Goal: Communication & Community: Answer question/provide support

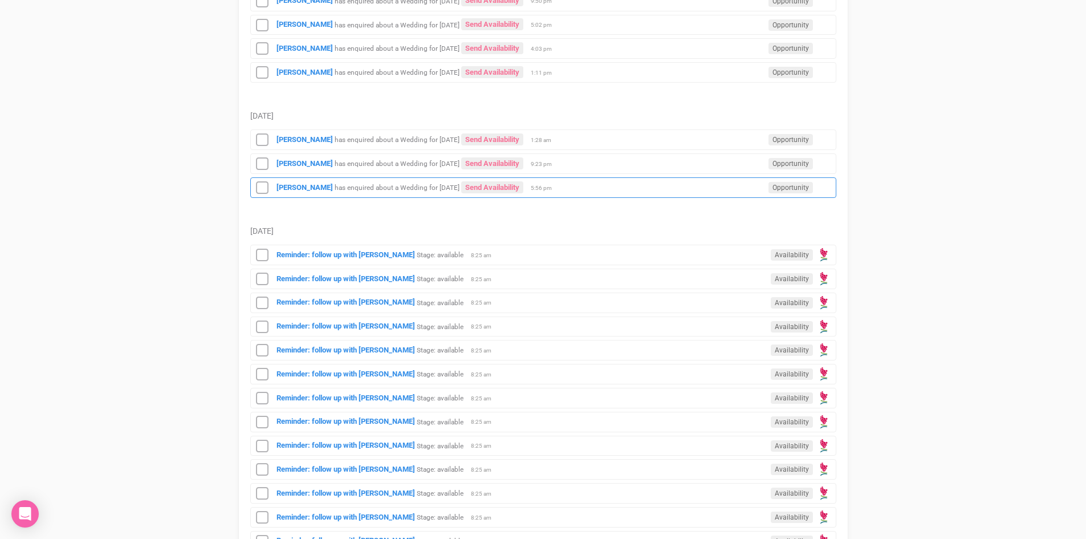
scroll to position [570, 0]
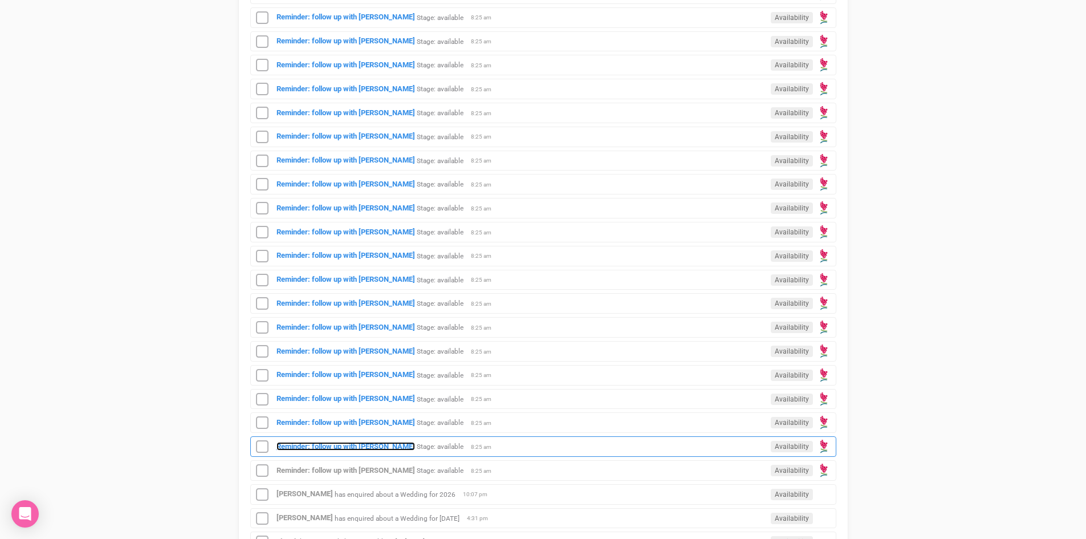
click at [356, 443] on strong "Reminder: follow up with [PERSON_NAME]" at bounding box center [346, 446] width 139 height 9
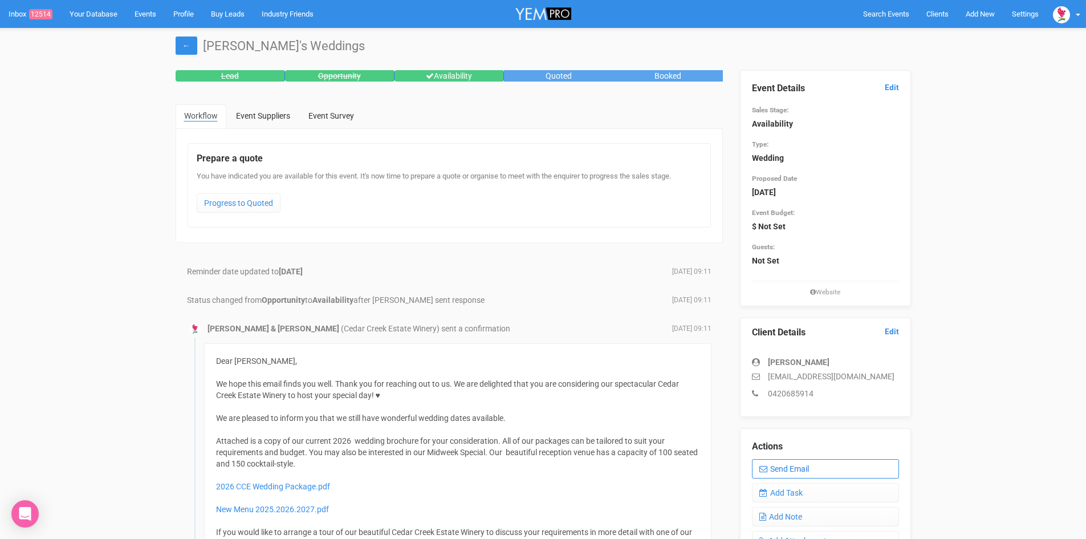
click at [803, 466] on link "Send Email" at bounding box center [825, 468] width 147 height 19
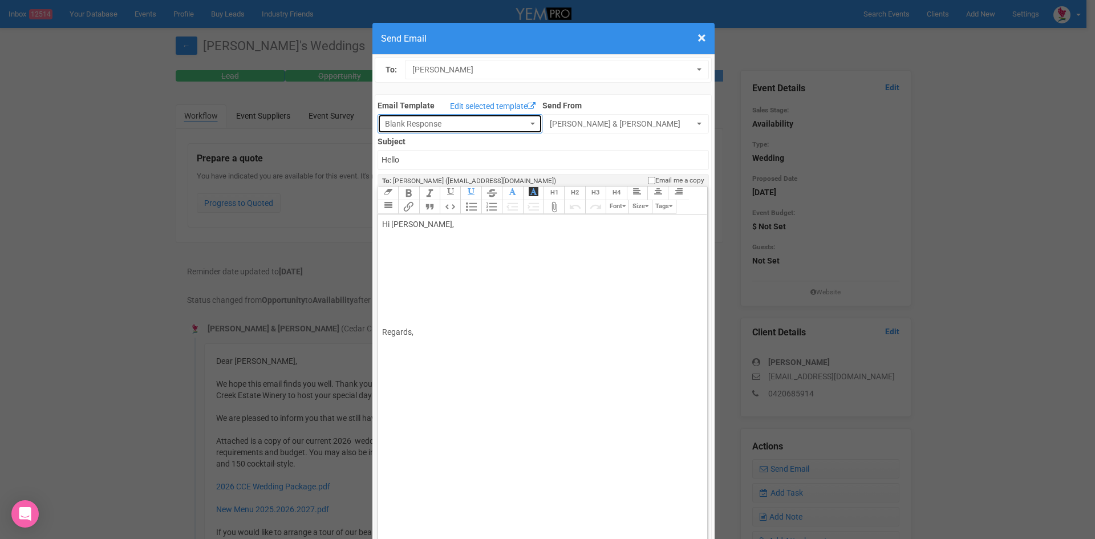
click at [525, 117] on button "Blank Response" at bounding box center [459, 123] width 165 height 19
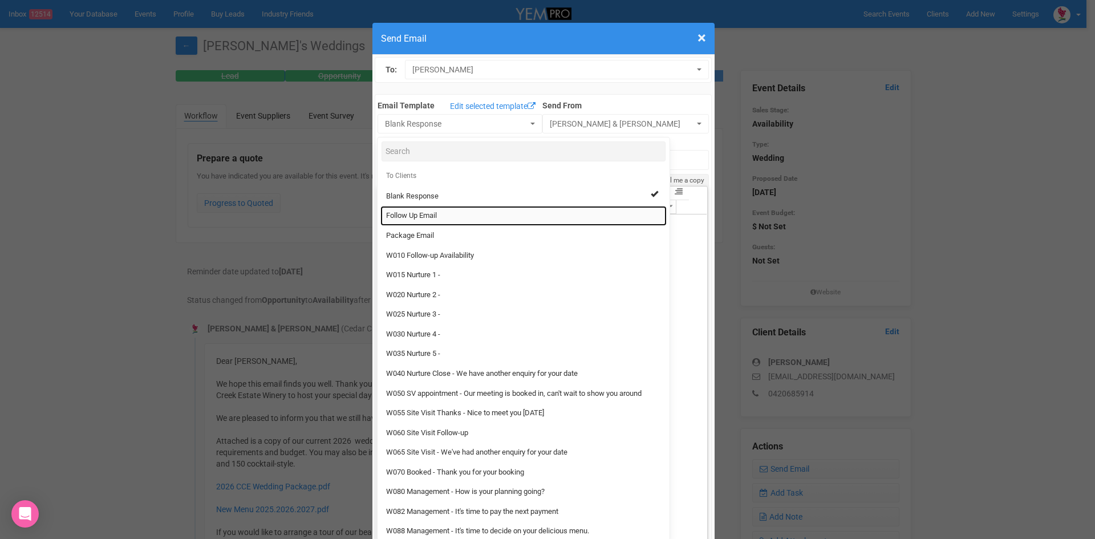
click at [403, 212] on span "Follow Up Email" at bounding box center [411, 215] width 51 height 11
select select "88639"
type input "Cedar Creek Estate - Follow Up"
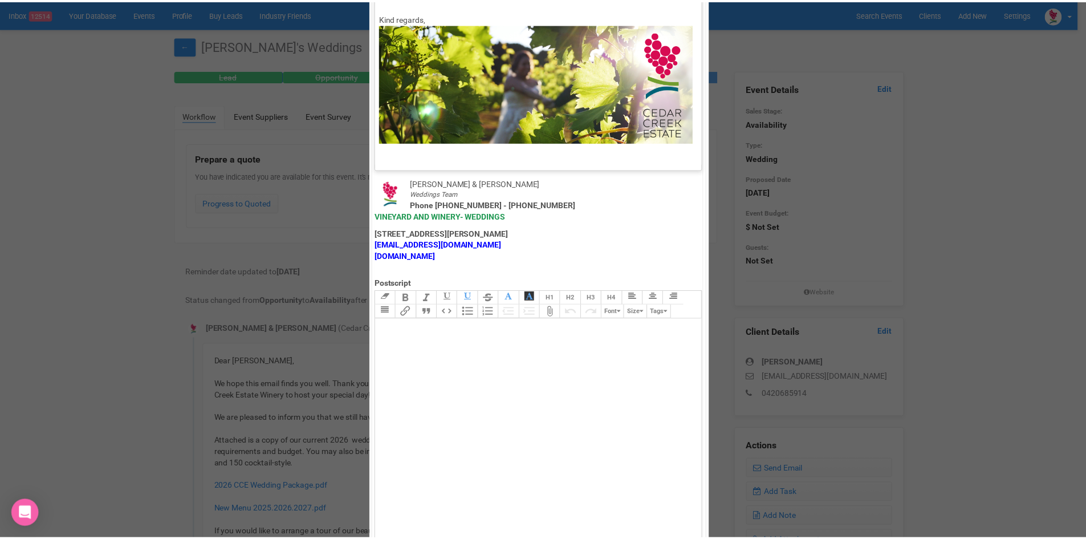
scroll to position [565, 0]
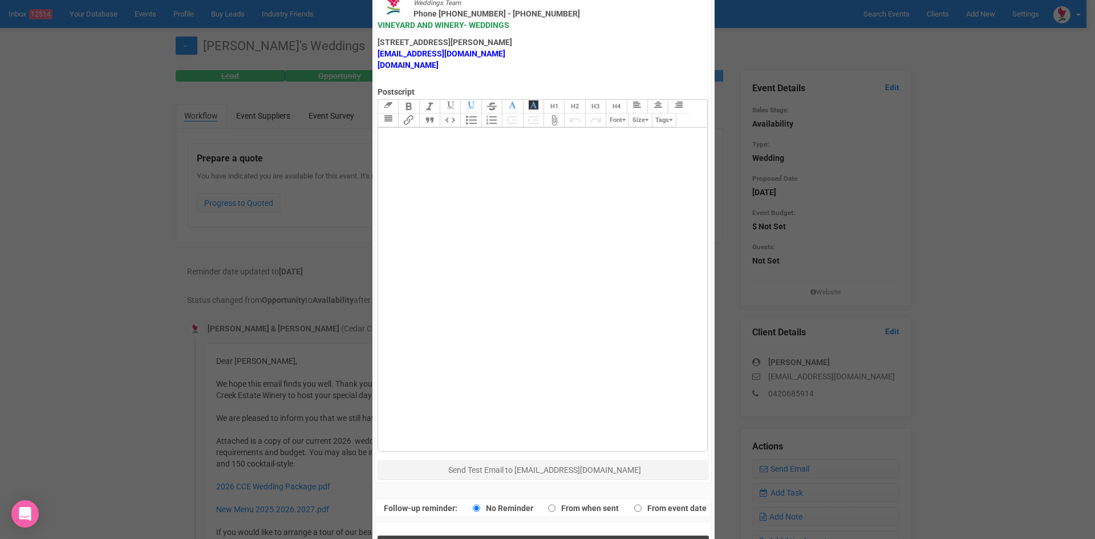
click at [450, 535] on button "Send Response" at bounding box center [542, 546] width 331 height 23
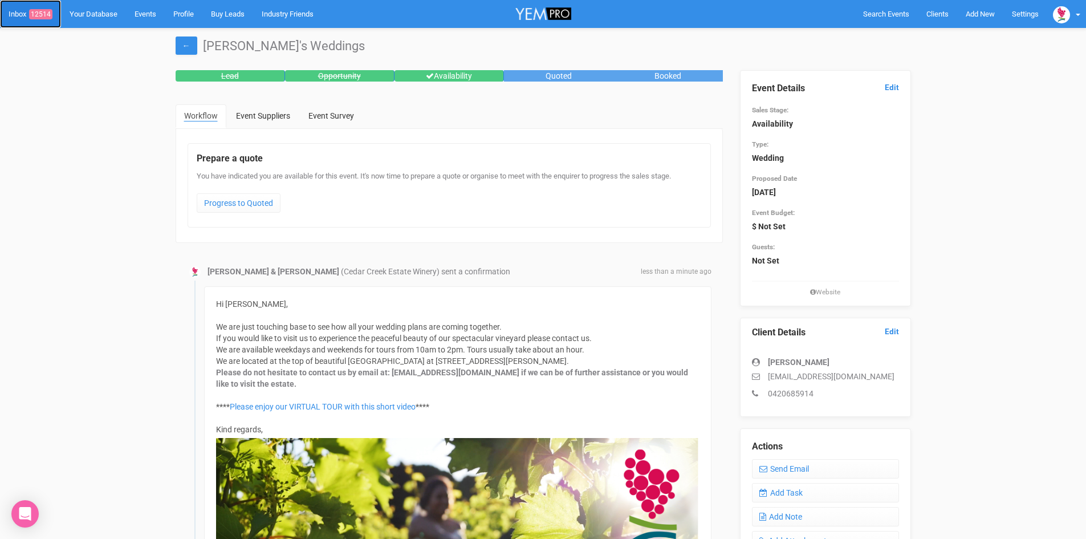
click at [46, 10] on span "12514" at bounding box center [40, 14] width 23 height 10
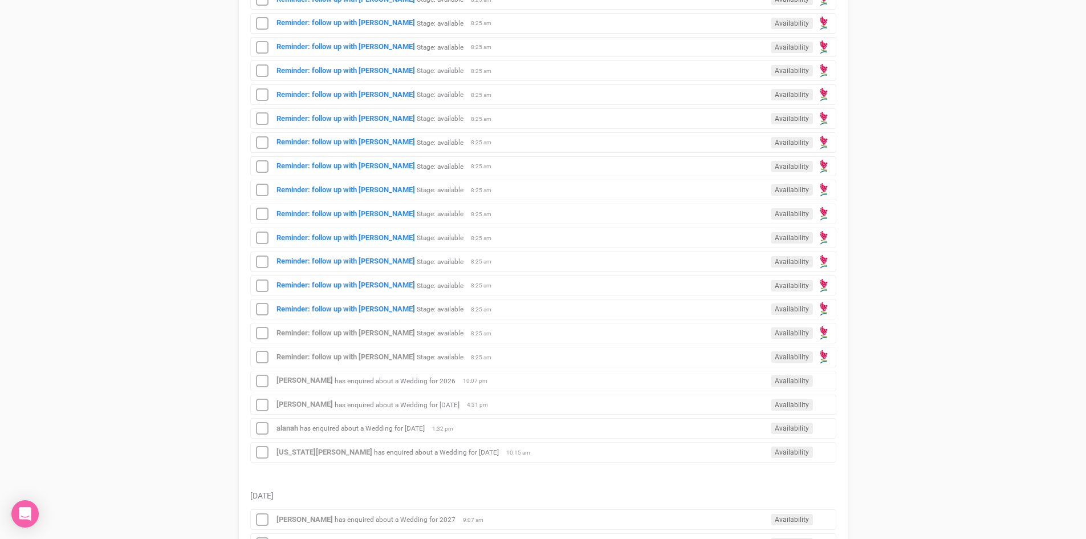
scroll to position [684, 0]
click at [358, 306] on strong "Reminder: follow up with [PERSON_NAME]" at bounding box center [346, 308] width 139 height 9
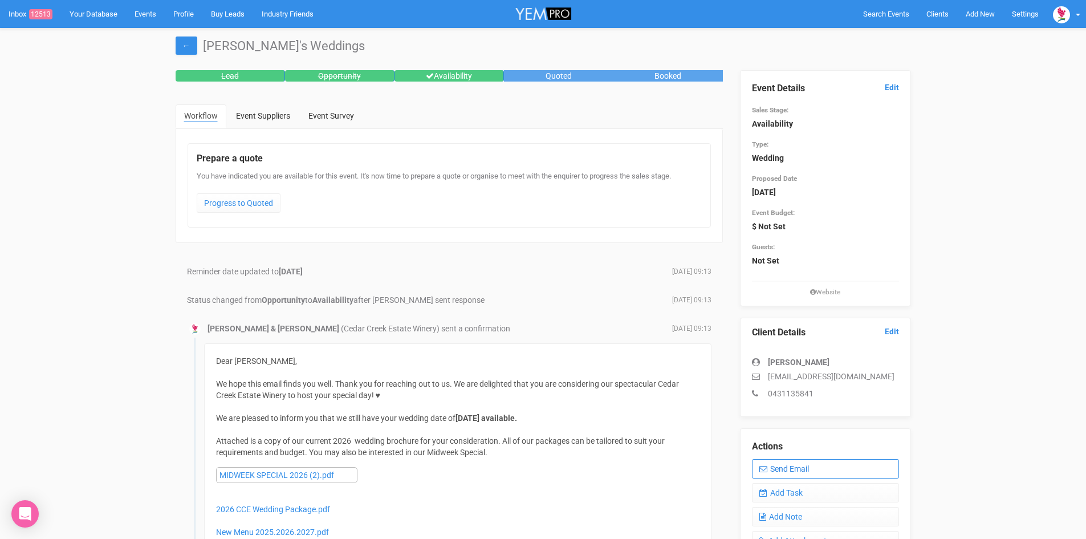
click at [830, 464] on link "Send Email" at bounding box center [825, 468] width 147 height 19
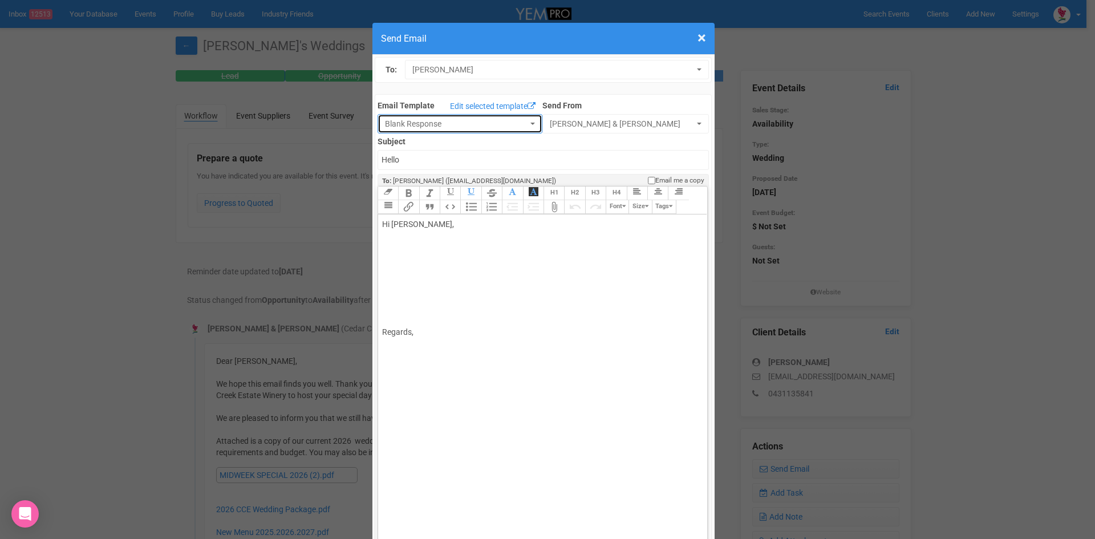
click at [530, 124] on span "button" at bounding box center [532, 124] width 5 height 2
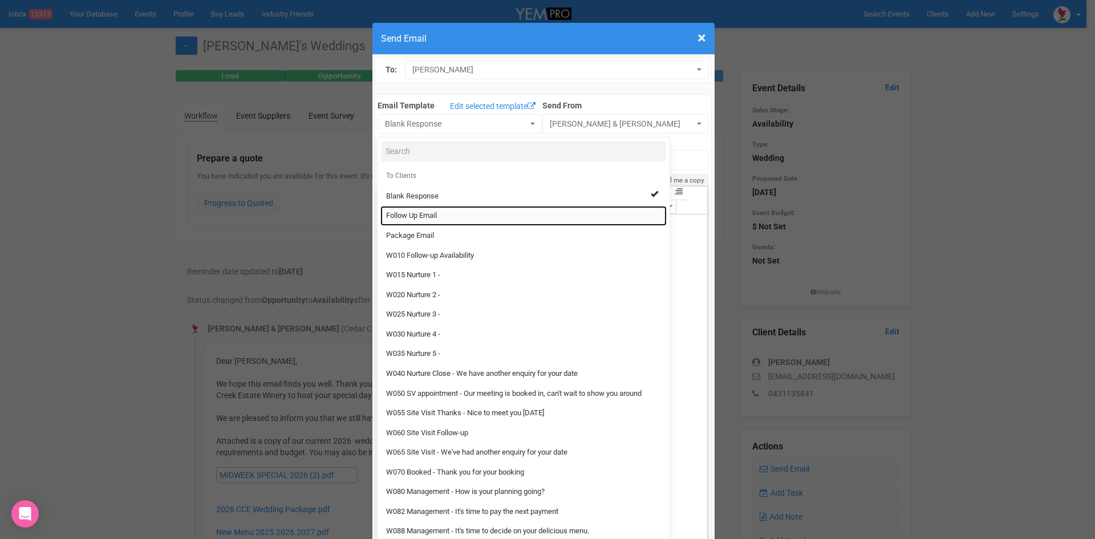
click at [404, 209] on link "Follow Up Email" at bounding box center [523, 216] width 286 height 20
select select "88639"
type input "Cedar Creek Estate - Follow Up"
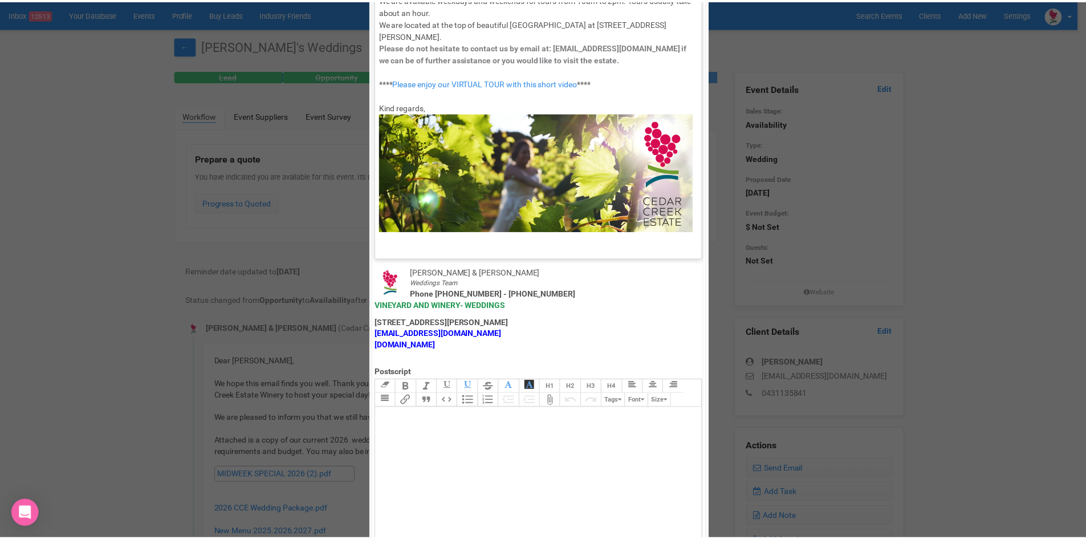
scroll to position [565, 0]
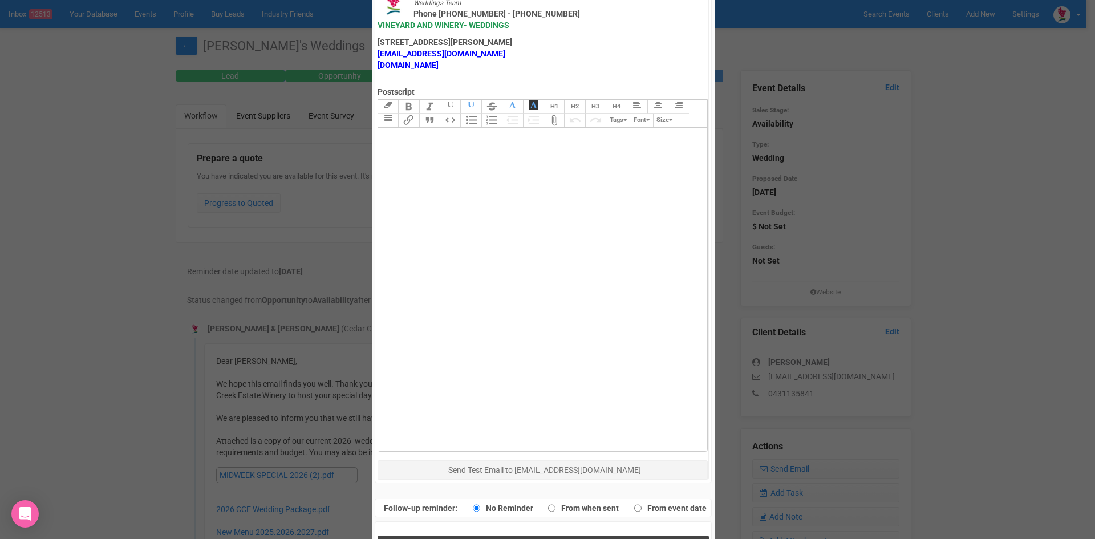
click at [474, 535] on button "Send Response" at bounding box center [542, 546] width 331 height 23
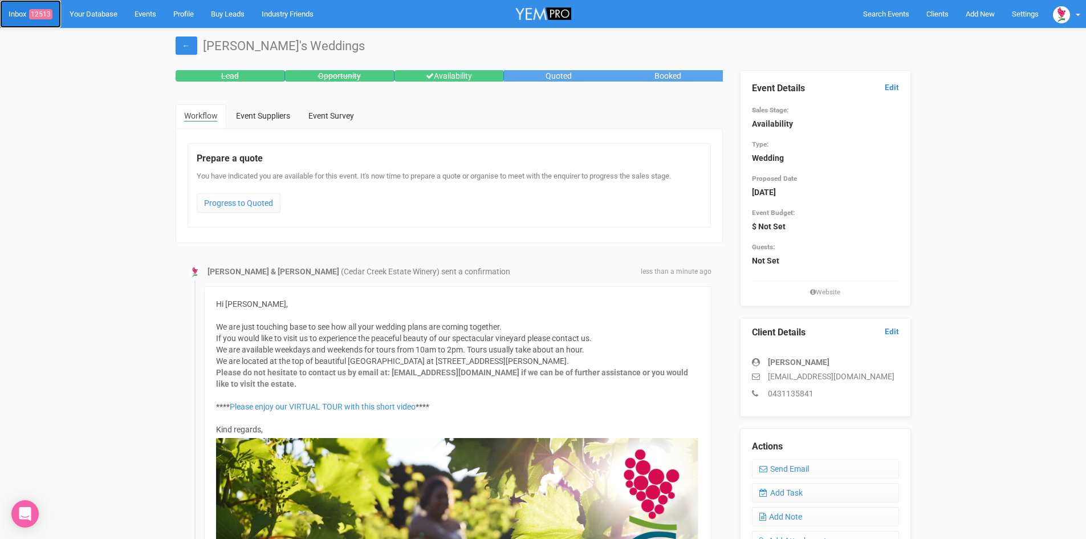
click at [44, 11] on span "12513" at bounding box center [40, 14] width 23 height 10
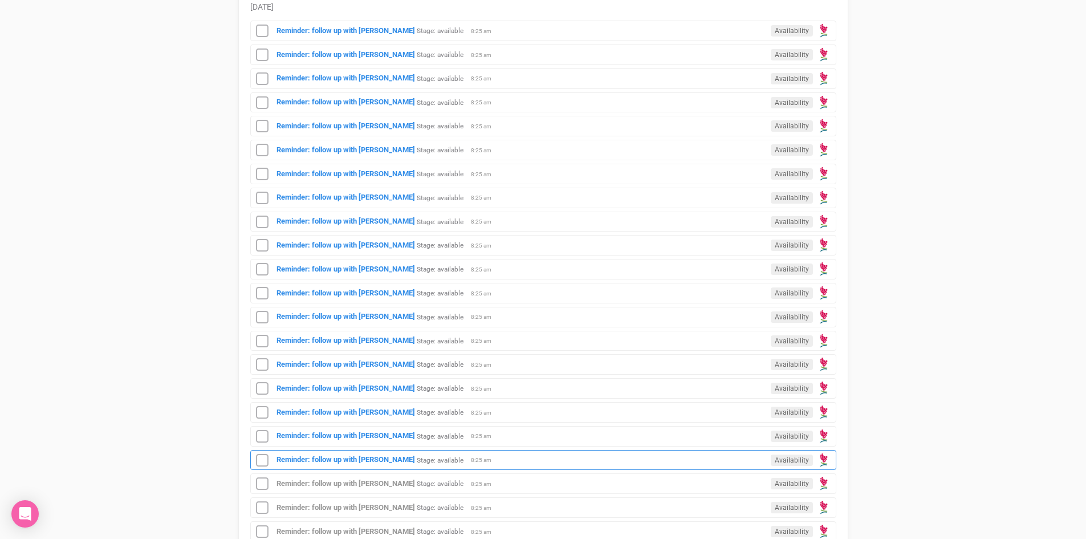
scroll to position [513, 0]
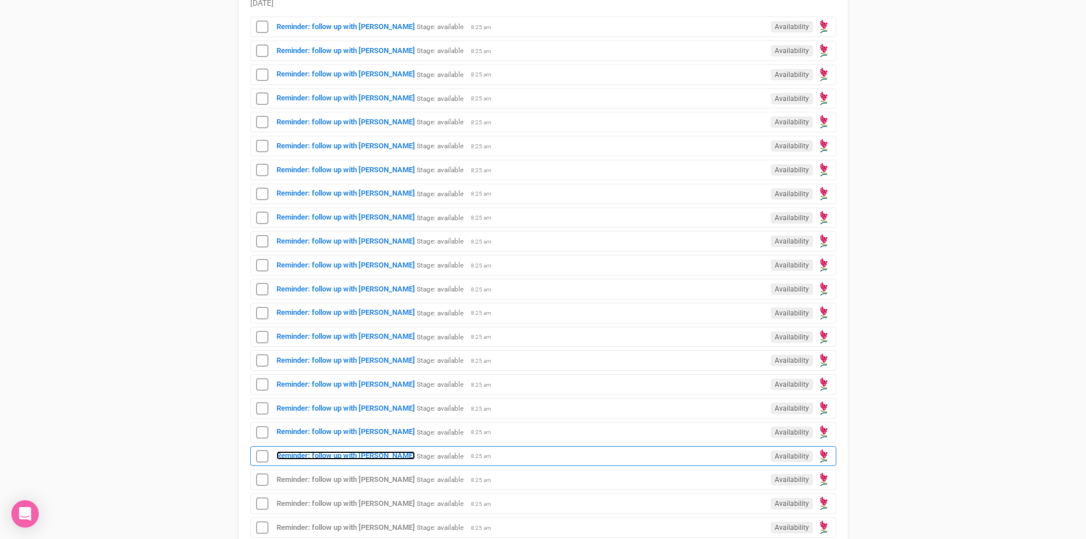
click at [350, 452] on strong "Reminder: follow up with [PERSON_NAME]" at bounding box center [346, 455] width 139 height 9
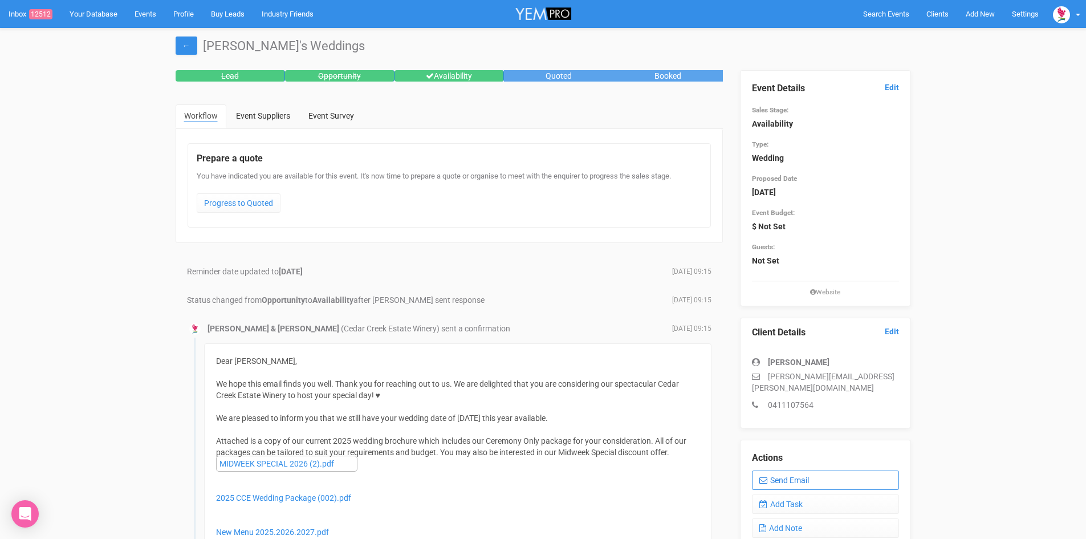
click at [796, 470] on link "Send Email" at bounding box center [825, 479] width 147 height 19
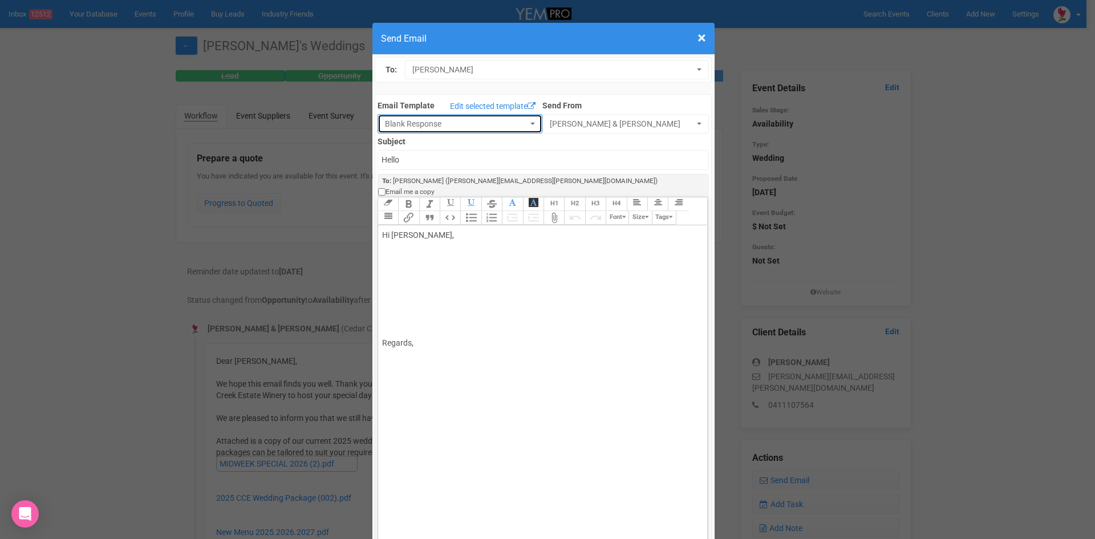
click at [530, 123] on span "button" at bounding box center [532, 124] width 5 height 2
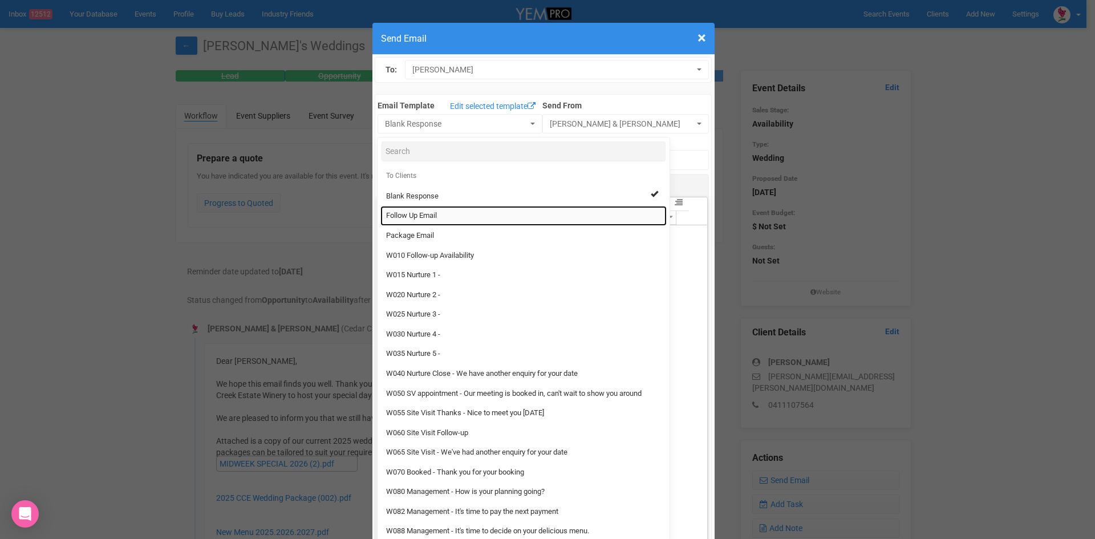
click at [418, 210] on link "Follow Up Email" at bounding box center [523, 216] width 286 height 20
select select "88639"
type input "Cedar Creek Estate - Follow Up"
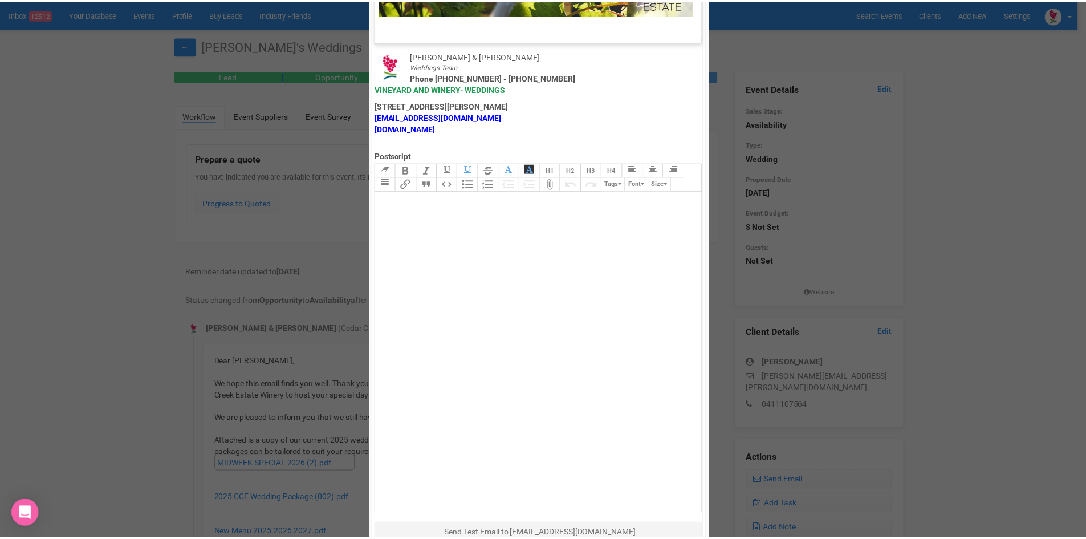
scroll to position [565, 0]
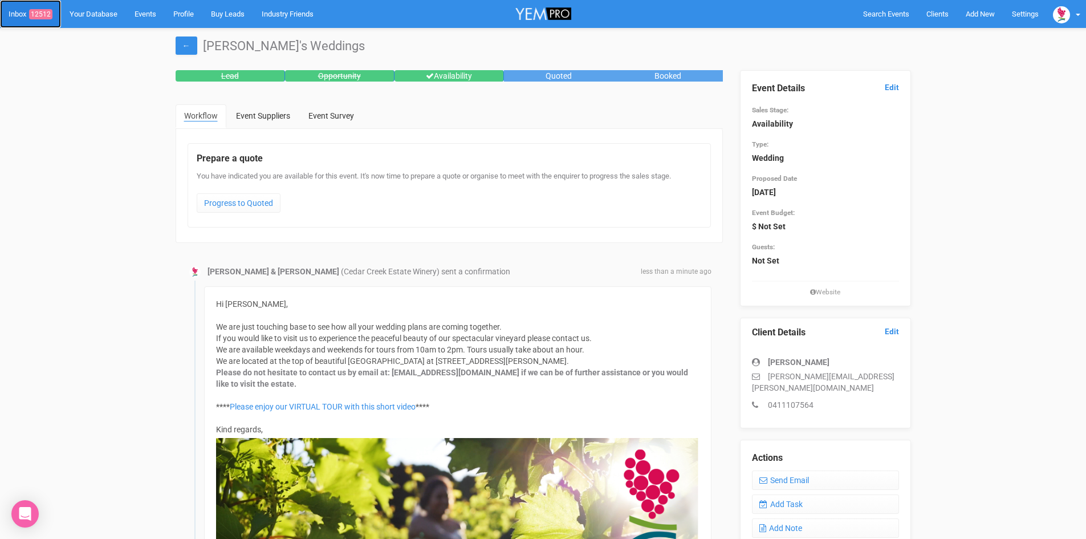
click at [51, 11] on span "12512" at bounding box center [40, 14] width 23 height 10
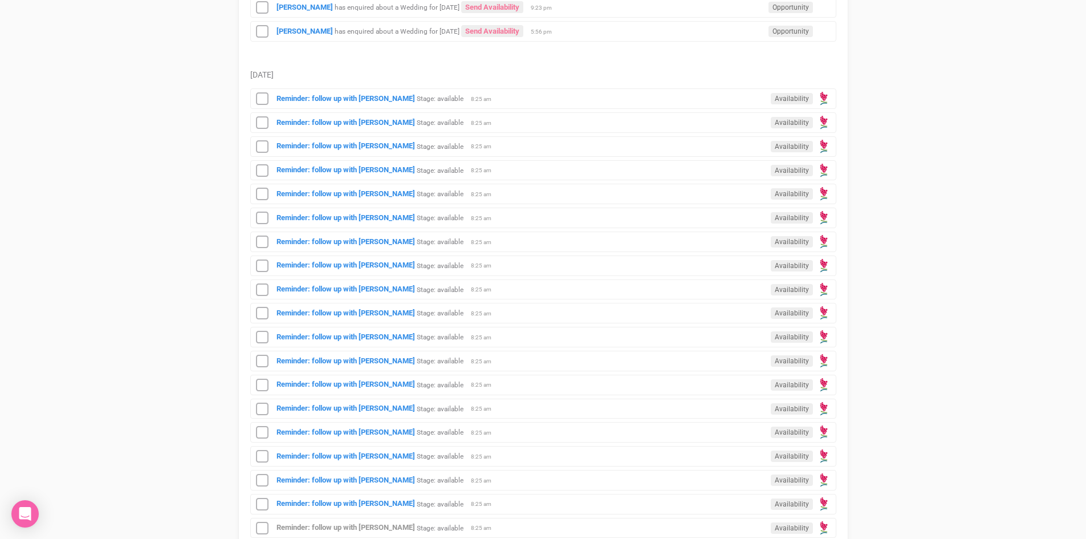
scroll to position [456, 0]
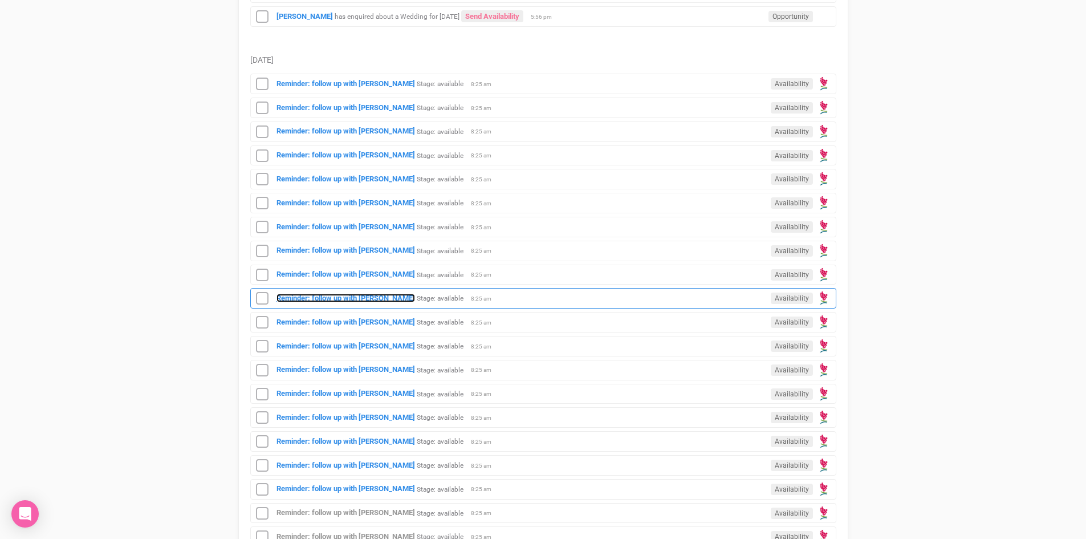
click at [363, 296] on strong "Reminder: follow up with [PERSON_NAME]" at bounding box center [346, 298] width 139 height 9
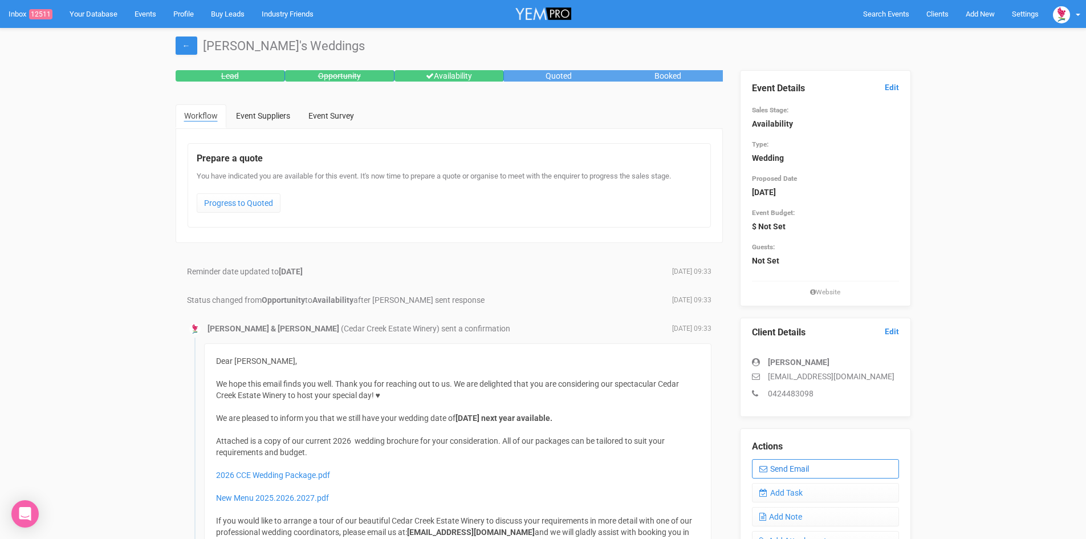
click at [815, 462] on link "Send Email" at bounding box center [825, 468] width 147 height 19
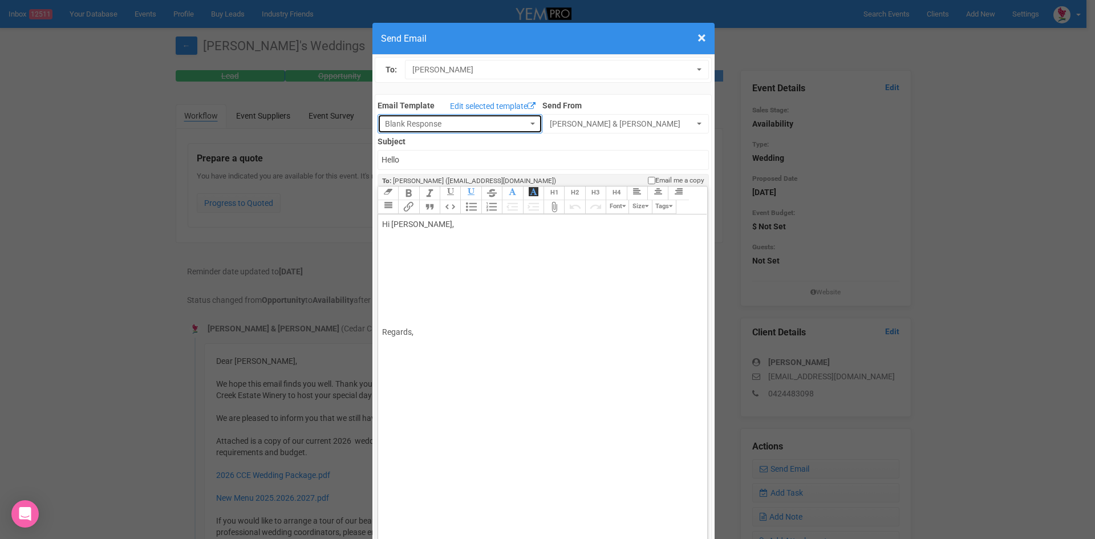
click at [528, 121] on button "Blank Response" at bounding box center [459, 123] width 165 height 19
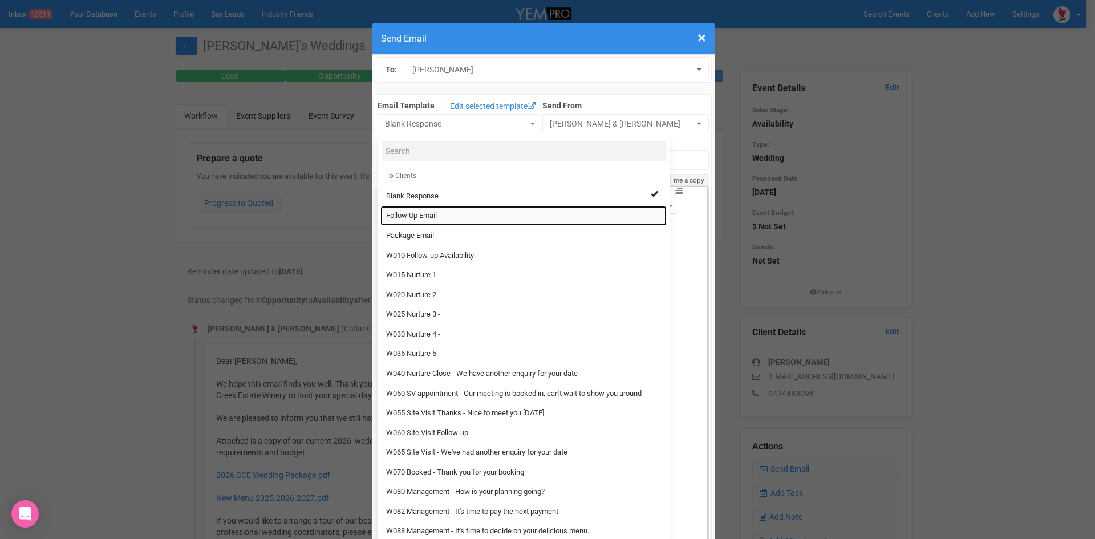
click at [423, 208] on link "Follow Up Email" at bounding box center [523, 216] width 286 height 20
select select "88639"
type input "Cedar Creek Estate - Follow Up"
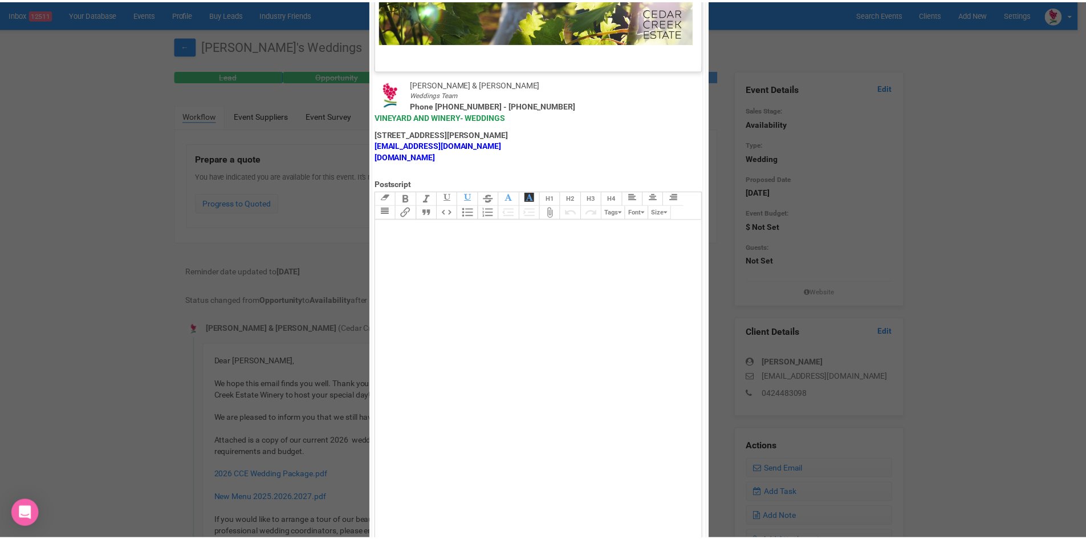
scroll to position [565, 0]
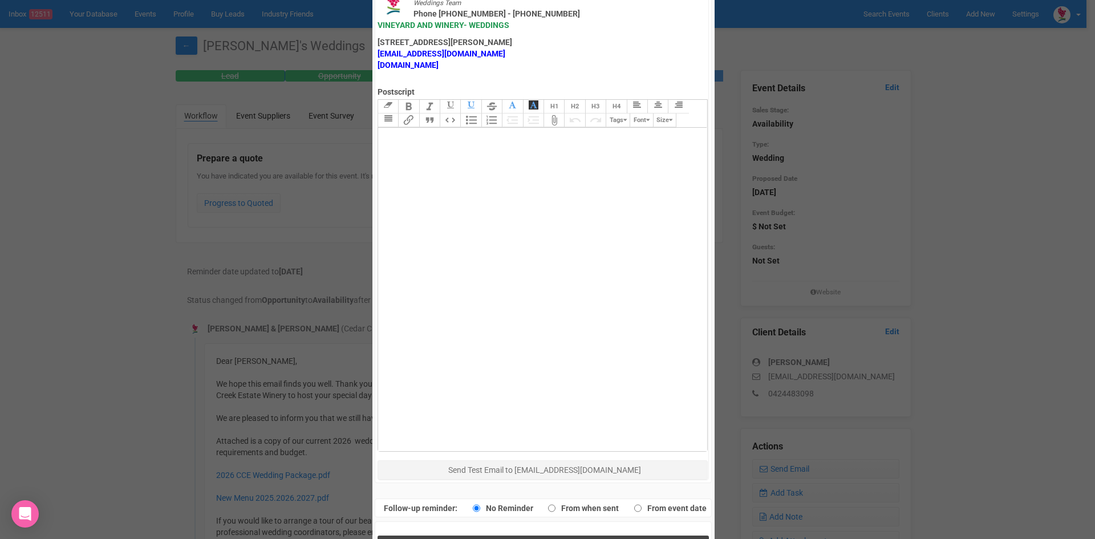
click at [485, 535] on button "Send Response" at bounding box center [542, 546] width 331 height 23
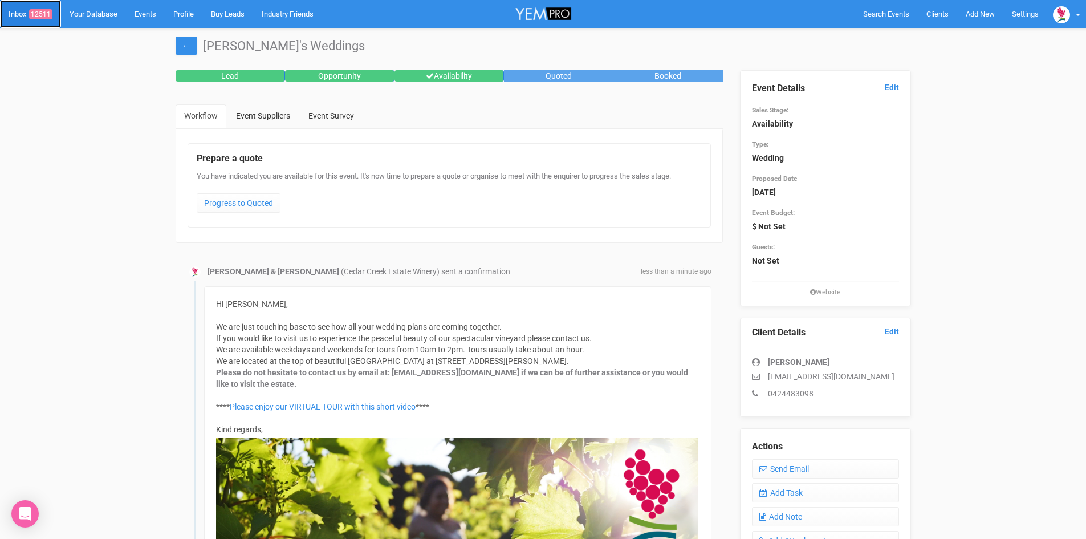
click at [40, 9] on span "12511" at bounding box center [40, 14] width 23 height 10
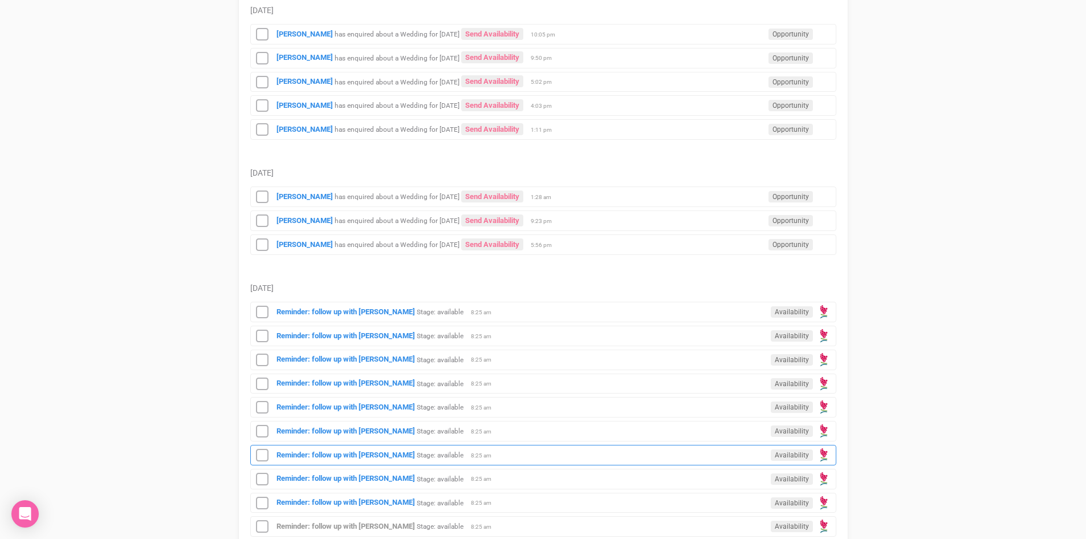
scroll to position [285, 0]
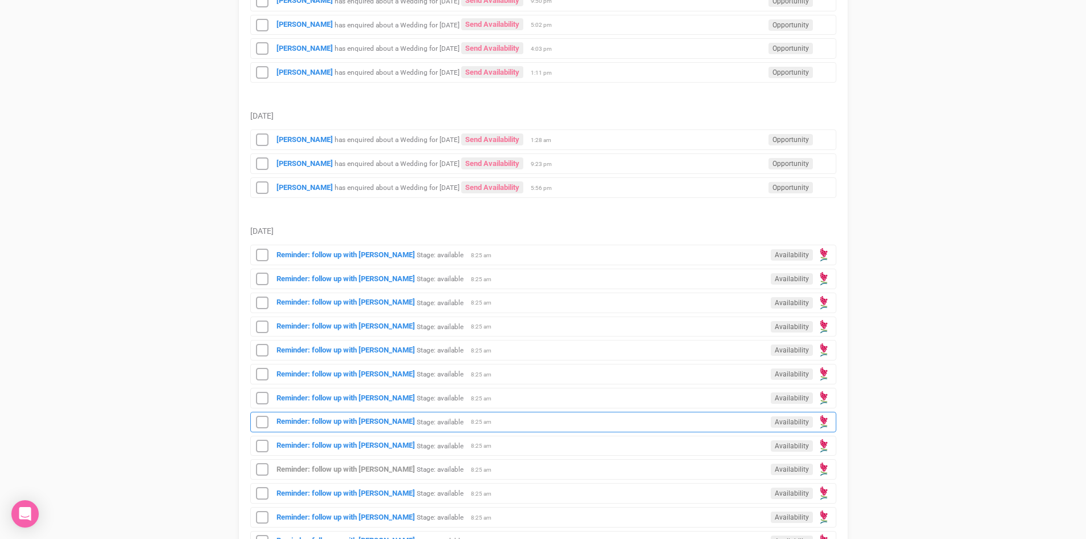
click at [334, 416] on div "Reminder: follow up with Callum Lowth Stage: available Availability 8:25 am" at bounding box center [543, 422] width 586 height 21
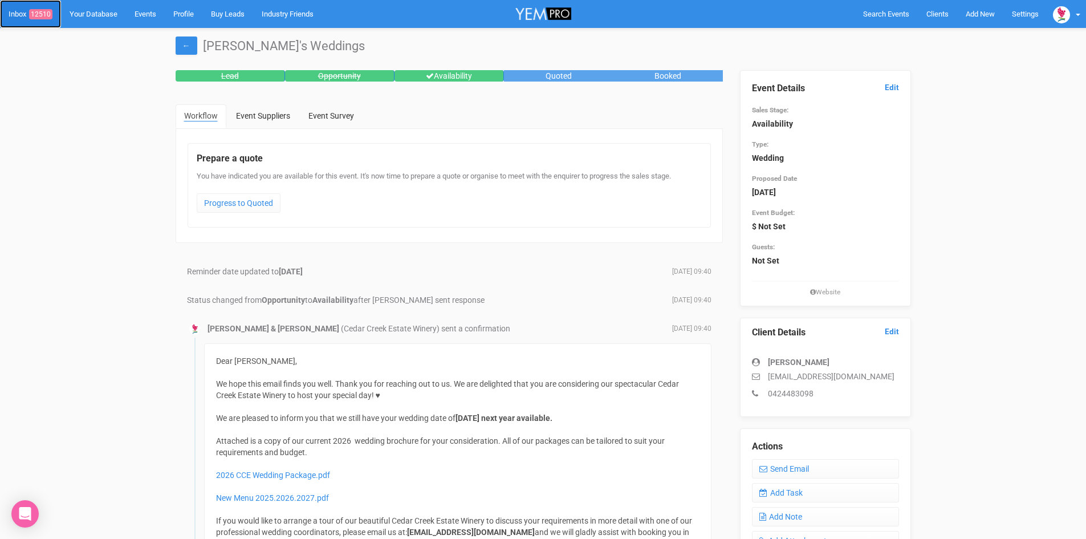
click at [40, 11] on span "12510" at bounding box center [40, 14] width 23 height 10
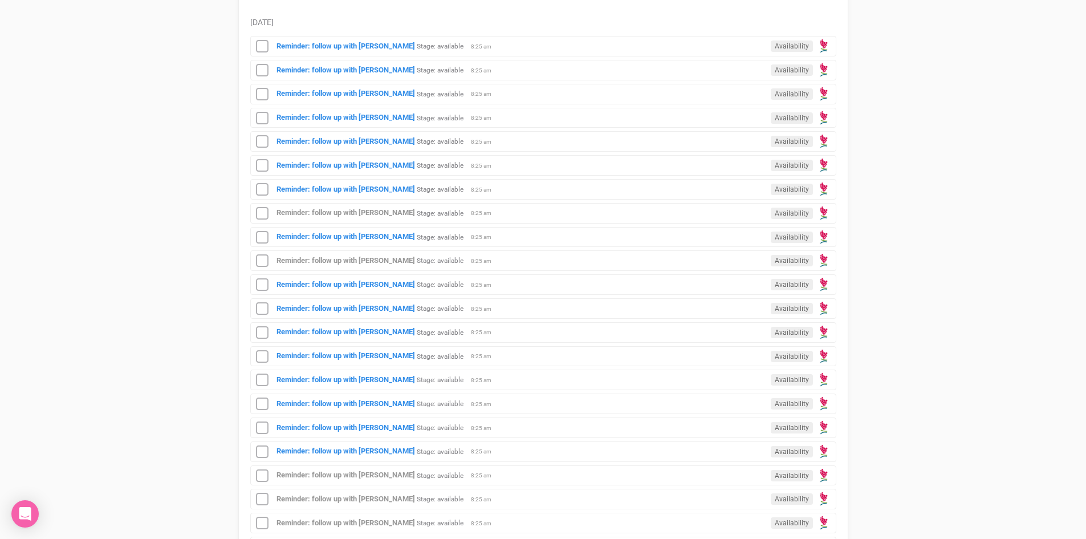
scroll to position [513, 0]
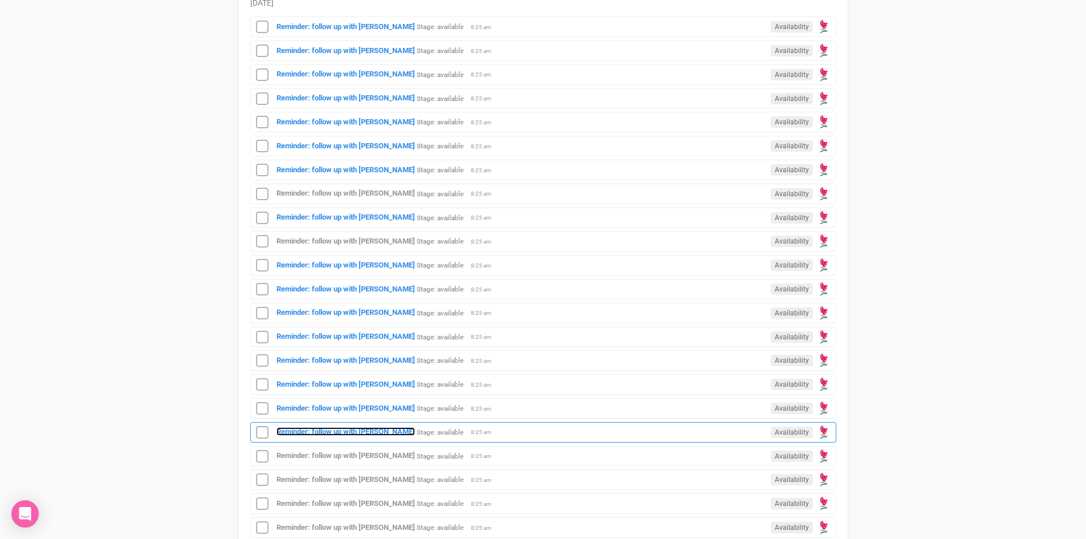
click at [376, 427] on strong "Reminder: follow up with [PERSON_NAME]" at bounding box center [346, 431] width 139 height 9
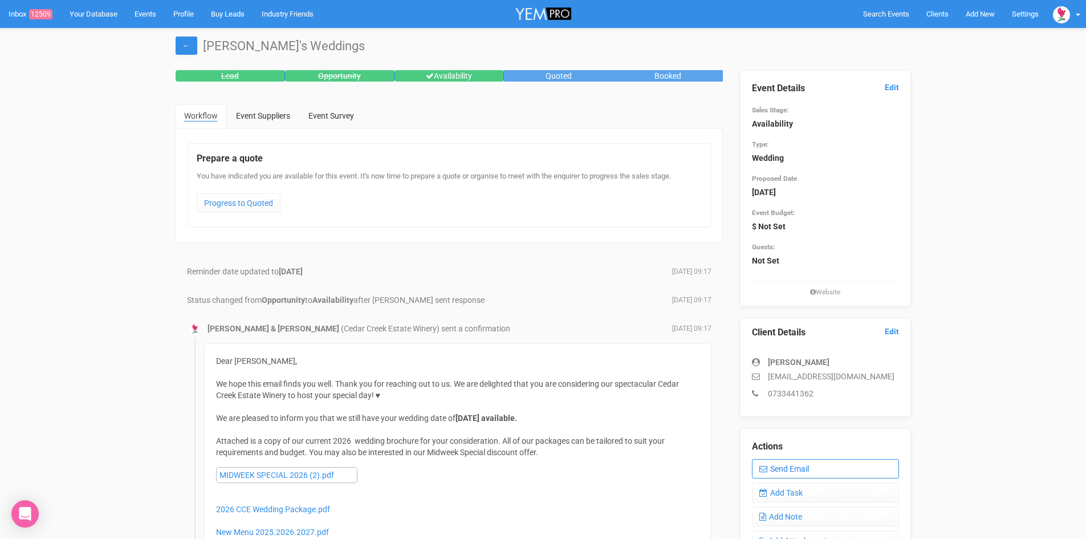
click at [816, 461] on link "Send Email" at bounding box center [825, 468] width 147 height 19
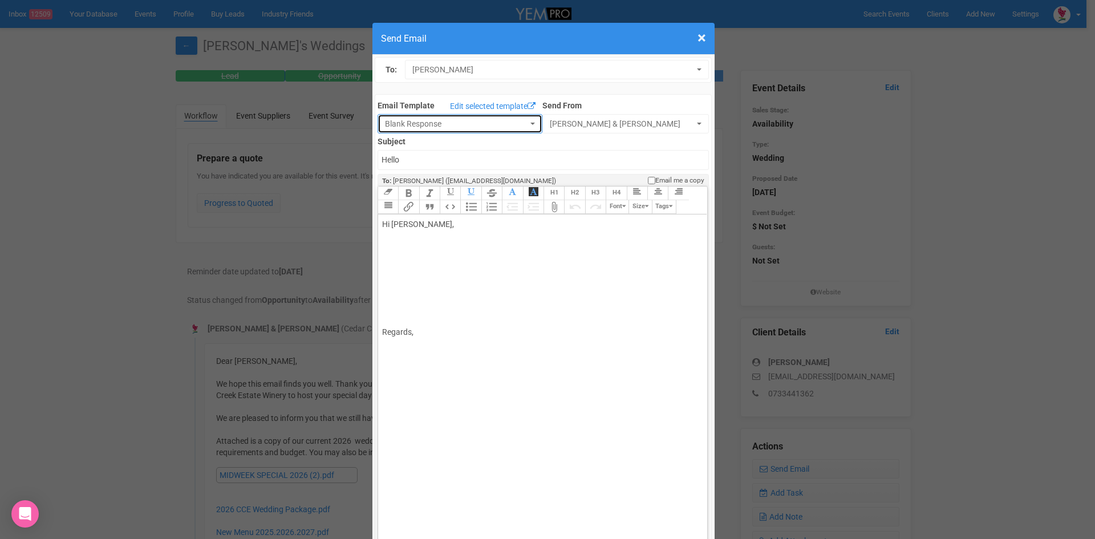
click at [527, 120] on button "Blank Response" at bounding box center [459, 123] width 165 height 19
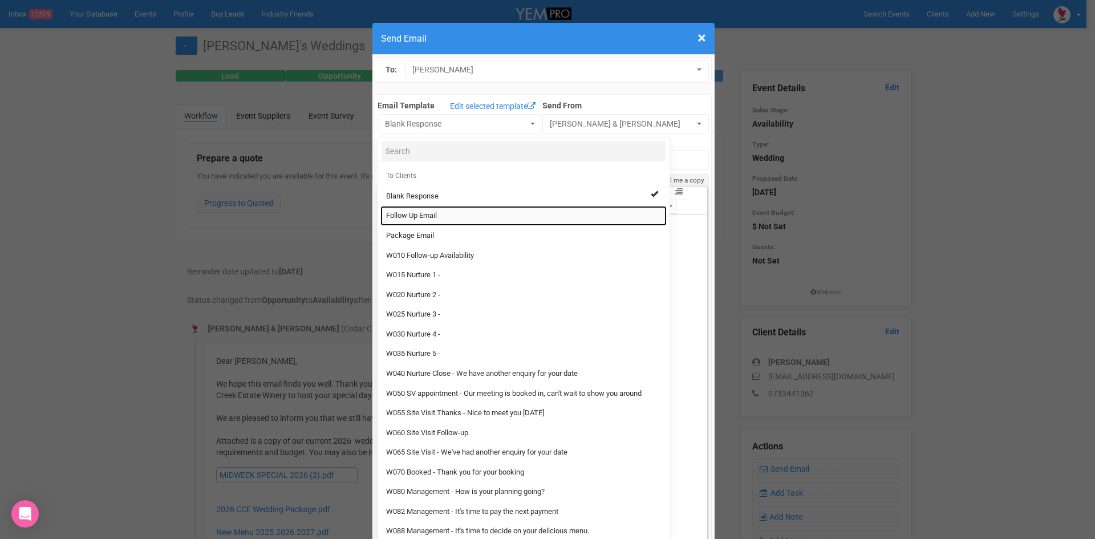
click at [417, 213] on span "Follow Up Email" at bounding box center [411, 215] width 51 height 11
select select "88639"
type input "Cedar Creek Estate - Follow Up"
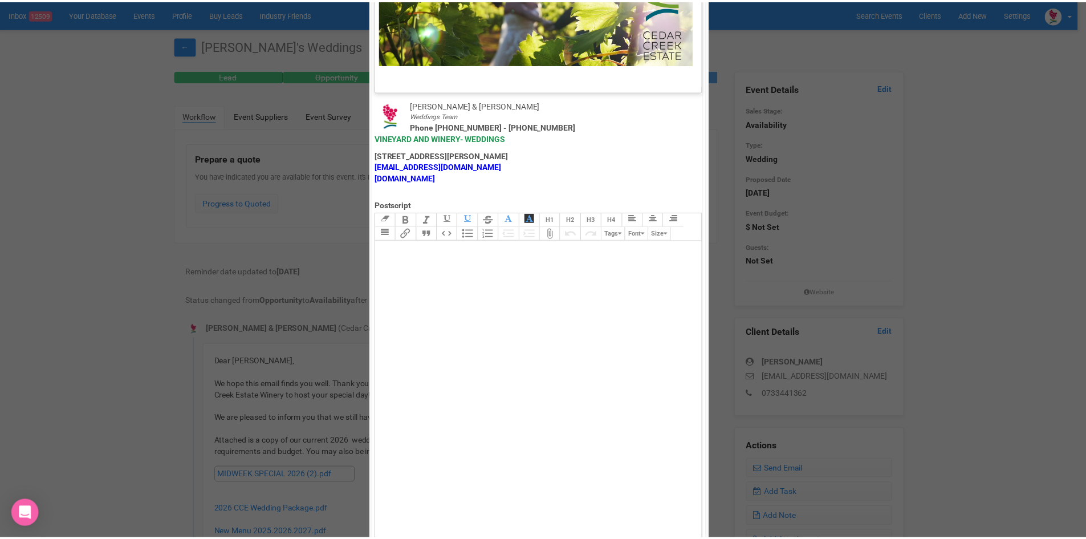
scroll to position [565, 0]
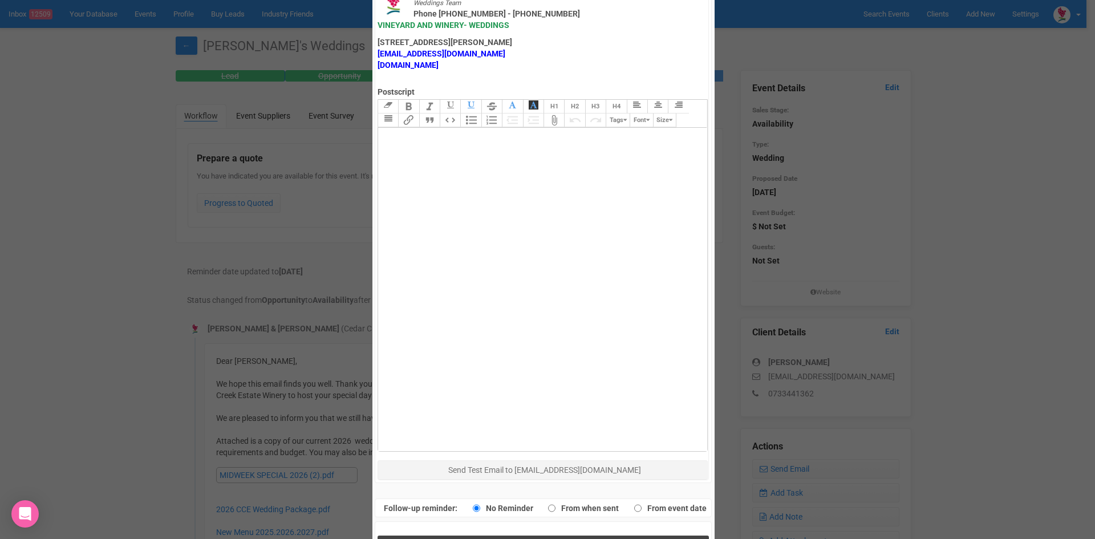
click at [519, 538] on span "Send Response" at bounding box center [545, 547] width 62 height 11
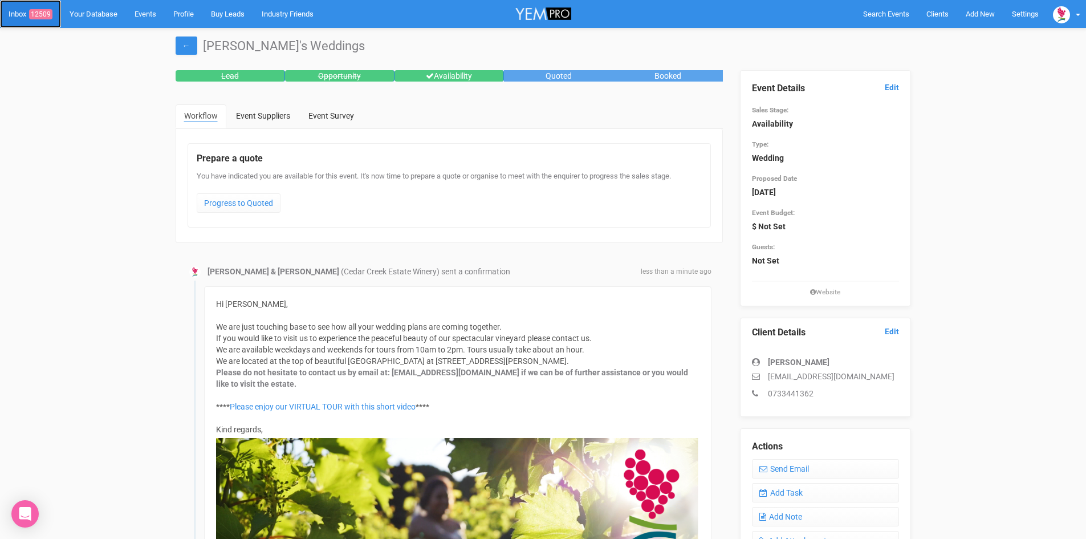
click at [40, 10] on span "12509" at bounding box center [40, 14] width 23 height 10
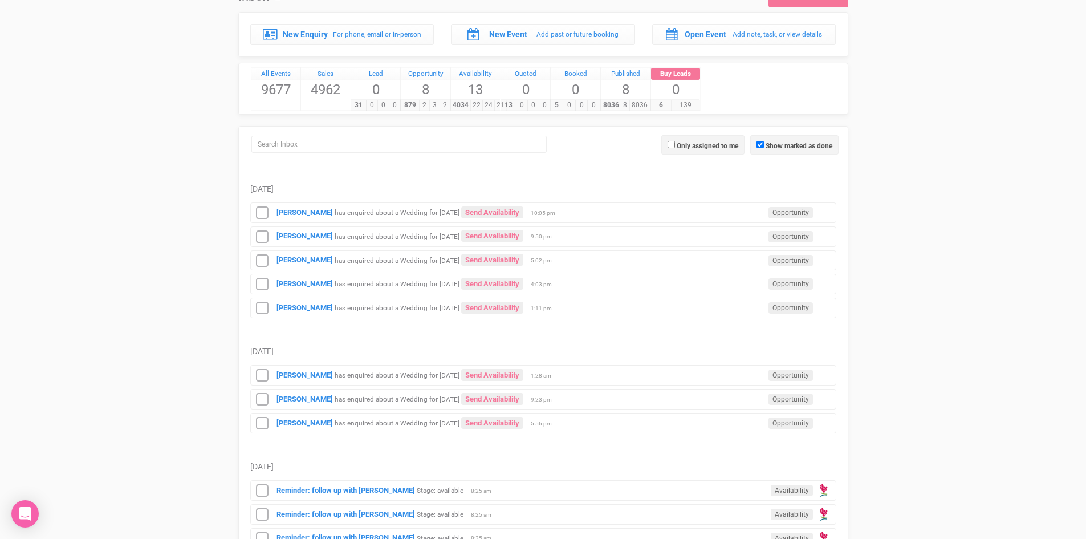
scroll to position [171, 0]
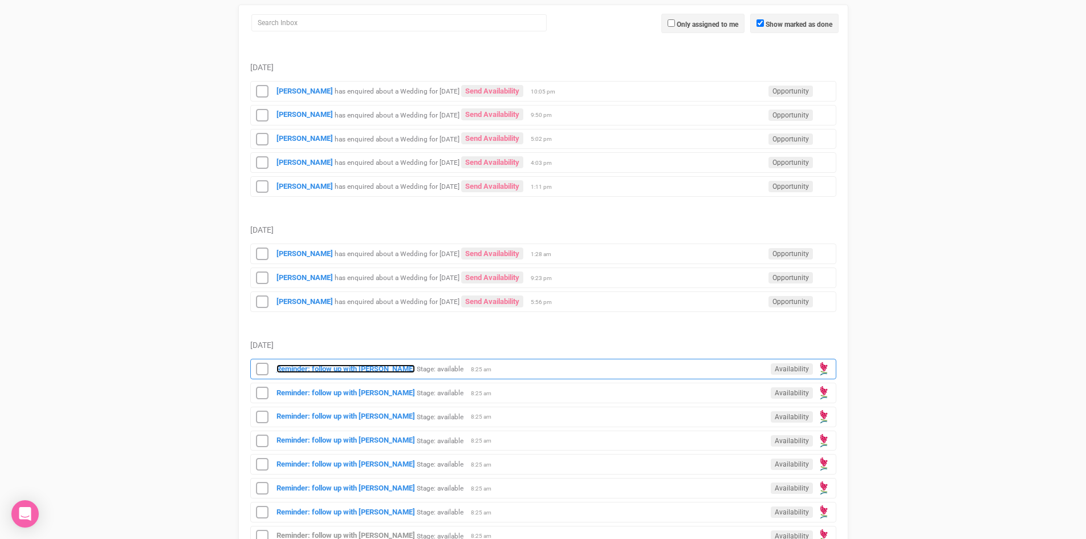
click at [387, 365] on strong "Reminder: follow up with [PERSON_NAME]" at bounding box center [346, 368] width 139 height 9
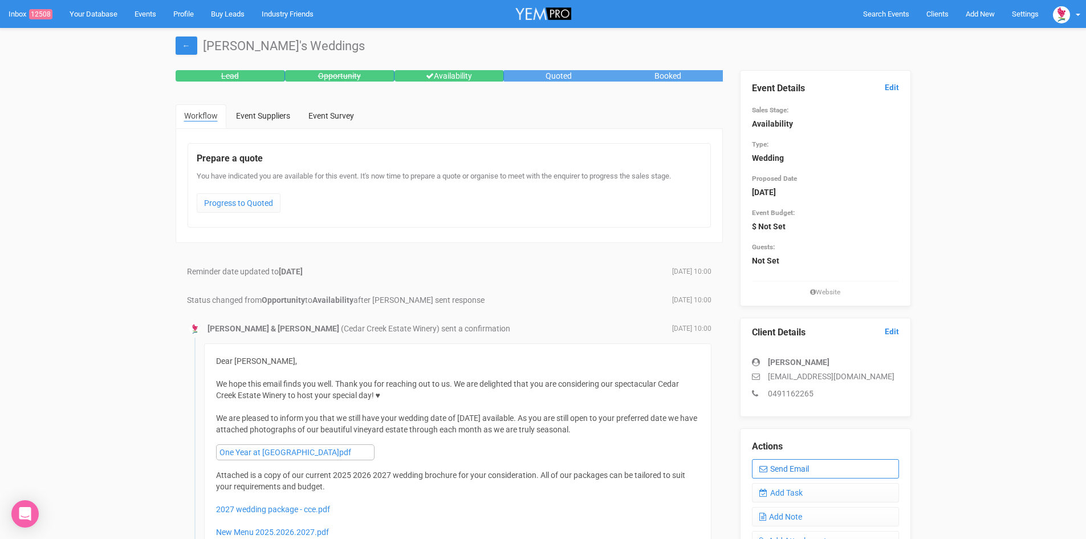
click at [809, 465] on link "Send Email" at bounding box center [825, 468] width 147 height 19
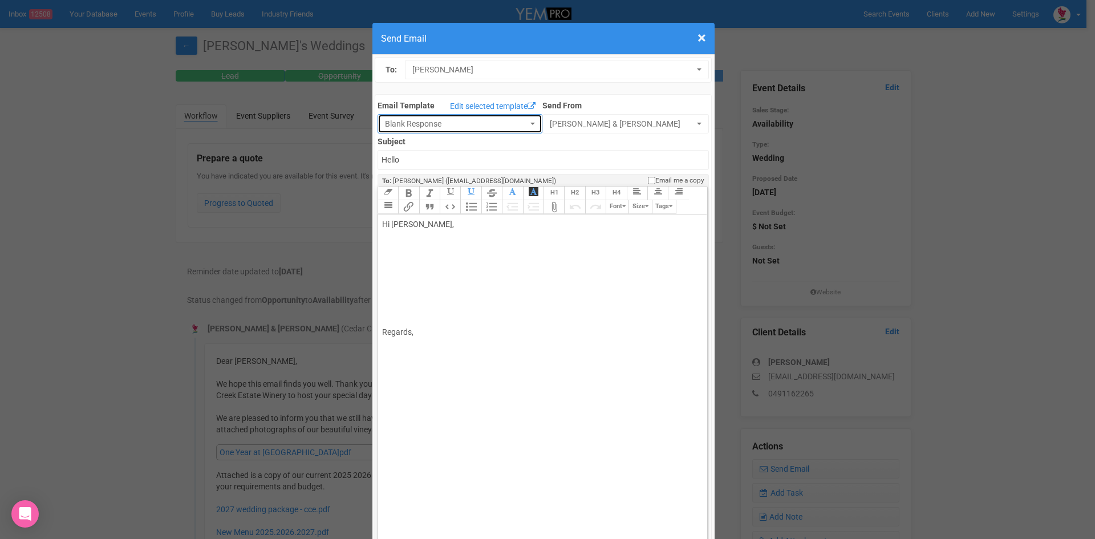
click at [524, 119] on button "Blank Response" at bounding box center [459, 123] width 165 height 19
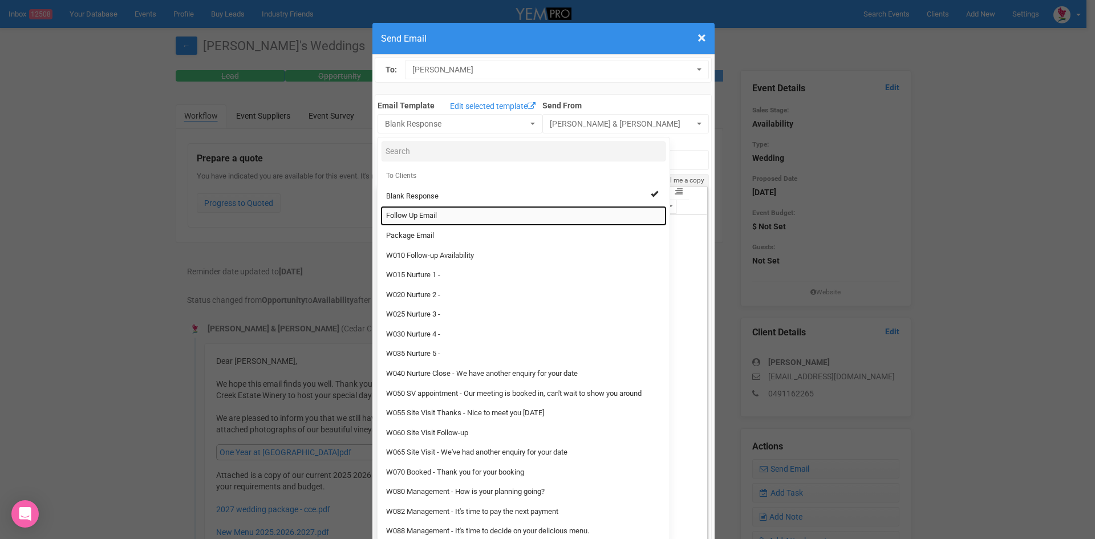
click at [430, 212] on span "Follow Up Email" at bounding box center [411, 215] width 51 height 11
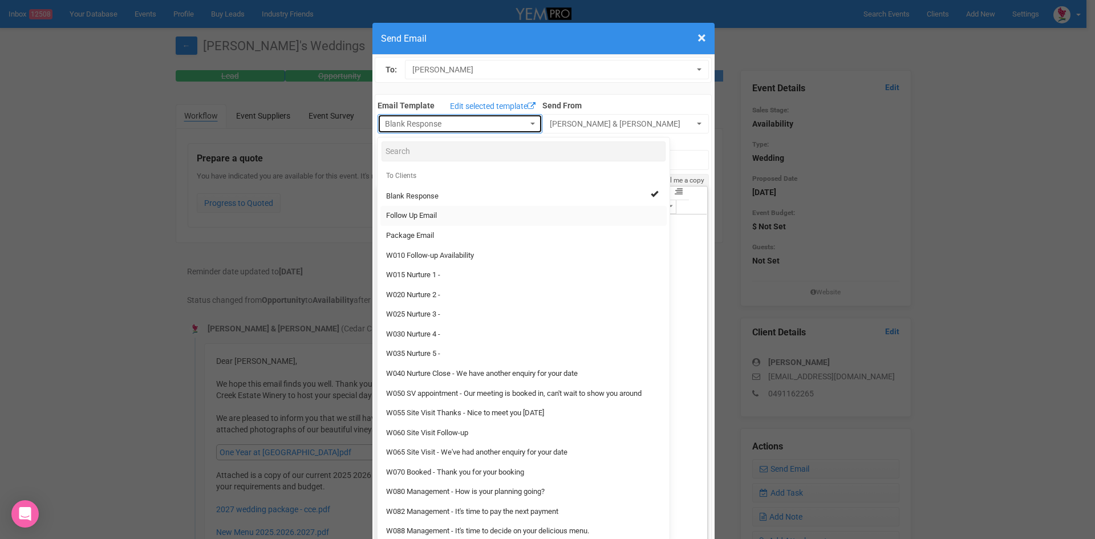
select select "88639"
type input "Cedar Creek Estate - Follow Up"
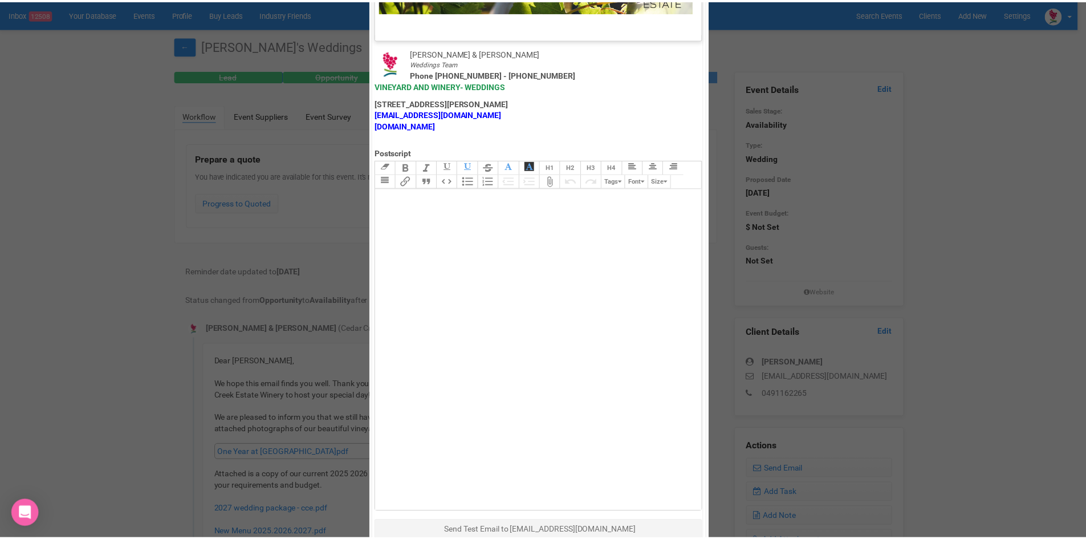
scroll to position [565, 0]
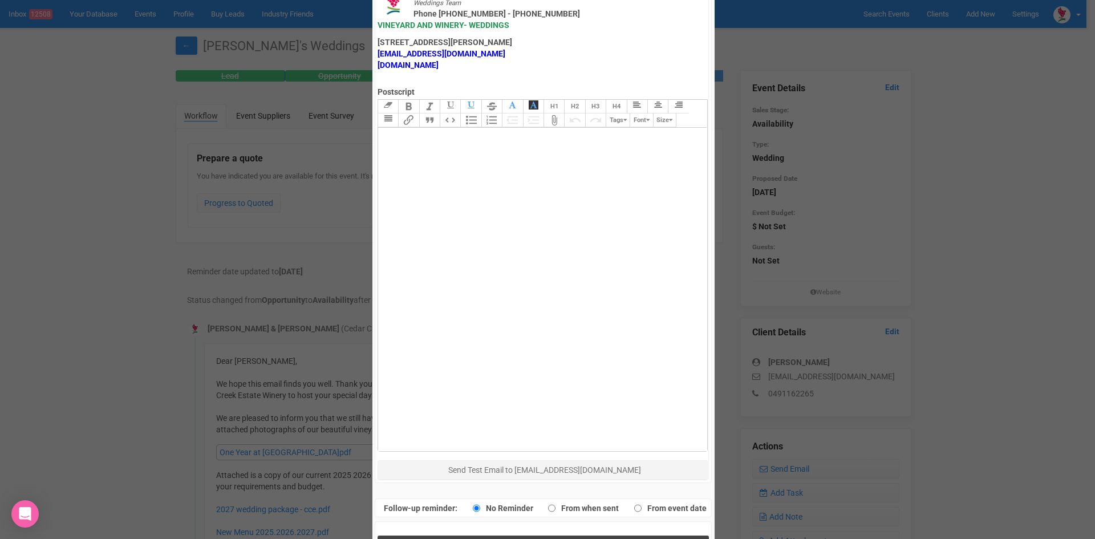
click at [491, 535] on button "Send Response" at bounding box center [542, 546] width 331 height 23
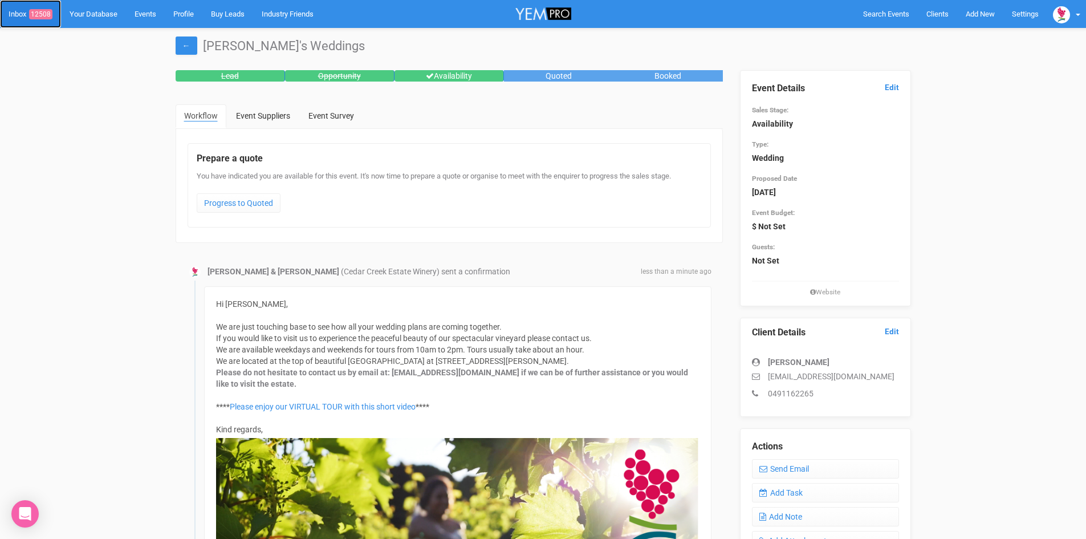
click at [50, 8] on link "Inbox 12508" at bounding box center [30, 14] width 61 height 28
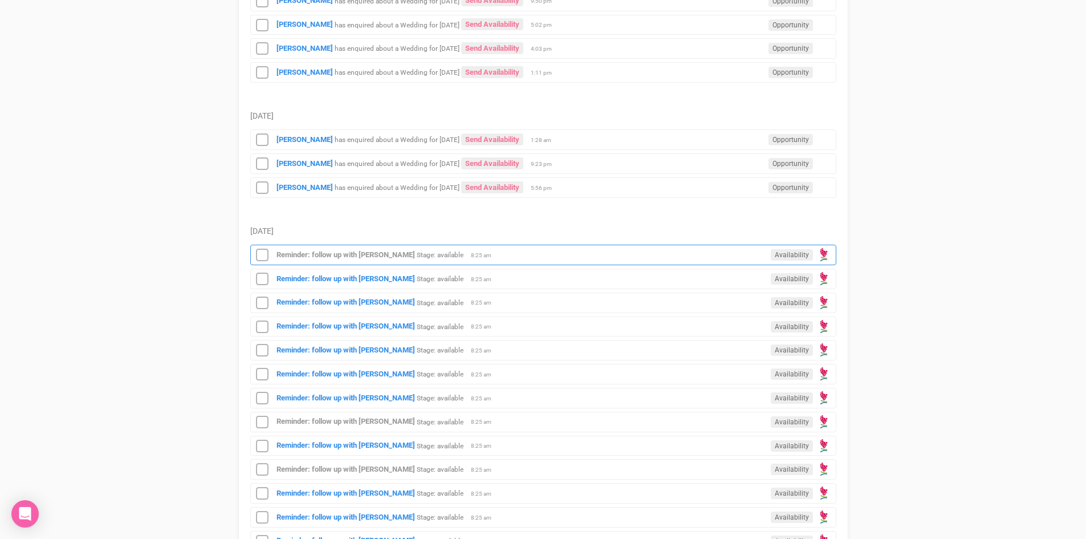
scroll to position [627, 0]
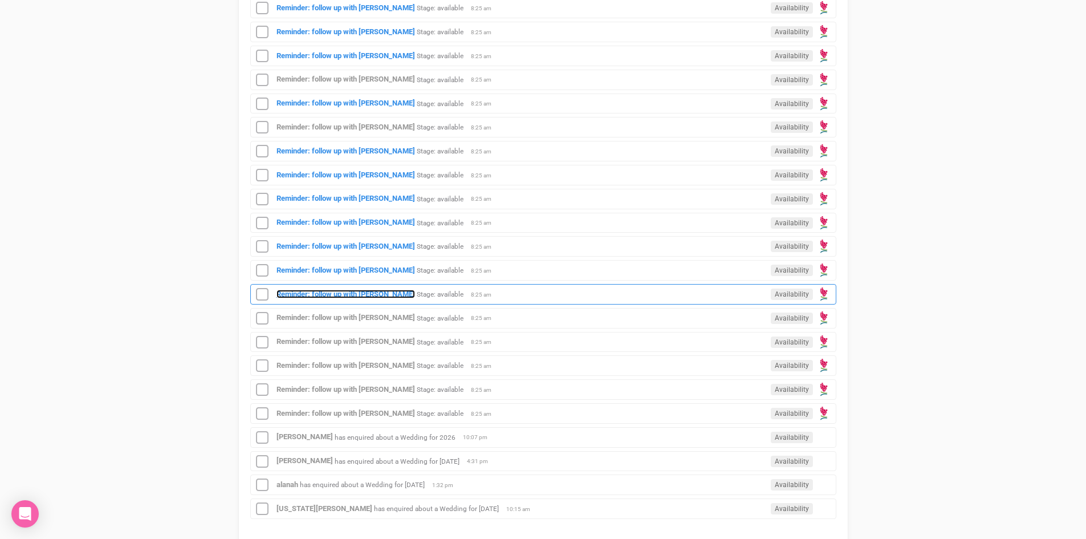
click at [363, 290] on strong "Reminder: follow up with [PERSON_NAME]" at bounding box center [346, 294] width 139 height 9
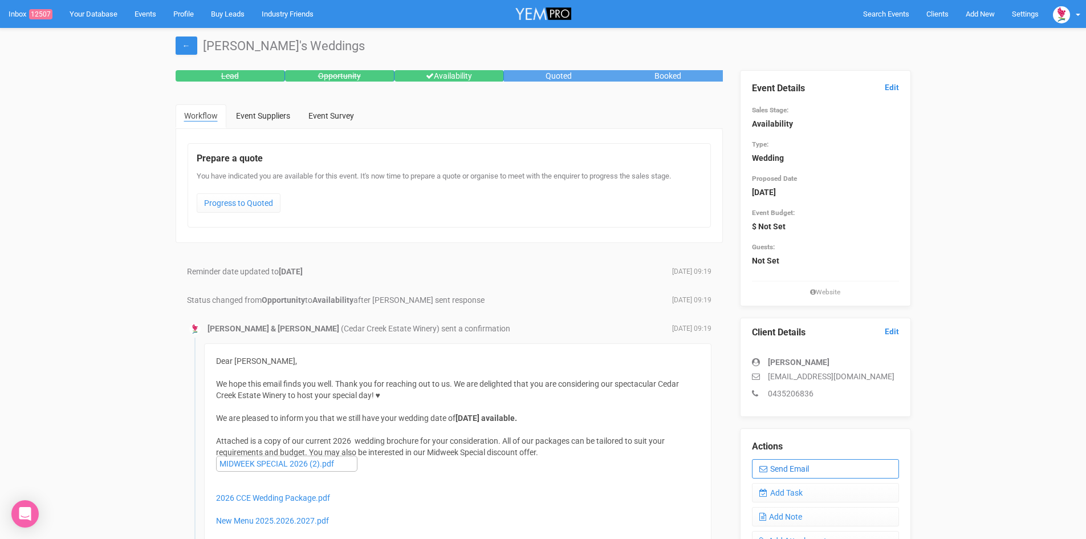
click at [832, 462] on link "Send Email" at bounding box center [825, 468] width 147 height 19
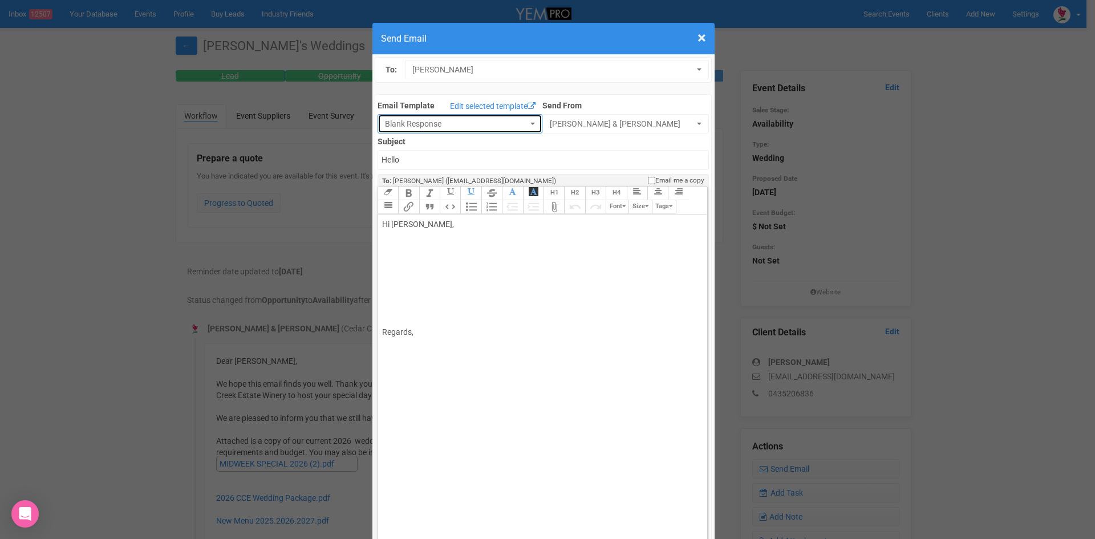
click at [521, 120] on button "Blank Response" at bounding box center [459, 123] width 165 height 19
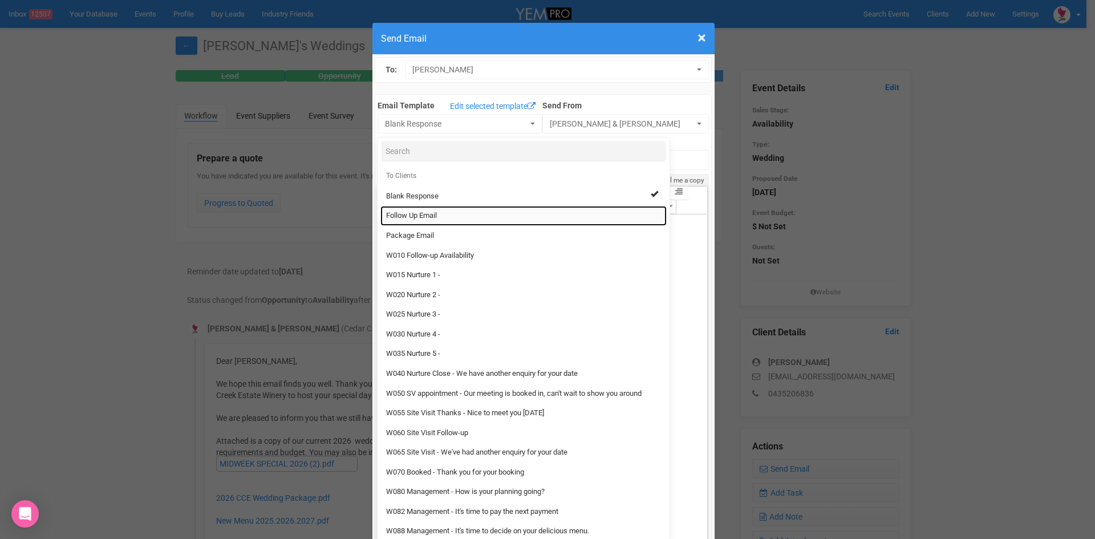
click at [434, 212] on link "Follow Up Email" at bounding box center [523, 216] width 286 height 20
select select "88639"
type input "Cedar Creek Estate - Follow Up"
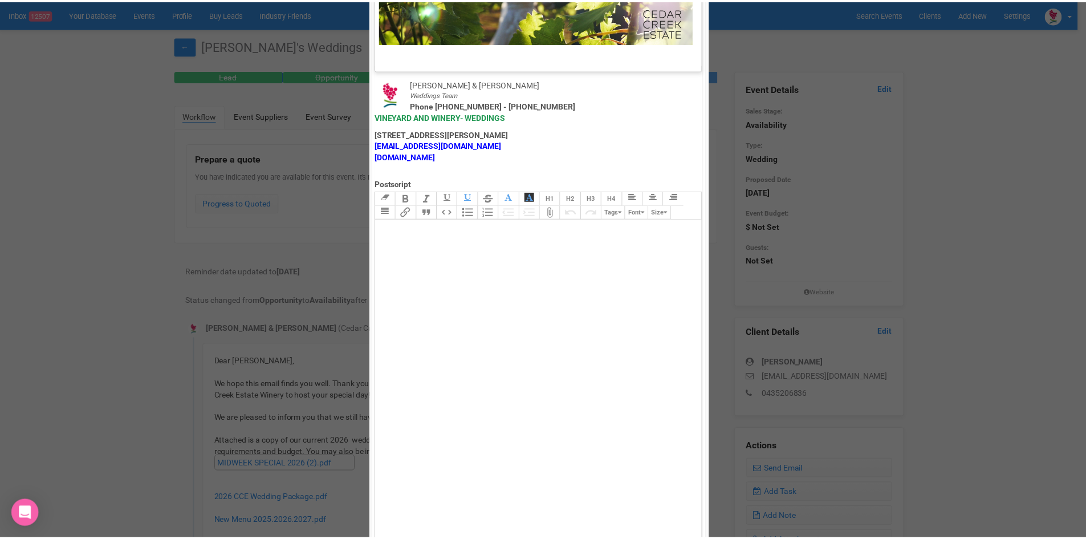
scroll to position [565, 0]
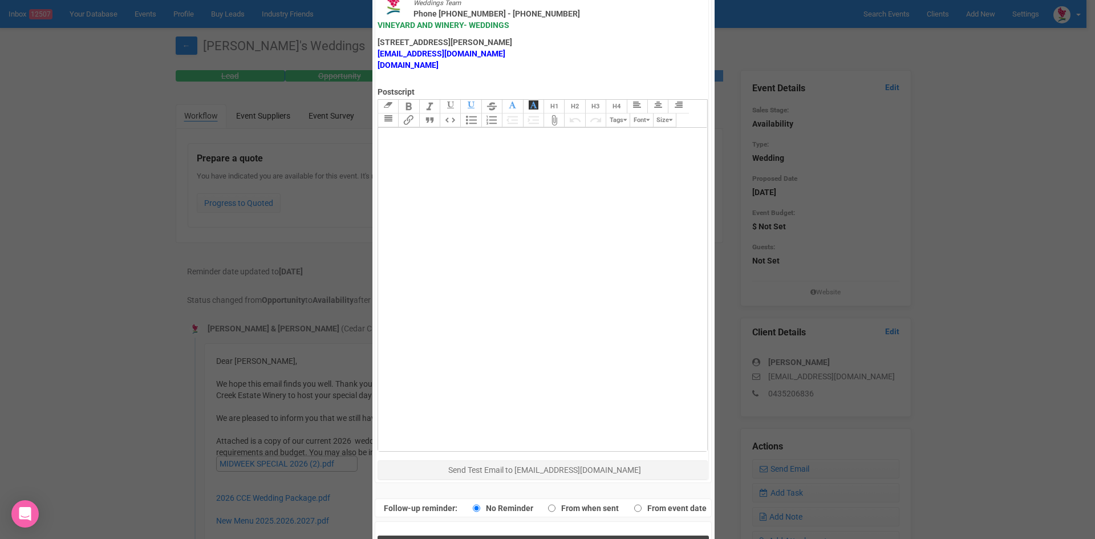
click at [571, 535] on button "Send Response" at bounding box center [542, 546] width 331 height 23
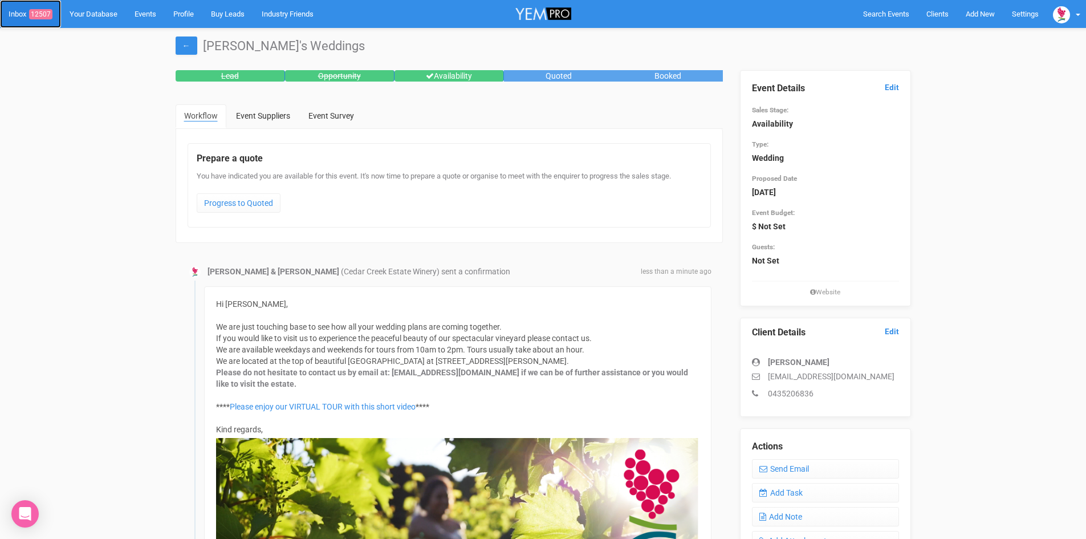
click at [48, 13] on span "12507" at bounding box center [40, 14] width 23 height 10
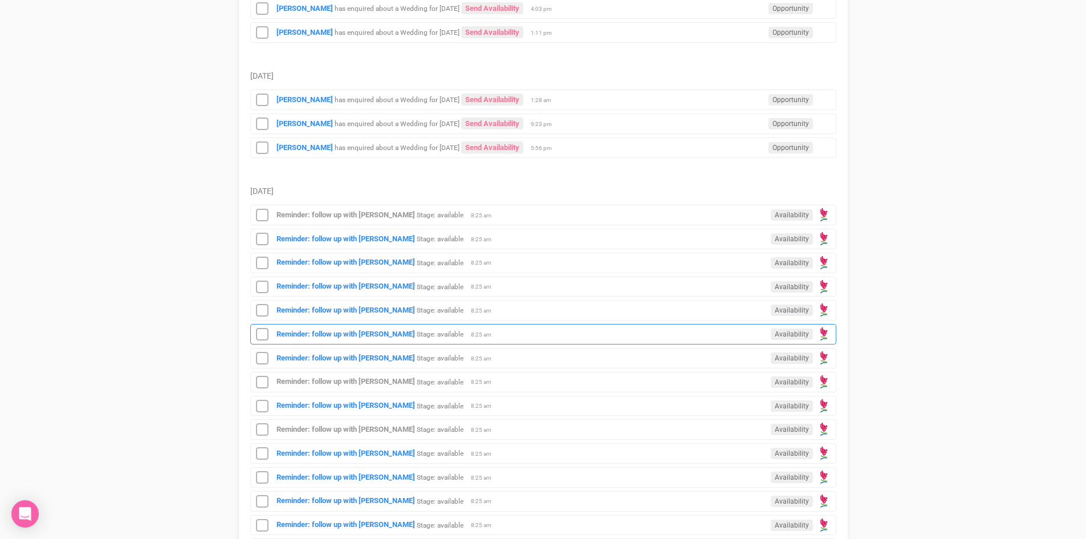
scroll to position [342, 0]
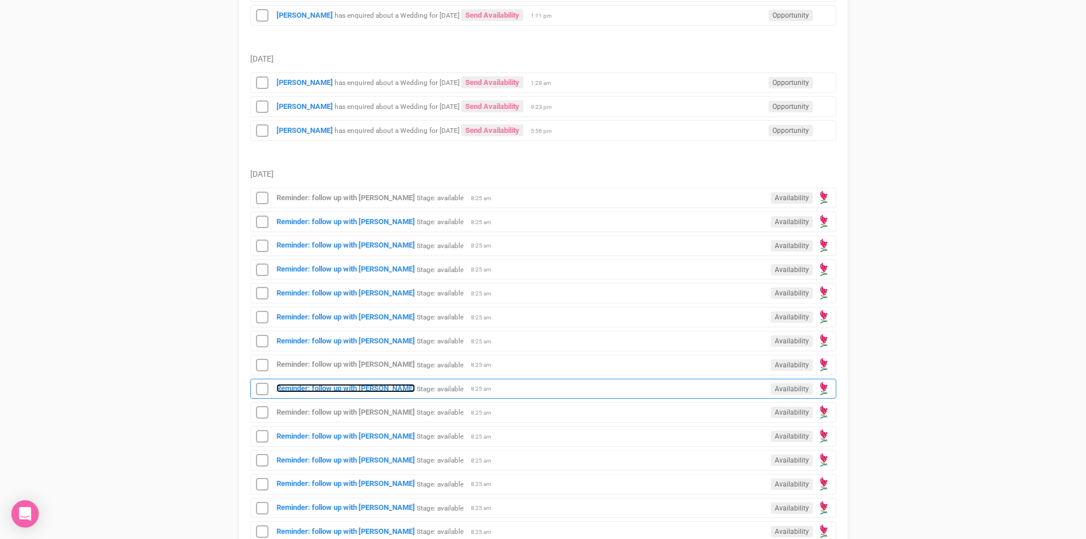
click at [369, 387] on strong "Reminder: follow up with [PERSON_NAME]" at bounding box center [346, 388] width 139 height 9
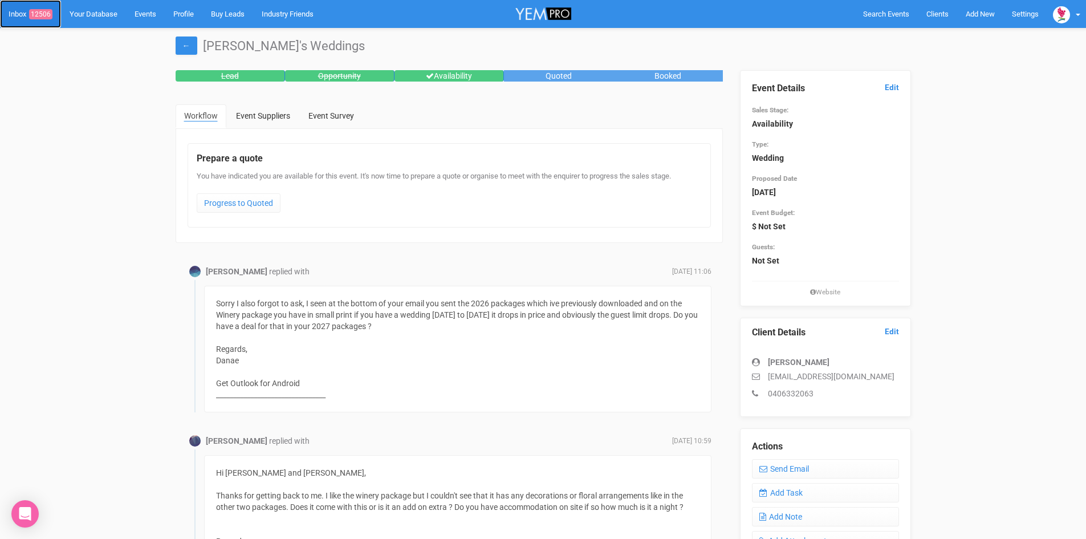
click at [46, 7] on link "Inbox 12506" at bounding box center [30, 14] width 61 height 28
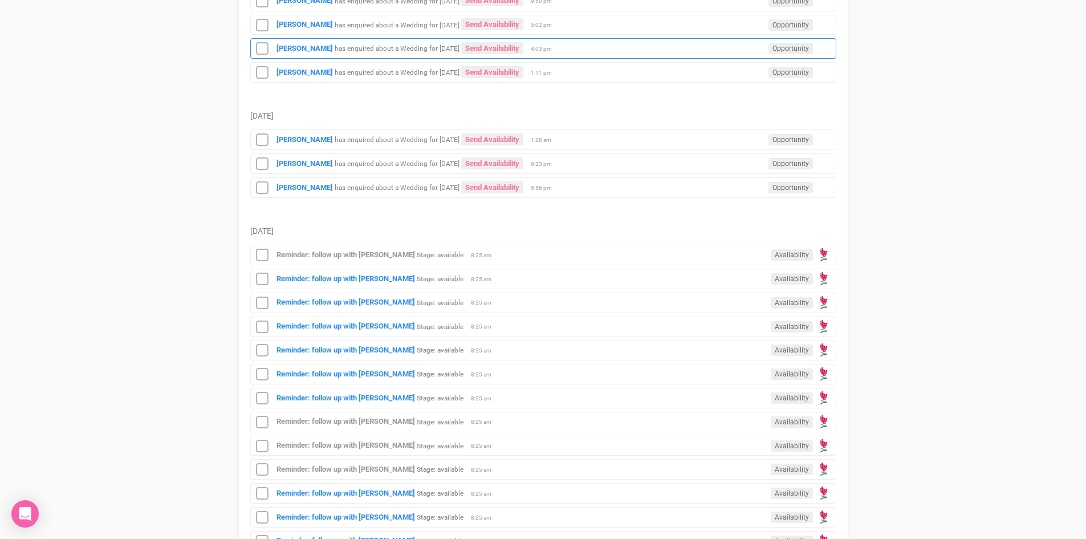
scroll to position [570, 0]
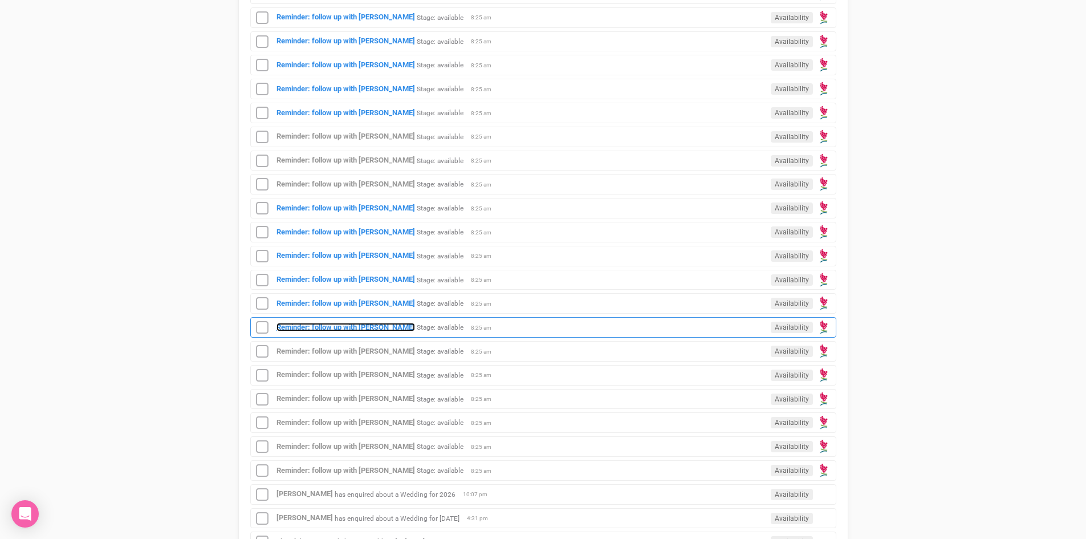
click at [360, 325] on strong "Reminder: follow up with [PERSON_NAME]" at bounding box center [346, 327] width 139 height 9
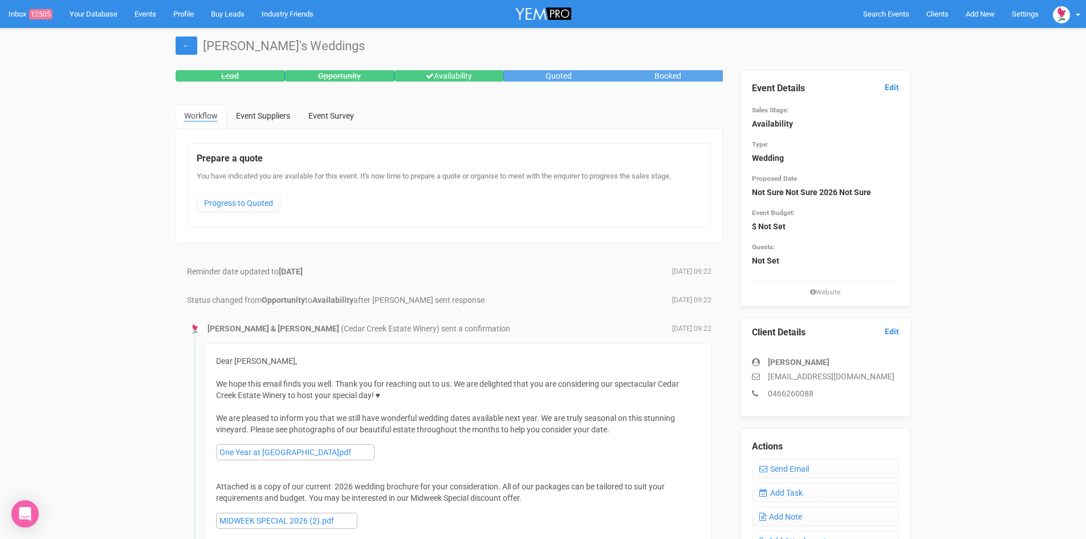
click at [818, 456] on div "Actions Send Email Add Task Add Note Add Attachment PDF Summary Upload Images E…" at bounding box center [825, 531] width 171 height 206
click at [825, 464] on link "Send Email" at bounding box center [825, 468] width 147 height 19
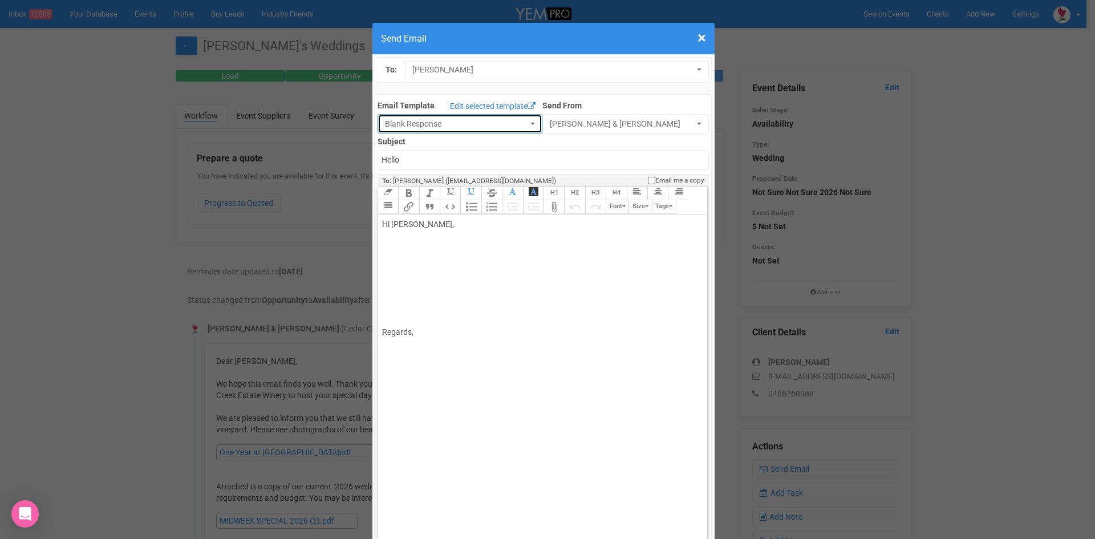
click at [519, 119] on button "Blank Response" at bounding box center [459, 123] width 165 height 19
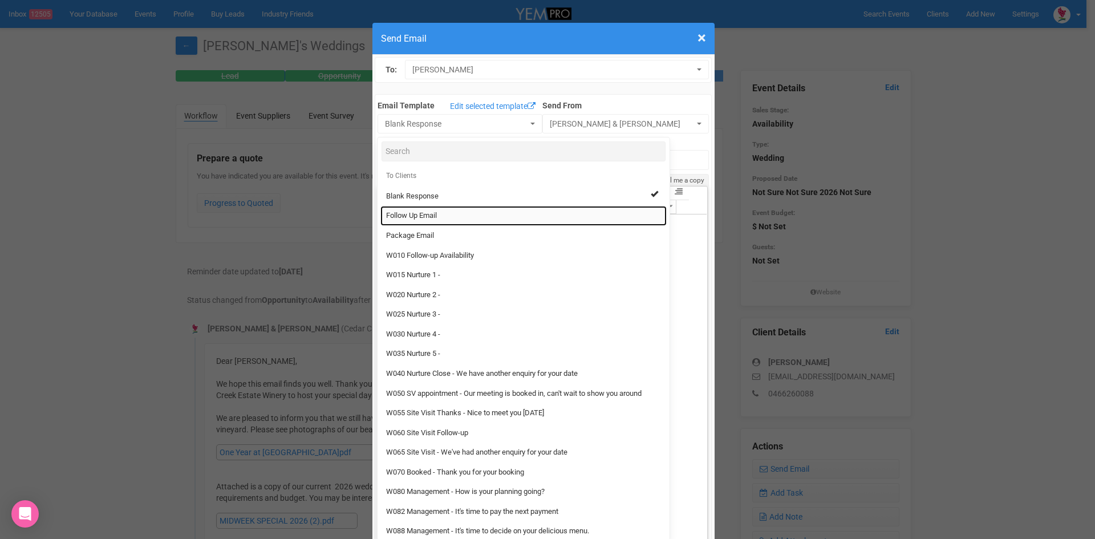
click at [434, 214] on span "Follow Up Email" at bounding box center [411, 215] width 51 height 11
select select "88639"
type input "Cedar Creek Estate - Follow Up"
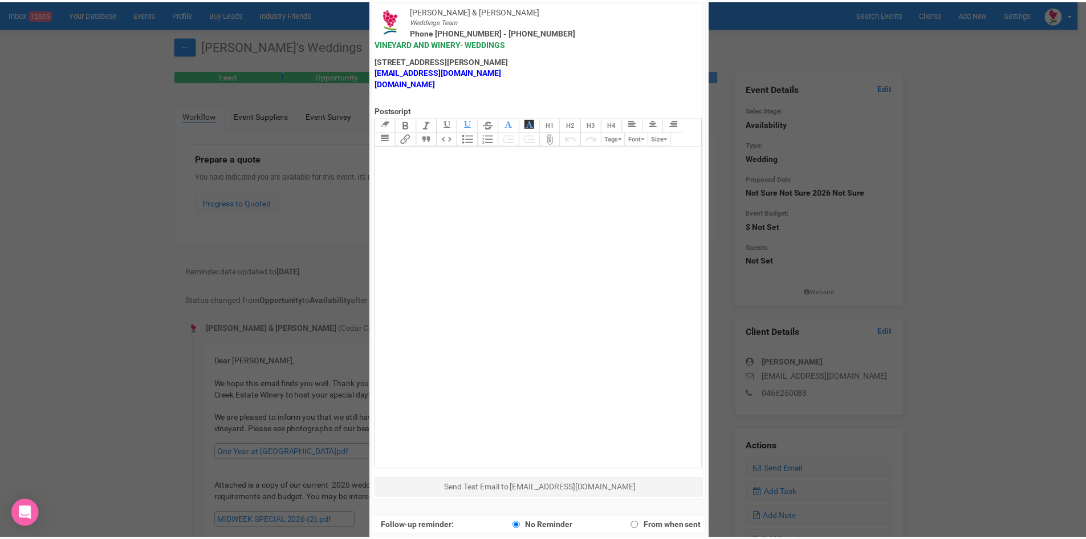
scroll to position [565, 0]
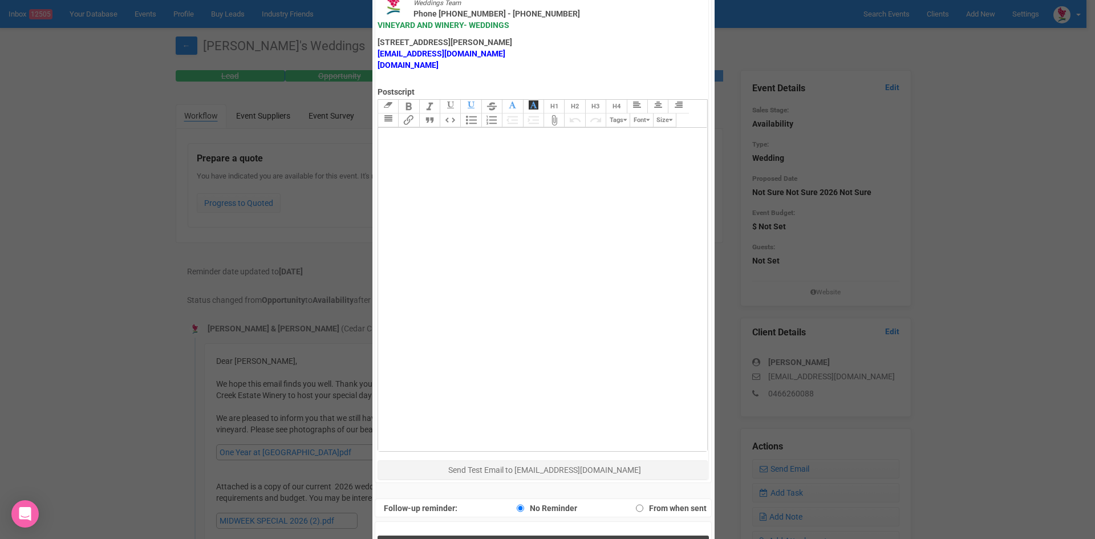
click at [514, 535] on button "Send Response" at bounding box center [542, 546] width 331 height 23
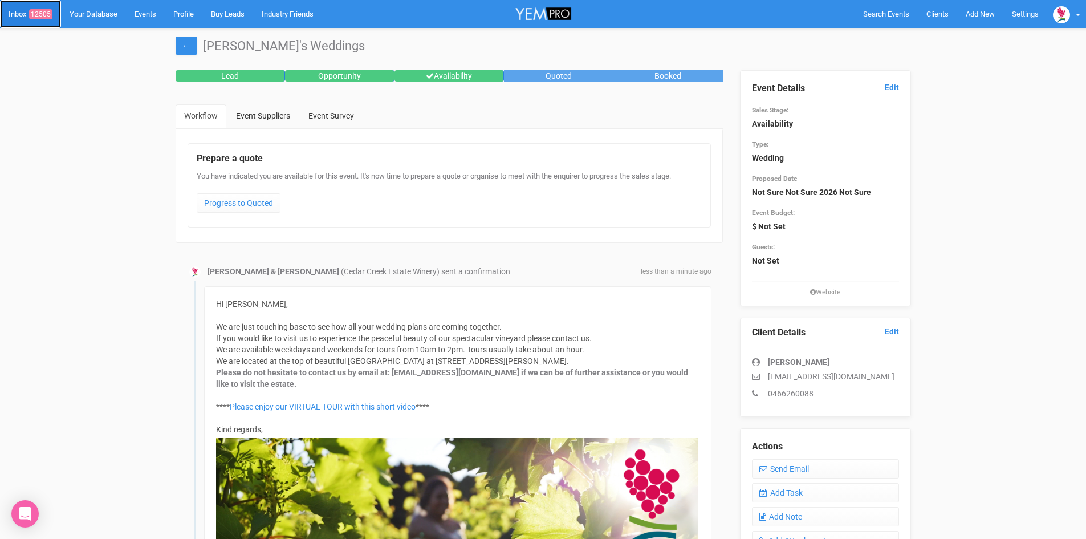
click at [43, 13] on span "12505" at bounding box center [40, 14] width 23 height 10
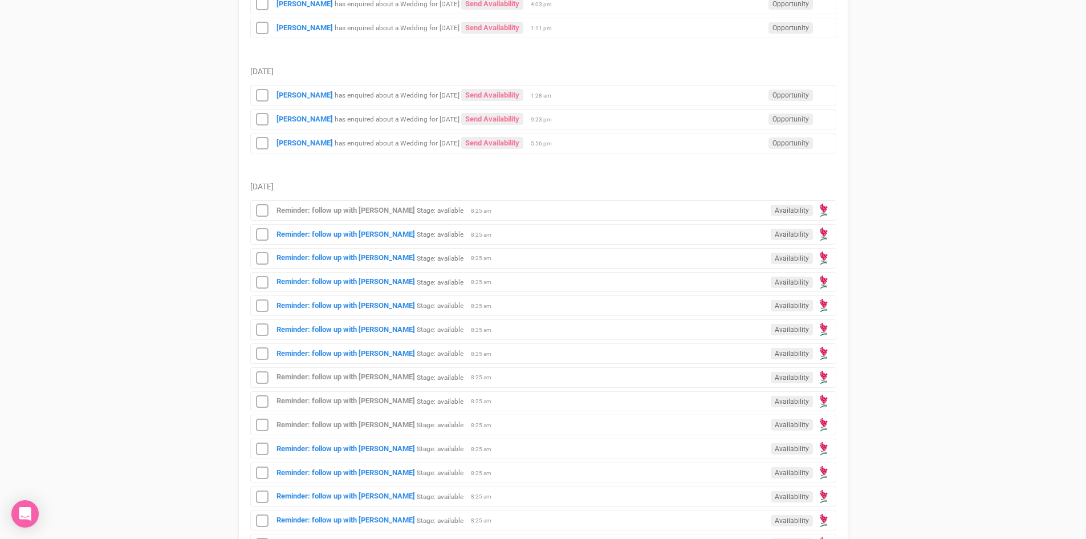
scroll to position [513, 0]
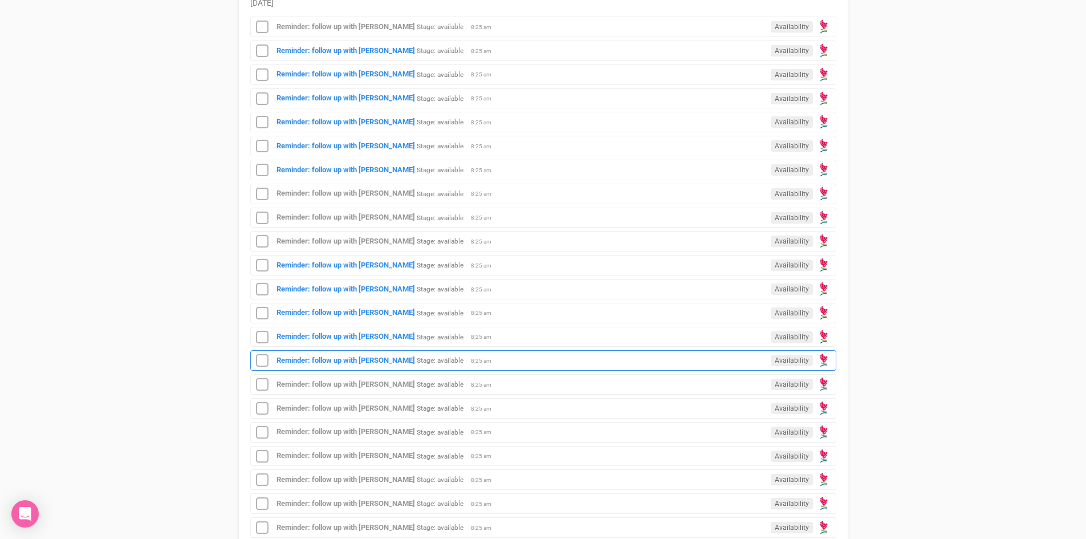
click at [379, 355] on div "Reminder: follow up with Elle Wright Stage: available Availability 8:25 am" at bounding box center [543, 360] width 586 height 21
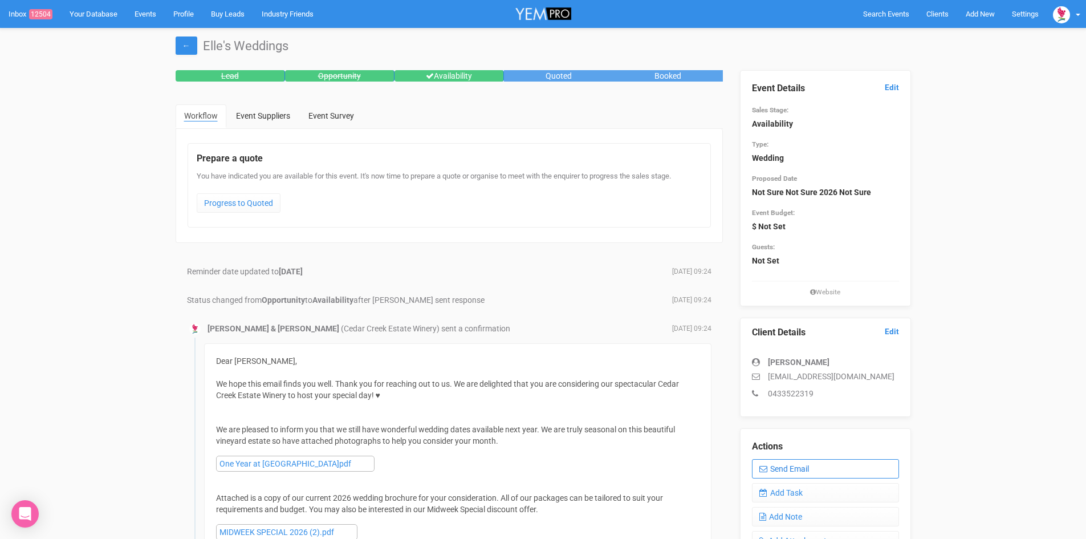
click at [826, 465] on link "Send Email" at bounding box center [825, 468] width 147 height 19
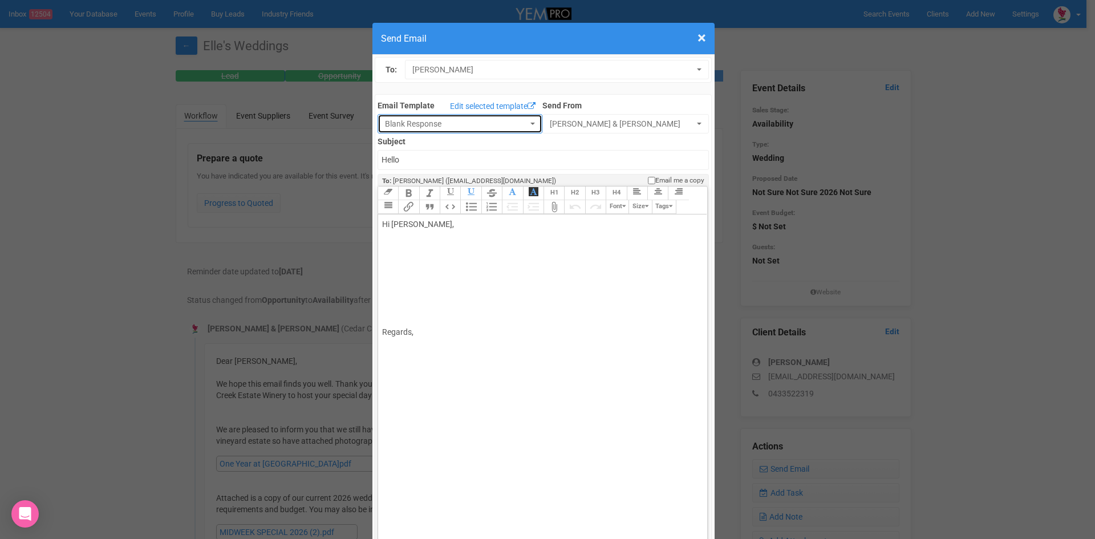
click at [518, 118] on button "Blank Response" at bounding box center [459, 123] width 165 height 19
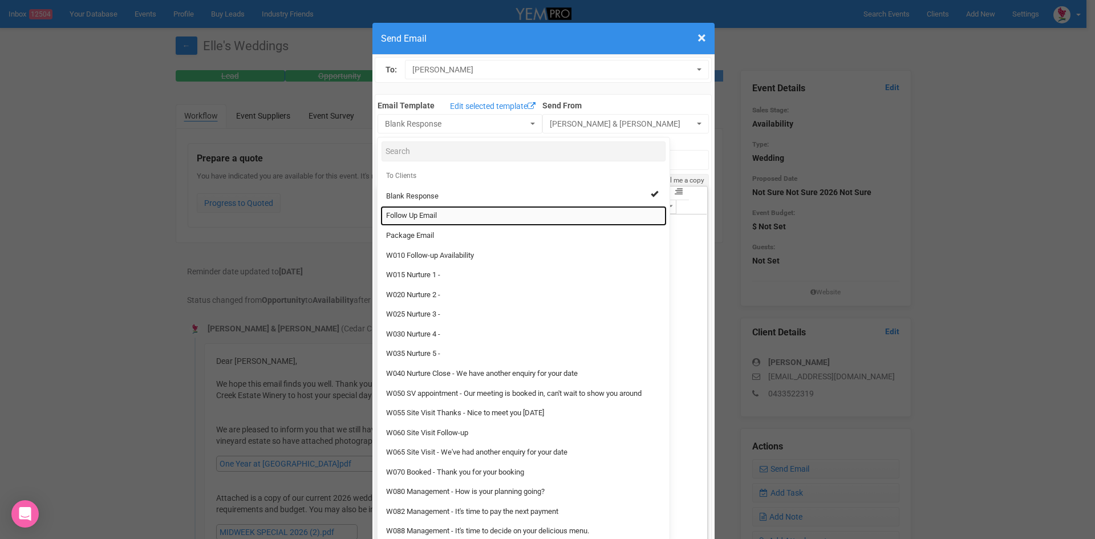
click at [412, 211] on span "Follow Up Email" at bounding box center [411, 215] width 51 height 11
select select "88639"
type input "Cedar Creek Estate - Follow Up"
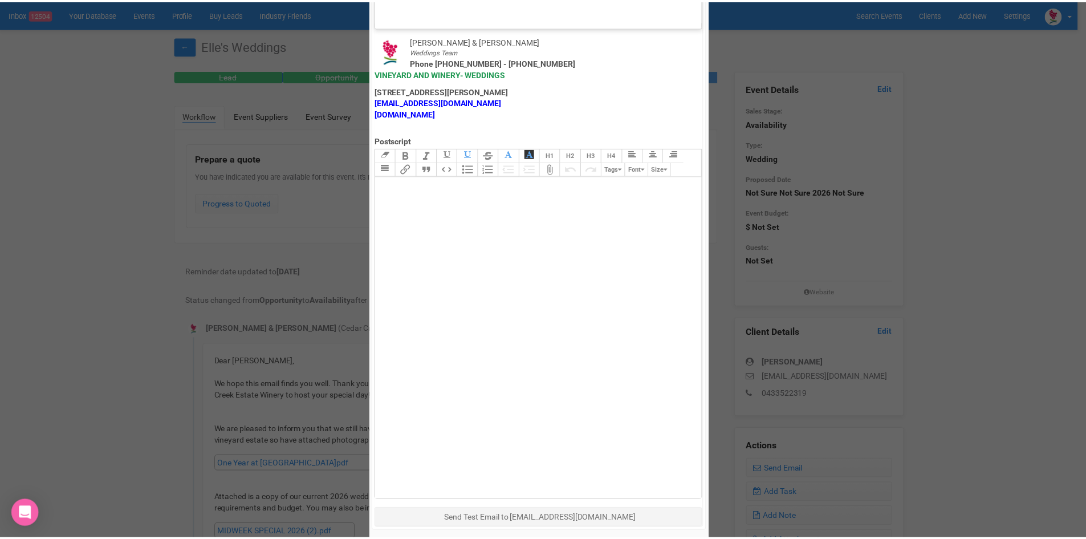
scroll to position [565, 0]
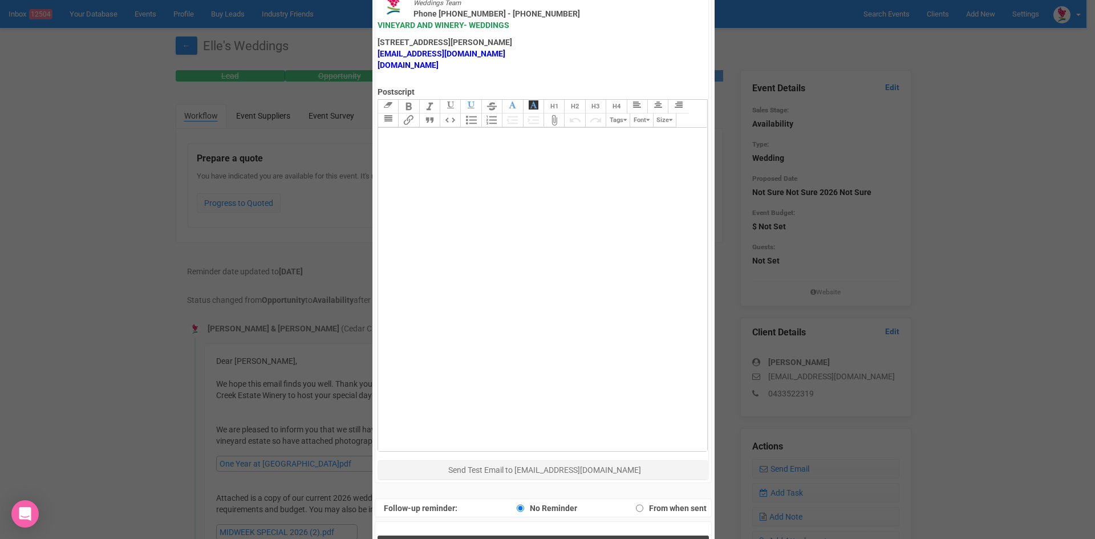
click at [494, 535] on button "Send Response" at bounding box center [542, 546] width 331 height 23
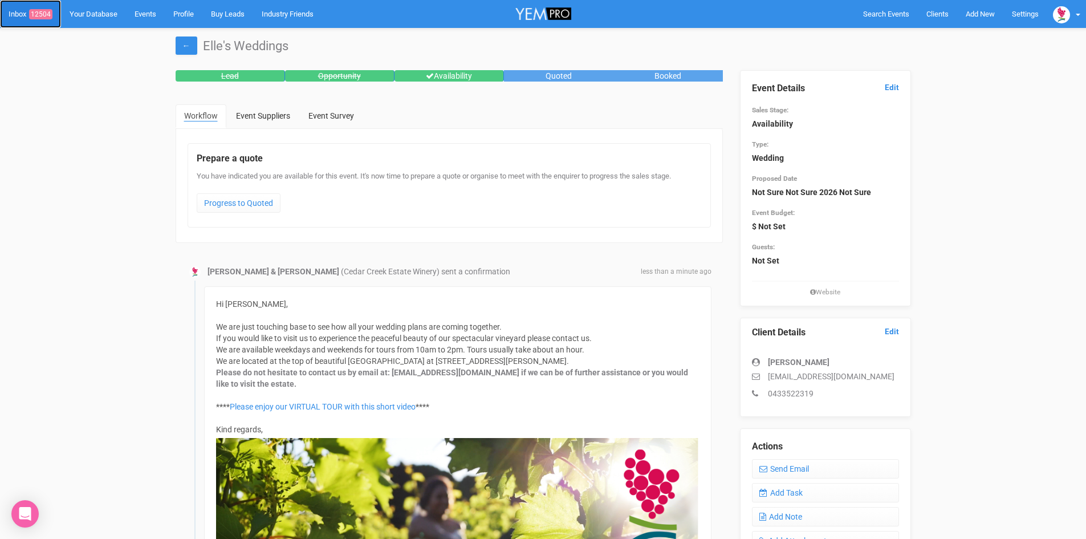
click at [46, 11] on span "12504" at bounding box center [40, 14] width 23 height 10
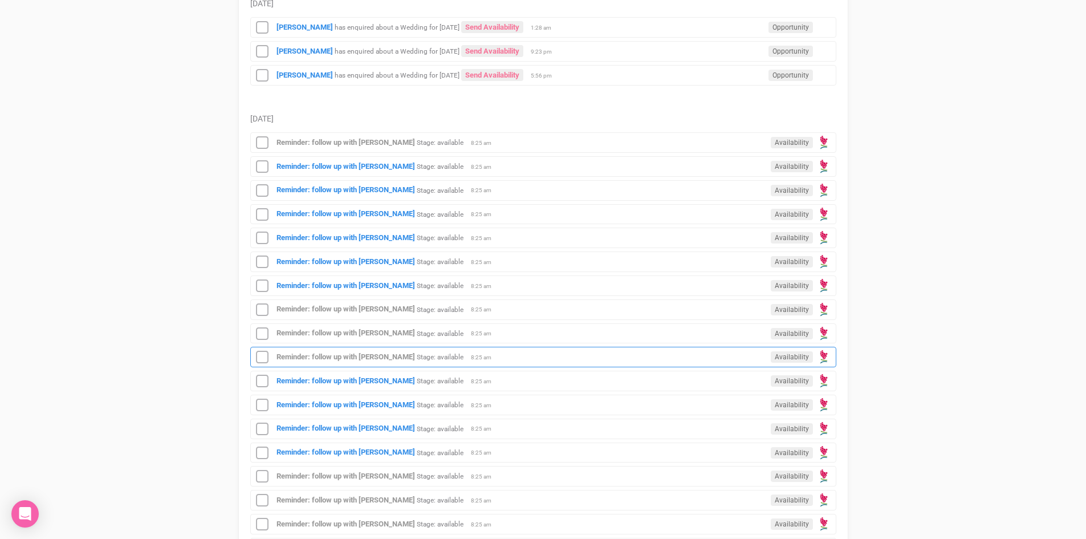
scroll to position [399, 0]
click at [357, 444] on div "Reminder: follow up with Harriet Stage: available Availability 8:25 am" at bounding box center [543, 451] width 586 height 21
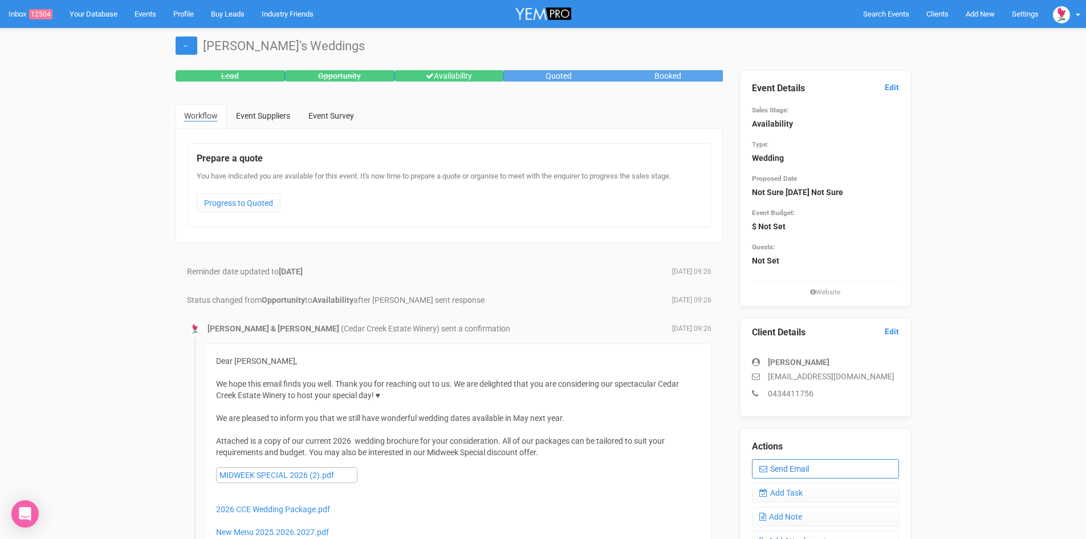
click at [784, 463] on link "Send Email" at bounding box center [825, 468] width 147 height 19
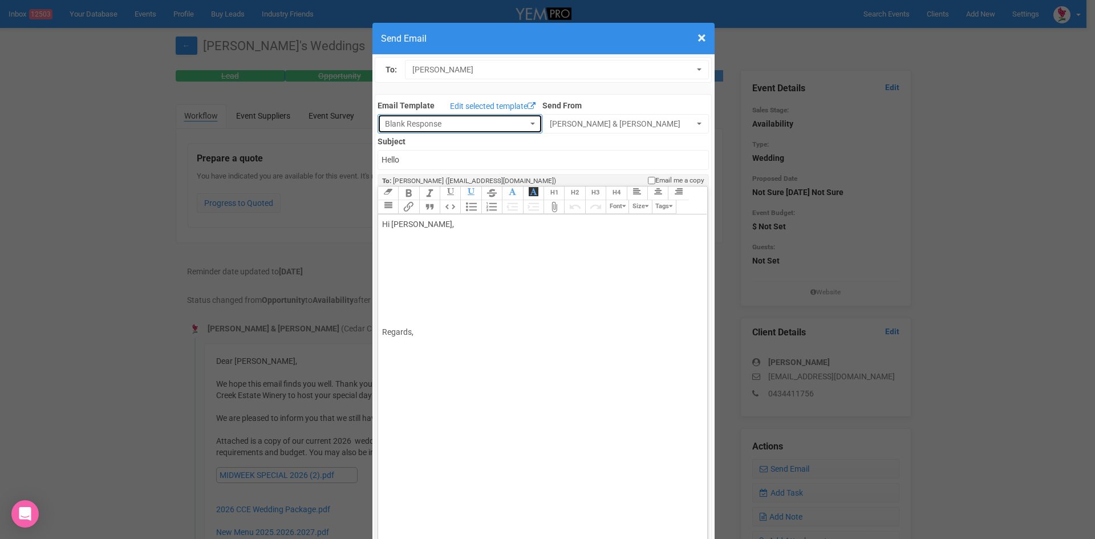
click at [528, 120] on button "Blank Response" at bounding box center [459, 123] width 165 height 19
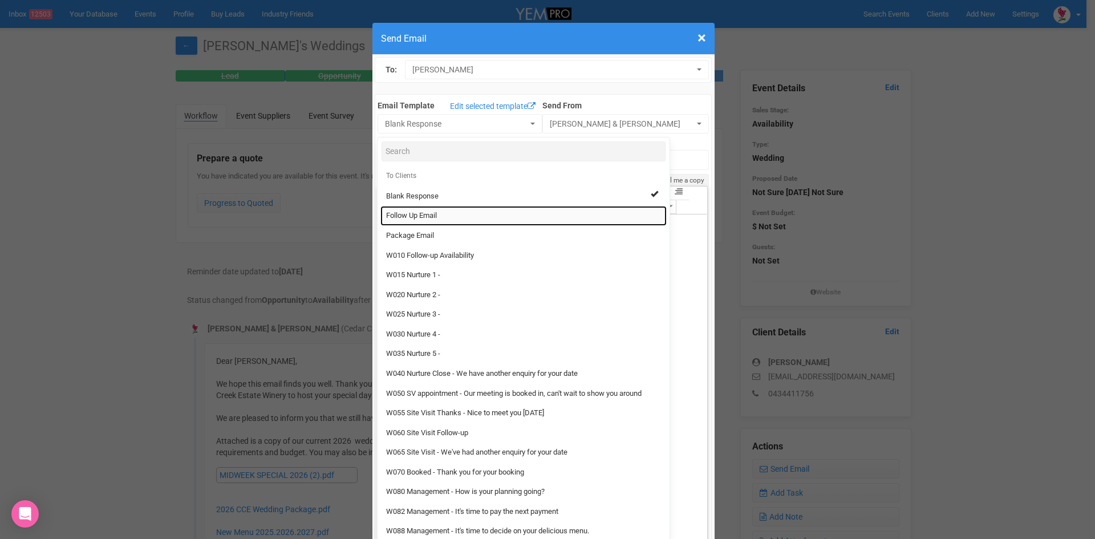
click at [441, 212] on link "Follow Up Email" at bounding box center [523, 216] width 286 height 20
select select "88639"
type input "Cedar Creek Estate - Follow Up"
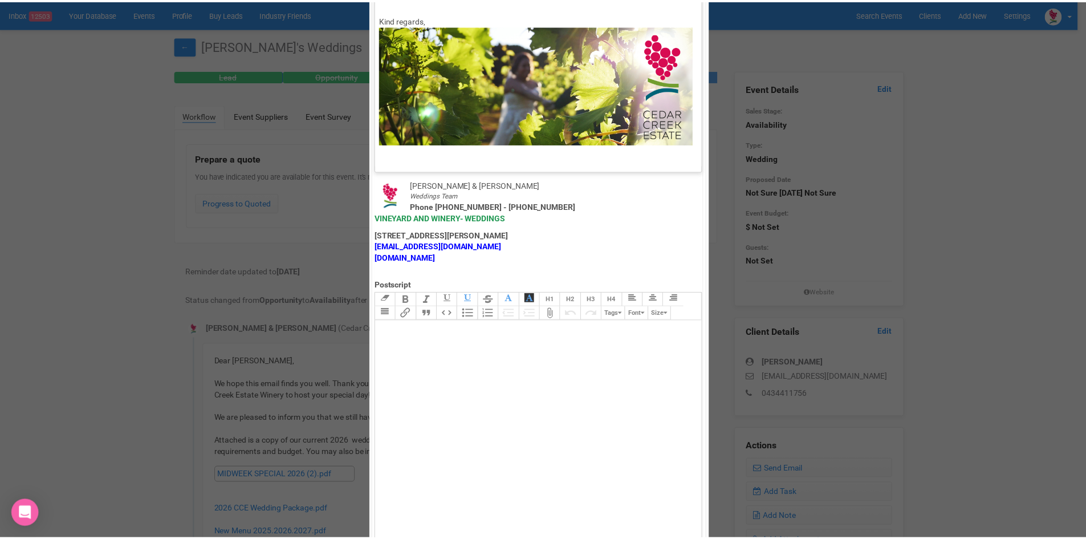
scroll to position [565, 0]
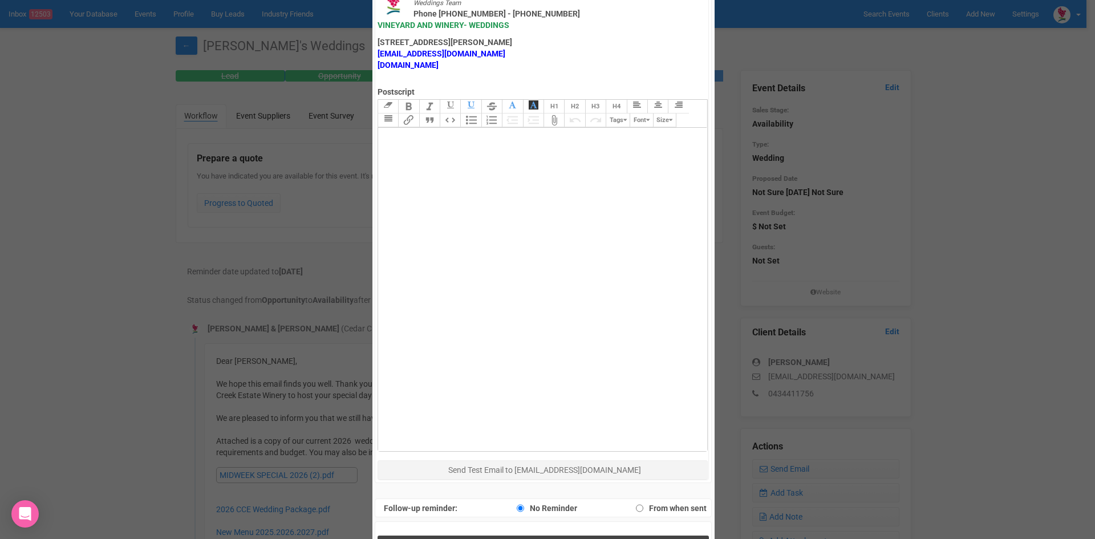
click at [466, 535] on button "Send Response" at bounding box center [542, 546] width 331 height 23
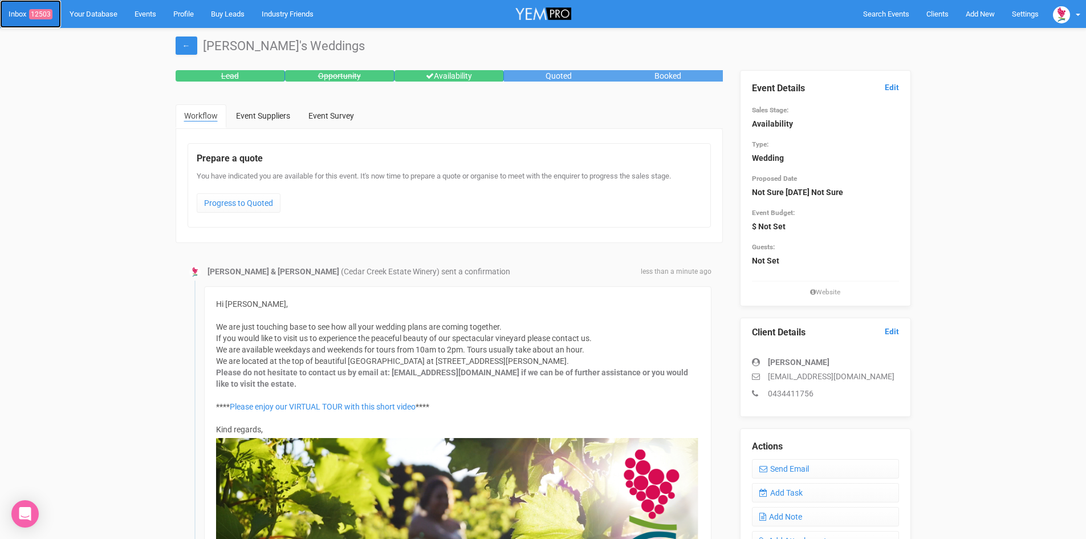
click at [48, 12] on span "12503" at bounding box center [40, 14] width 23 height 10
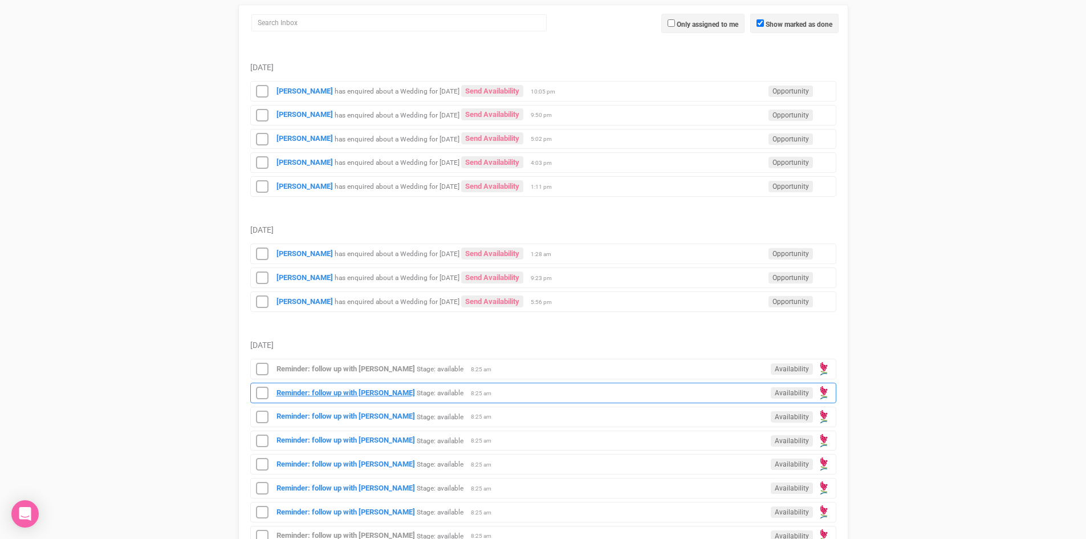
scroll to position [399, 0]
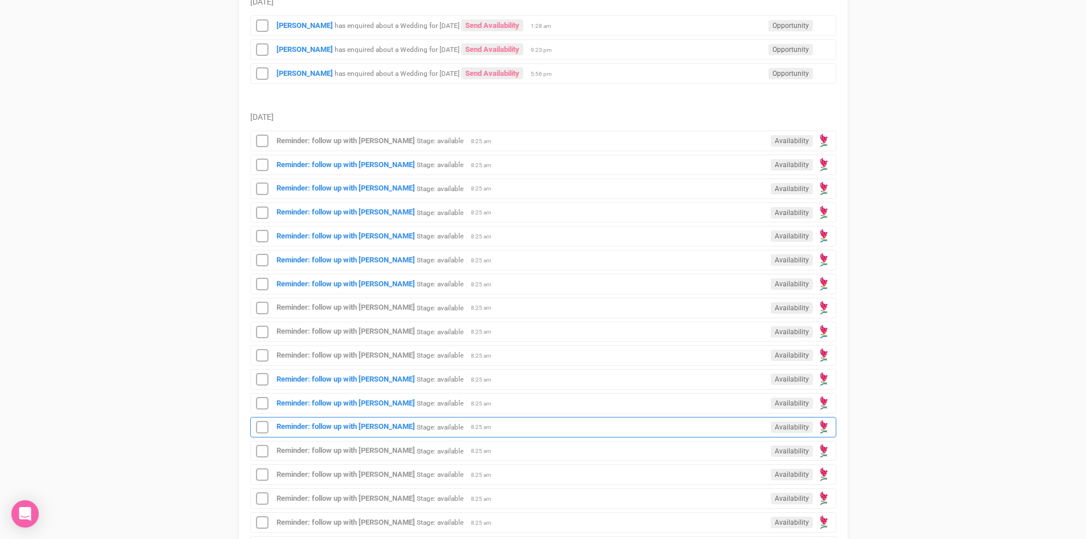
click at [367, 420] on div "Reminder: follow up with Mel Kim Stage: available Availability 8:25 am" at bounding box center [543, 427] width 586 height 21
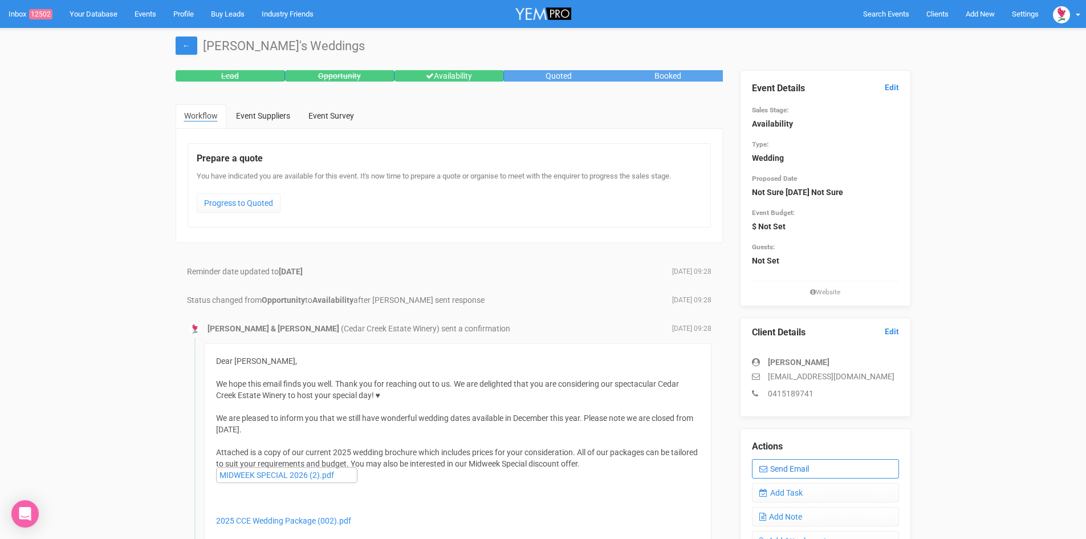
click at [802, 464] on link "Send Email" at bounding box center [825, 468] width 147 height 19
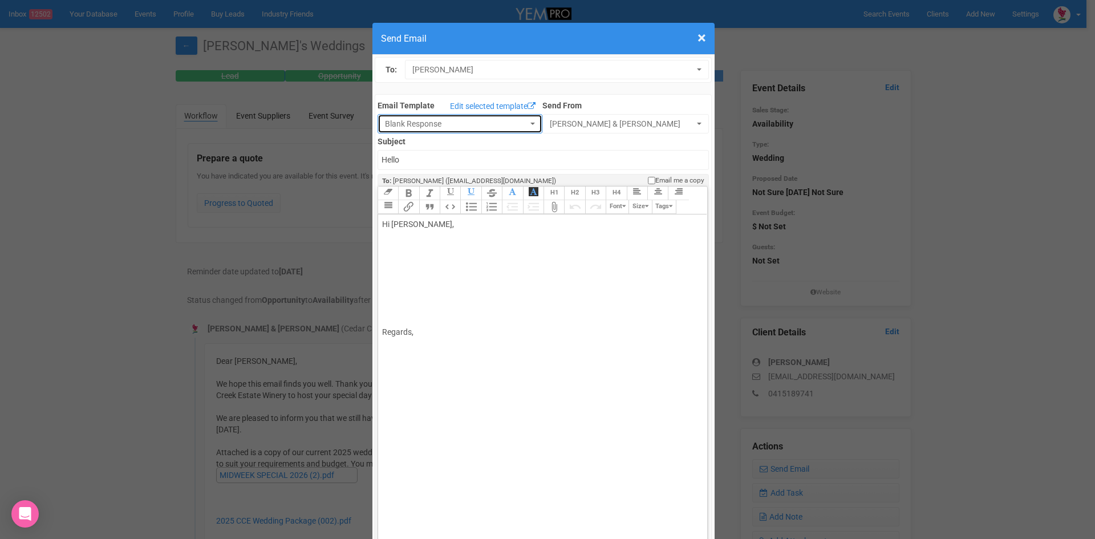
click at [522, 119] on button "Blank Response" at bounding box center [459, 123] width 165 height 19
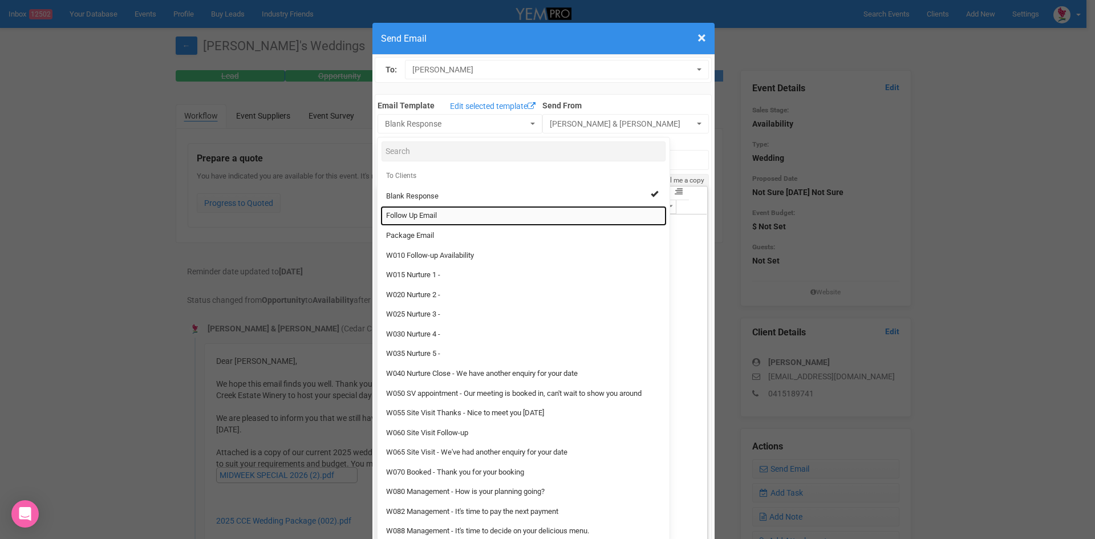
click at [389, 210] on link "Follow Up Email" at bounding box center [523, 216] width 286 height 20
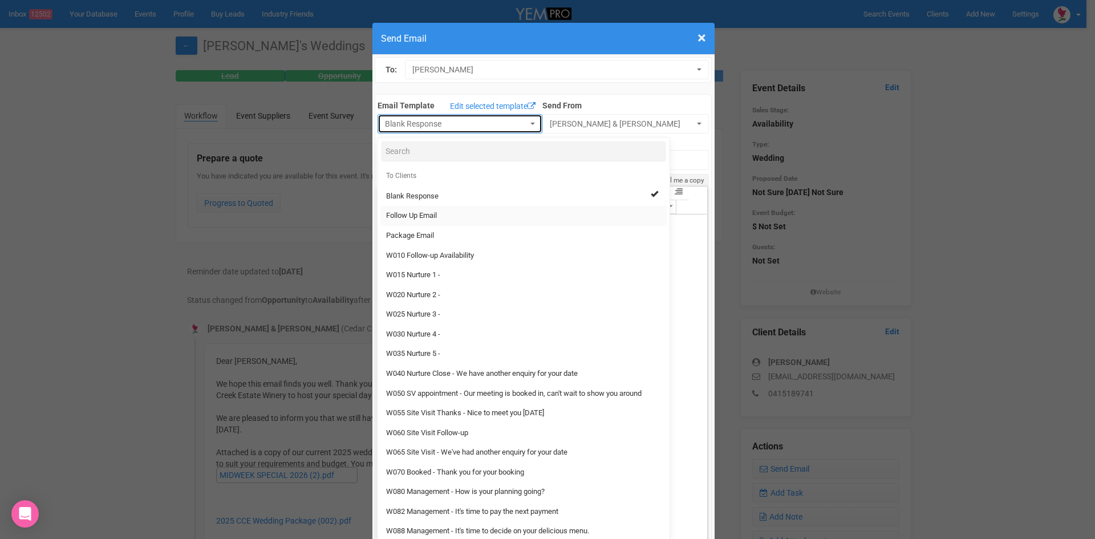
select select "88639"
type input "Cedar Creek Estate - Follow Up"
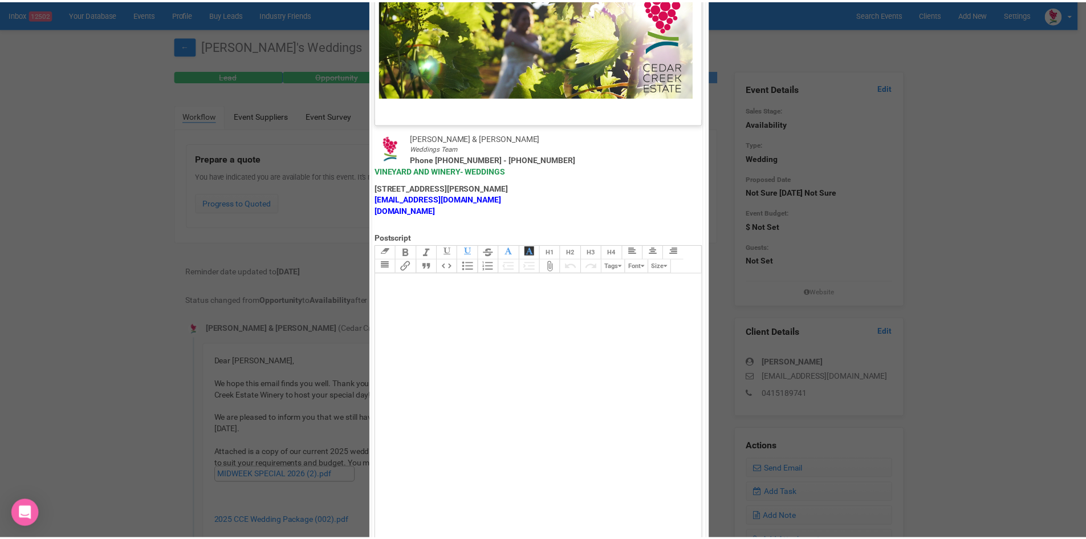
scroll to position [565, 0]
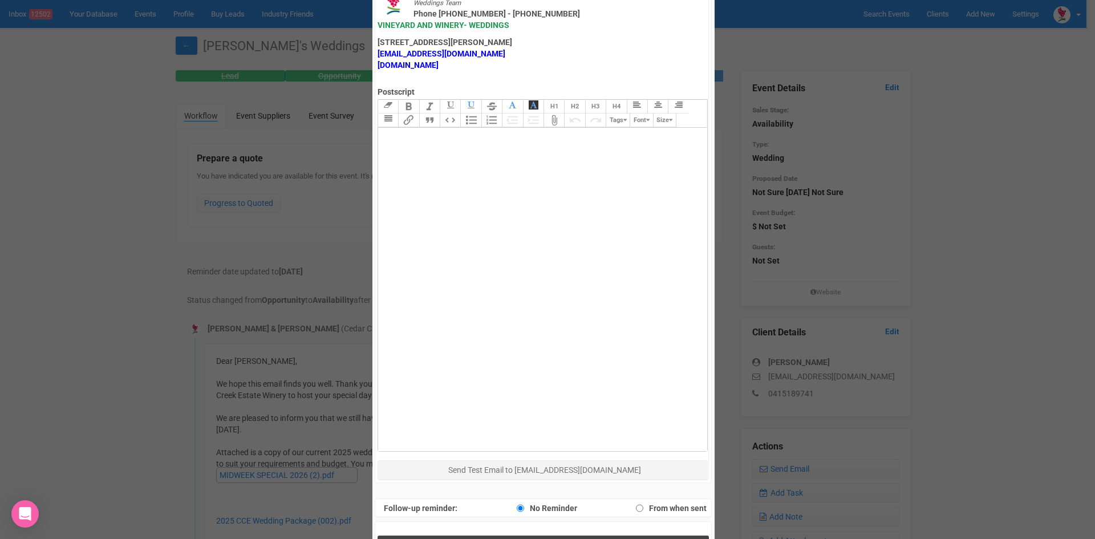
click at [482, 535] on button "Send Response" at bounding box center [542, 546] width 331 height 23
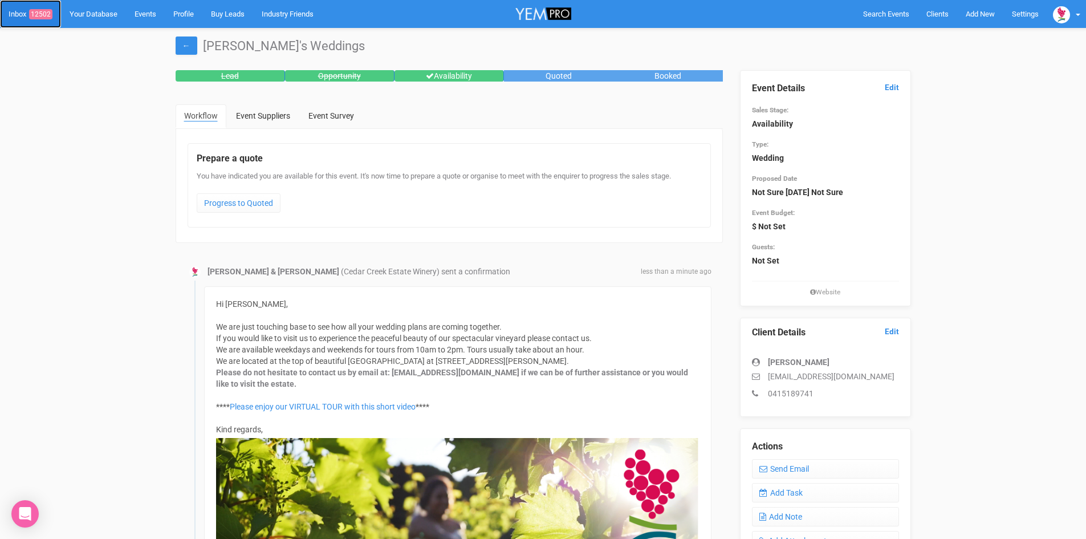
click at [42, 9] on link "Inbox 12502" at bounding box center [30, 14] width 61 height 28
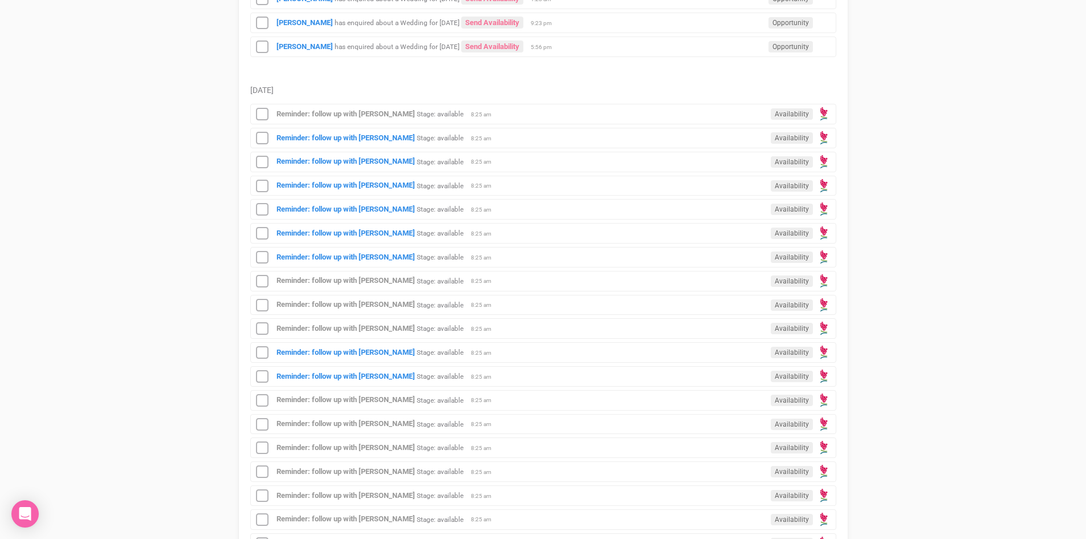
scroll to position [456, 0]
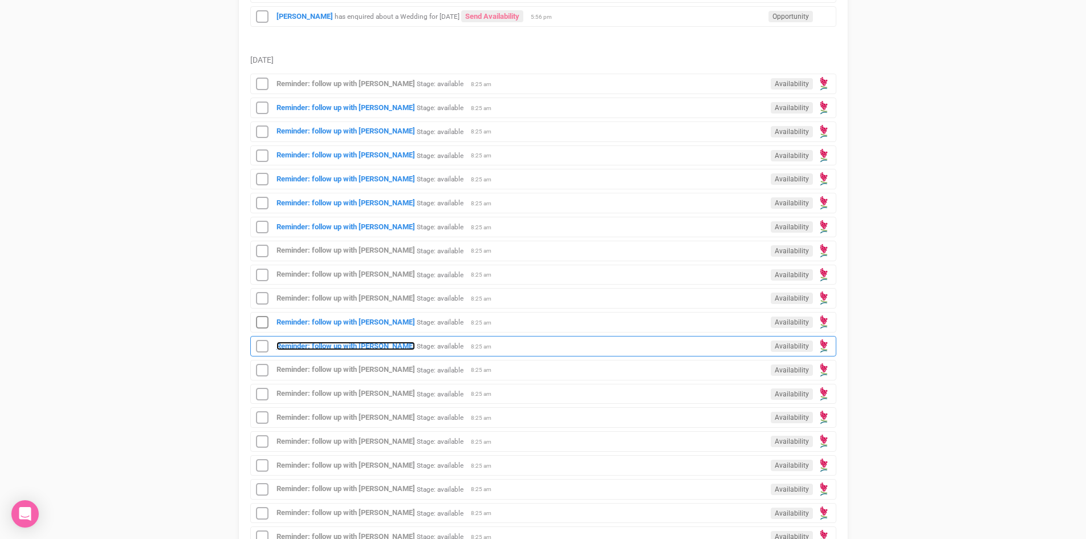
click at [379, 342] on strong "Reminder: follow up with [PERSON_NAME]" at bounding box center [346, 346] width 139 height 9
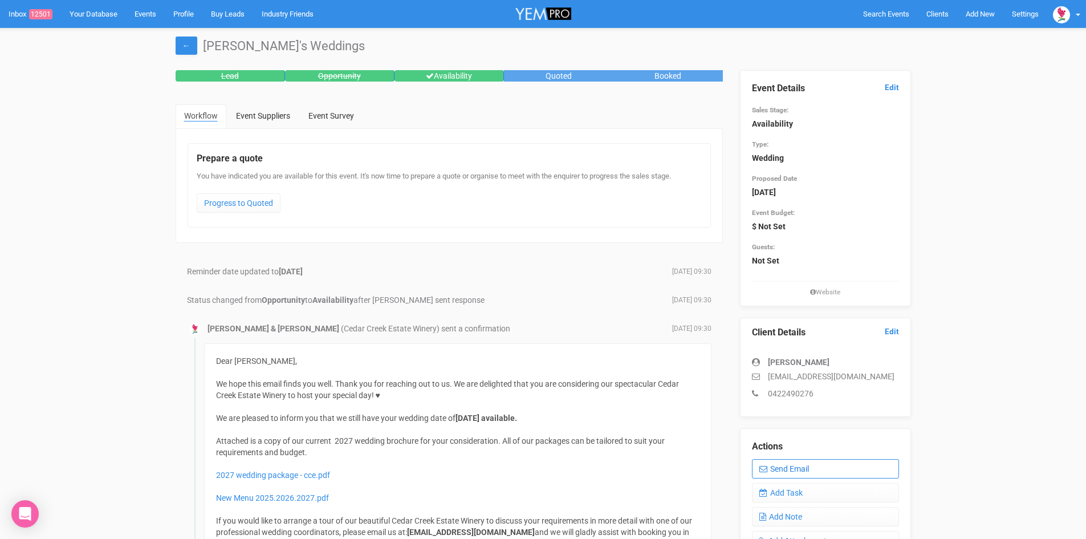
click at [808, 462] on link "Send Email" at bounding box center [825, 468] width 147 height 19
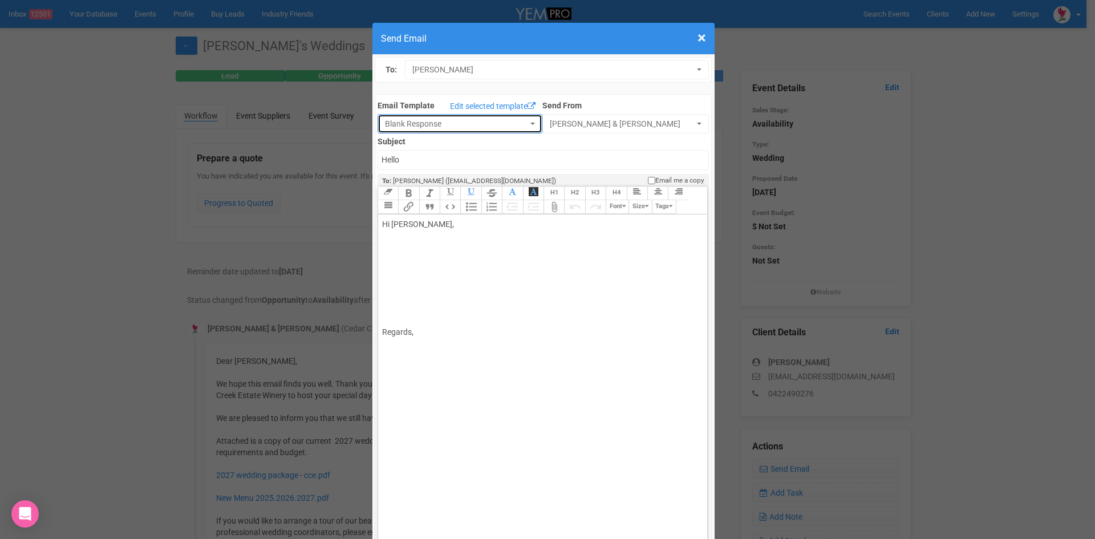
click at [526, 123] on button "Blank Response" at bounding box center [459, 123] width 165 height 19
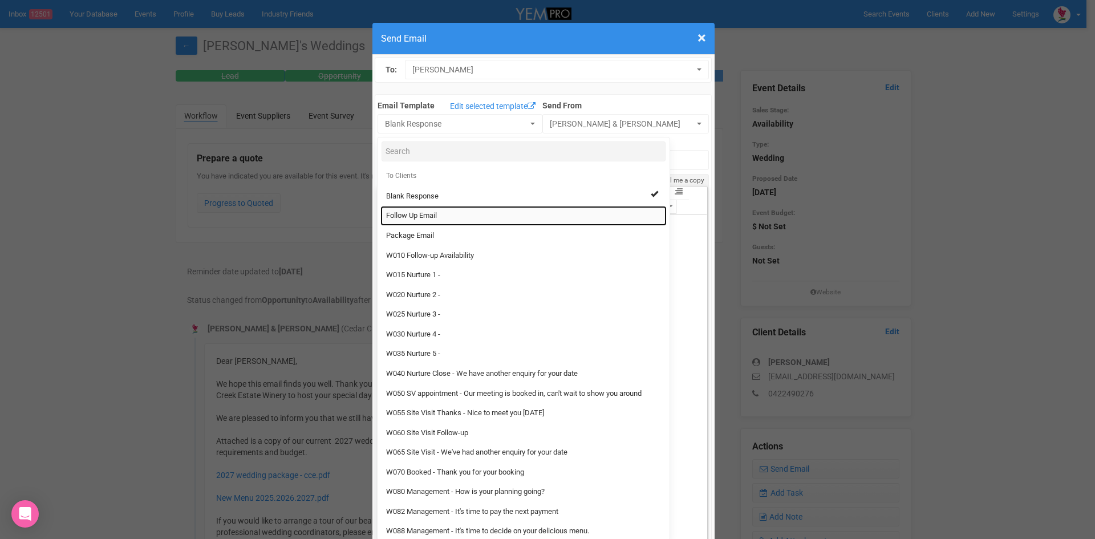
click at [417, 213] on span "Follow Up Email" at bounding box center [411, 215] width 51 height 11
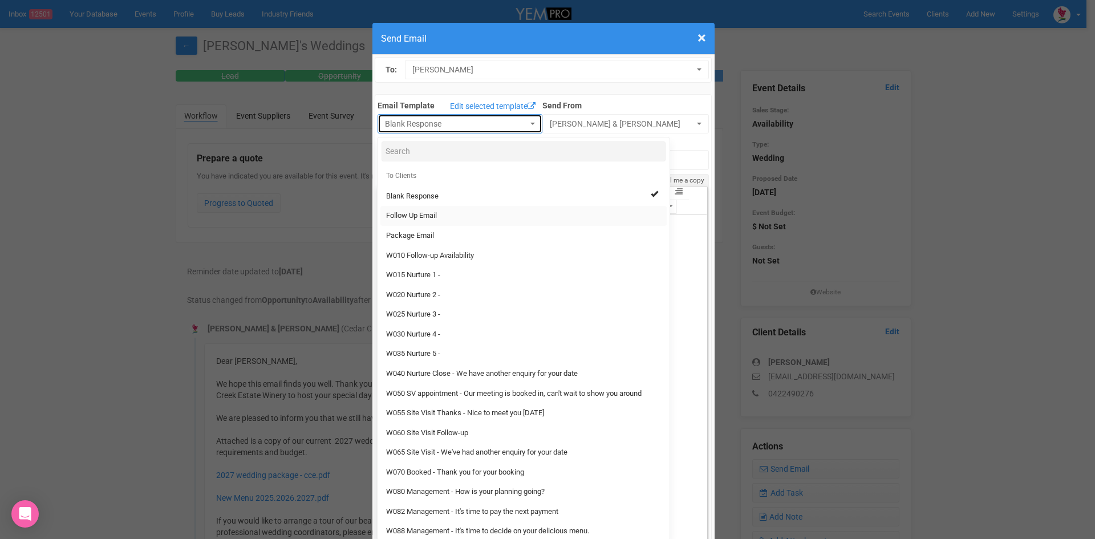
select select "88639"
type input "Cedar Creek Estate - Follow Up"
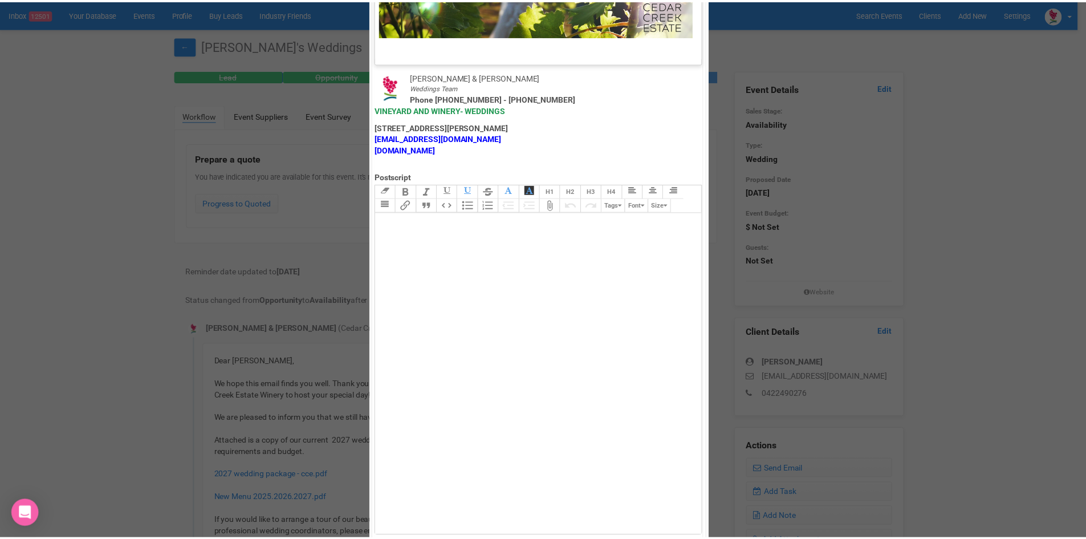
scroll to position [565, 0]
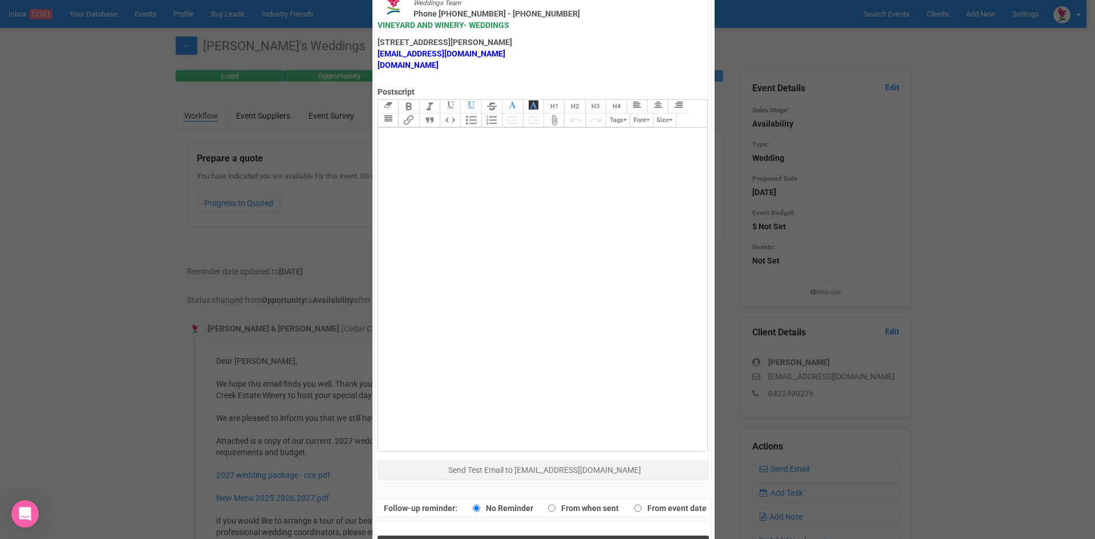
click at [521, 538] on span "Send Response" at bounding box center [545, 547] width 62 height 11
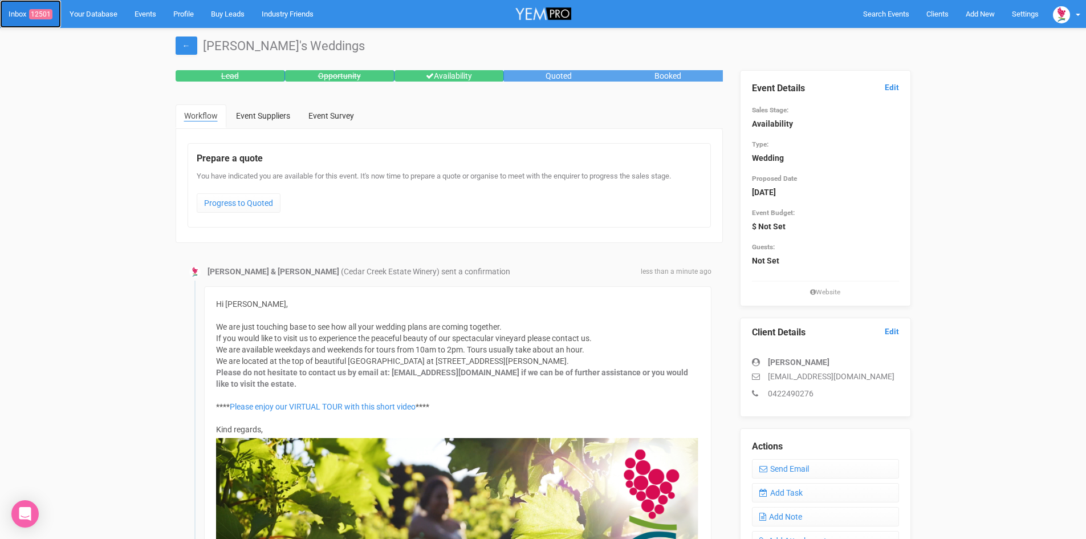
click at [46, 10] on span "12501" at bounding box center [40, 14] width 23 height 10
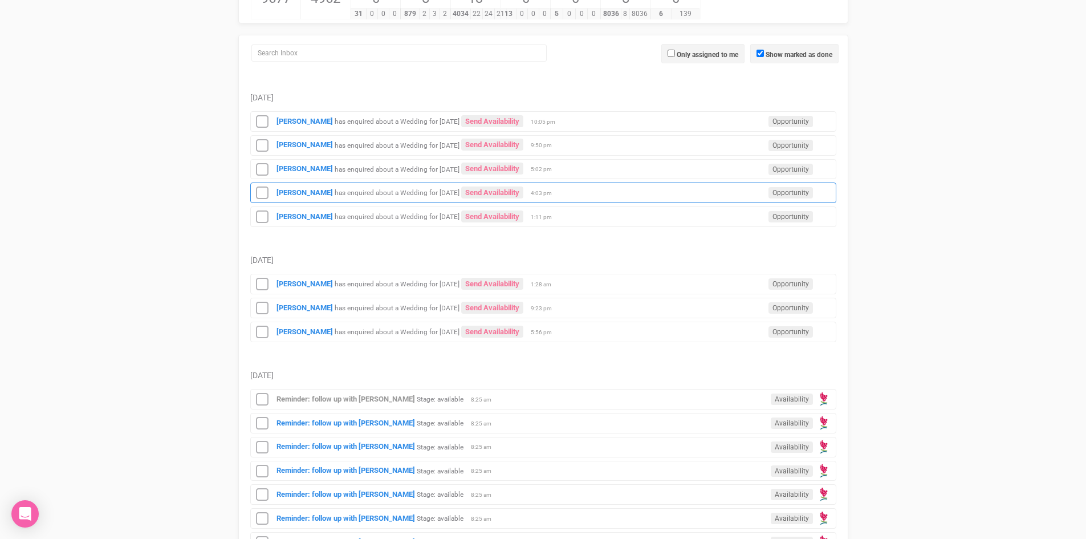
scroll to position [285, 0]
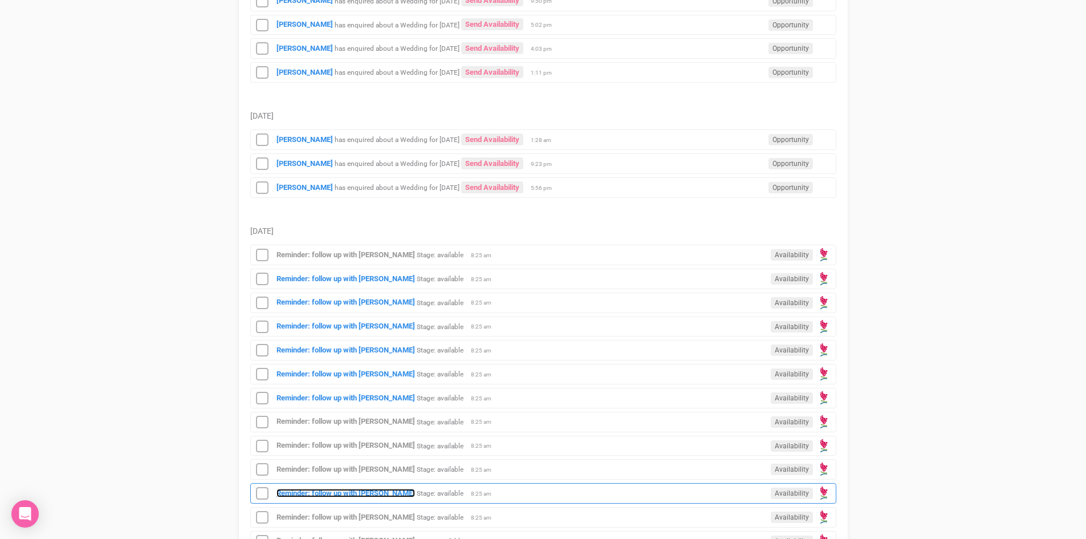
click at [388, 489] on strong "Reminder: follow up with [PERSON_NAME]" at bounding box center [346, 493] width 139 height 9
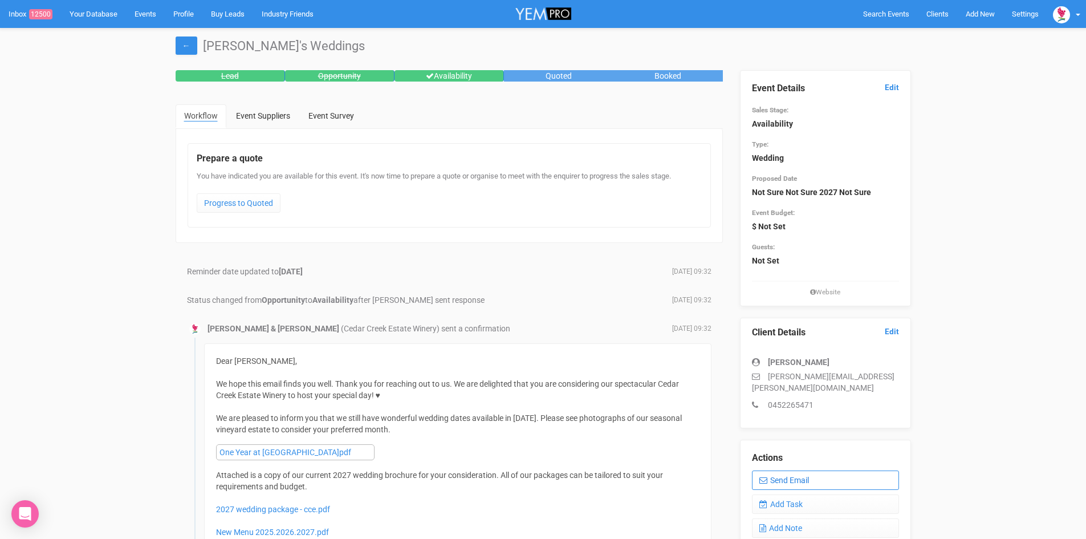
click at [805, 470] on link "Send Email" at bounding box center [825, 479] width 147 height 19
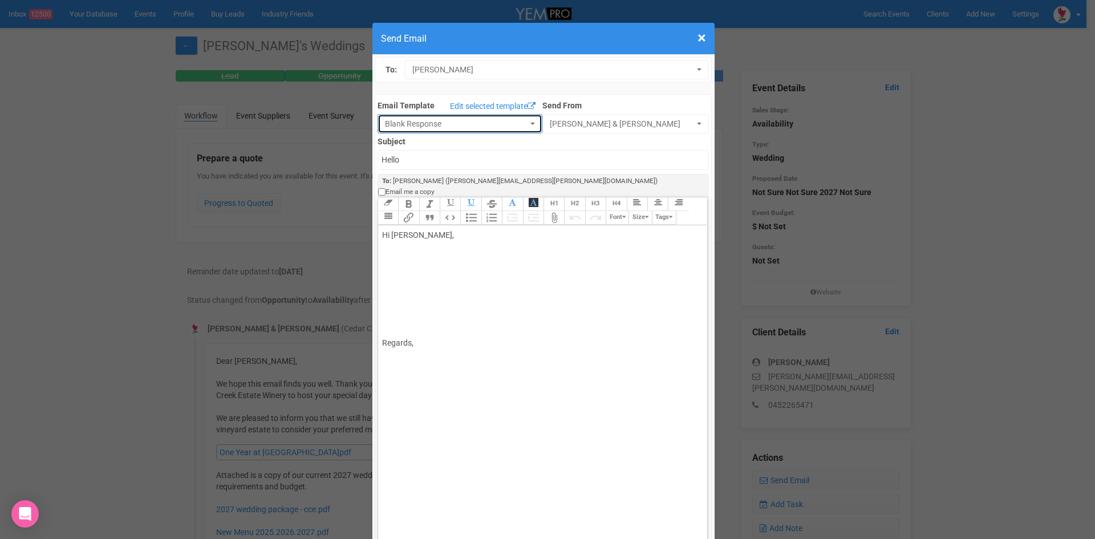
click at [522, 118] on button "Blank Response" at bounding box center [459, 123] width 165 height 19
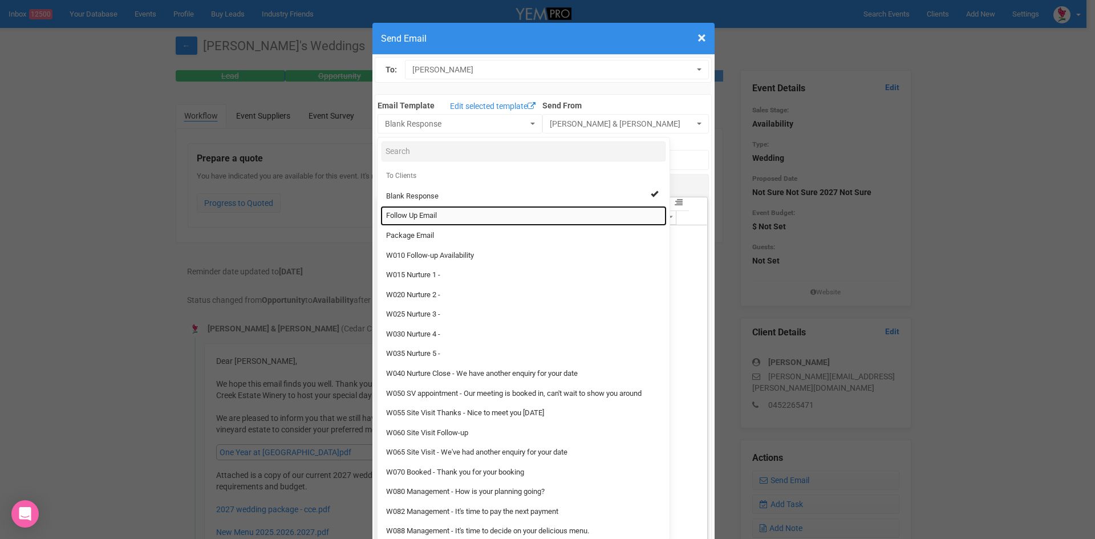
click at [432, 215] on span "Follow Up Email" at bounding box center [411, 215] width 51 height 11
select select "88639"
type input "Cedar Creek Estate - Follow Up"
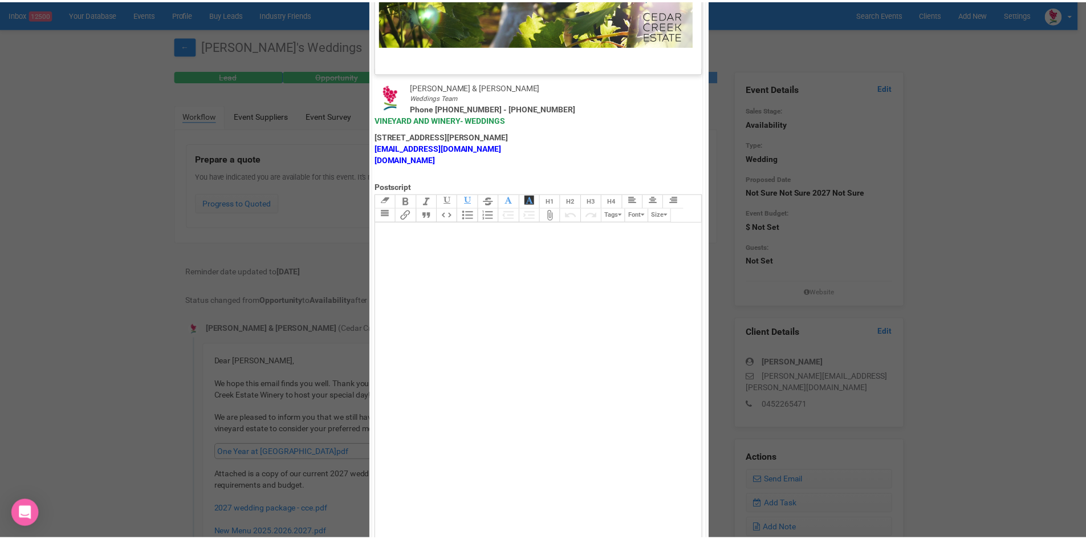
scroll to position [565, 0]
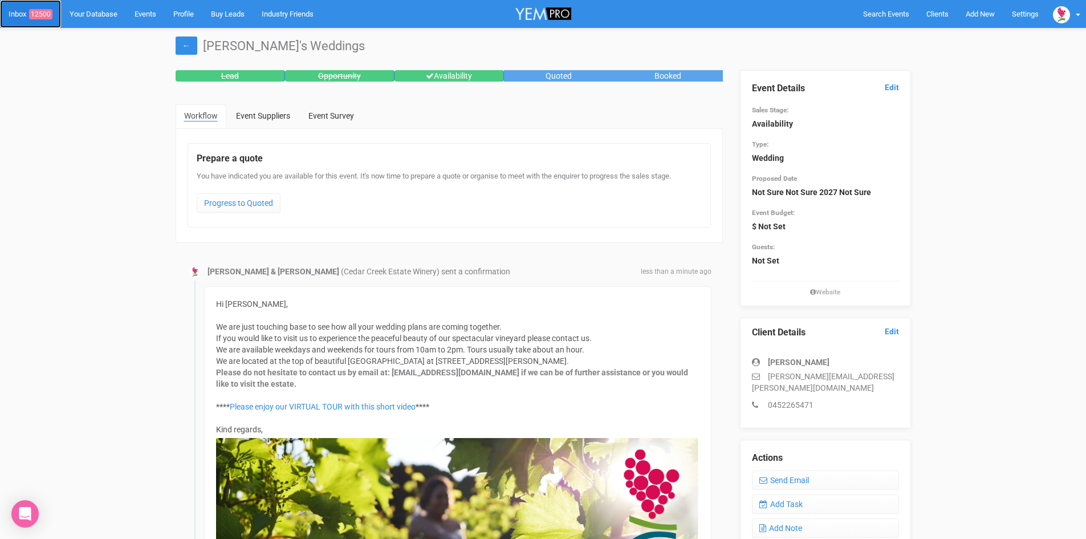
click at [47, 7] on link "Inbox 12500" at bounding box center [30, 14] width 61 height 28
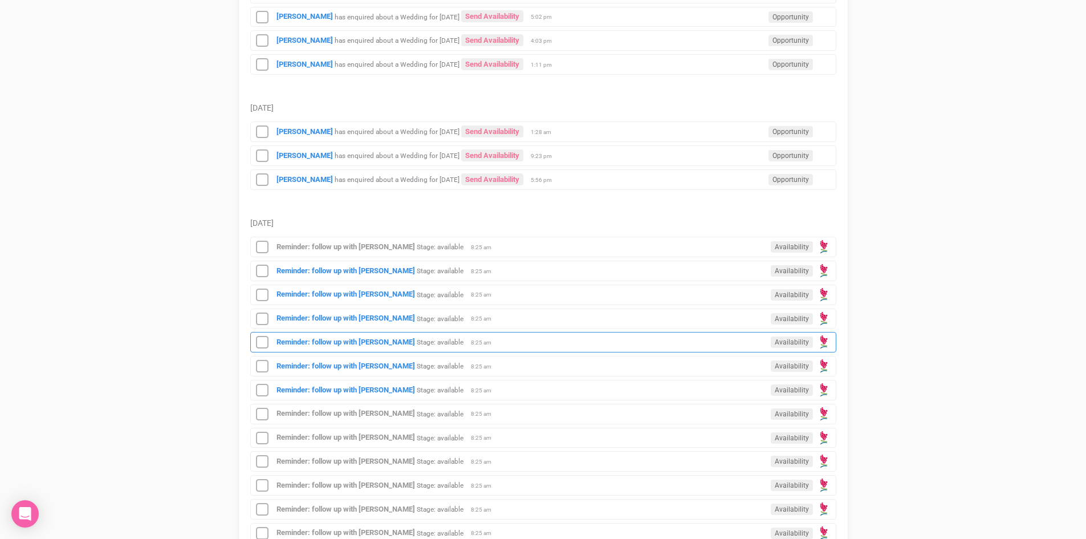
scroll to position [342, 0]
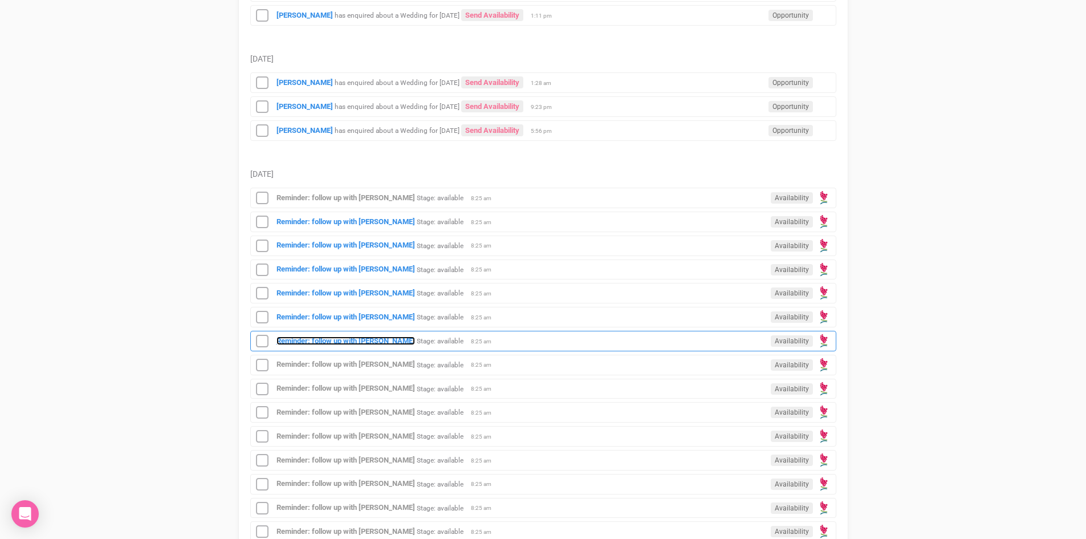
click at [350, 339] on strong "Reminder: follow up with [PERSON_NAME]" at bounding box center [346, 340] width 139 height 9
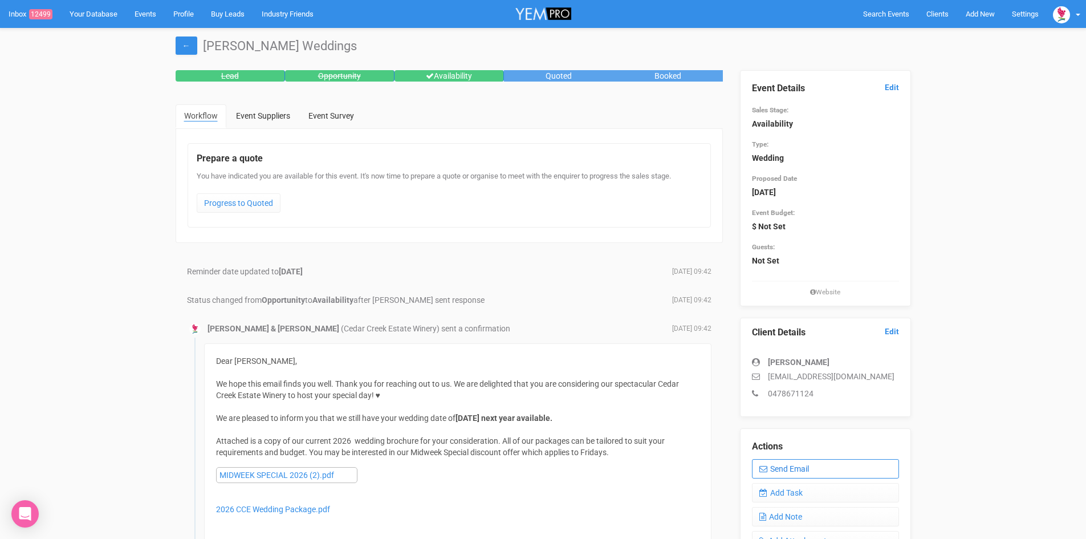
click at [819, 465] on link "Send Email" at bounding box center [825, 468] width 147 height 19
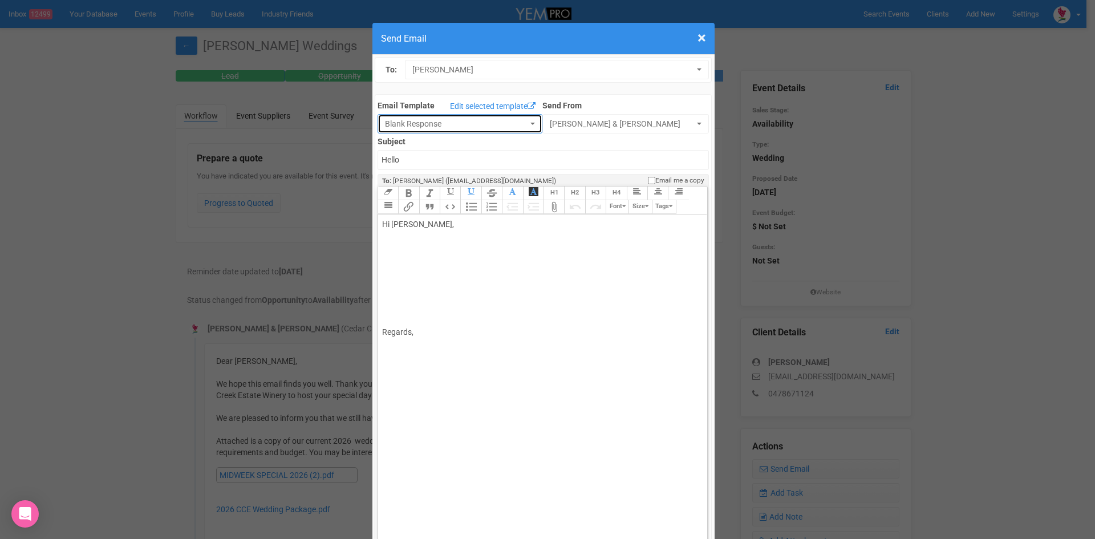
click at [530, 124] on span "button" at bounding box center [532, 124] width 5 height 2
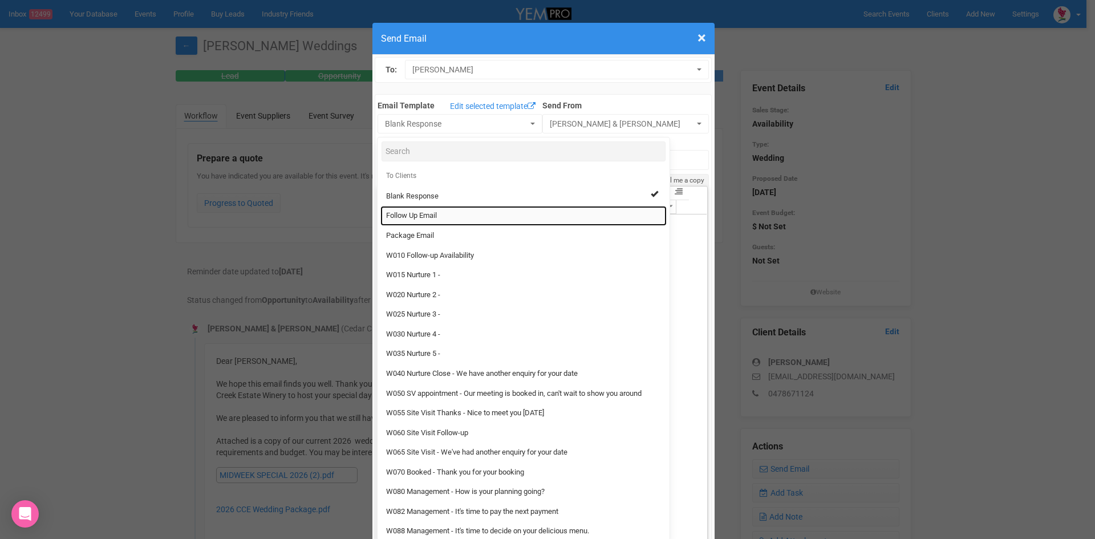
click at [404, 213] on span "Follow Up Email" at bounding box center [411, 215] width 51 height 11
select select "88639"
type input "Cedar Creek Estate - Follow Up"
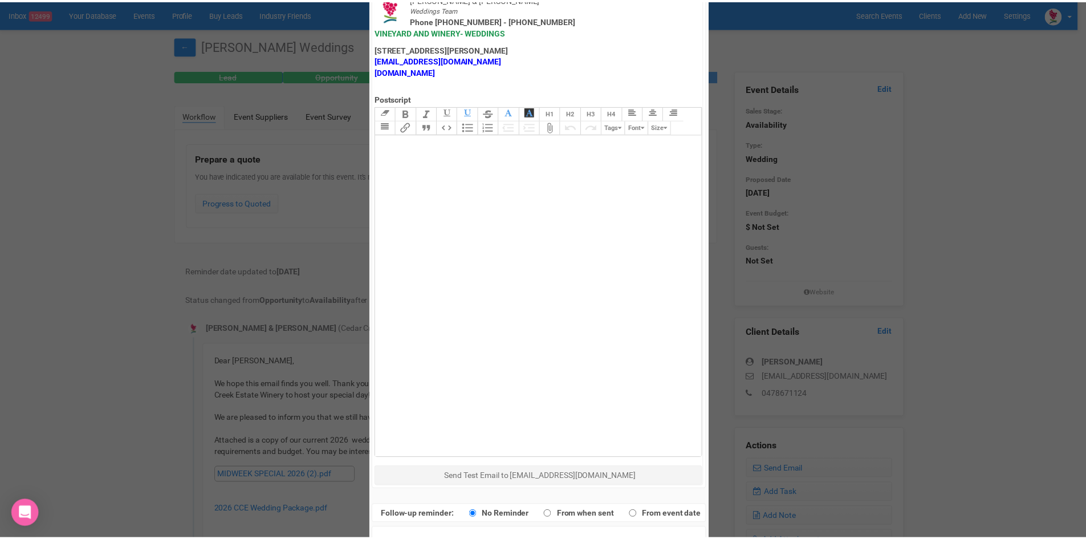
scroll to position [565, 0]
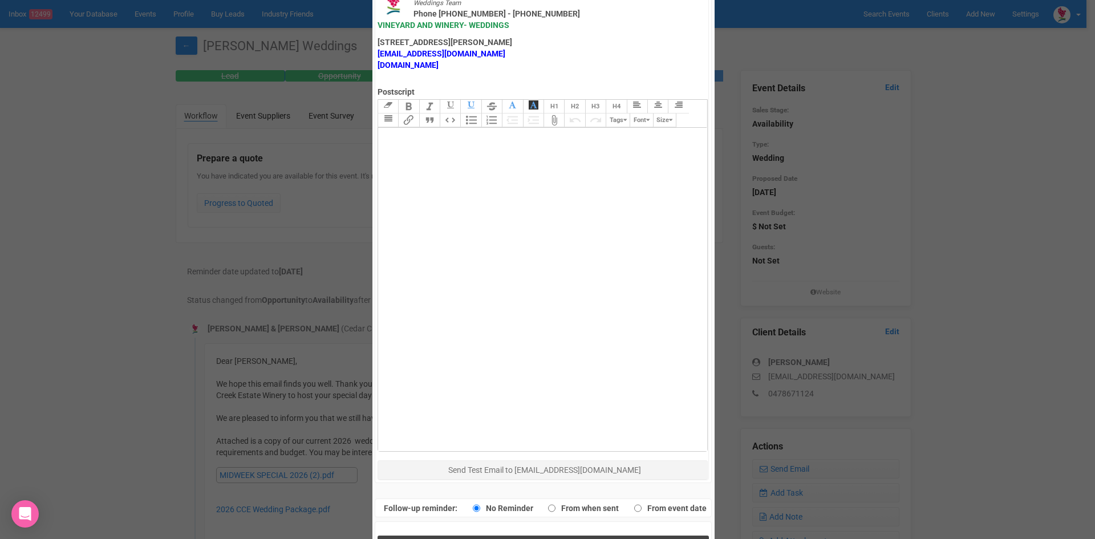
click at [501, 535] on button "Send Response" at bounding box center [542, 546] width 331 height 23
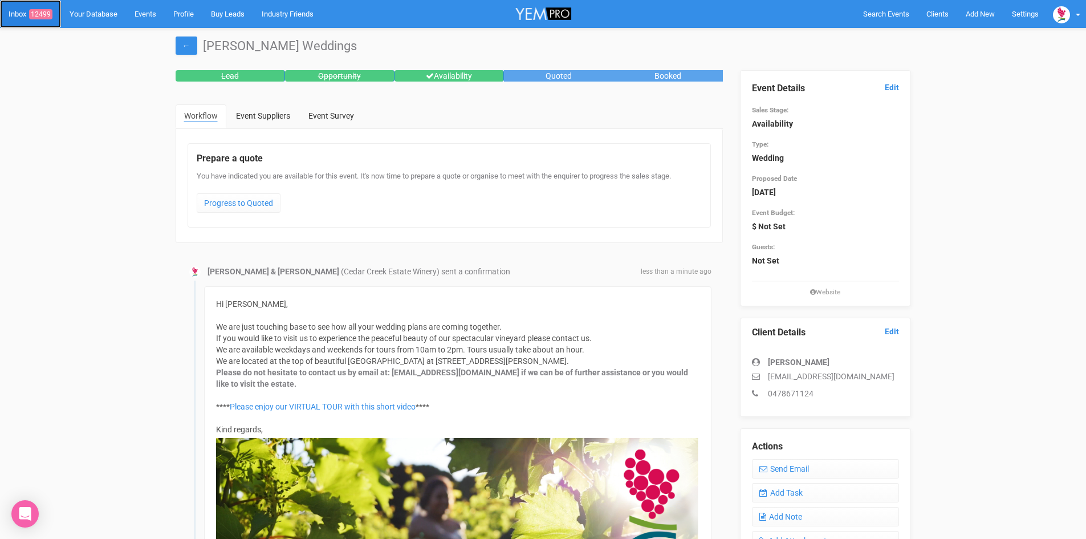
click at [42, 9] on link "Inbox 12499" at bounding box center [30, 14] width 61 height 28
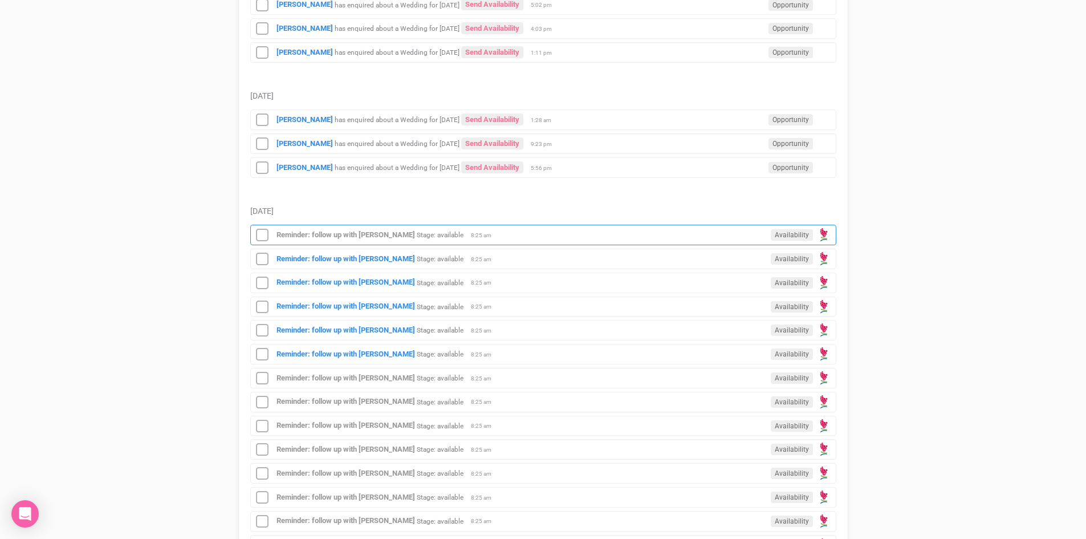
scroll to position [285, 0]
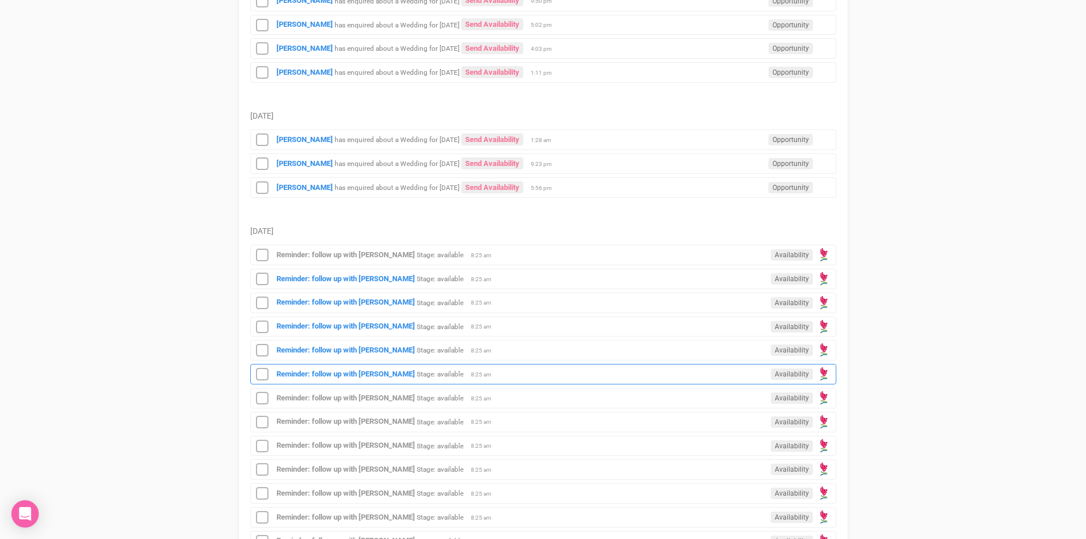
click at [375, 365] on div "Reminder: follow up with Shee Stage: available Availability 8:25 am" at bounding box center [543, 374] width 586 height 21
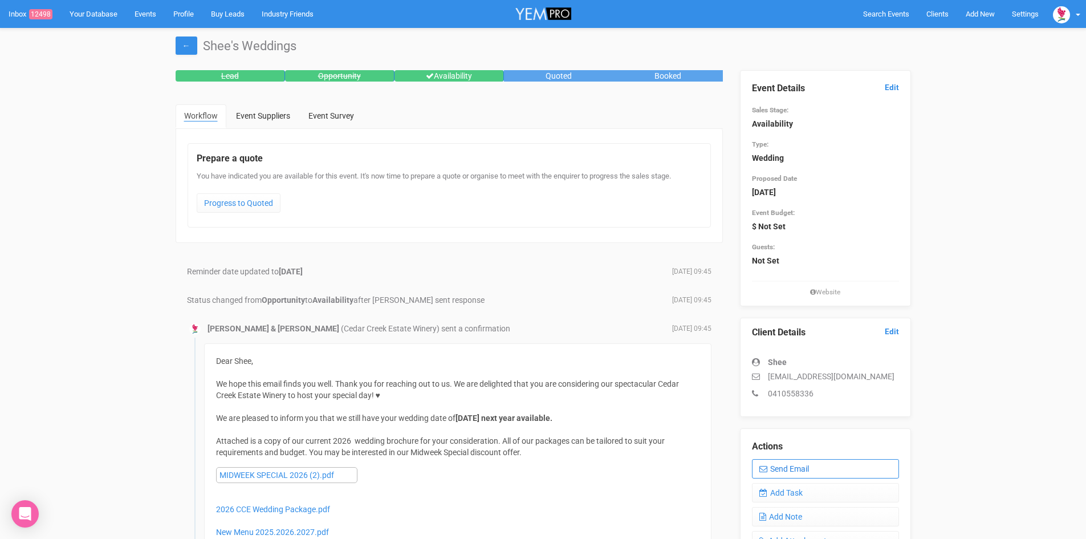
click at [809, 468] on link "Send Email" at bounding box center [825, 468] width 147 height 19
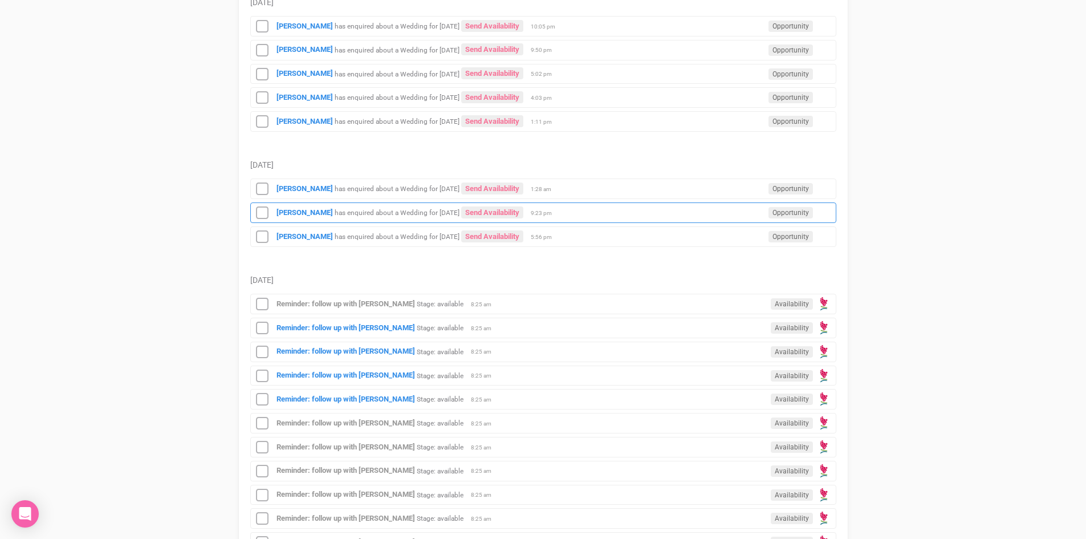
scroll to position [285, 0]
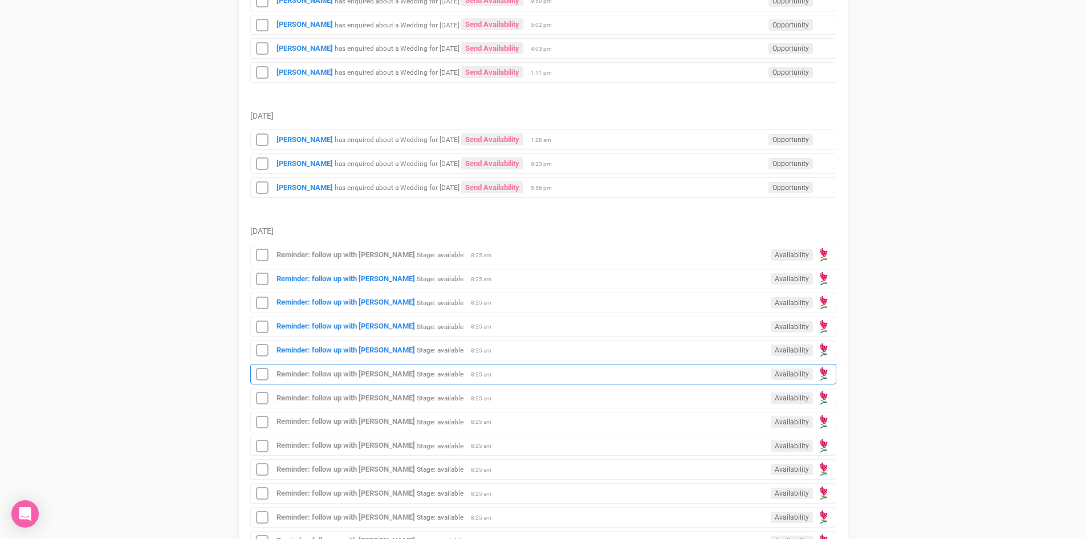
click at [371, 365] on div "Reminder: follow up with Shee Stage: available Availability 8:25 am" at bounding box center [543, 374] width 586 height 21
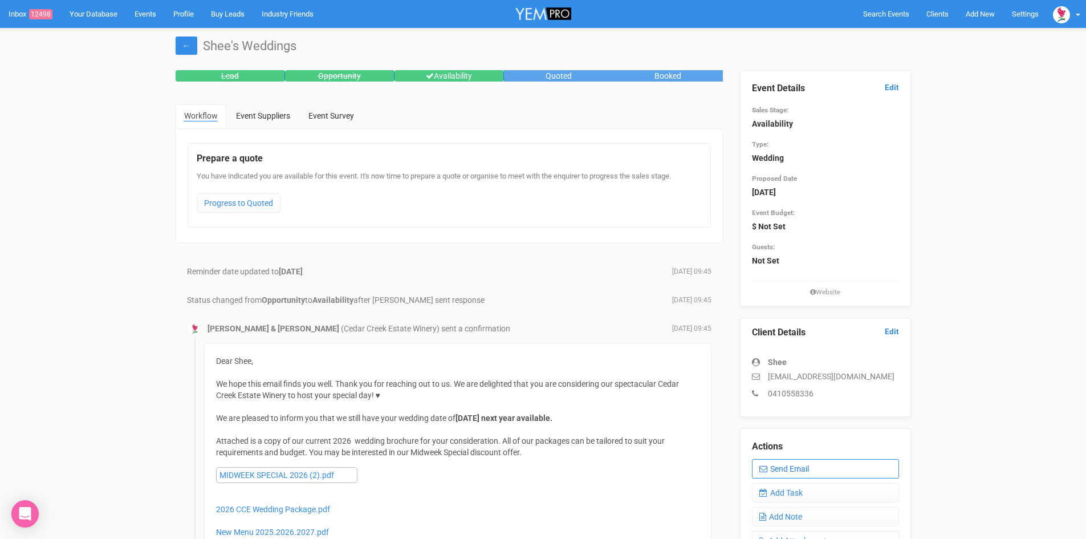
click at [787, 466] on link "Send Email" at bounding box center [825, 468] width 147 height 19
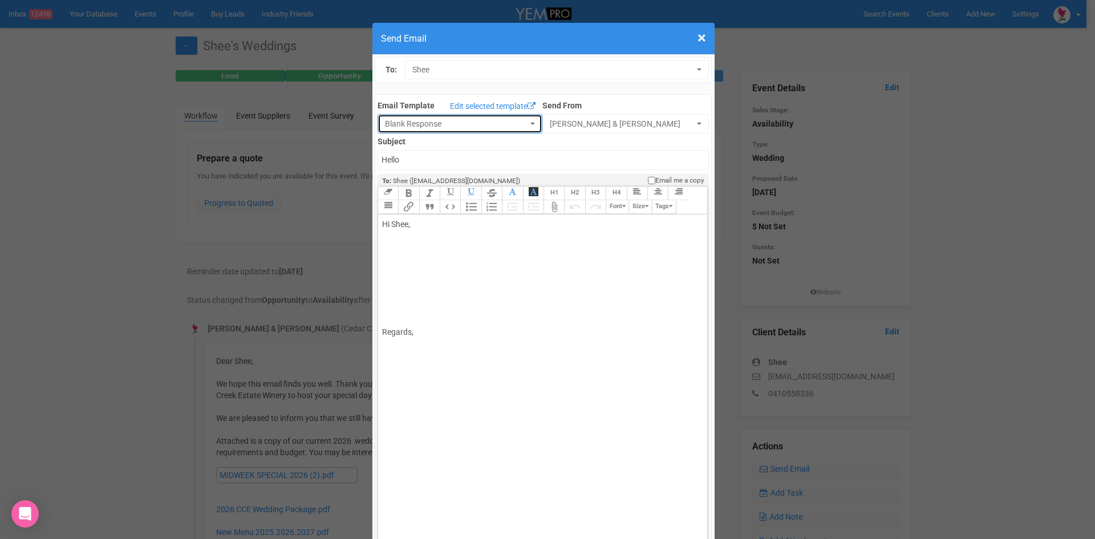
click at [523, 121] on button "Blank Response" at bounding box center [459, 123] width 165 height 19
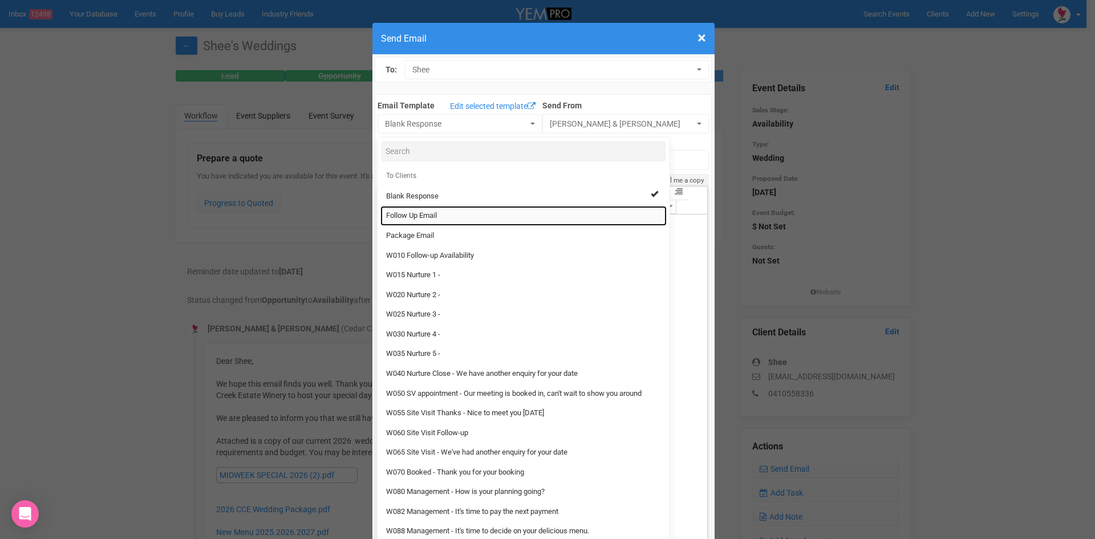
click at [425, 212] on span "Follow Up Email" at bounding box center [411, 215] width 51 height 11
select select "88639"
type input "Cedar Creek Estate - Follow Up"
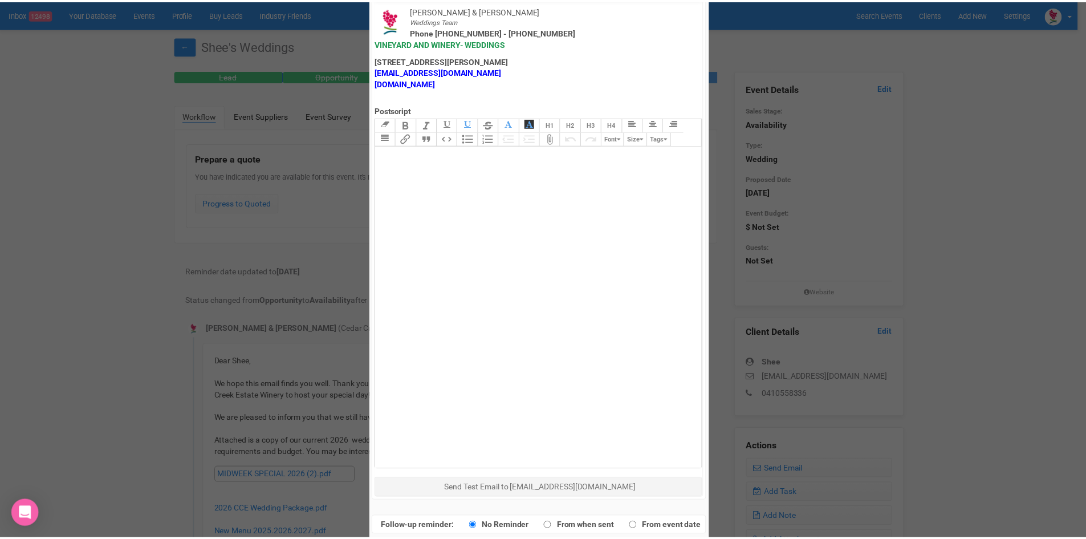
scroll to position [565, 0]
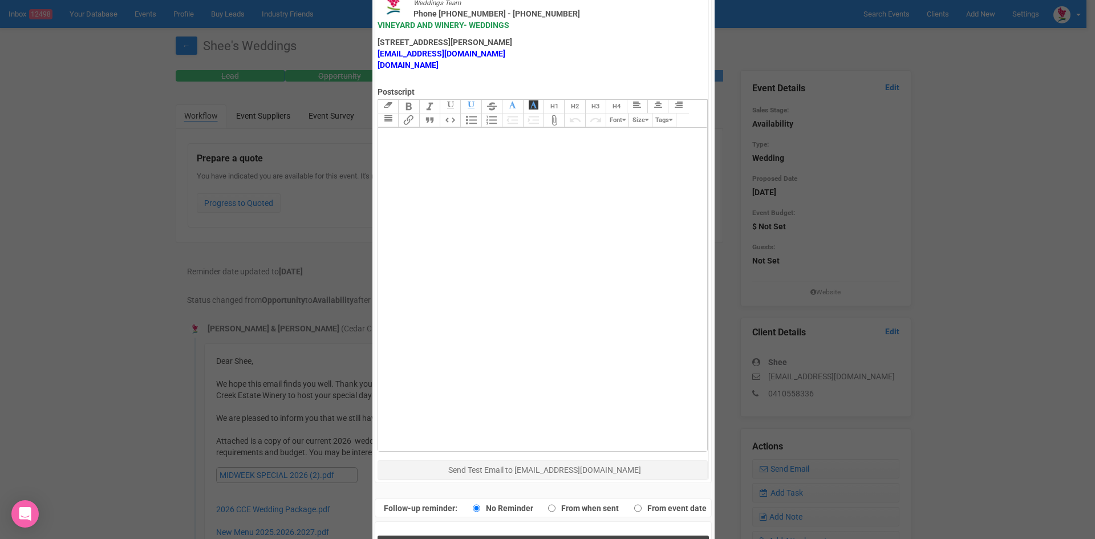
click at [505, 535] on button "Send Response" at bounding box center [542, 546] width 331 height 23
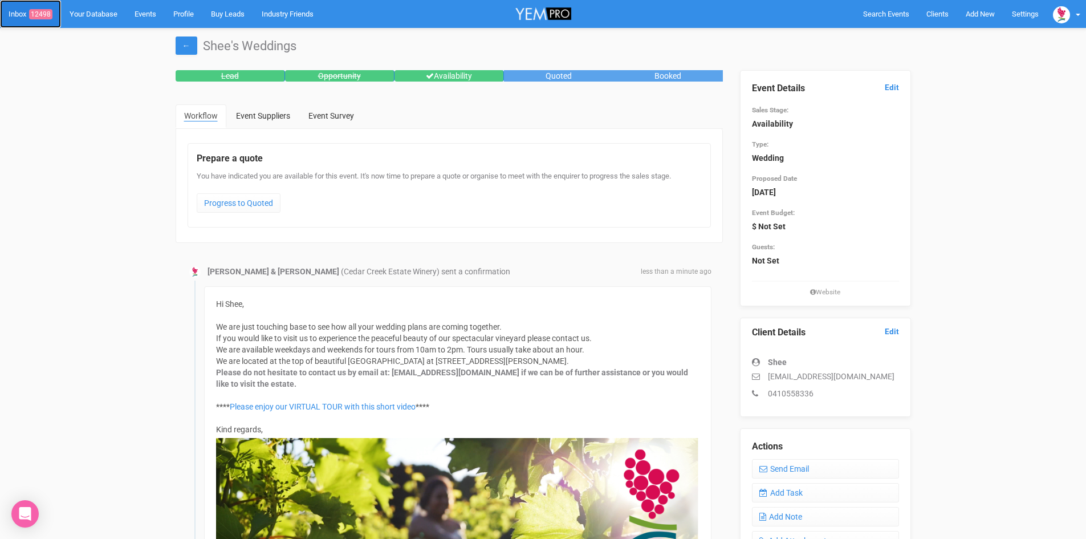
click at [45, 12] on span "12498" at bounding box center [40, 14] width 23 height 10
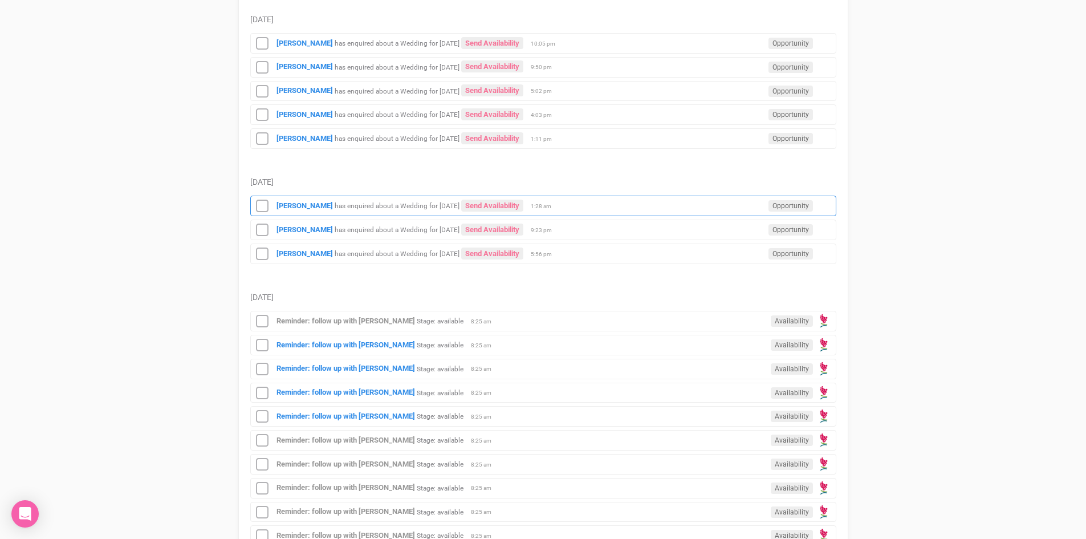
scroll to position [228, 0]
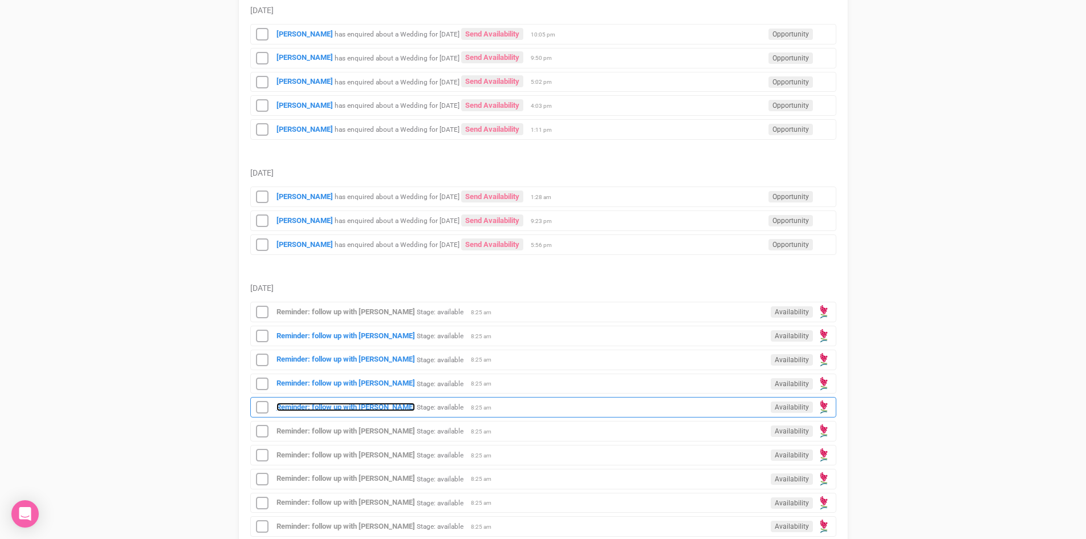
click at [359, 404] on strong "Reminder: follow up with [PERSON_NAME]" at bounding box center [346, 407] width 139 height 9
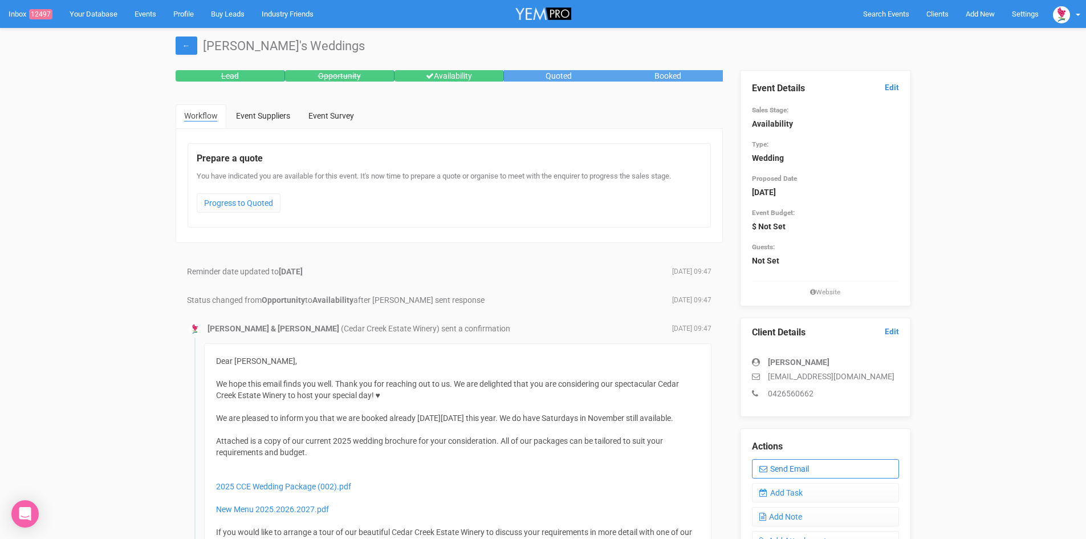
click at [835, 465] on link "Send Email" at bounding box center [825, 468] width 147 height 19
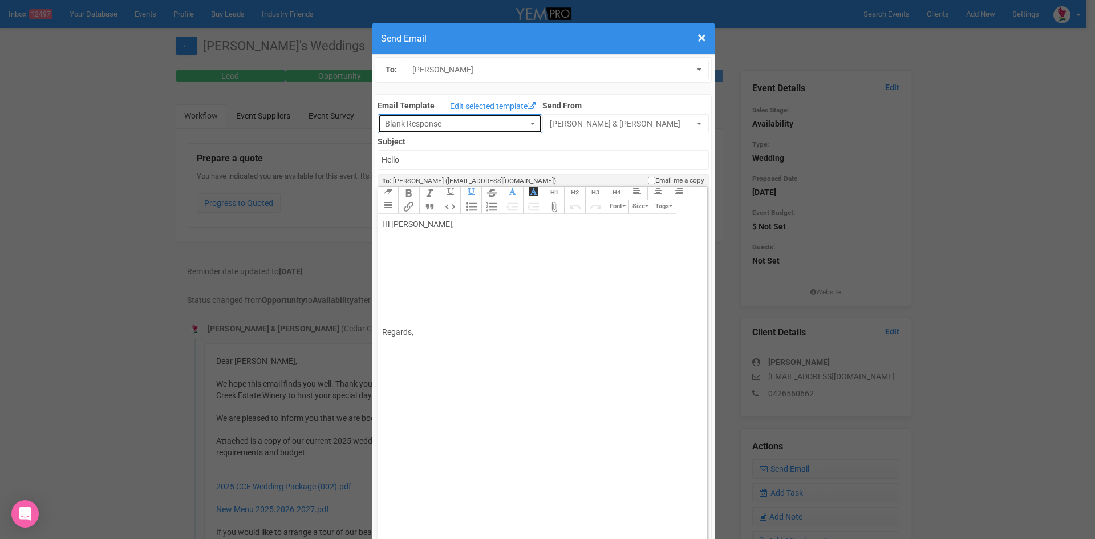
click at [527, 118] on button "Blank Response" at bounding box center [459, 123] width 165 height 19
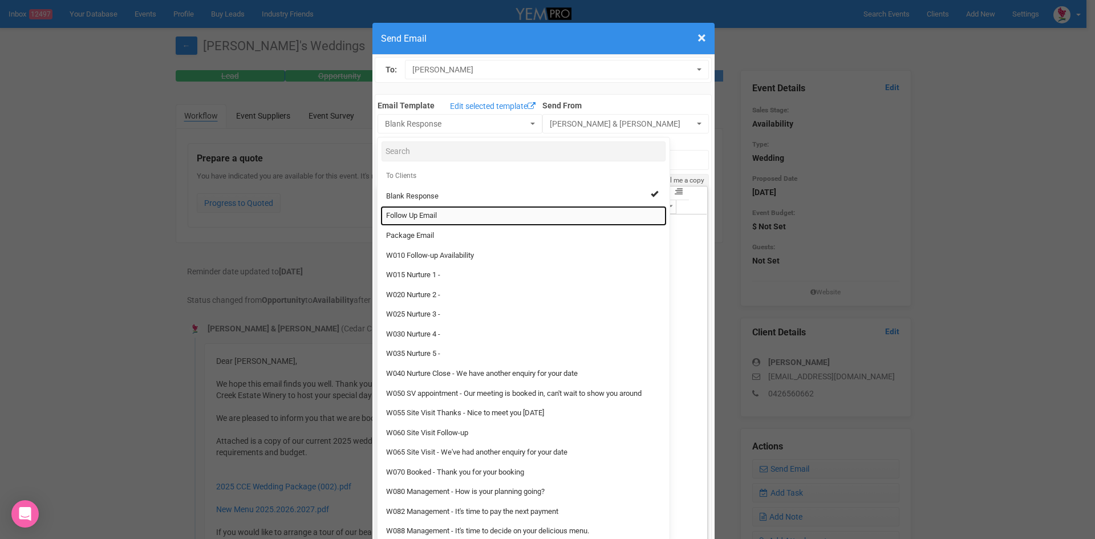
click at [441, 214] on link "Follow Up Email" at bounding box center [523, 216] width 286 height 20
select select "88639"
type input "Cedar Creek Estate - Follow Up"
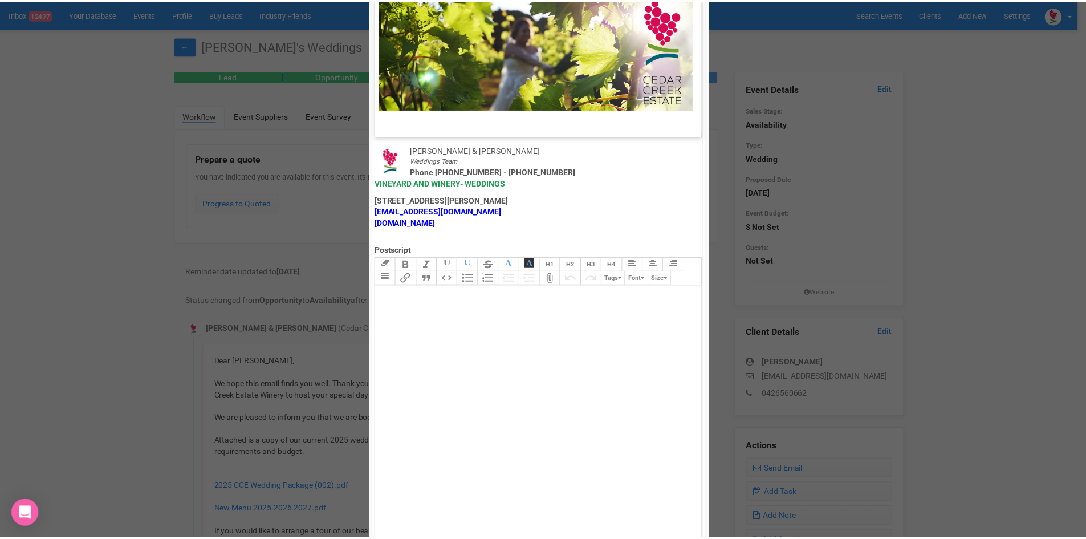
scroll to position [565, 0]
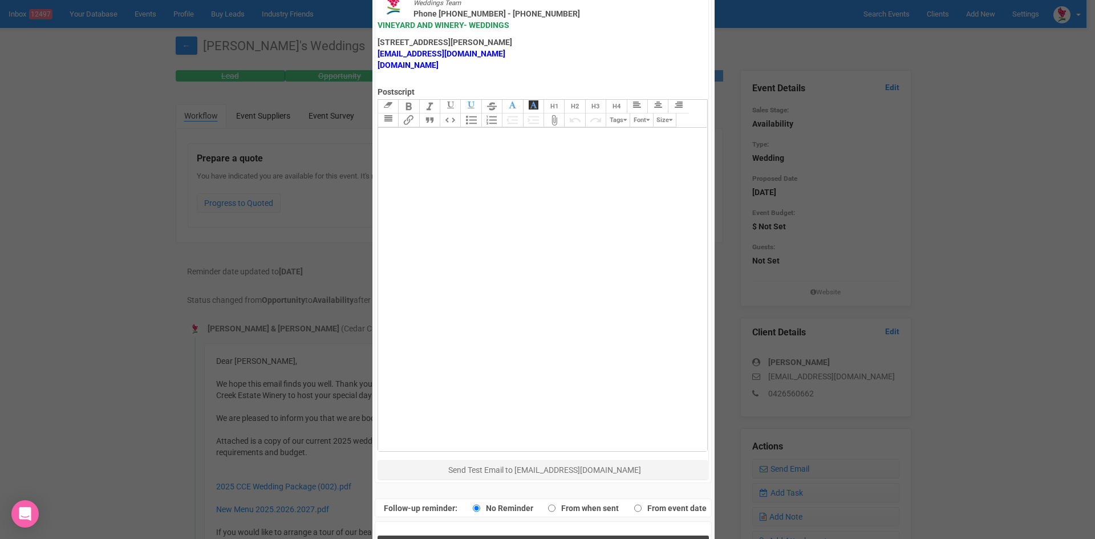
click at [497, 535] on button "Send Response" at bounding box center [542, 546] width 331 height 23
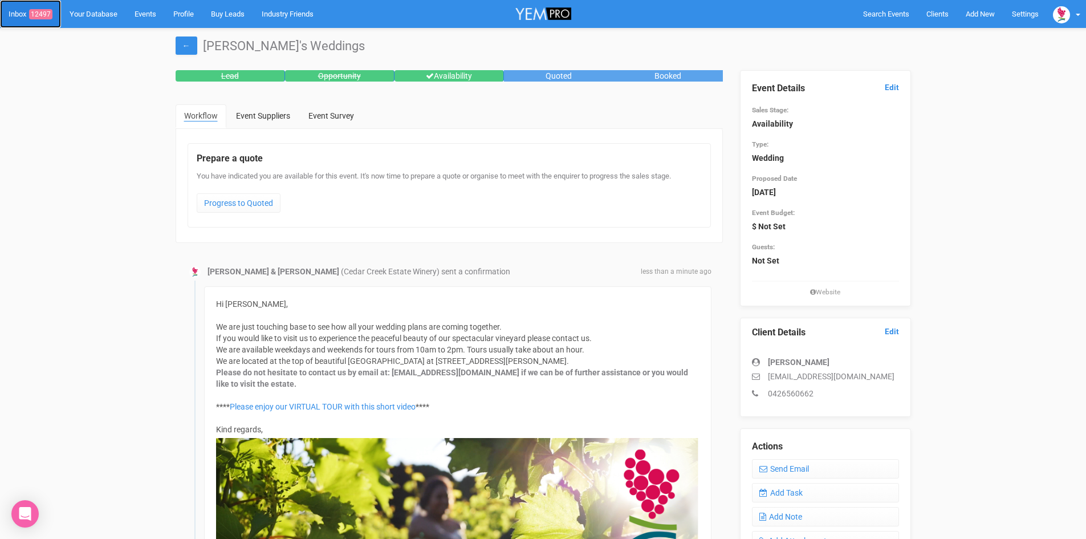
click at [42, 9] on link "Inbox 12497" at bounding box center [30, 14] width 61 height 28
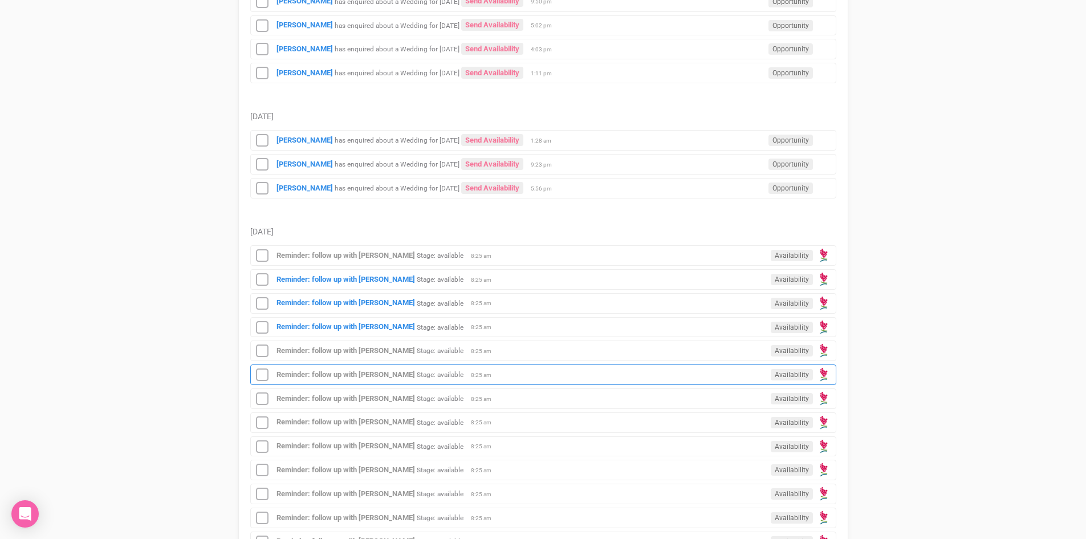
scroll to position [285, 0]
click at [371, 319] on div "Reminder: follow up with Deborah Foster Stage: available Availability 8:25 am" at bounding box center [543, 326] width 586 height 21
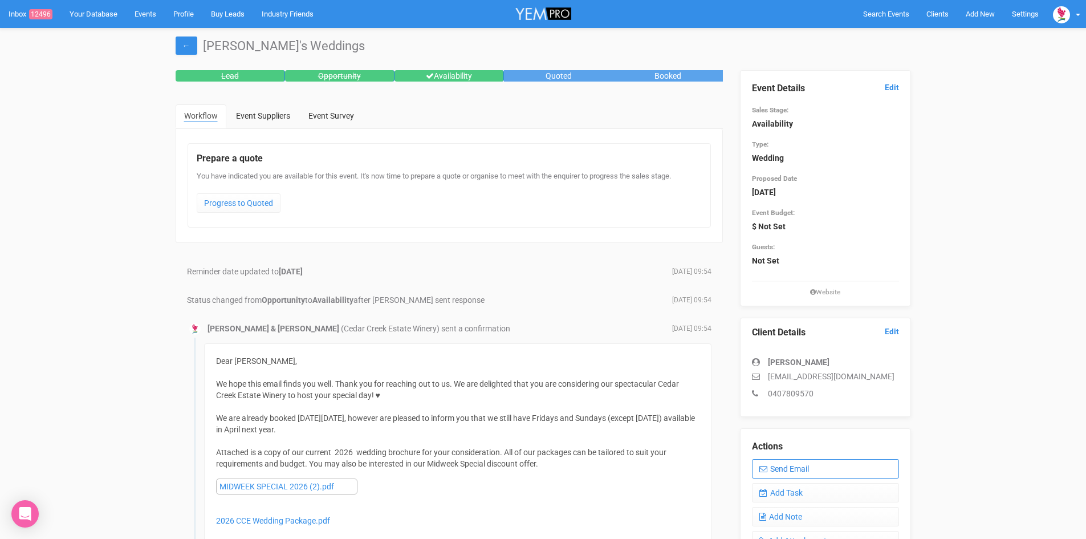
click at [823, 466] on link "Send Email" at bounding box center [825, 468] width 147 height 19
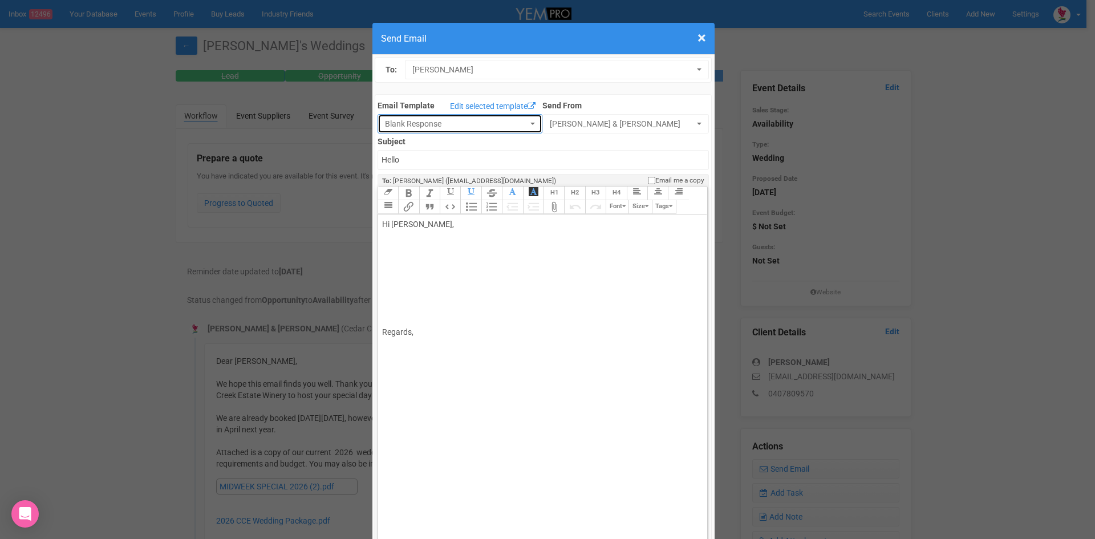
click at [522, 119] on button "Blank Response" at bounding box center [459, 123] width 165 height 19
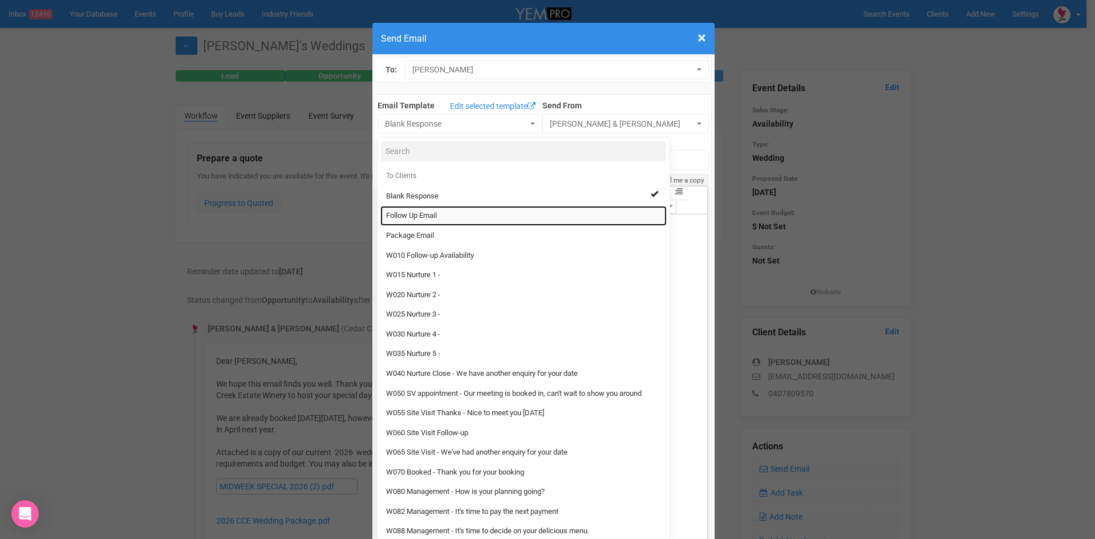
click at [407, 213] on span "Follow Up Email" at bounding box center [411, 215] width 51 height 11
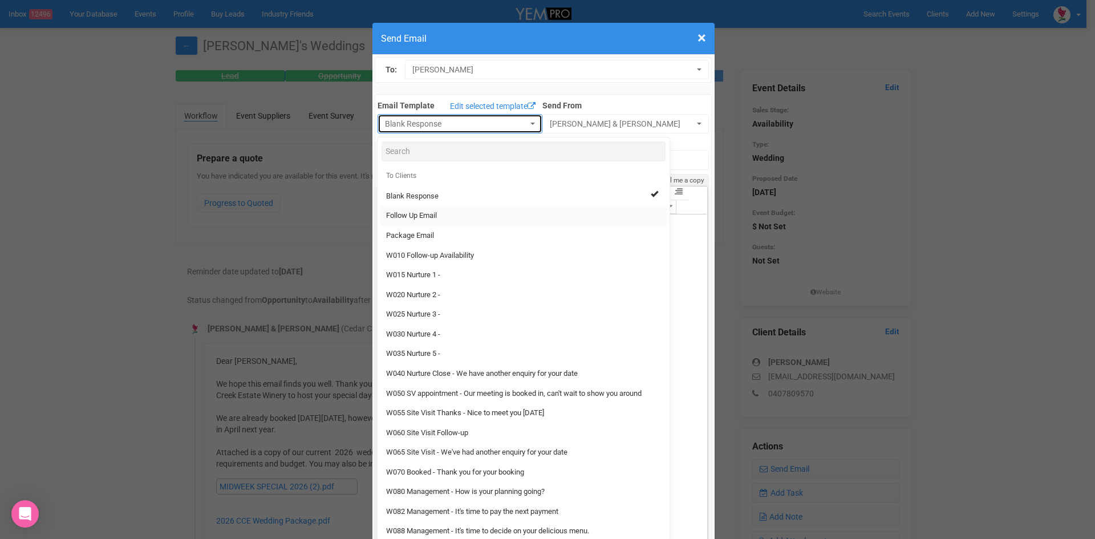
select select "88639"
type input "Cedar Creek Estate - Follow Up"
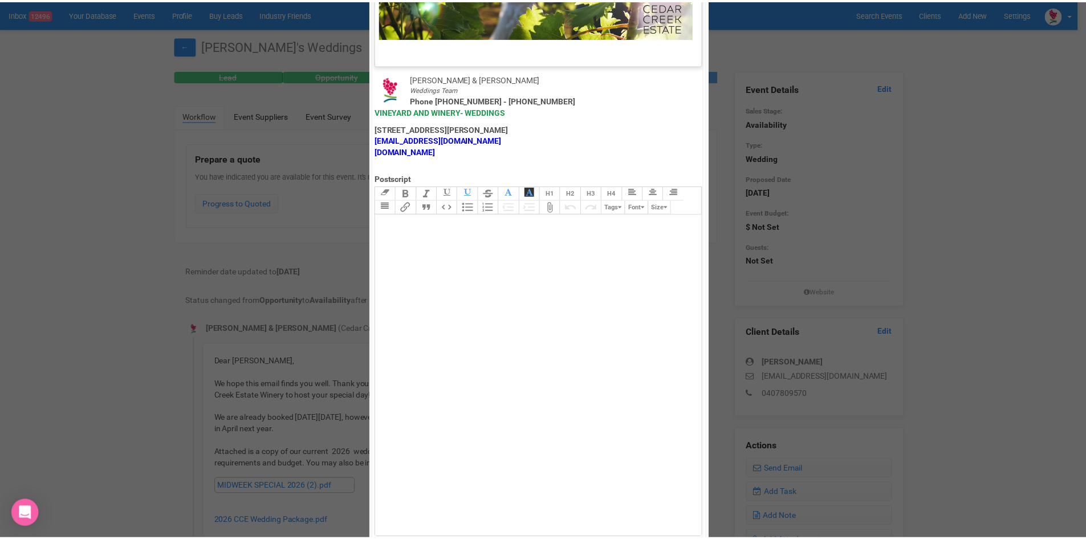
scroll to position [565, 0]
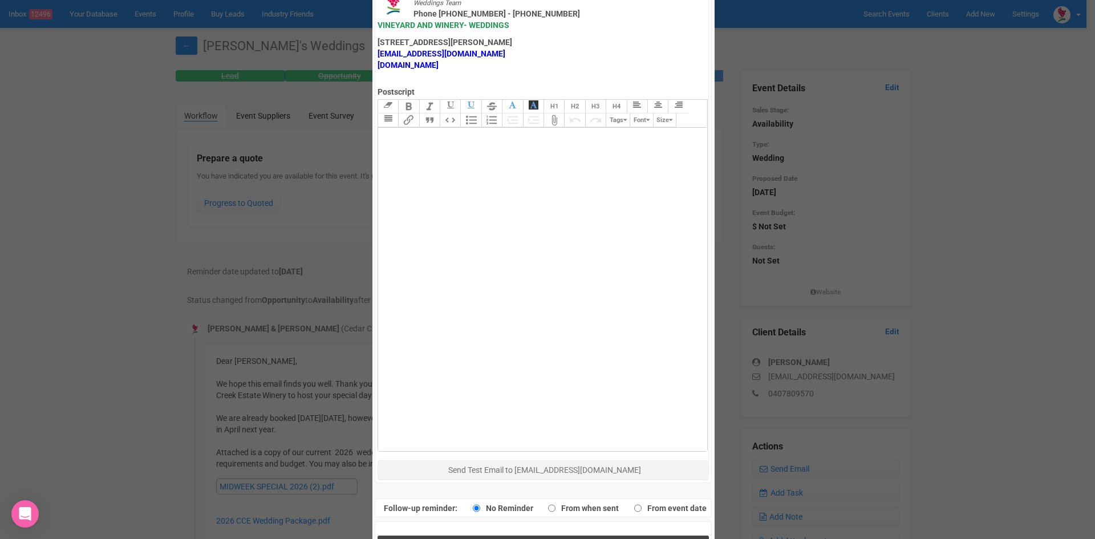
click at [483, 535] on button "Send Response" at bounding box center [542, 546] width 331 height 23
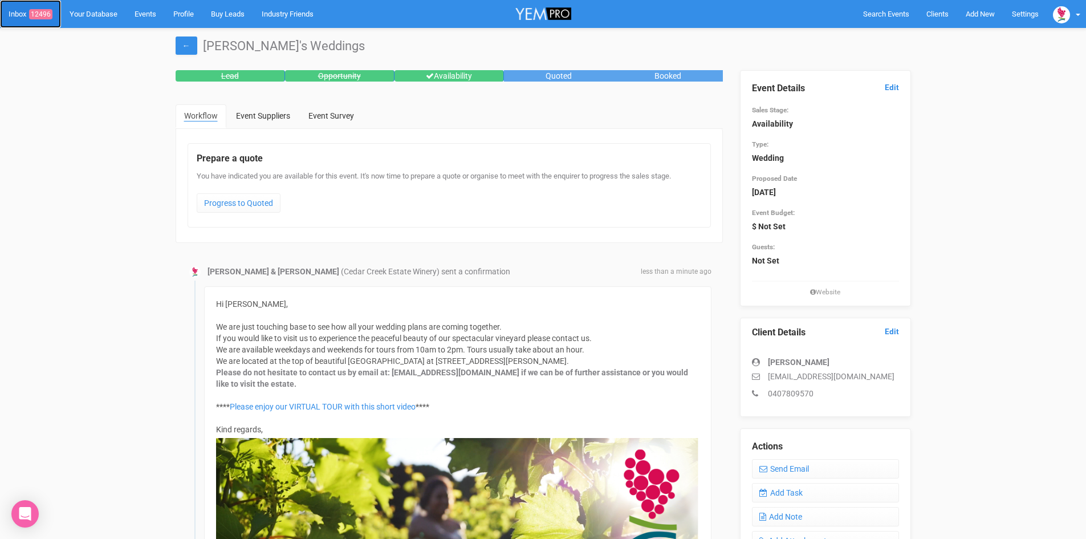
click at [42, 11] on span "12496" at bounding box center [40, 14] width 23 height 10
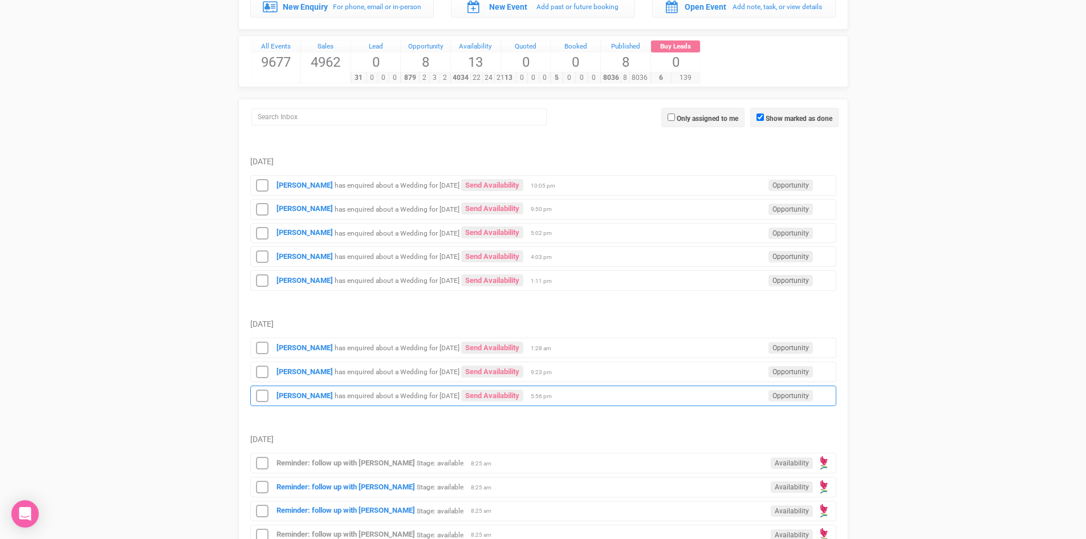
scroll to position [285, 0]
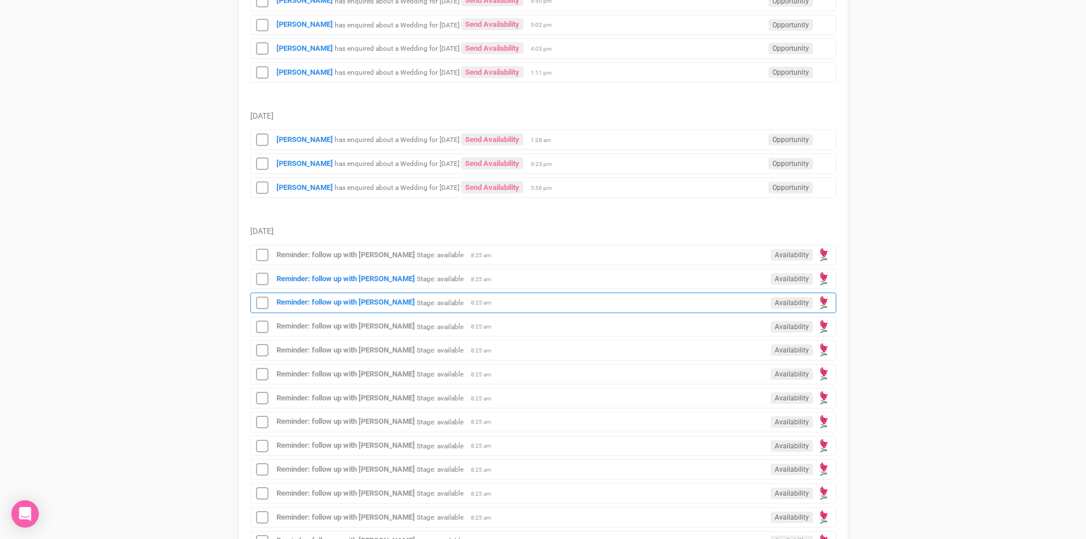
click at [351, 297] on div "Reminder: follow up with Jackie Rawles Stage: available Availability 8:25 am" at bounding box center [543, 303] width 586 height 21
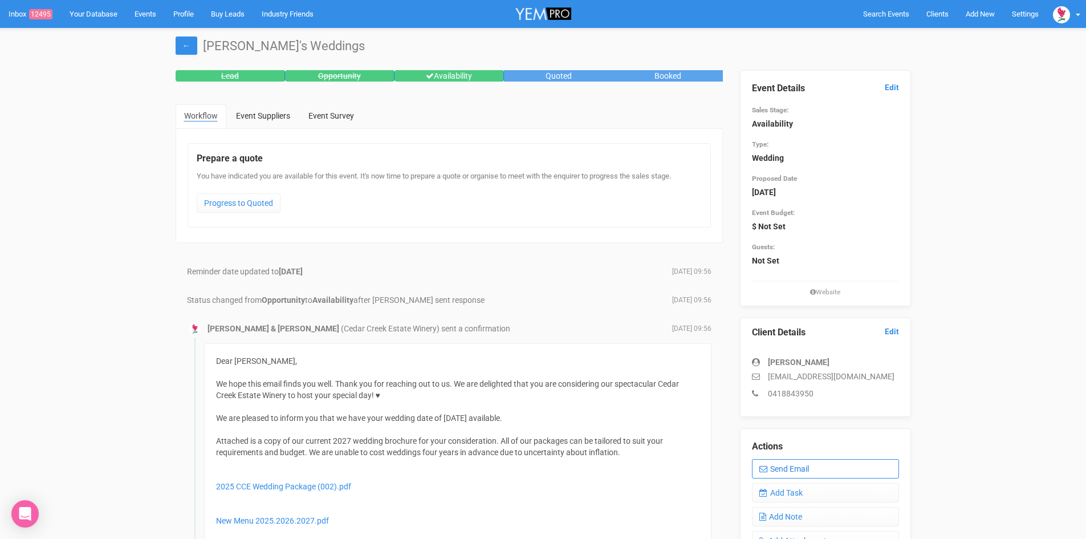
click at [805, 466] on link "Send Email" at bounding box center [825, 468] width 147 height 19
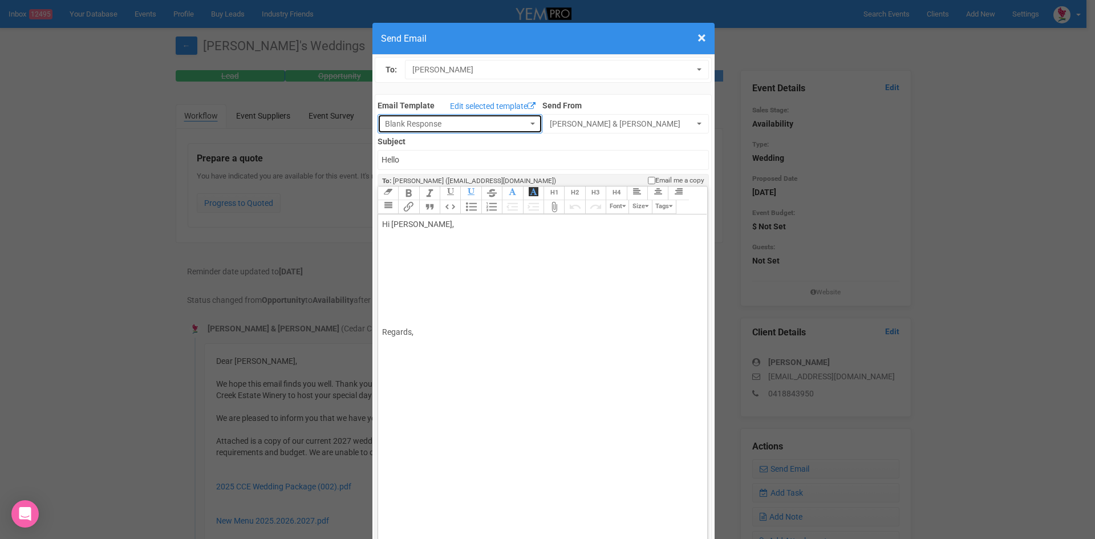
click at [526, 124] on button "Blank Response" at bounding box center [459, 123] width 165 height 19
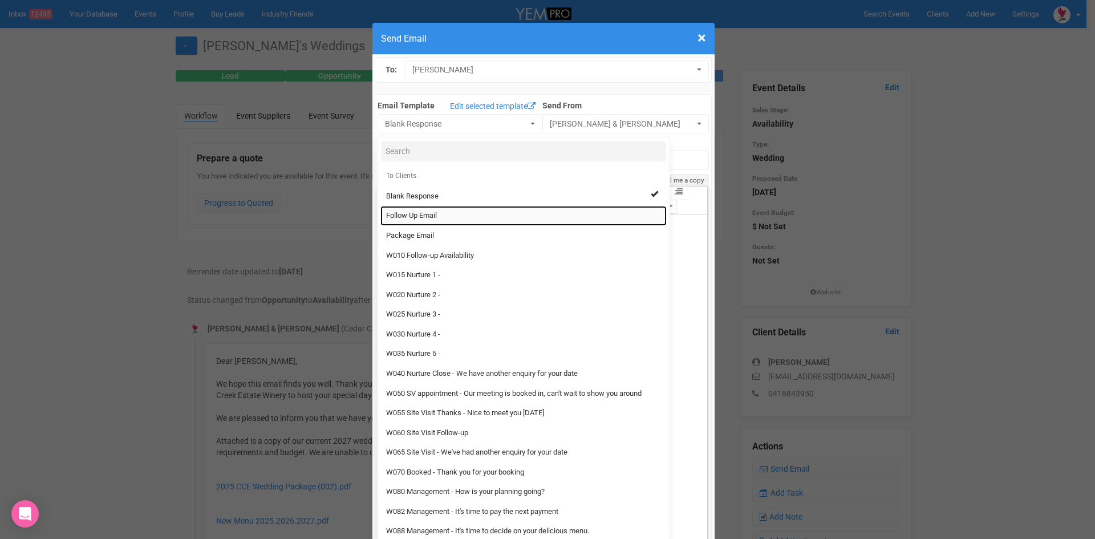
click at [407, 210] on link "Follow Up Email" at bounding box center [523, 216] width 286 height 20
select select "88639"
type input "Cedar Creek Estate - Follow Up"
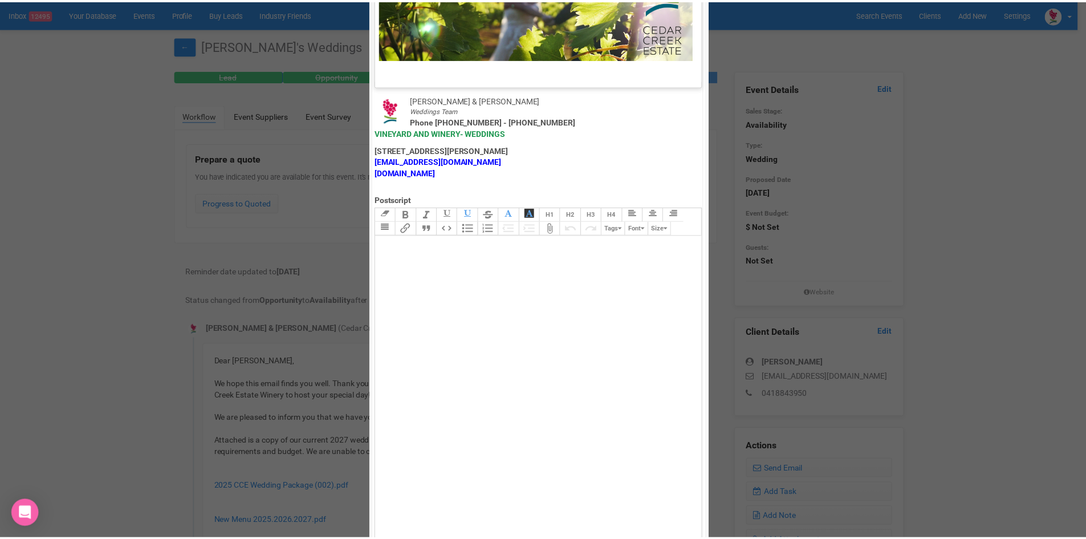
scroll to position [565, 0]
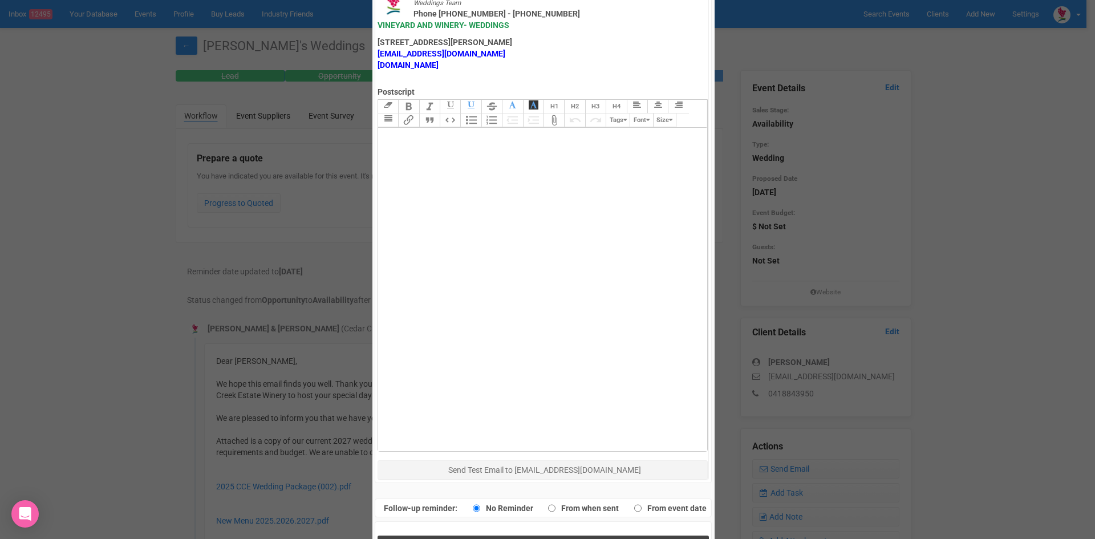
click at [495, 535] on button "Send Response" at bounding box center [542, 546] width 331 height 23
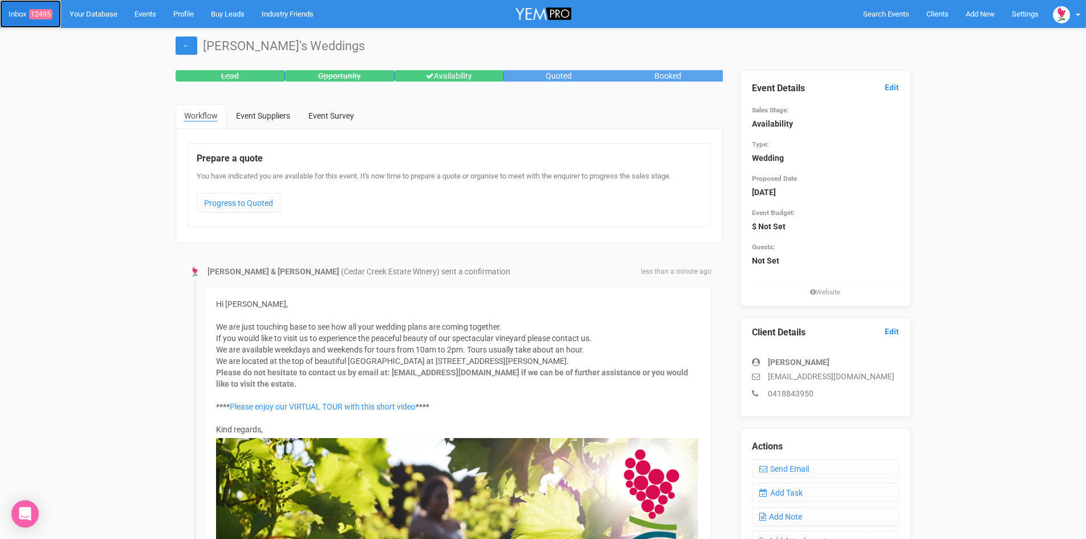
click at [44, 9] on link "Inbox 12495" at bounding box center [30, 14] width 61 height 28
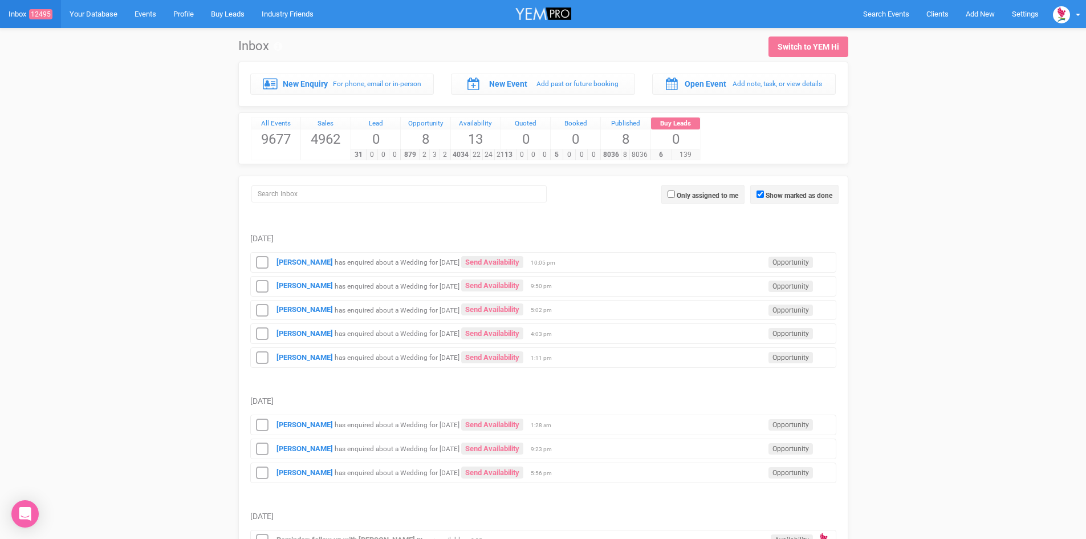
scroll to position [342, 0]
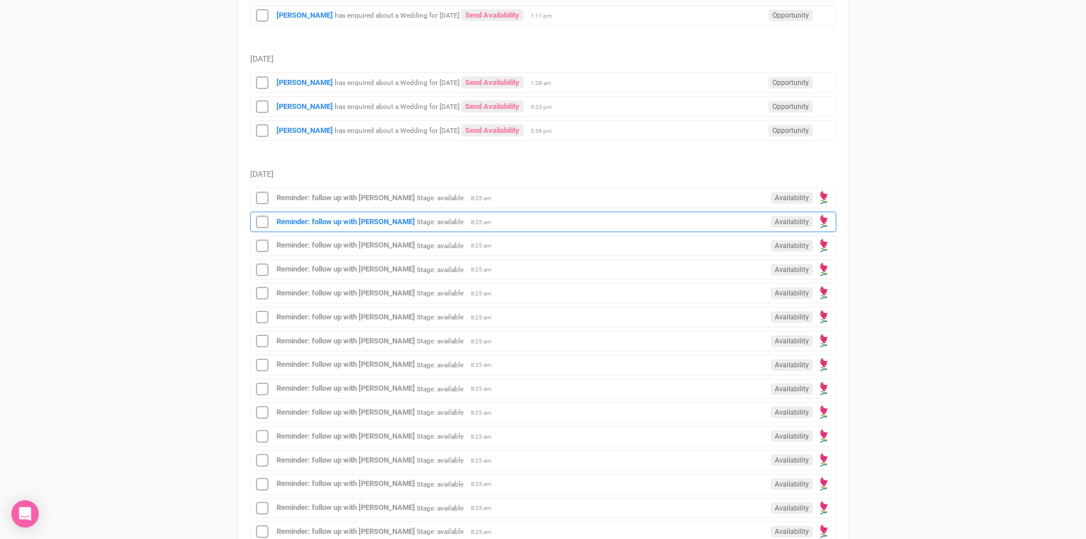
click at [328, 216] on div "Reminder: follow up with Todd Wilson Stage: available Availability 8:25 am" at bounding box center [543, 222] width 586 height 21
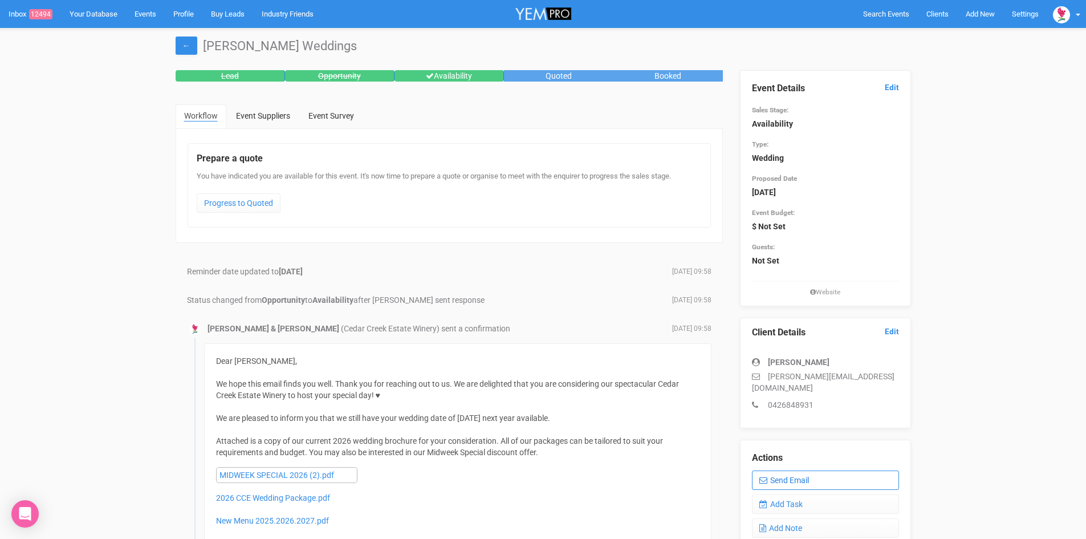
click at [820, 470] on link "Send Email" at bounding box center [825, 479] width 147 height 19
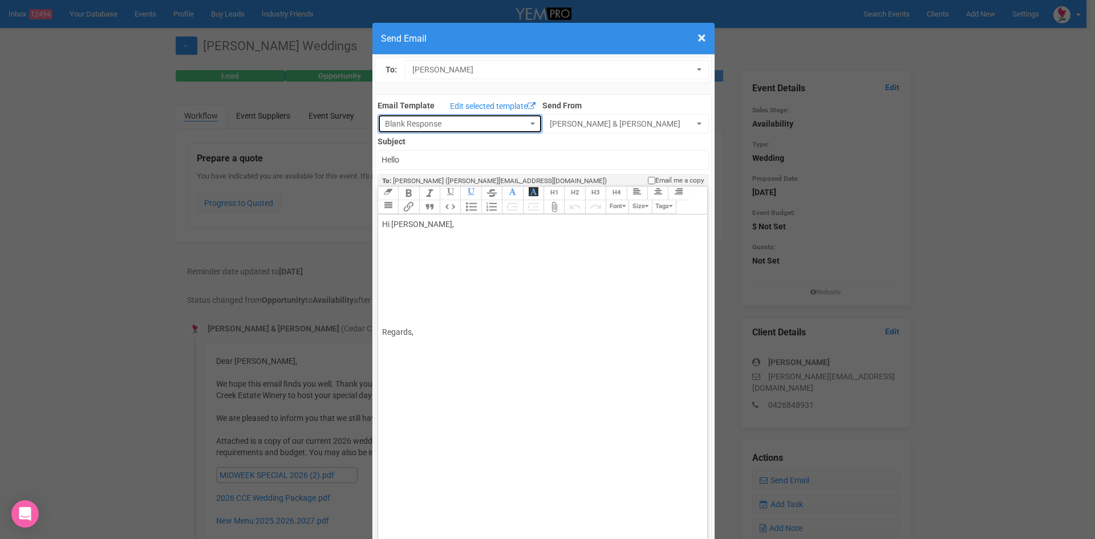
click at [521, 119] on button "Blank Response" at bounding box center [459, 123] width 165 height 19
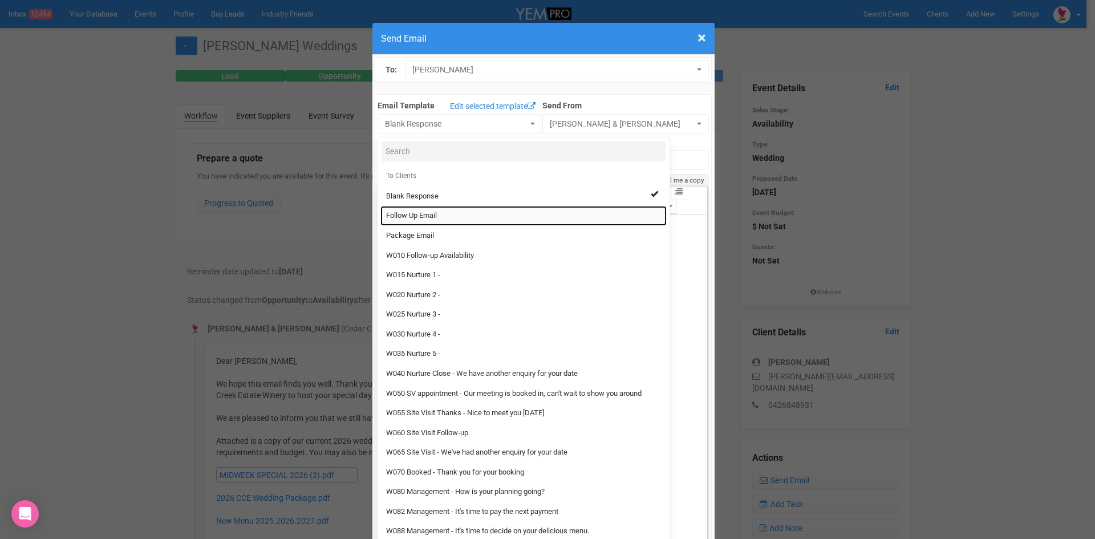
click at [433, 213] on span "Follow Up Email" at bounding box center [411, 215] width 51 height 11
select select "88639"
type input "Cedar Creek Estate - Follow Up"
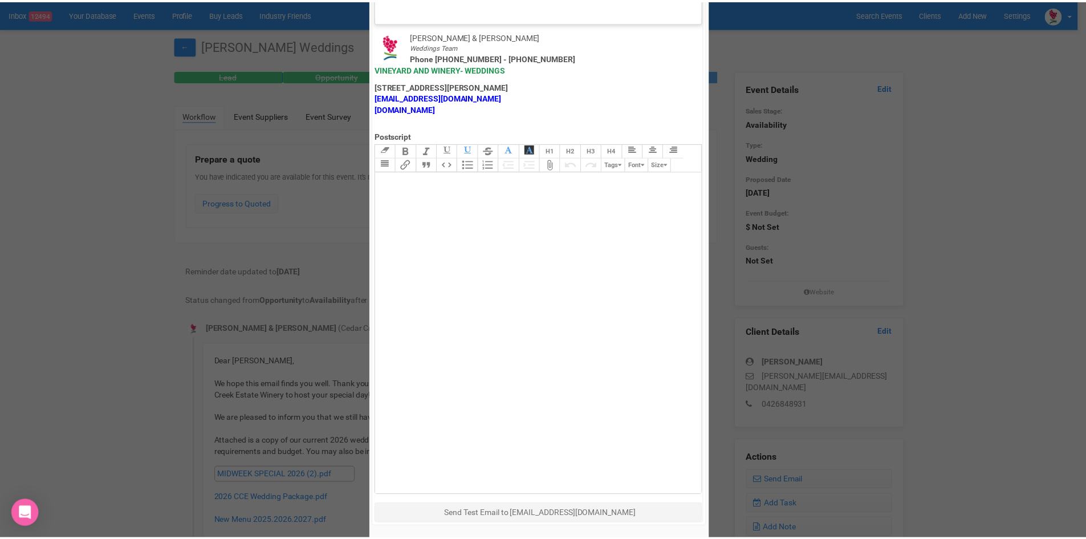
scroll to position [565, 0]
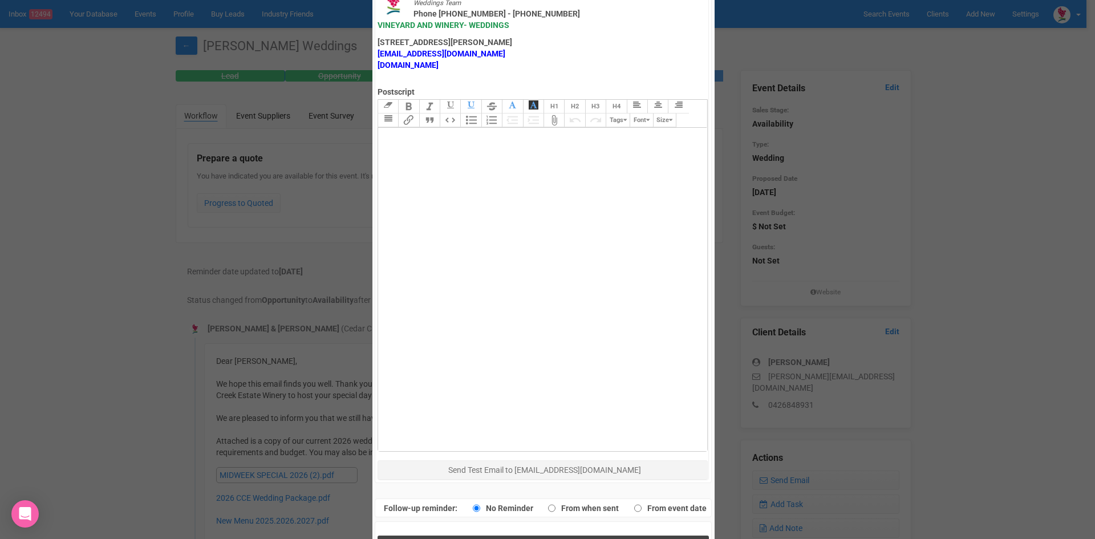
click at [444, 535] on button "Send Response" at bounding box center [542, 546] width 331 height 23
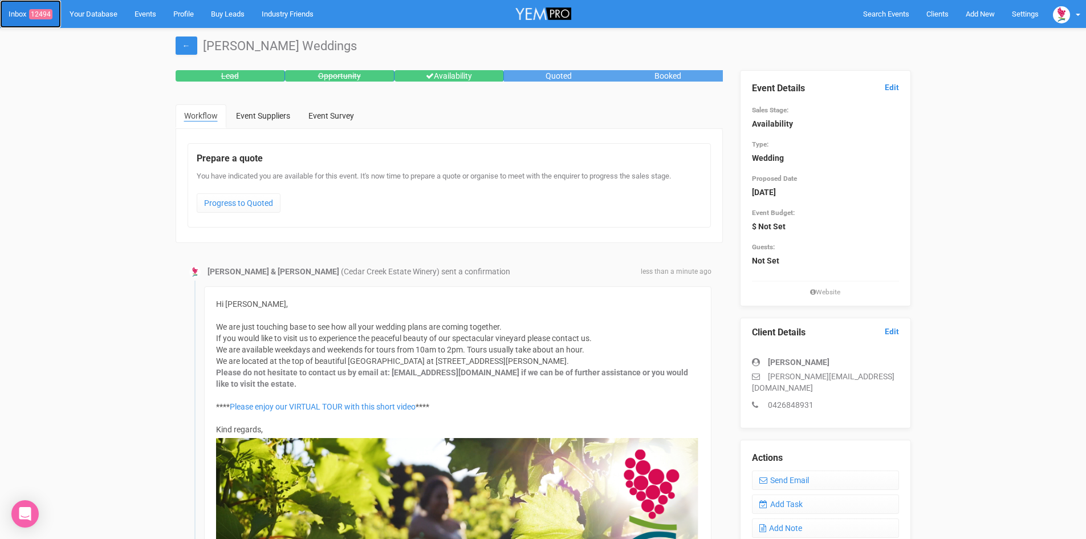
click at [39, 7] on link "Inbox 12494" at bounding box center [30, 14] width 61 height 28
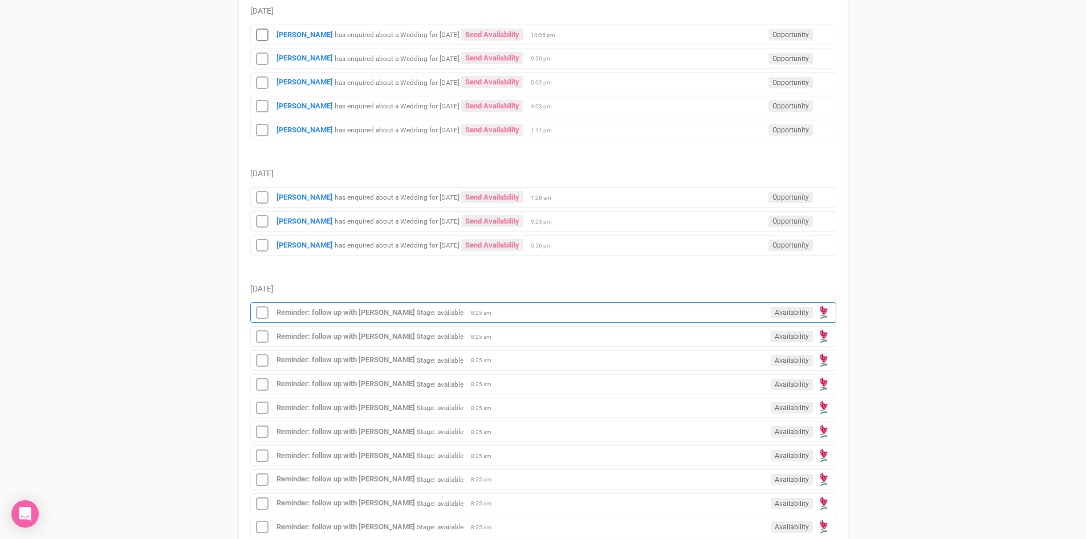
scroll to position [228, 0]
click at [296, 241] on strong "[PERSON_NAME]" at bounding box center [305, 244] width 56 height 9
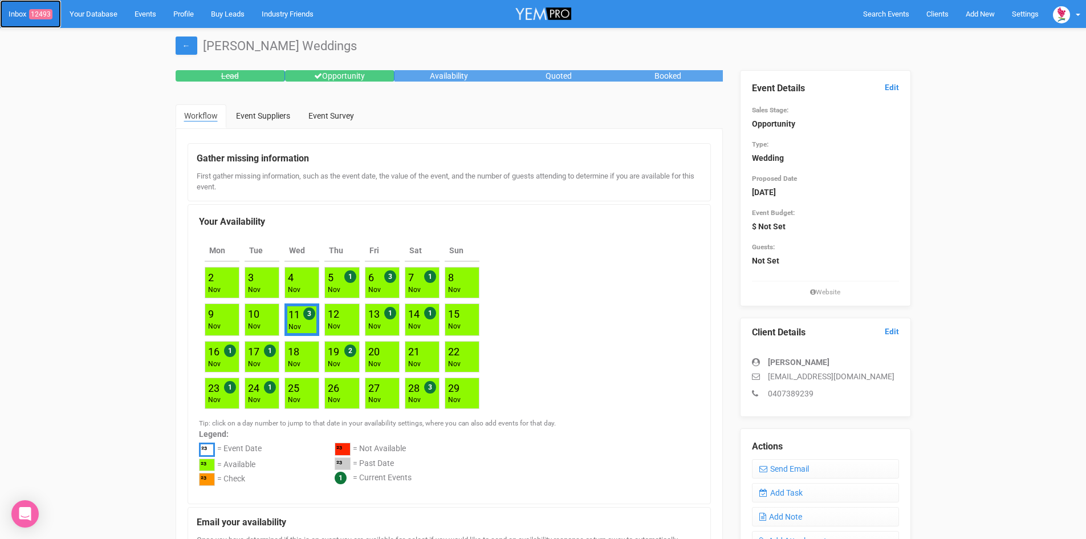
click at [39, 7] on link "Inbox 12493" at bounding box center [30, 14] width 61 height 28
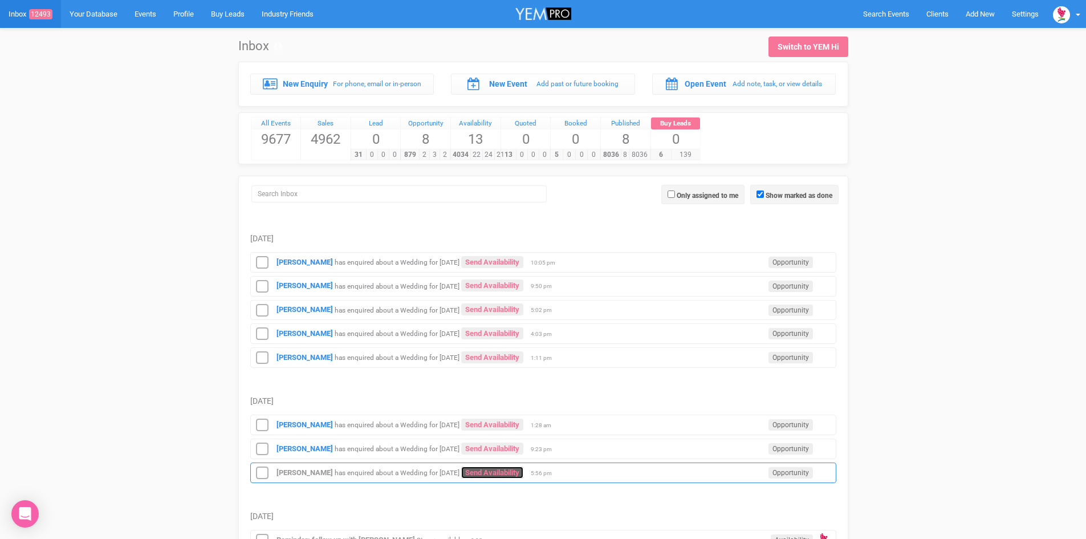
click at [511, 467] on link "Send Availability" at bounding box center [492, 472] width 62 height 12
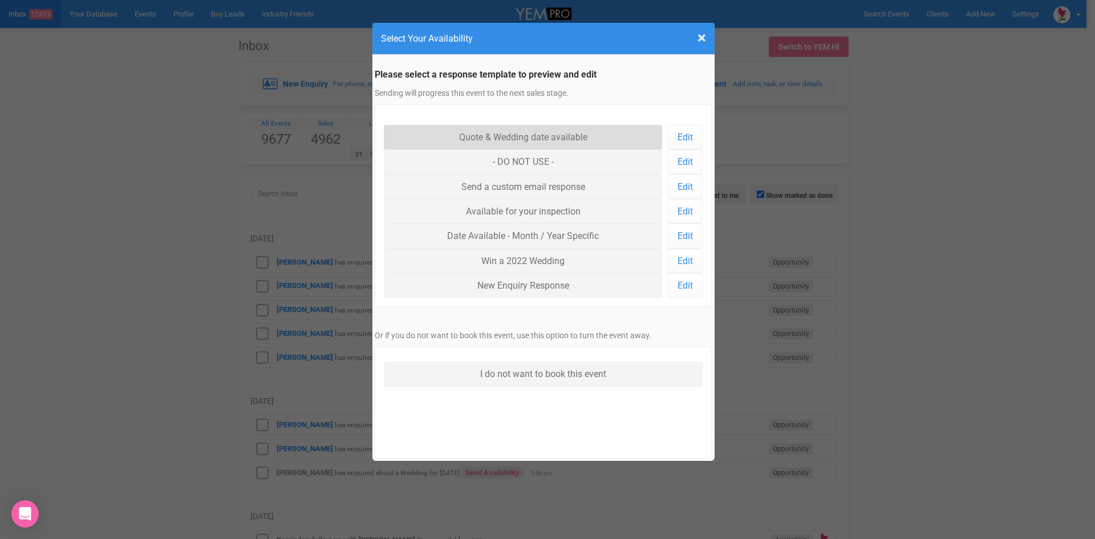
click at [534, 133] on link "Quote & Wedding date available" at bounding box center [523, 137] width 279 height 25
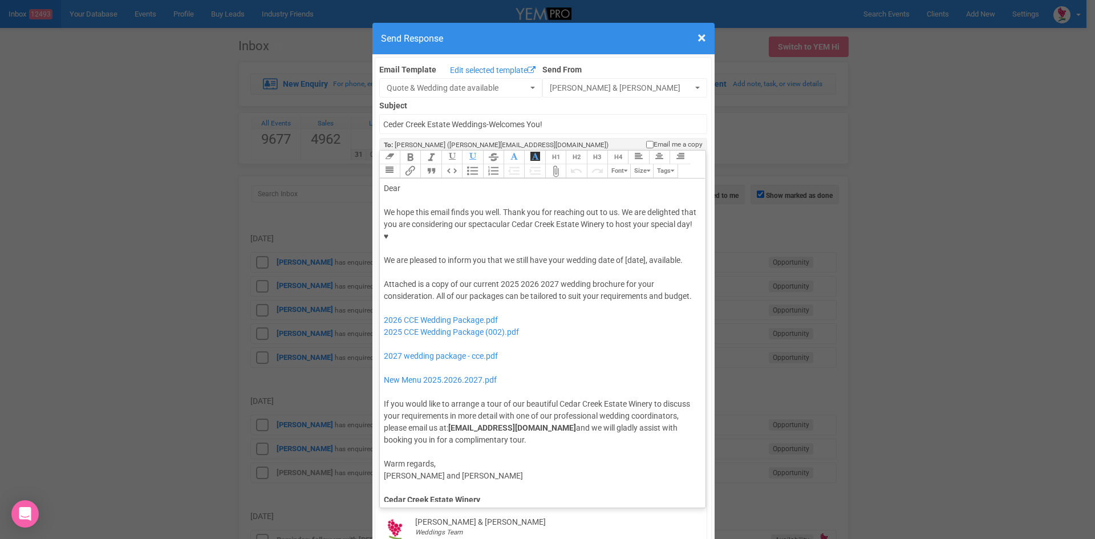
click at [405, 182] on div "Dear" at bounding box center [541, 188] width 314 height 12
click at [622, 223] on div "We hope this email finds you well. Thank you for reaching out to us. We are del…" at bounding box center [541, 236] width 314 height 60
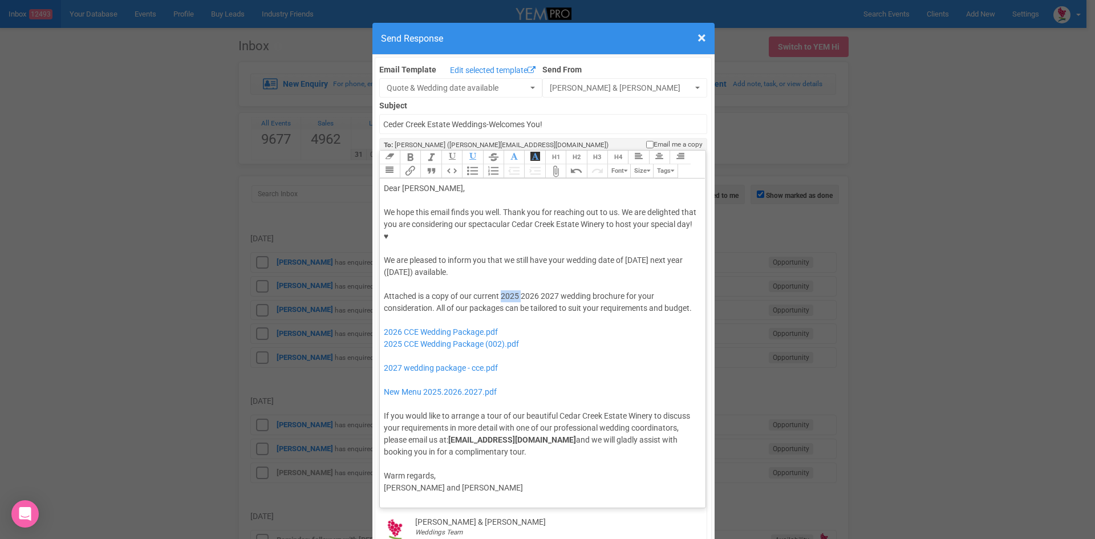
drag, startPoint x: 516, startPoint y: 259, endPoint x: 497, endPoint y: 259, distance: 19.4
click at [497, 290] on div "Attached is a copy of our current 2025 2026 2027 wedding brochure for your cons…" at bounding box center [541, 374] width 314 height 168
drag, startPoint x: 535, startPoint y: 259, endPoint x: 516, endPoint y: 261, distance: 19.5
click at [516, 290] on div "Attached is a copy of our current 2026 2027 wedding brochure for your considera…" at bounding box center [541, 374] width 314 height 168
click at [635, 290] on div "Attached is a copy of our current 2026 wedding brochure for your consideration.…" at bounding box center [541, 374] width 314 height 168
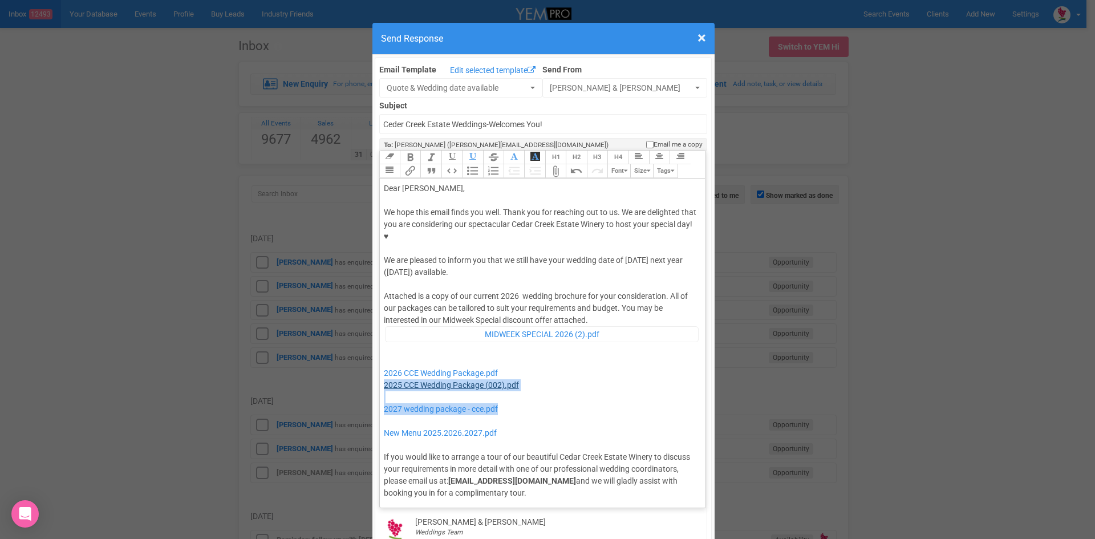
drag, startPoint x: 502, startPoint y: 375, endPoint x: 379, endPoint y: 353, distance: 125.1
click at [384, 353] on div "Attached is a copy of our current 2026 wedding brochure for your consideration.…" at bounding box center [541, 394] width 314 height 208
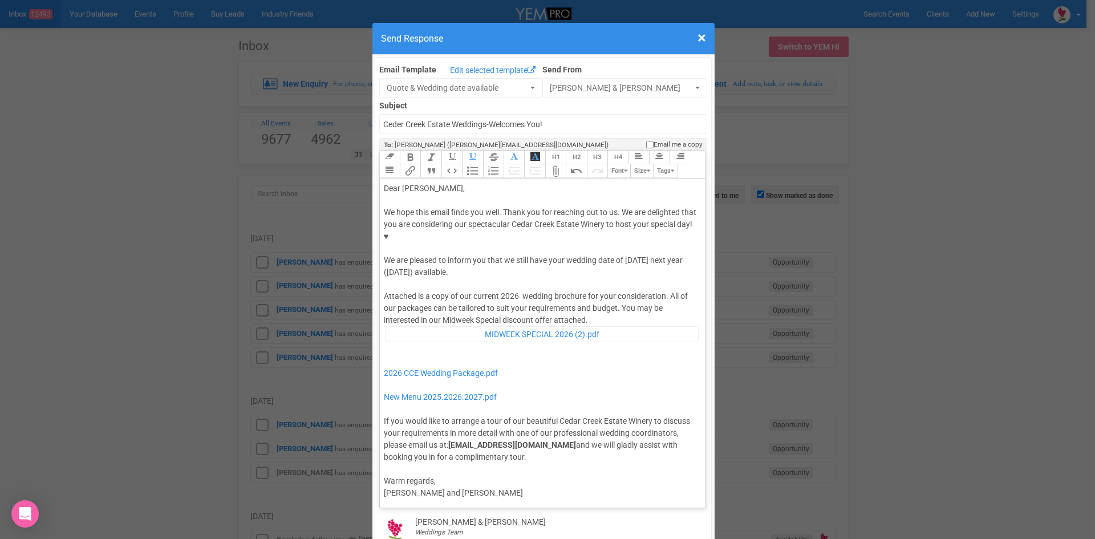
click at [590, 290] on div "Attached is a copy of our current 2026 wedding brochure for your consideration.…" at bounding box center [541, 376] width 314 height 172
type trix-editor "<div>Dear Trent,</div><div><strong>&nbsp;</strong></div><div>We hope this email…"
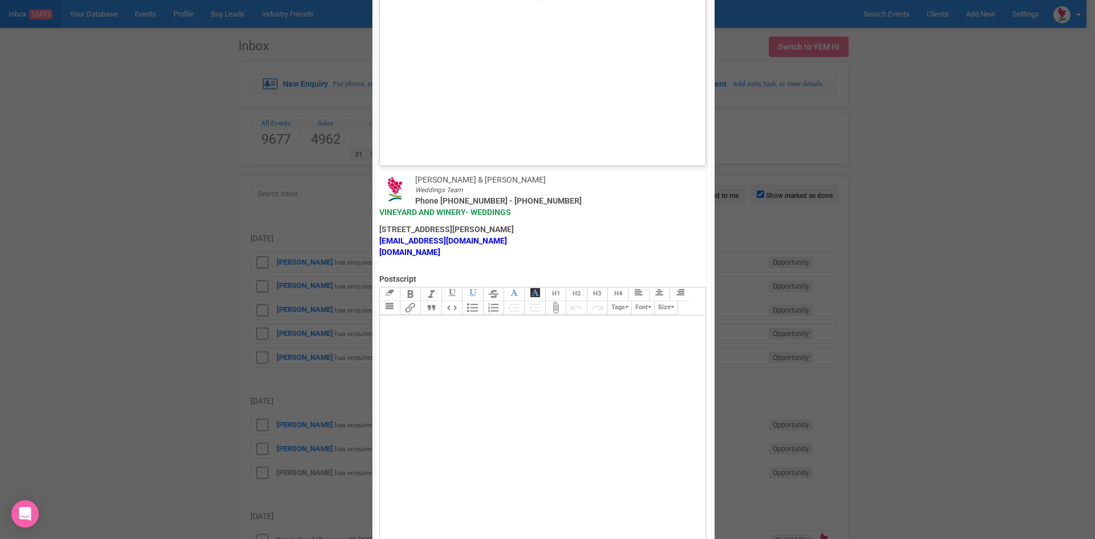
scroll to position [684, 0]
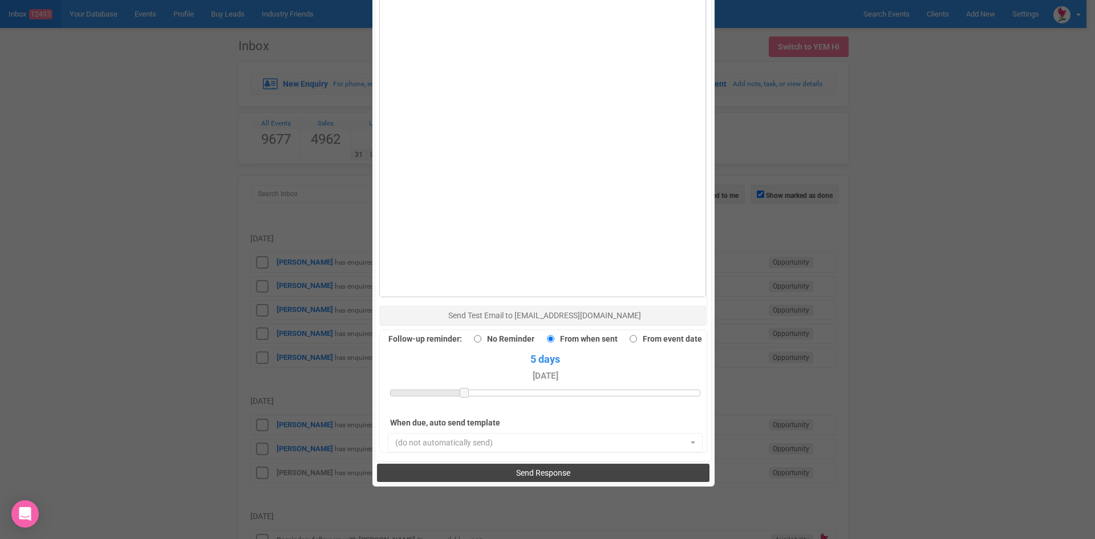
click at [541, 468] on span "Send Response" at bounding box center [543, 472] width 54 height 9
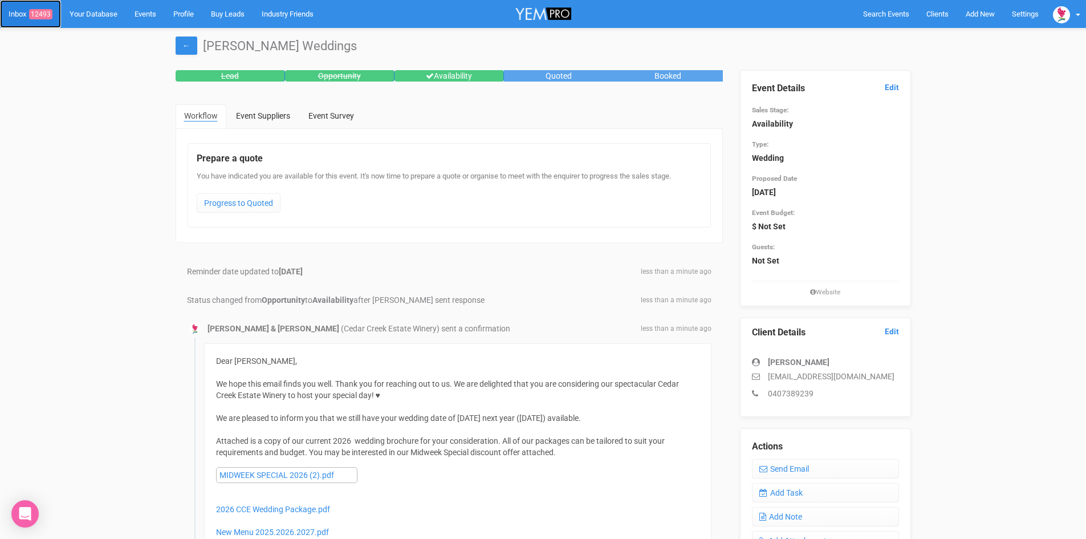
click at [43, 7] on link "Inbox 12493" at bounding box center [30, 14] width 61 height 28
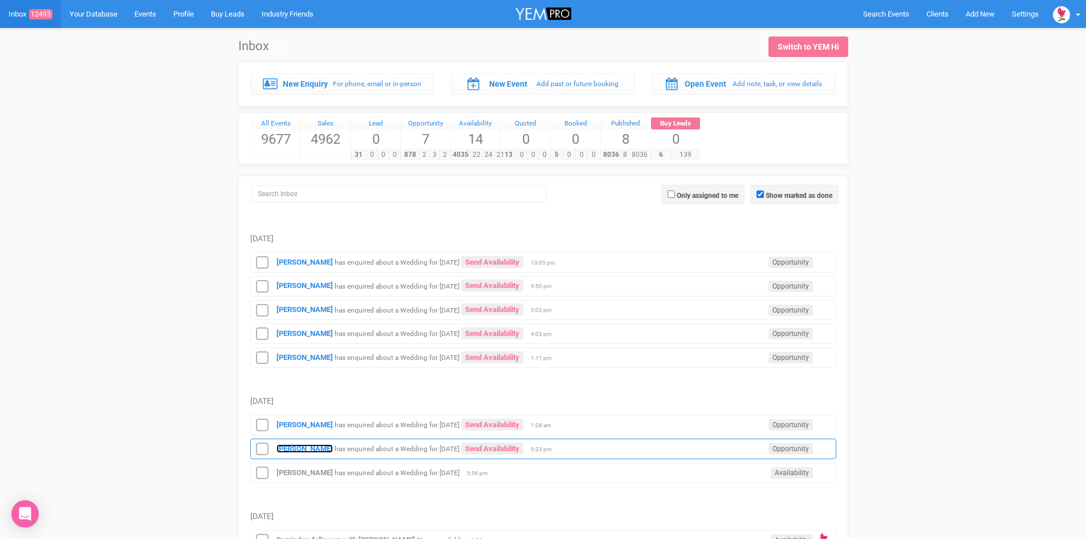
click at [303, 446] on strong "[PERSON_NAME]" at bounding box center [305, 448] width 56 height 9
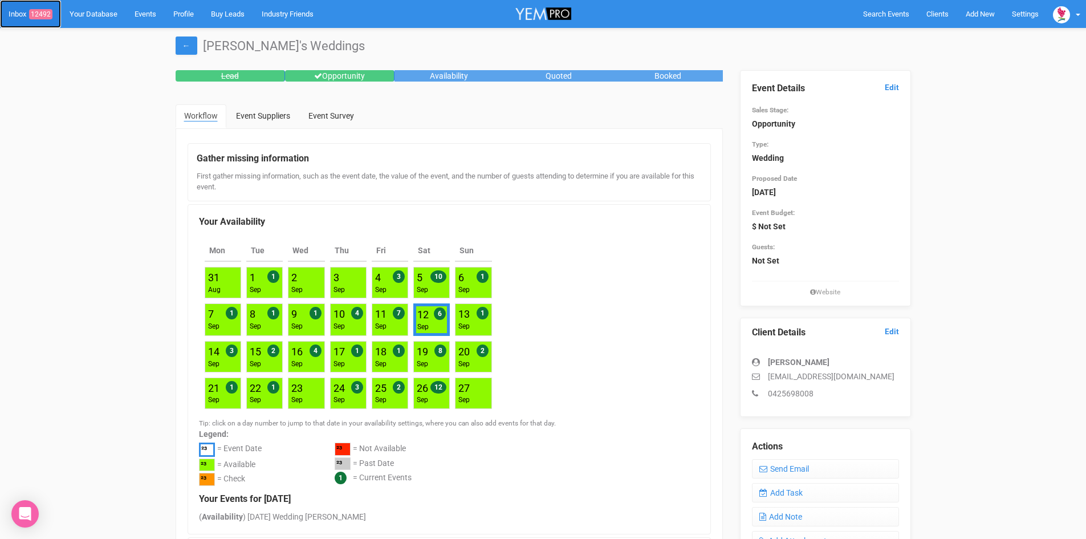
click at [50, 7] on link "Inbox 12492" at bounding box center [30, 14] width 61 height 28
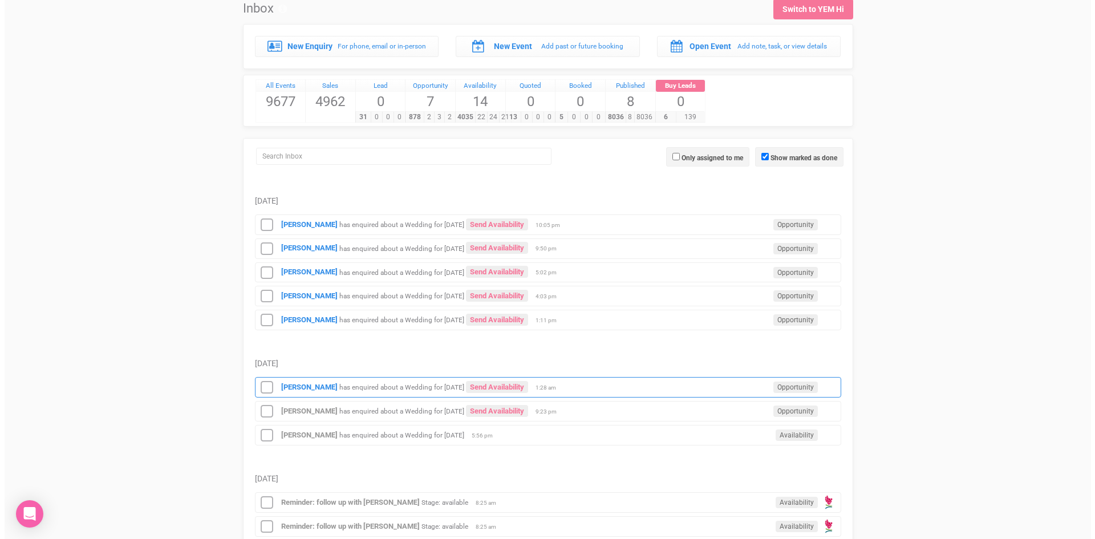
scroll to position [57, 0]
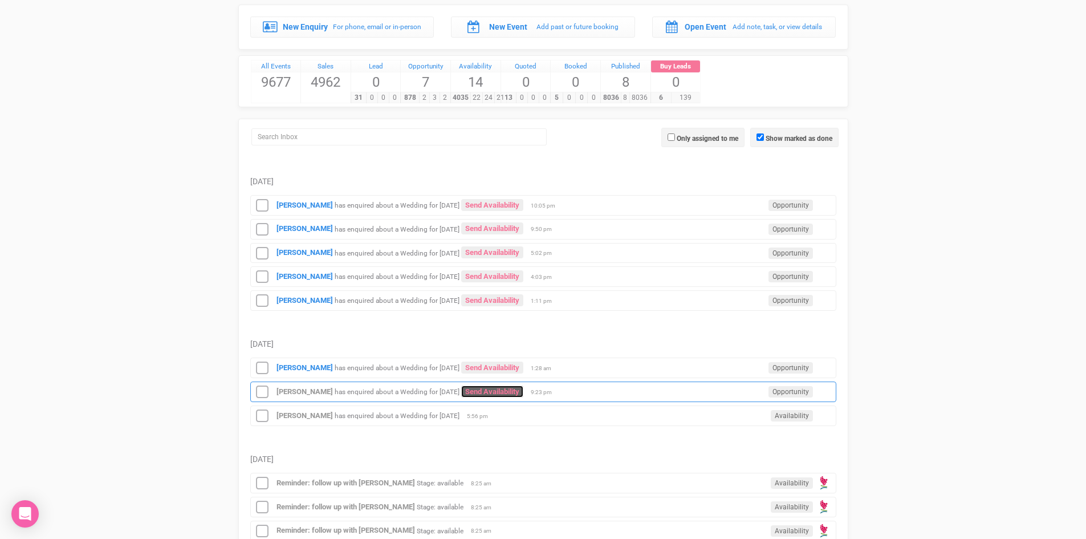
click at [523, 387] on link "Send Availability" at bounding box center [492, 391] width 62 height 12
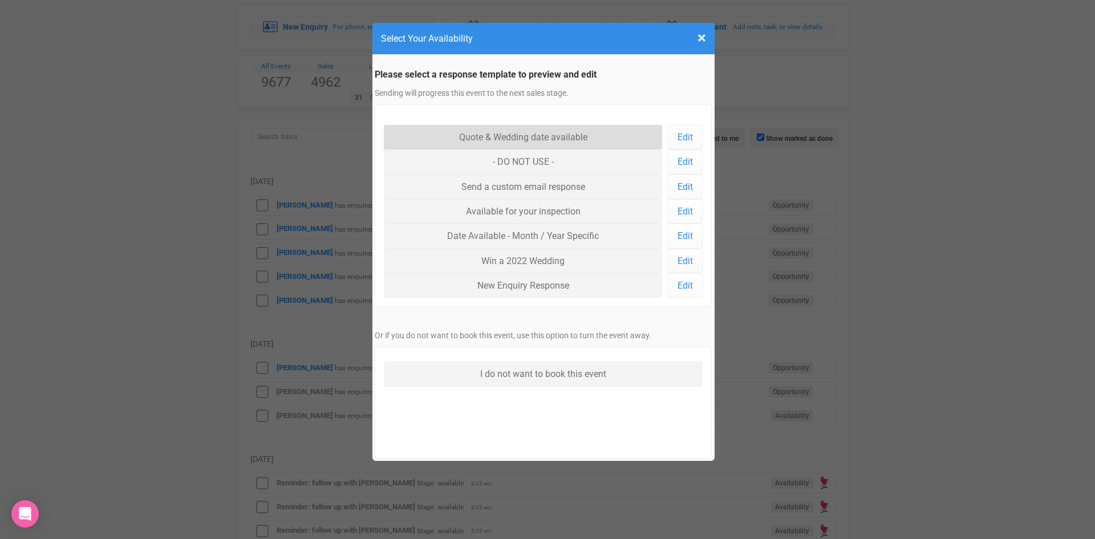
click at [510, 136] on link "Quote & Wedding date available" at bounding box center [523, 137] width 279 height 25
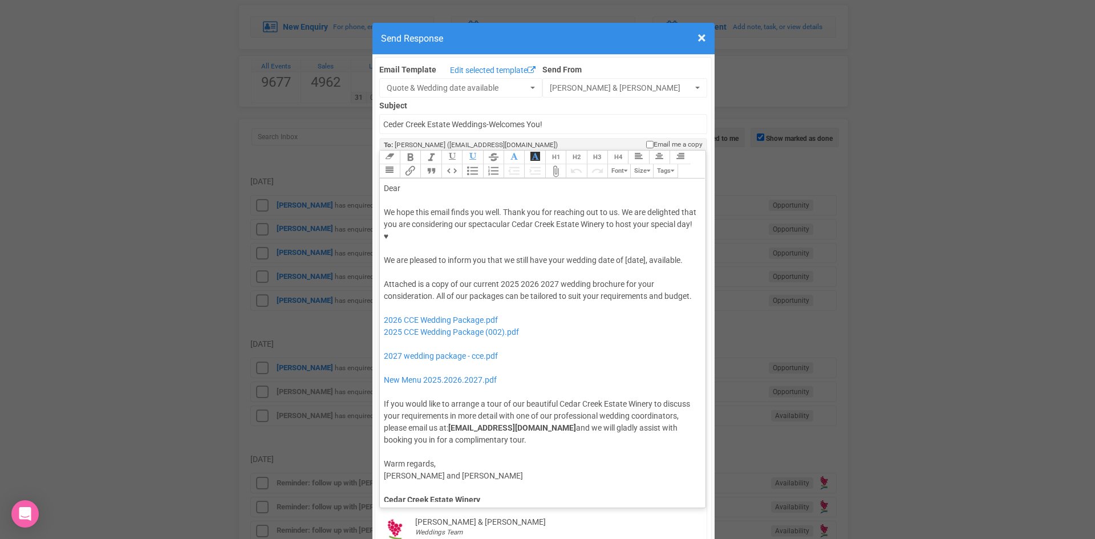
click at [621, 222] on div "We hope this email finds you well. Thank you for reaching out to us. We are del…" at bounding box center [541, 236] width 314 height 60
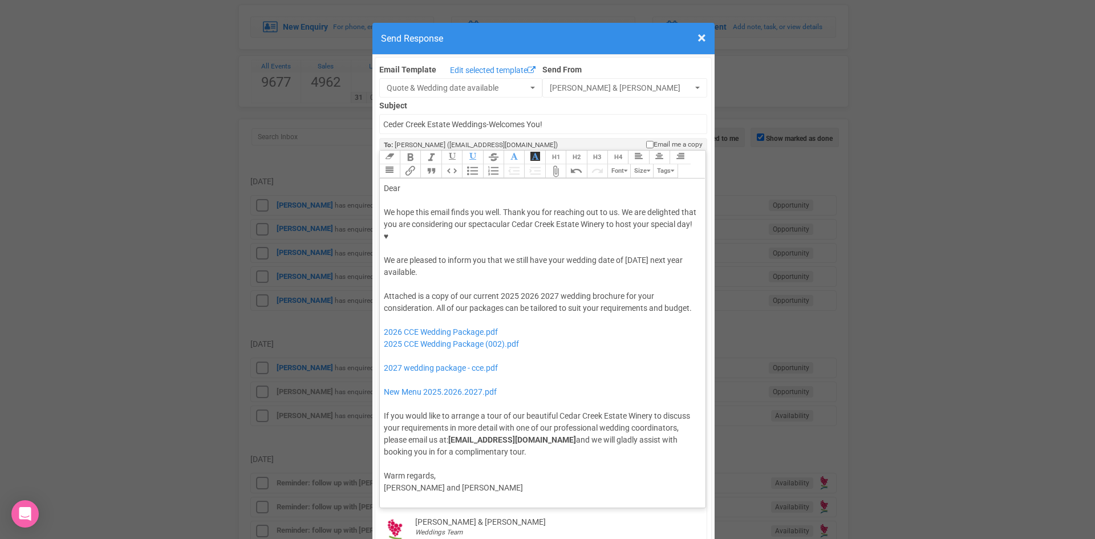
click at [412, 291] on div "Attached is a copy of our current 2025 2026 2027 wedding brochure for your cons…" at bounding box center [541, 374] width 314 height 168
click at [414, 290] on div "Attached is a copy of our current 2025 2026 2027 wedding brochure for your cons…" at bounding box center [541, 374] width 314 height 168
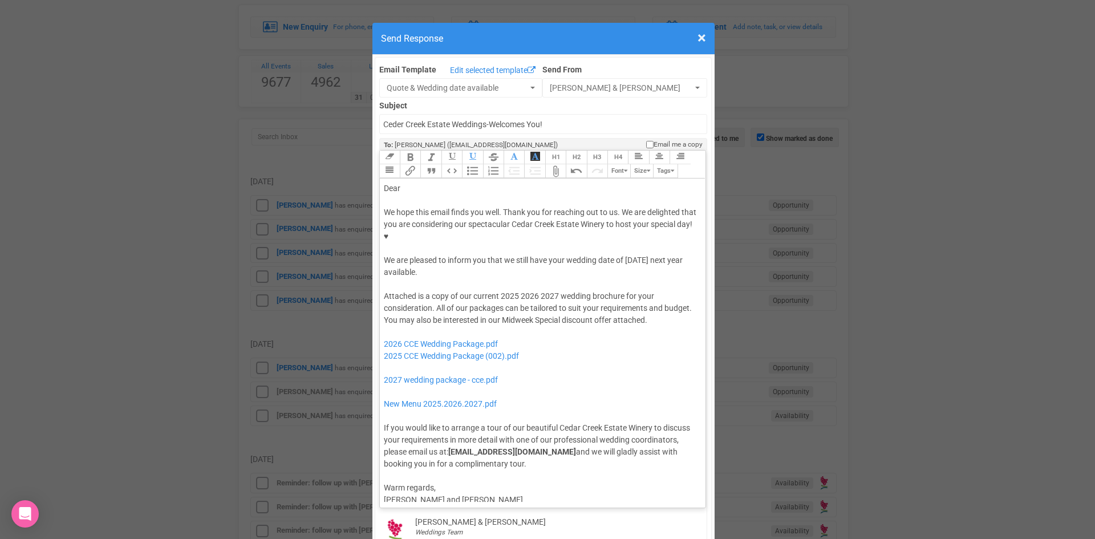
click at [411, 194] on div at bounding box center [541, 200] width 314 height 12
click at [412, 182] on div "Dear" at bounding box center [541, 188] width 314 height 12
click at [685, 283] on trix-editor "Dear Melani, We hope this email finds you well. Thank you for reaching out to u…" at bounding box center [543, 339] width 326 height 323
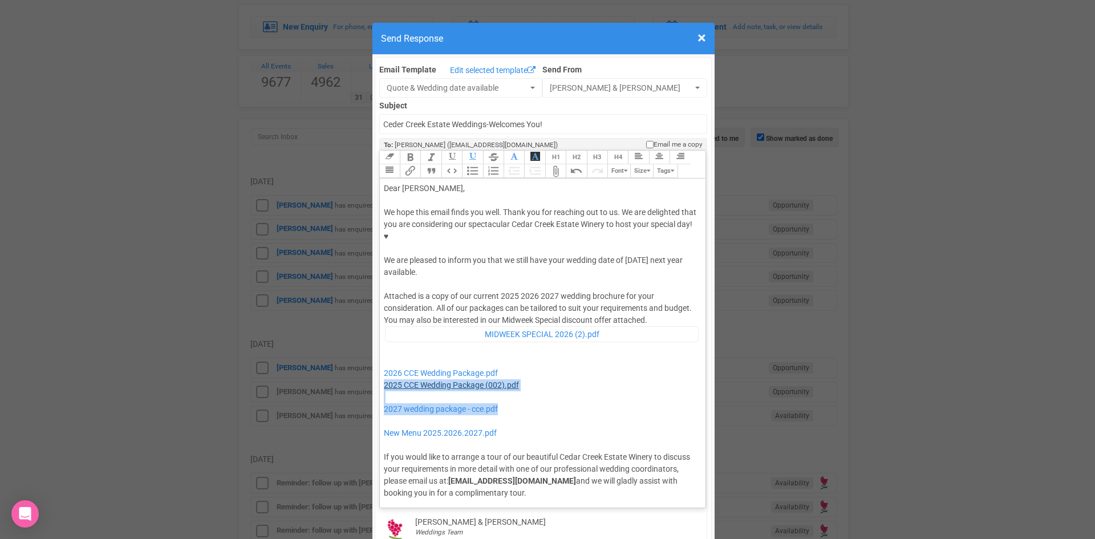
drag, startPoint x: 509, startPoint y: 372, endPoint x: 381, endPoint y: 352, distance: 129.4
click at [384, 352] on div "Attached is a copy of our current 2025 2026 2027 wedding brochure for your cons…" at bounding box center [541, 394] width 314 height 208
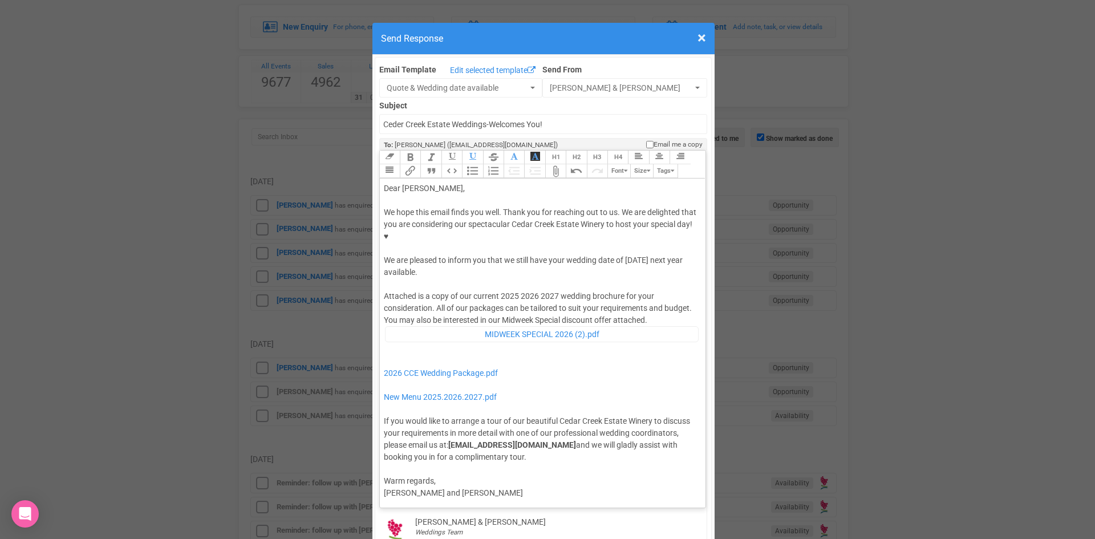
click at [513, 290] on div "Attached is a copy of our current 2025 2026 2027 wedding brochure for your cons…" at bounding box center [541, 376] width 314 height 172
click at [536, 290] on div "Attached is a copy of our current 2026 2027 wedding brochure for your considera…" at bounding box center [541, 376] width 314 height 172
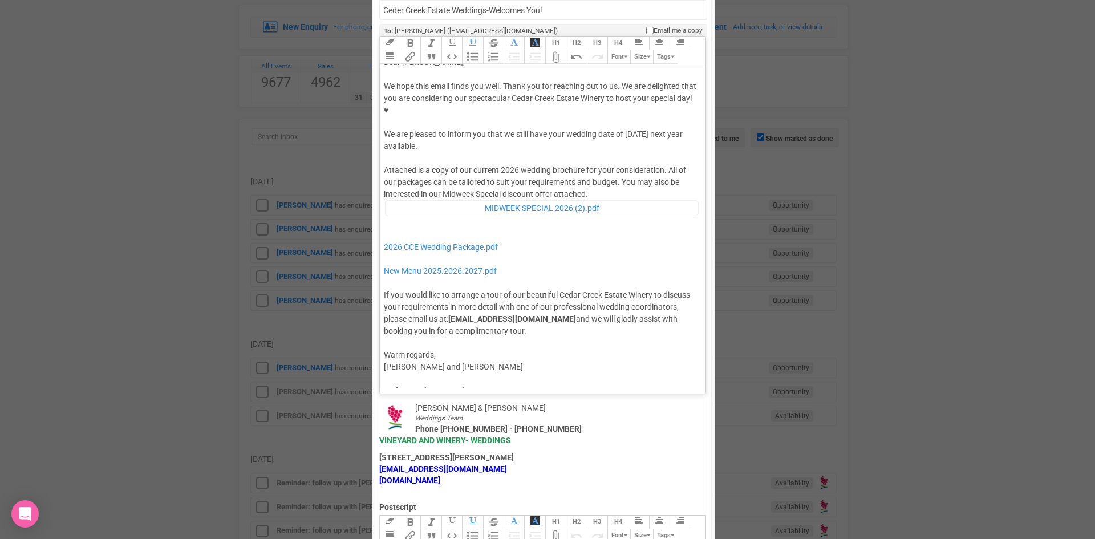
scroll to position [0, 0]
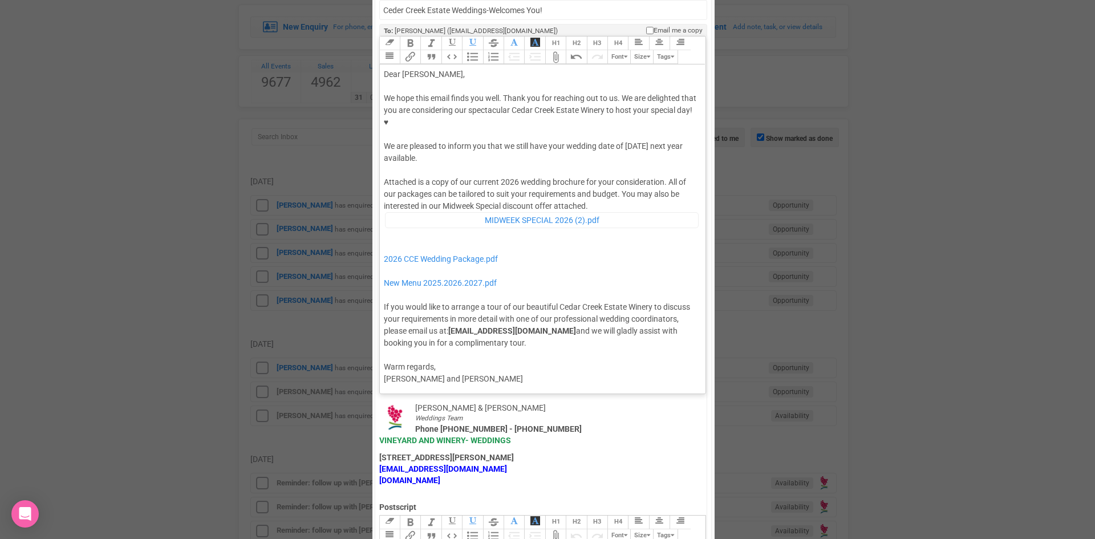
drag, startPoint x: 622, startPoint y: 107, endPoint x: 623, endPoint y: 119, distance: 11.4
click at [623, 119] on div "We hope this email finds you well. Thank you for reaching out to us. We are del…" at bounding box center [541, 128] width 314 height 72
click at [407, 36] on button "Bold" at bounding box center [410, 43] width 21 height 14
click at [509, 121] on div "We hope this email finds you well. Thank you for reaching out to us. We are del…" at bounding box center [541, 128] width 314 height 72
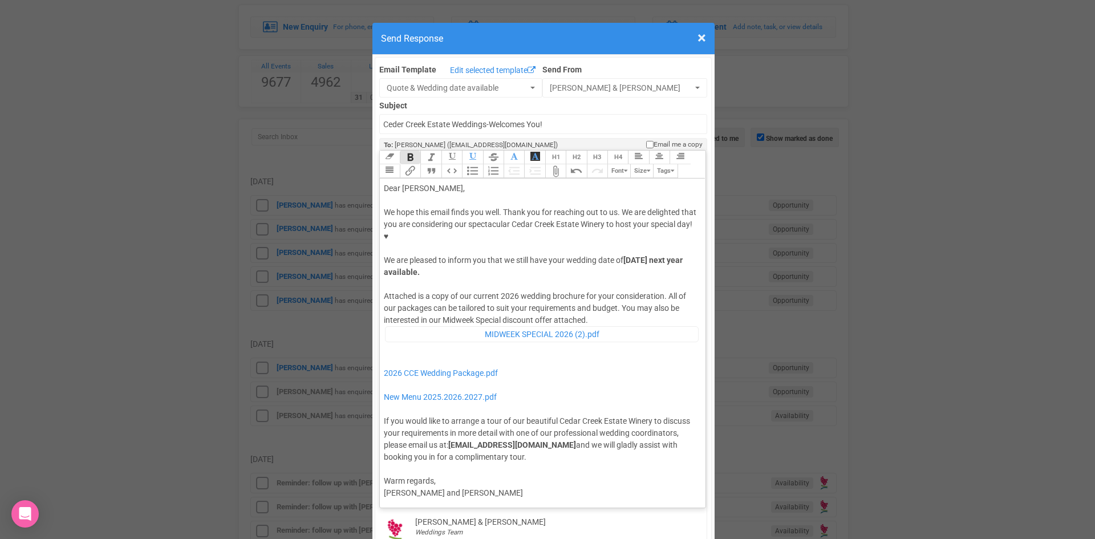
click at [594, 290] on div "Attached is a copy of our current 2026 wedding brochure for your consideration.…" at bounding box center [541, 376] width 314 height 172
click at [593, 290] on div "Attached is a copy of our current 2026 wedding brochure for your consideration.…" at bounding box center [541, 376] width 314 height 172
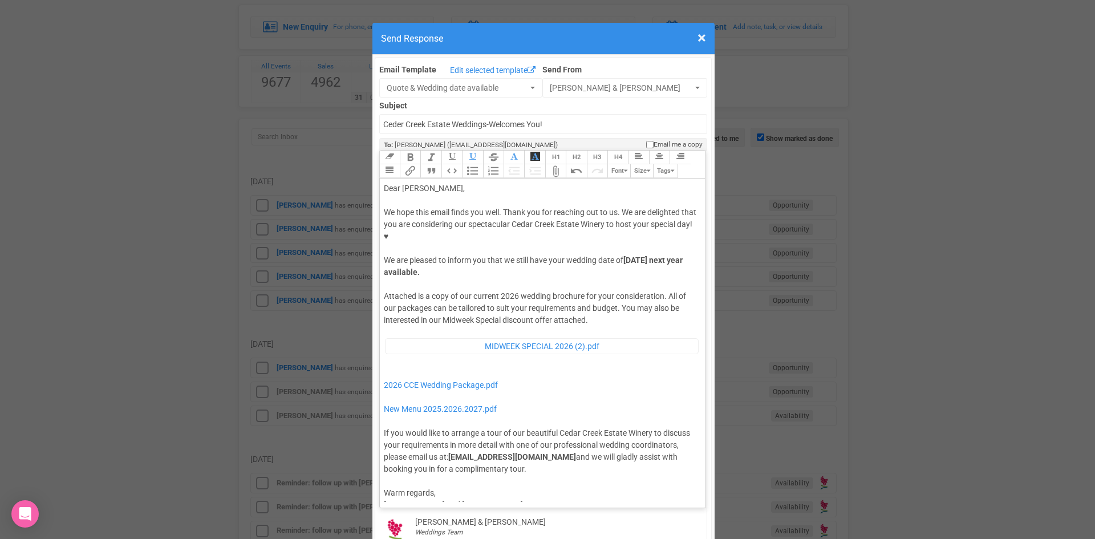
type trix-editor "<div>Dear Melani,</div><div><strong>&nbsp;</strong></div><div>We hope this emai…"
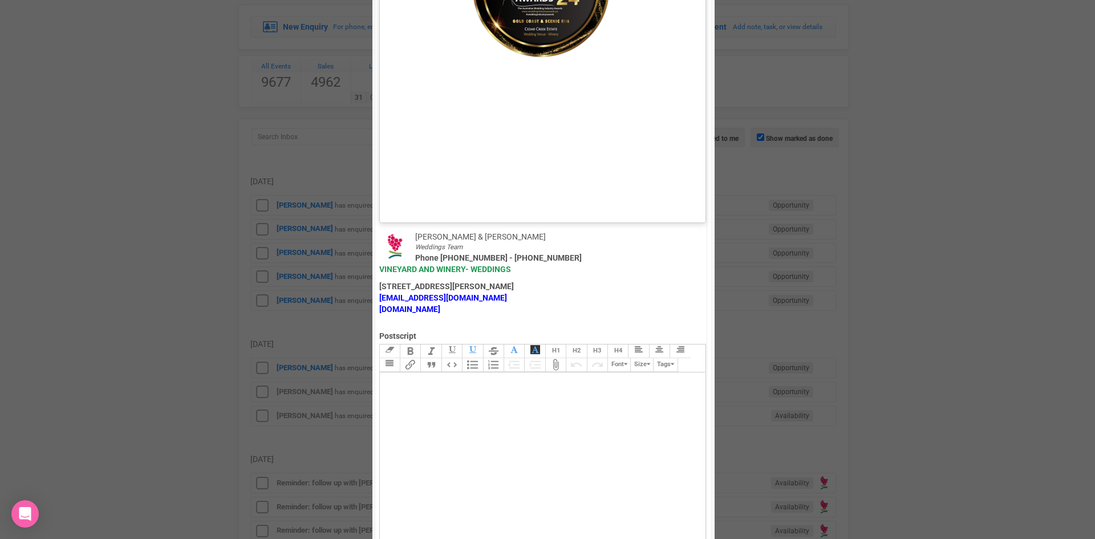
scroll to position [627, 0]
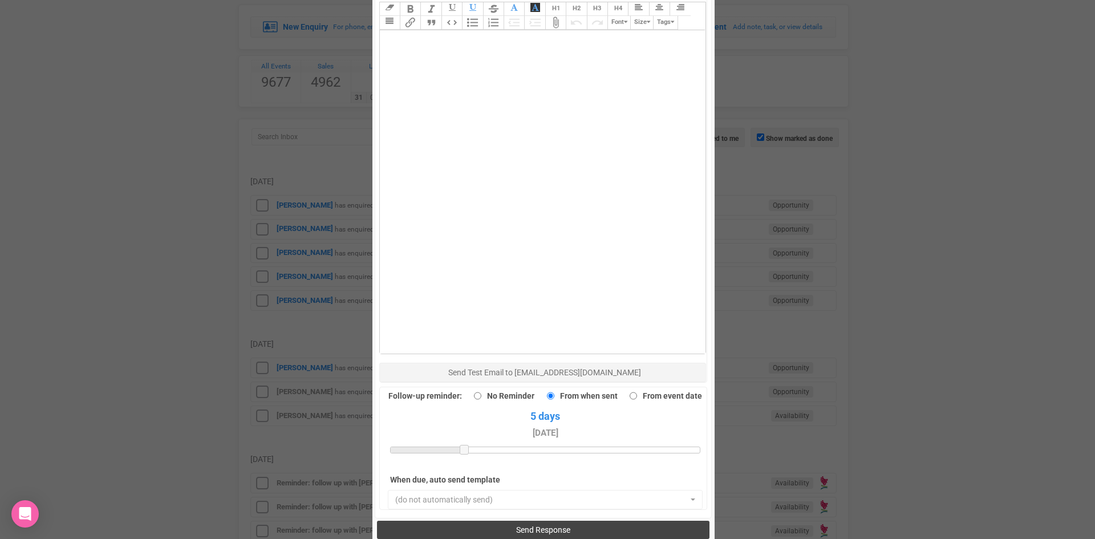
click at [518, 525] on span "Send Response" at bounding box center [543, 529] width 54 height 9
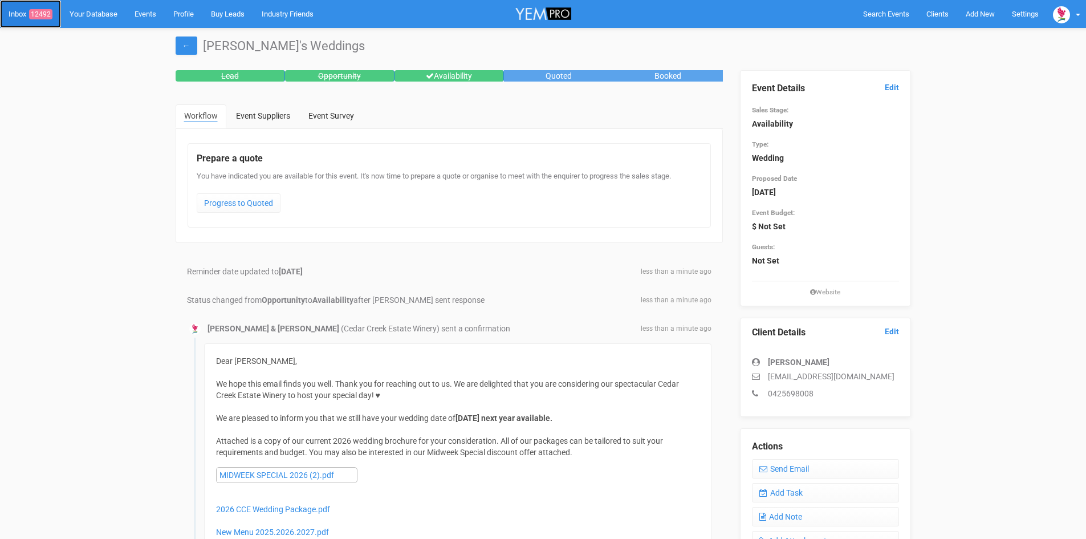
click at [43, 14] on span "12492" at bounding box center [40, 14] width 23 height 10
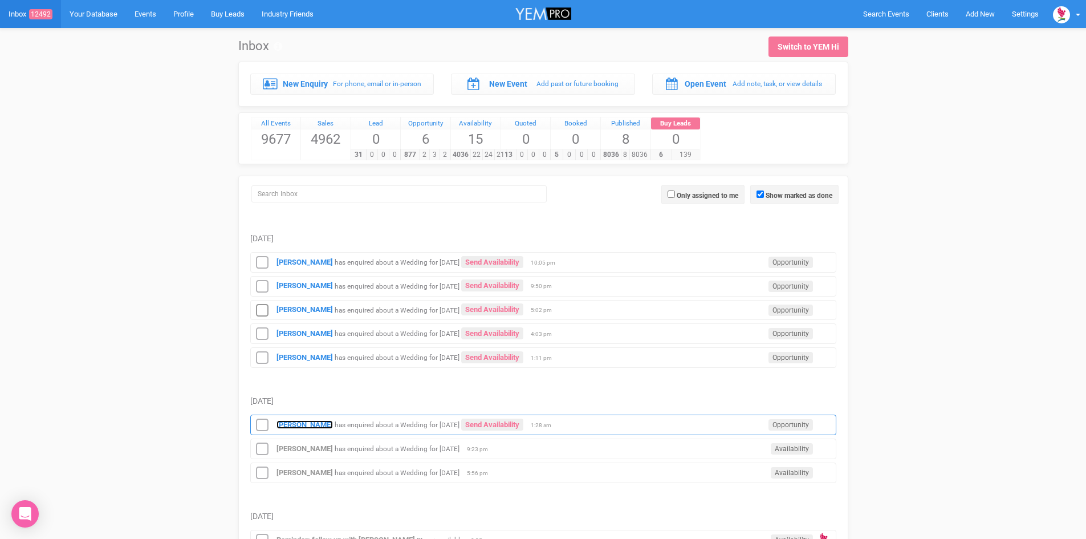
click at [314, 420] on strong "[PERSON_NAME]" at bounding box center [305, 424] width 56 height 9
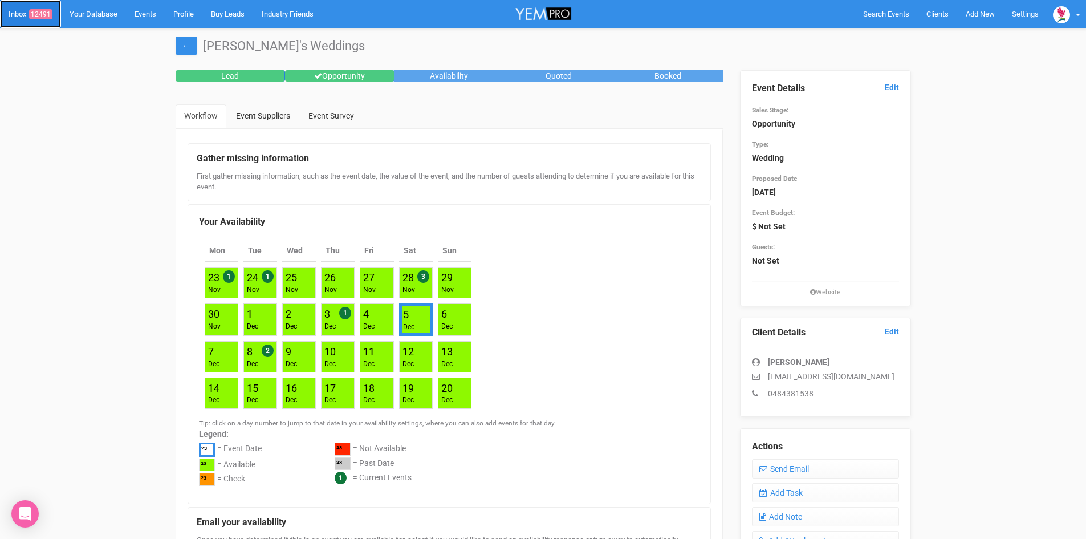
click at [42, 10] on span "12491" at bounding box center [40, 14] width 23 height 10
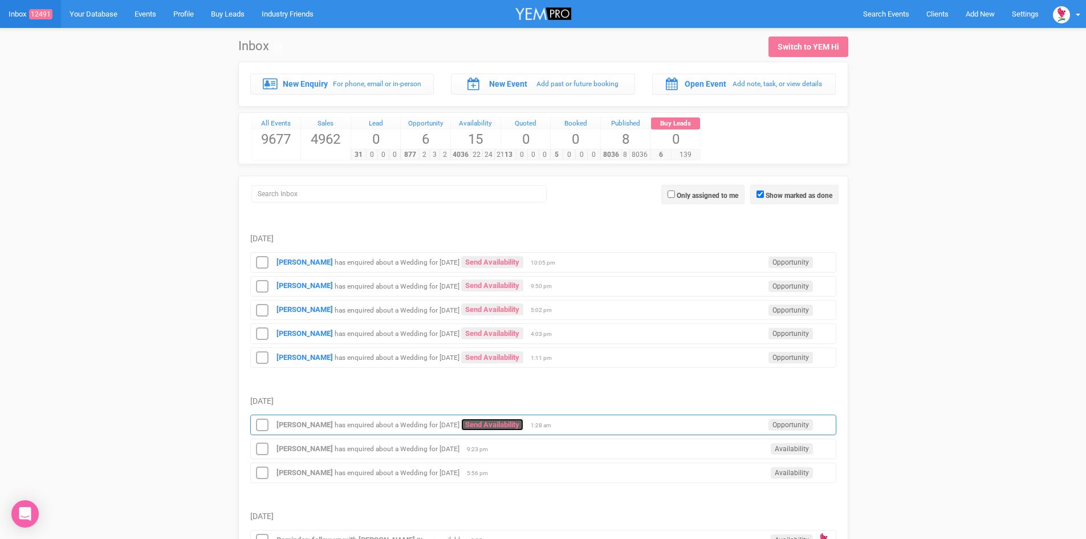
click at [519, 420] on link "Send Availability" at bounding box center [492, 425] width 62 height 12
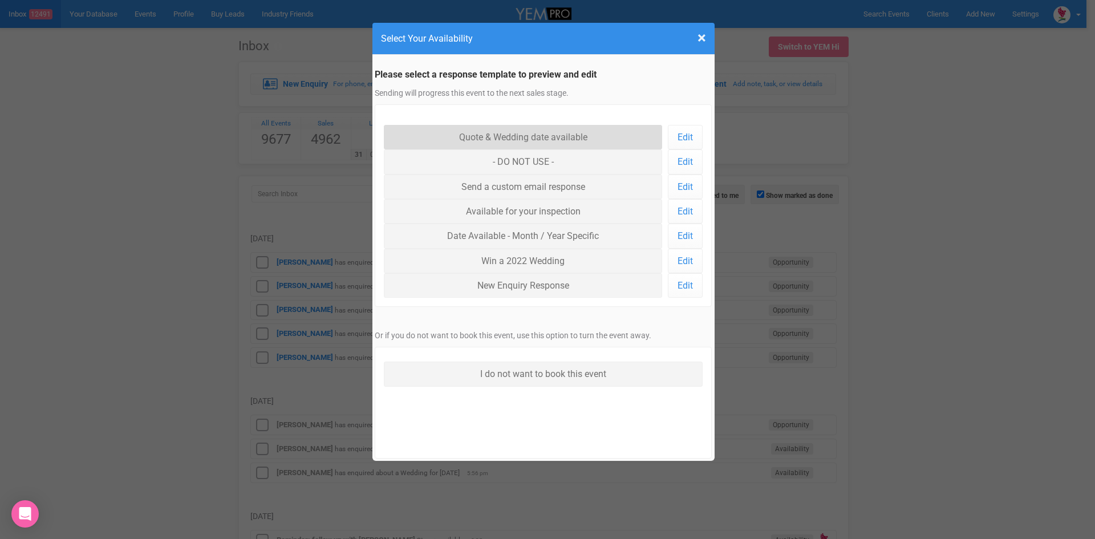
click at [515, 133] on link "Quote & Wedding date available" at bounding box center [523, 137] width 279 height 25
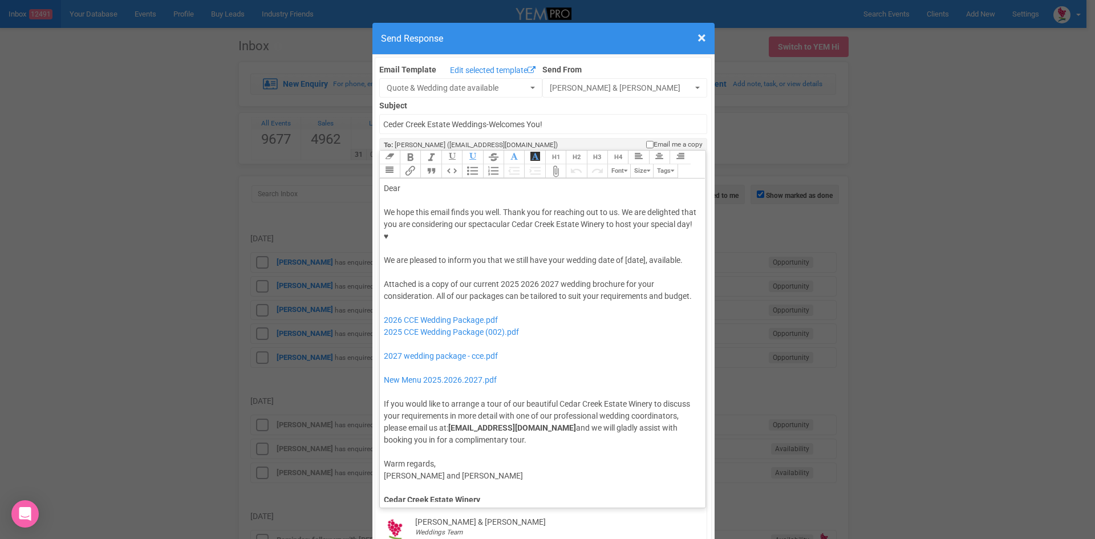
click at [412, 182] on div "Dear" at bounding box center [541, 188] width 314 height 12
click at [621, 221] on div "We hope this email finds you well. Thank you for reaching out to us. We are del…" at bounding box center [541, 236] width 314 height 60
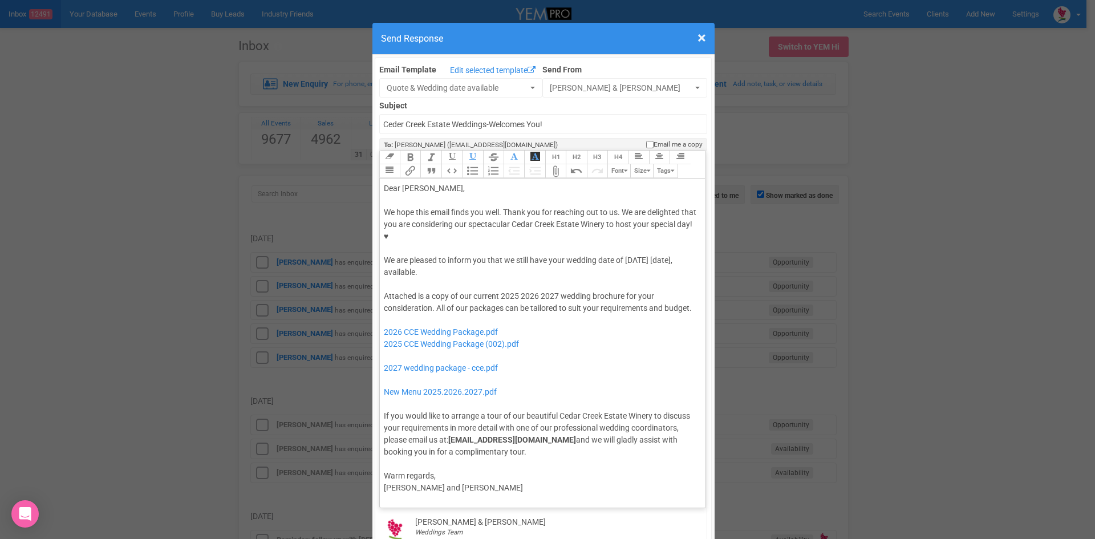
drag, startPoint x: 602, startPoint y: 47, endPoint x: 591, endPoint y: 45, distance: 10.4
click at [591, 45] on div "× Close Send Response" at bounding box center [543, 39] width 342 height 32
click at [656, 224] on div "We hope this email finds you well. Thank you for reaching out to us. We are del…" at bounding box center [541, 242] width 314 height 72
click at [614, 224] on div "We hope this email finds you well. Thank you for reaching out to us. We are del…" at bounding box center [541, 242] width 314 height 72
drag, startPoint x: 516, startPoint y: 259, endPoint x: 498, endPoint y: 260, distance: 17.7
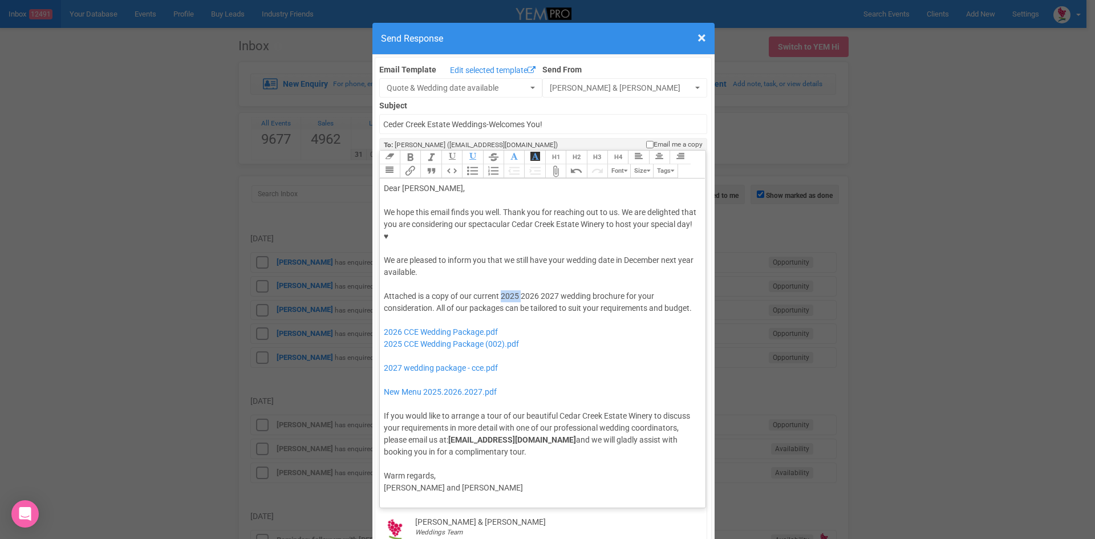
click at [498, 290] on div "Attached is a copy of our current 2025 2026 2027 wedding brochure for your cons…" at bounding box center [541, 374] width 314 height 168
drag, startPoint x: 535, startPoint y: 260, endPoint x: 517, endPoint y: 261, distance: 18.9
click at [517, 290] on div "Attached is a copy of our current 2026 2027 wedding brochure for your considera…" at bounding box center [541, 374] width 314 height 168
drag, startPoint x: 517, startPoint y: 336, endPoint x: 379, endPoint y: 307, distance: 141.0
click at [384, 307] on div "Attached is a copy of our current 2026 wedding brochure for your consideration.…" at bounding box center [541, 374] width 314 height 168
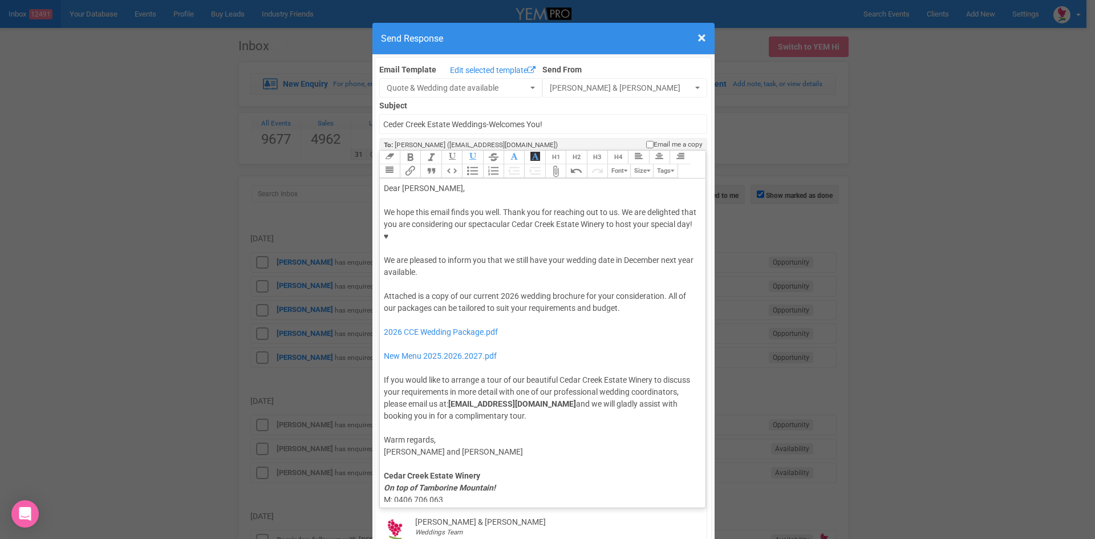
click at [596, 226] on div "We hope this email finds you well. Thank you for reaching out to us. We are del…" at bounding box center [541, 242] width 314 height 72
type trix-editor "<lor>Ipsu Dolor,</sit><ame><consec>&adip;</elitse></doe><tem>In utla etdo magna…"
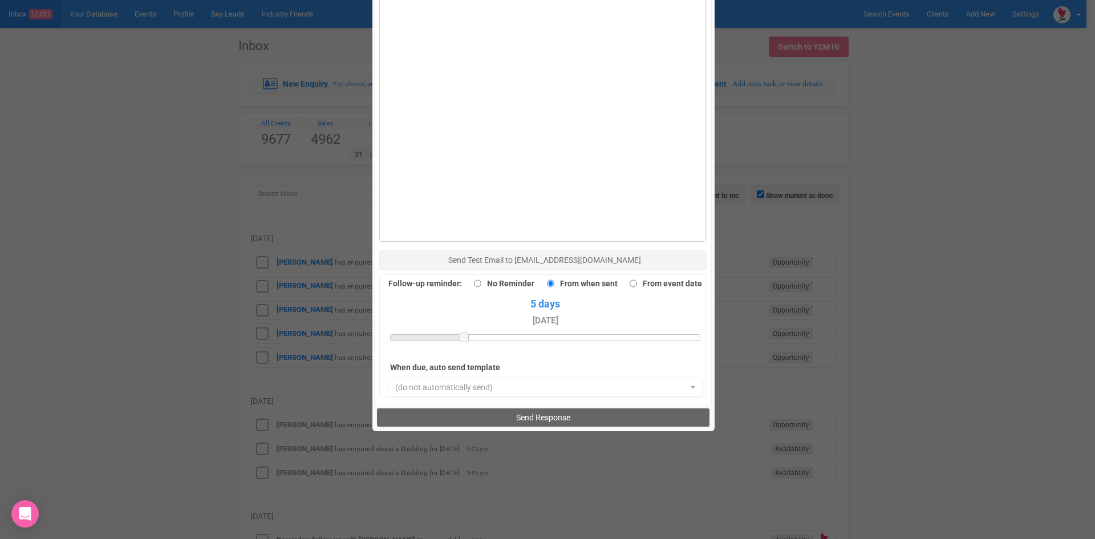
scroll to position [790, 0]
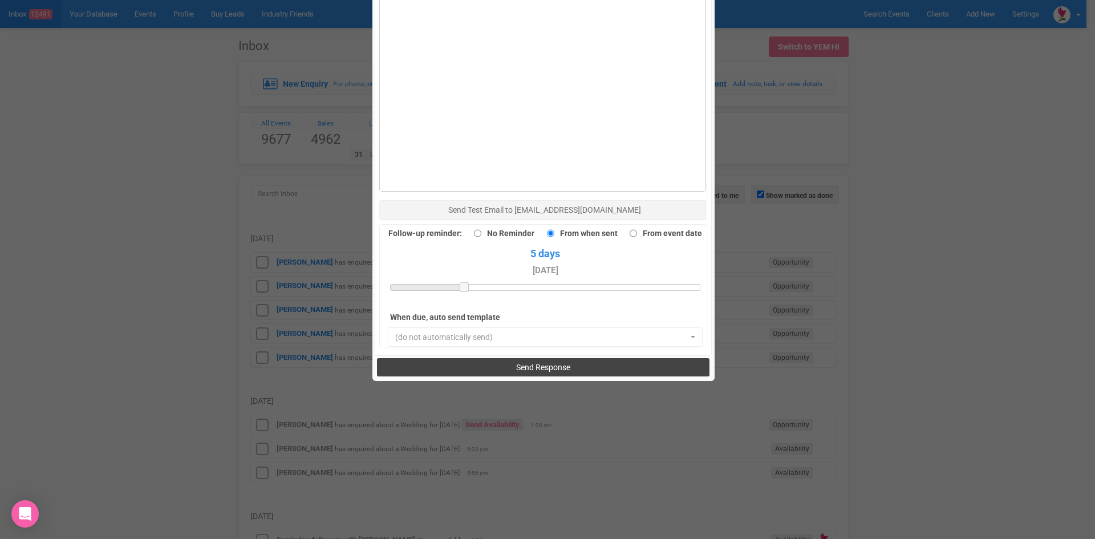
click at [527, 363] on span "Send Response" at bounding box center [543, 367] width 54 height 9
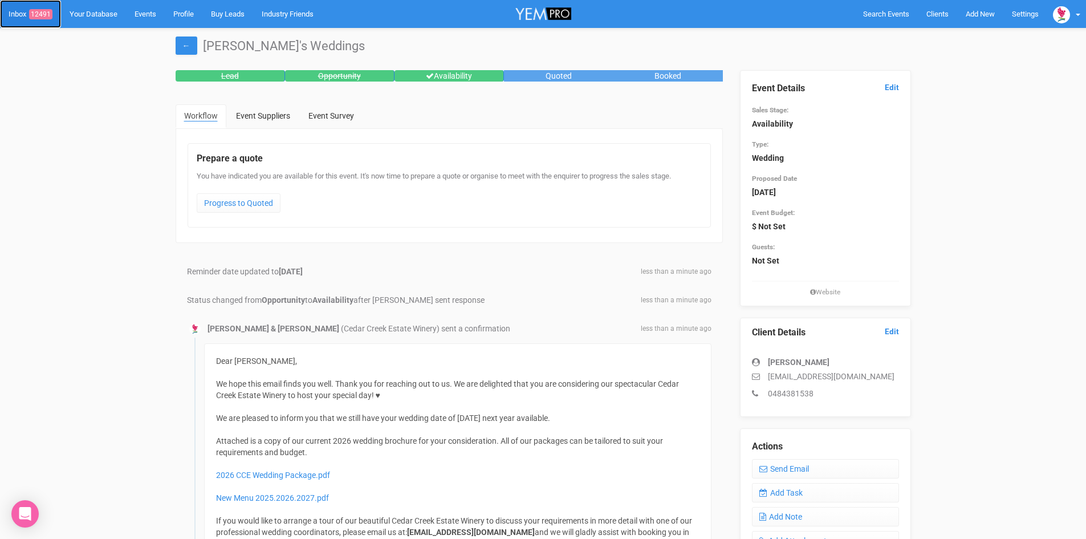
click at [38, 10] on span "12491" at bounding box center [40, 14] width 23 height 10
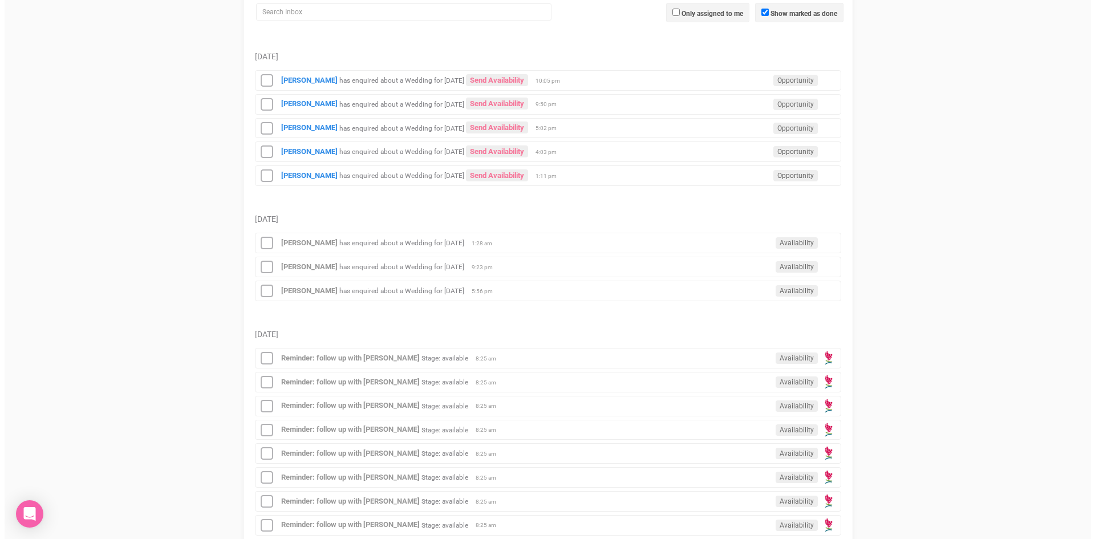
scroll to position [228, 0]
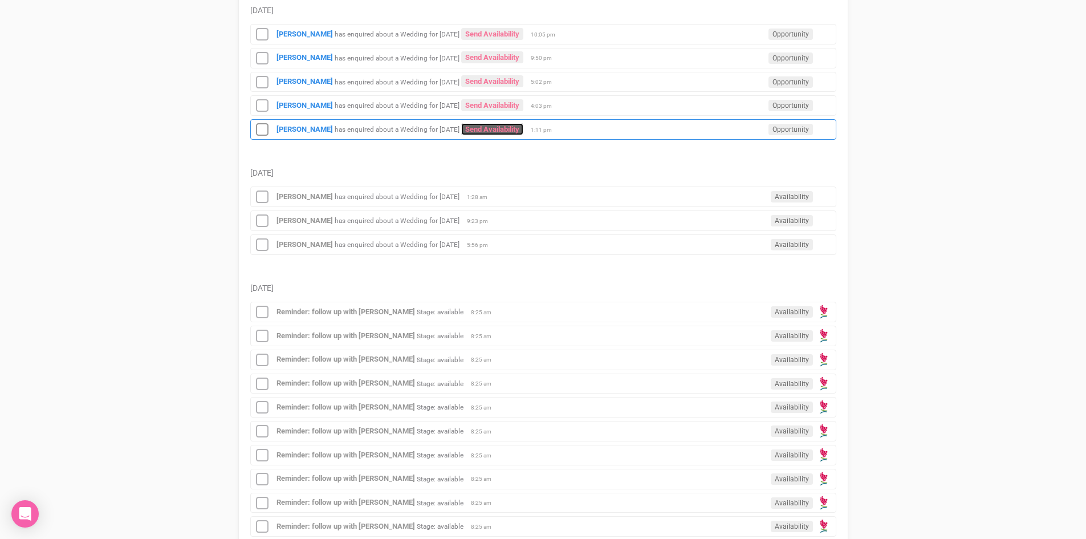
click at [476, 125] on link "Send Availability" at bounding box center [492, 129] width 62 height 12
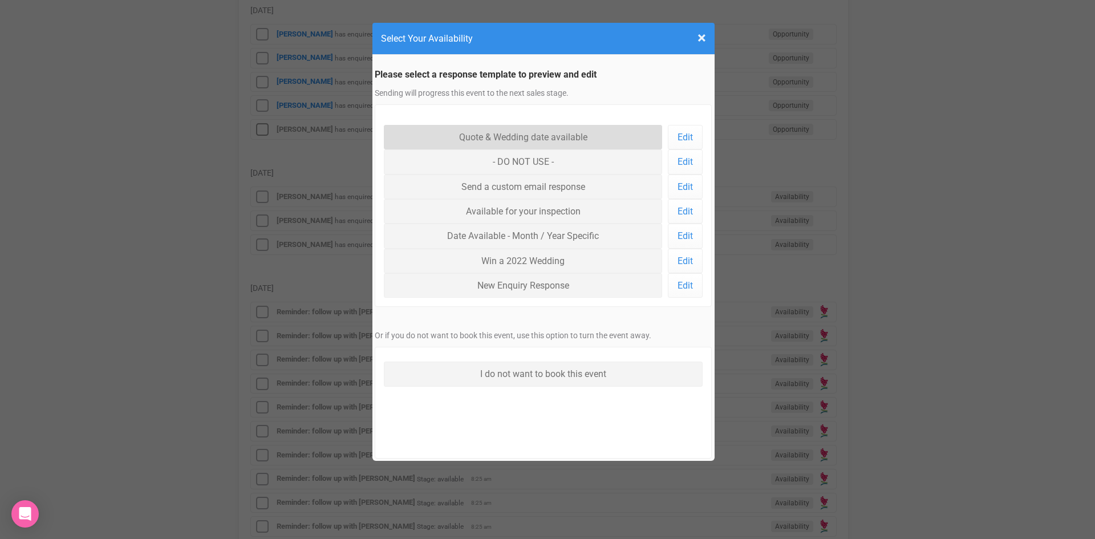
click at [472, 132] on link "Quote & Wedding date available" at bounding box center [523, 137] width 279 height 25
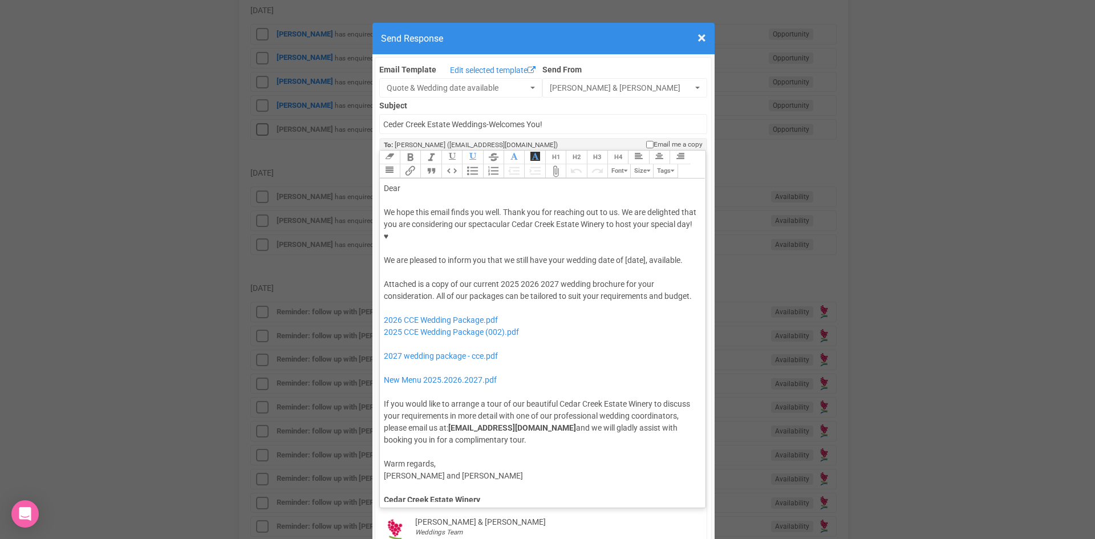
click at [623, 223] on div "We hope this email finds you well. Thank you for reaching out to us. We are del…" at bounding box center [541, 236] width 314 height 60
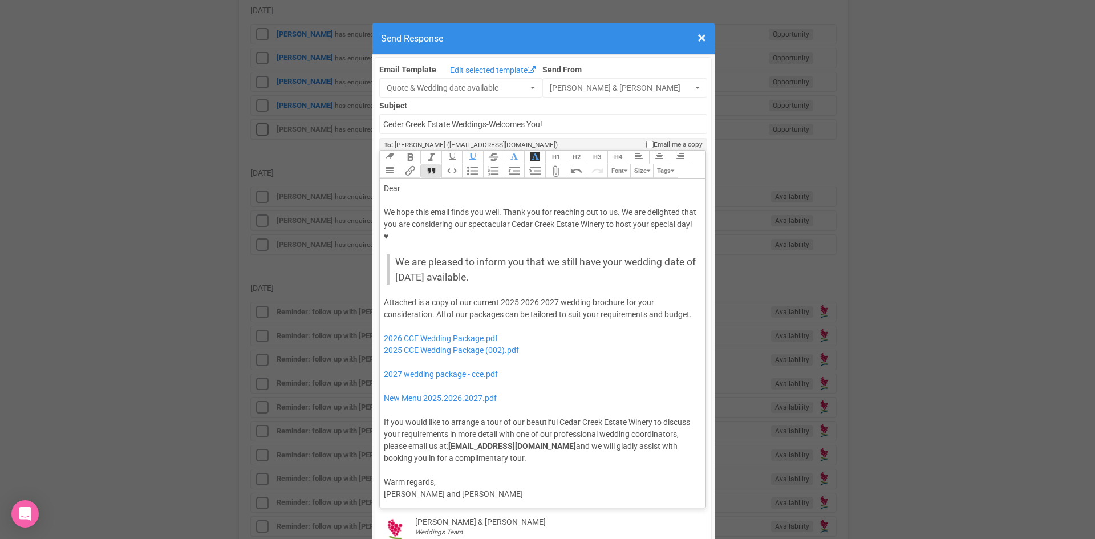
click at [424, 164] on button "Quote" at bounding box center [430, 171] width 21 height 14
click at [418, 182] on div "Dear" at bounding box center [541, 188] width 314 height 12
drag, startPoint x: 516, startPoint y: 266, endPoint x: 497, endPoint y: 267, distance: 19.5
click at [497, 296] on div "Attached is a copy of our current 2025 2026 2027 wedding brochure for your cons…" at bounding box center [541, 380] width 314 height 168
click at [531, 296] on div "Attached is a copy of our current 2026 2027 wedding brochure for your considera…" at bounding box center [541, 380] width 314 height 168
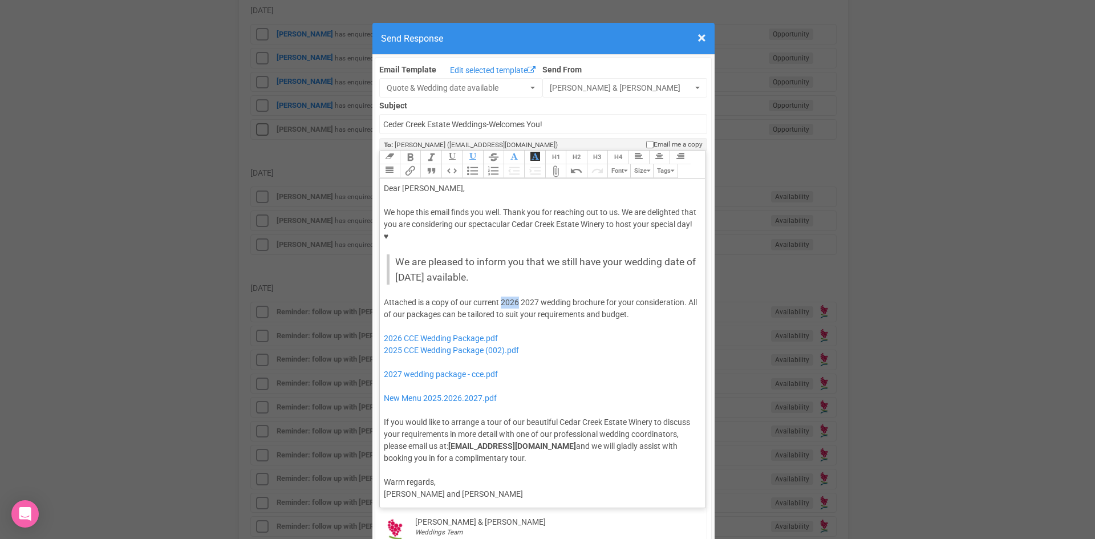
drag, startPoint x: 513, startPoint y: 265, endPoint x: 498, endPoint y: 271, distance: 16.1
click at [498, 296] on div "Attached is a copy of our current 2026 2027 wedding brochure for your considera…" at bounding box center [541, 380] width 314 height 168
drag, startPoint x: 527, startPoint y: 316, endPoint x: 380, endPoint y: 300, distance: 148.0
click at [384, 300] on div "Attached is a copy of our current 2027 wedding brochure for your consideration.…" at bounding box center [541, 380] width 314 height 168
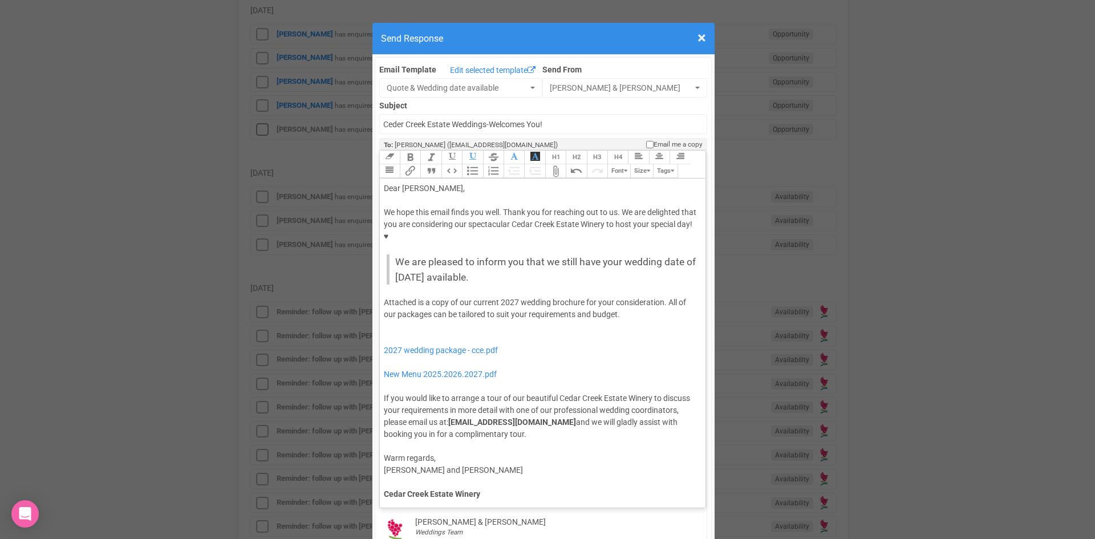
type trix-editor "<lor>Ipsu Dolors,</ame><con><adipis>&elit;</seddoe></tem><inc>Ut labo etdo magn…"
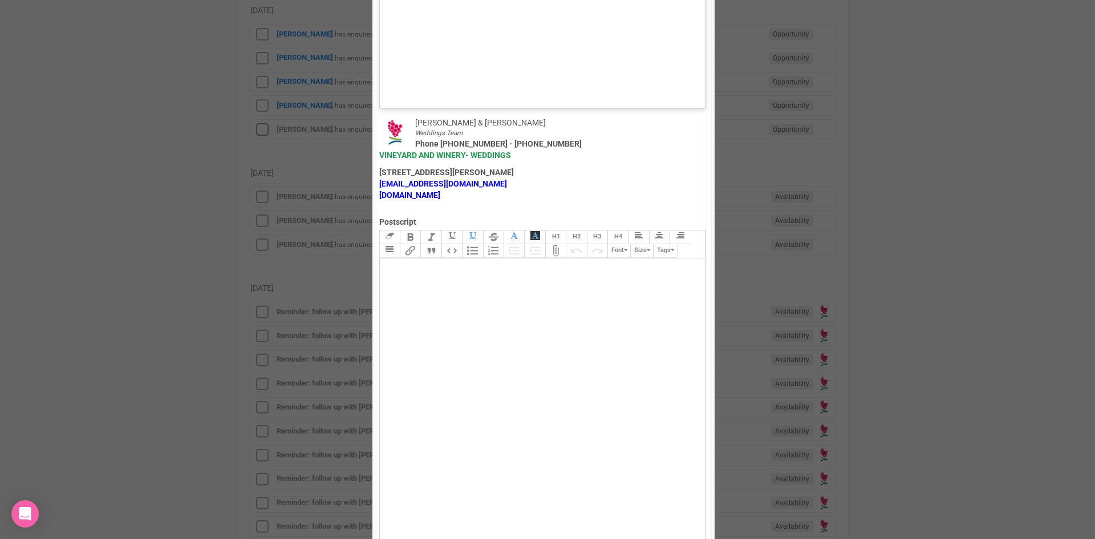
scroll to position [790, 0]
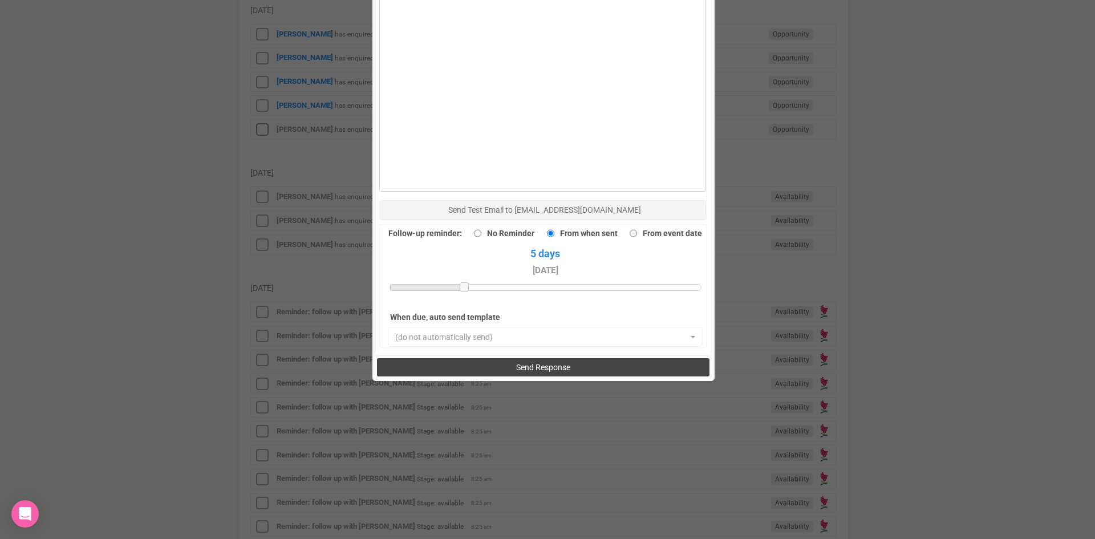
click at [485, 358] on button "Send Response" at bounding box center [543, 367] width 332 height 18
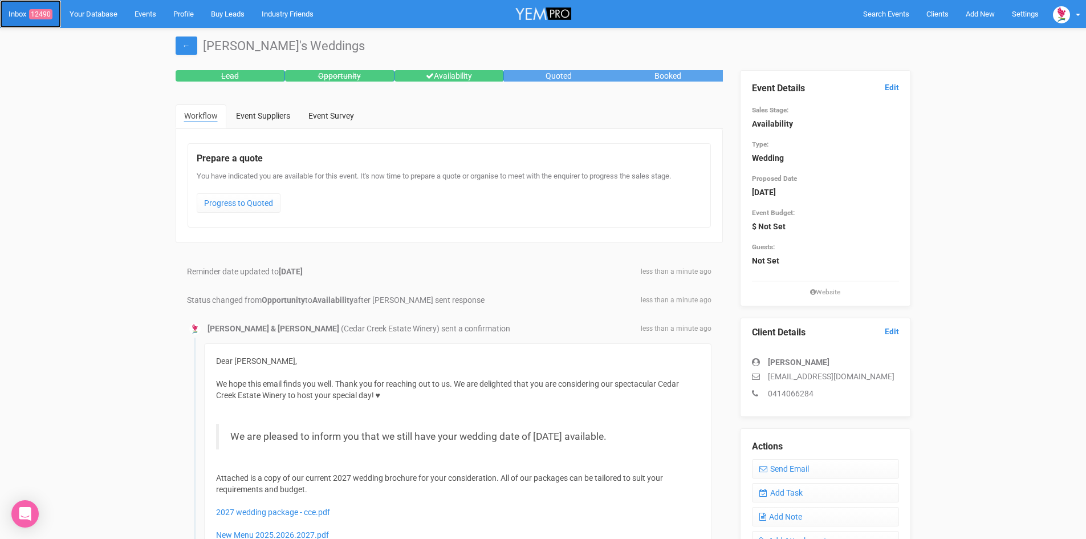
click at [42, 9] on span "12490" at bounding box center [40, 14] width 23 height 10
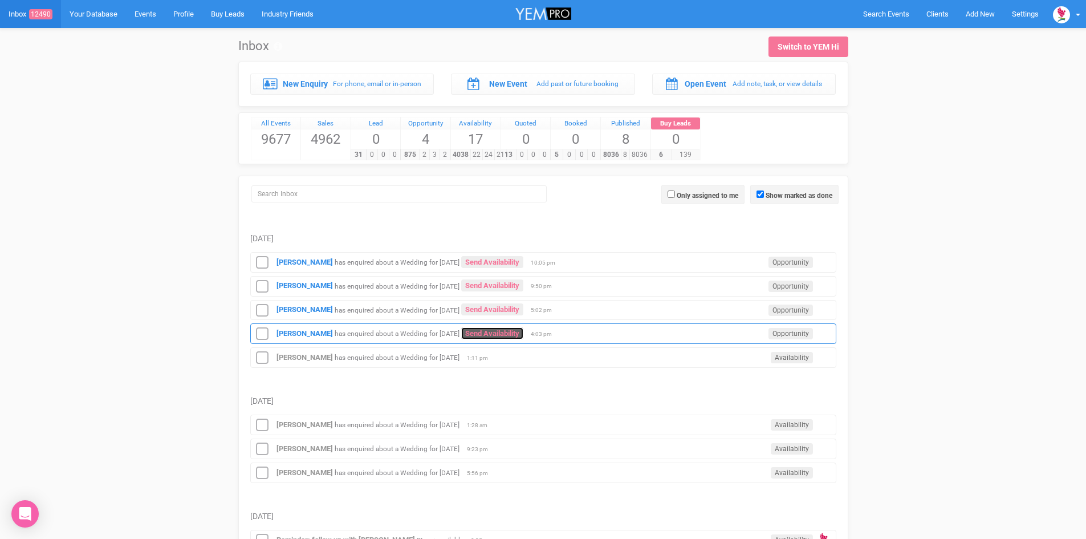
click at [482, 329] on link "Send Availability" at bounding box center [492, 333] width 62 height 12
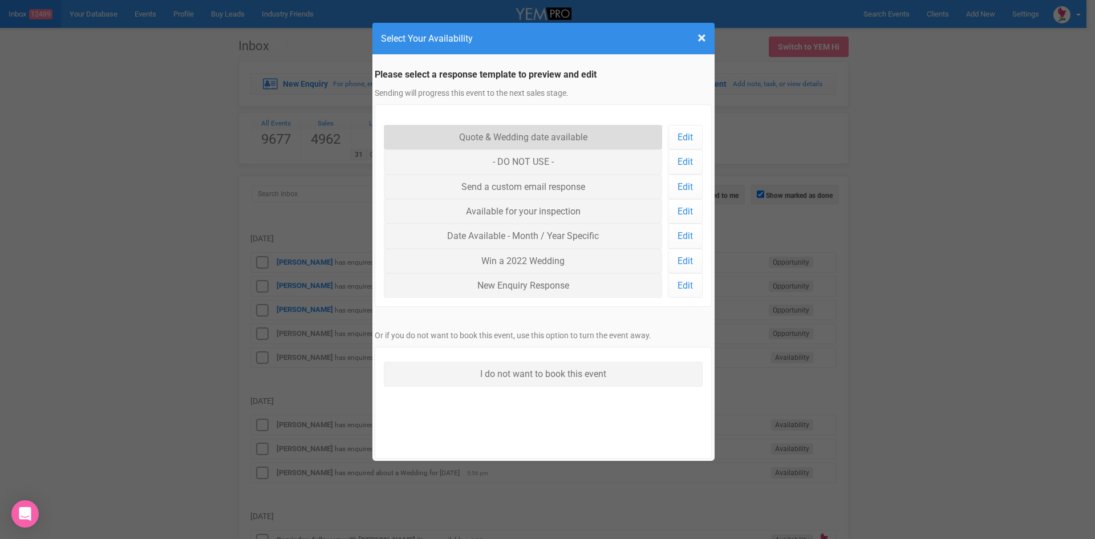
click at [524, 132] on link "Quote & Wedding date available" at bounding box center [523, 137] width 279 height 25
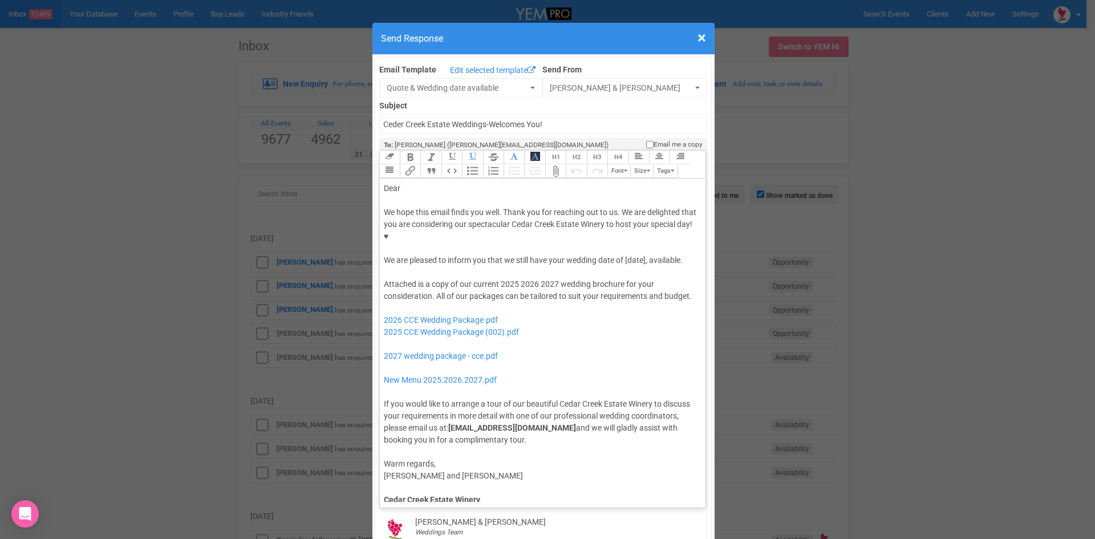
click at [621, 223] on div "We hope this email finds you well. Thank you for reaching out to us. We are del…" at bounding box center [541, 236] width 314 height 60
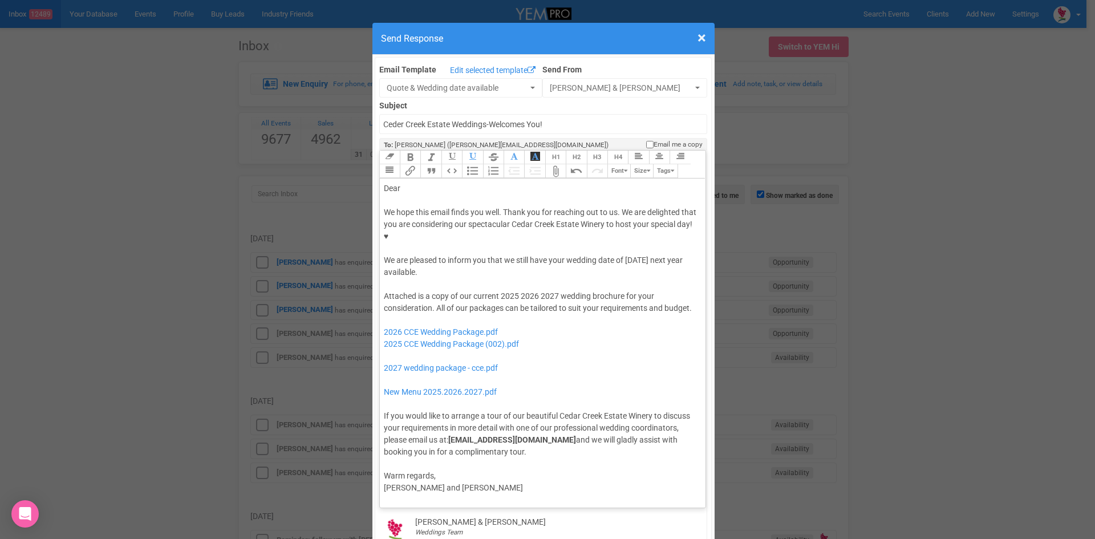
click at [411, 182] on div "Dear" at bounding box center [541, 188] width 314 height 12
drag, startPoint x: 514, startPoint y: 259, endPoint x: 498, endPoint y: 258, distance: 16.0
click at [498, 290] on div "Attached is a copy of our current 2025 2026 2027 wedding brochure for your cons…" at bounding box center [541, 374] width 314 height 168
drag, startPoint x: 537, startPoint y: 261, endPoint x: 519, endPoint y: 258, distance: 18.4
click at [519, 290] on div "Attached is a copy of our current 2026 2027 wedding brochure for your considera…" at bounding box center [541, 374] width 314 height 168
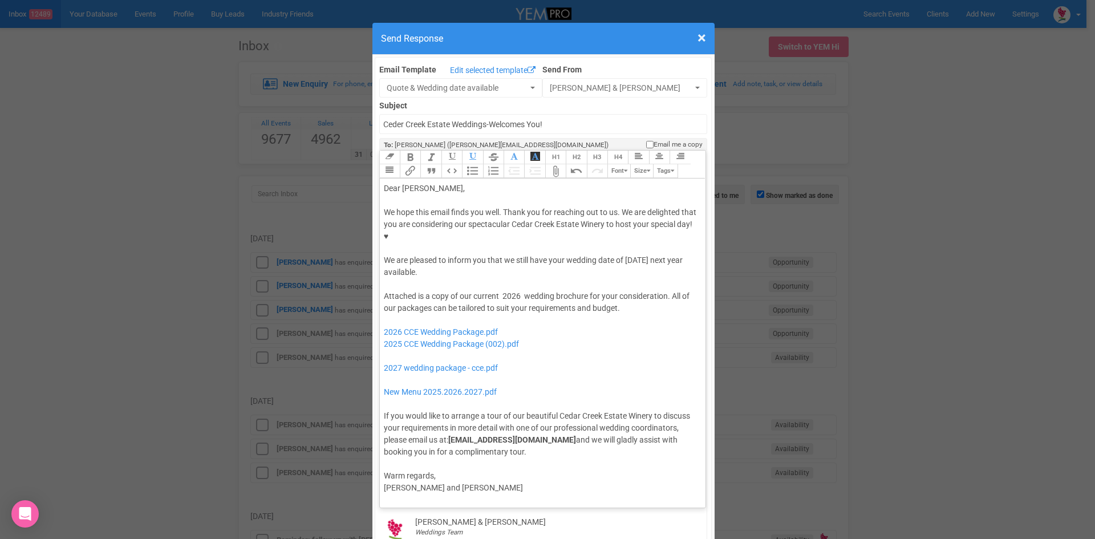
click at [632, 290] on div "Attached is a copy of our current 2026 wedding brochure for your consideration.…" at bounding box center [541, 374] width 314 height 168
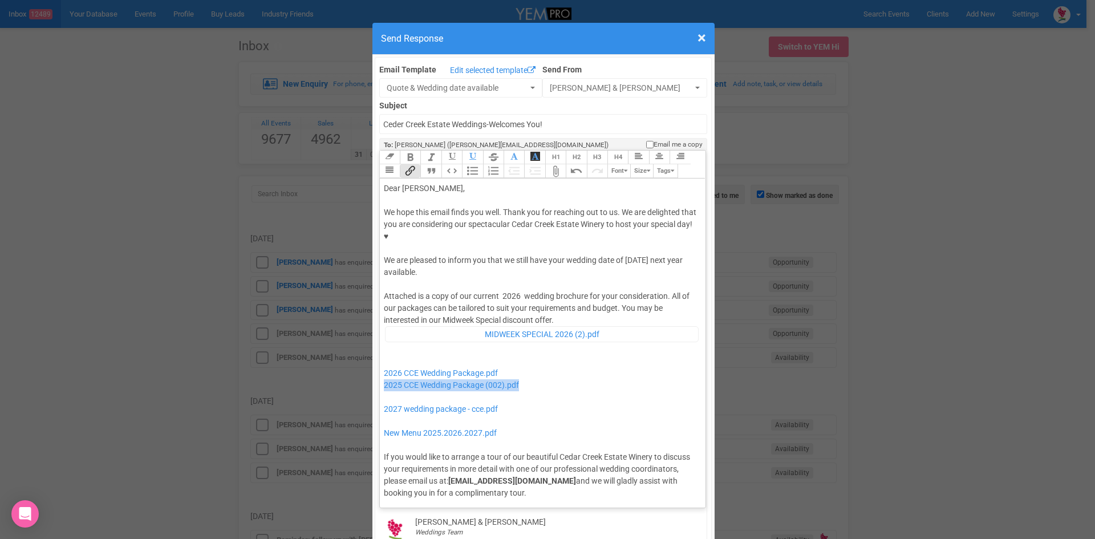
drag, startPoint x: 518, startPoint y: 347, endPoint x: 378, endPoint y: 350, distance: 139.7
click at [380, 350] on trix-editor "Dear Katie, We hope this email finds you well. Thank you for reaching out to us…" at bounding box center [543, 339] width 326 height 323
drag, startPoint x: 502, startPoint y: 372, endPoint x: 369, endPoint y: 357, distance: 134.3
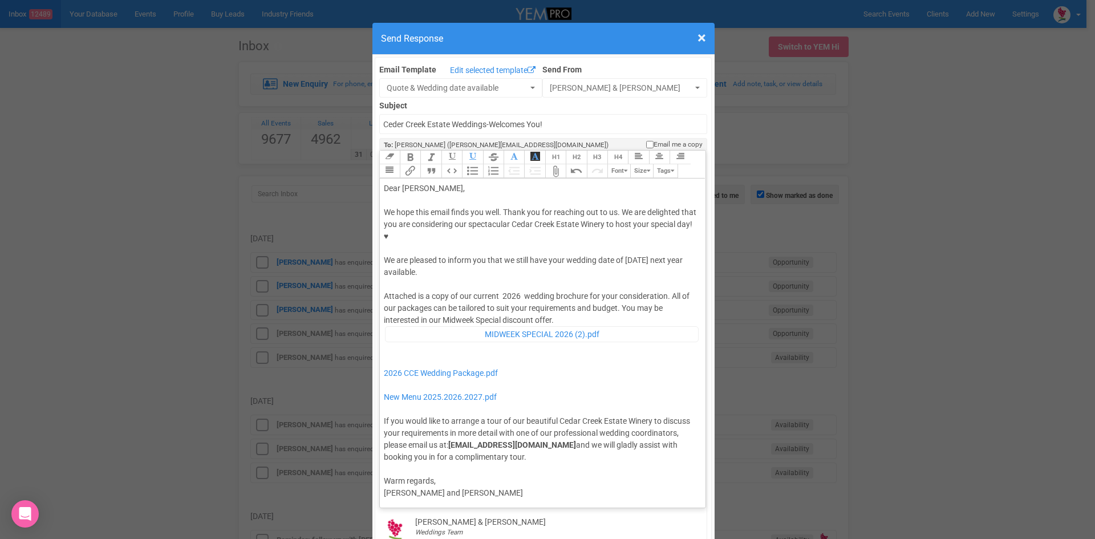
click at [560, 290] on div "Attached is a copy of our current 2026 wedding brochure for your consideration.…" at bounding box center [541, 376] width 314 height 172
type trix-editor "<div>Dear Katie,</div><div><strong>&nbsp;</strong></div><div>We hope this email…"
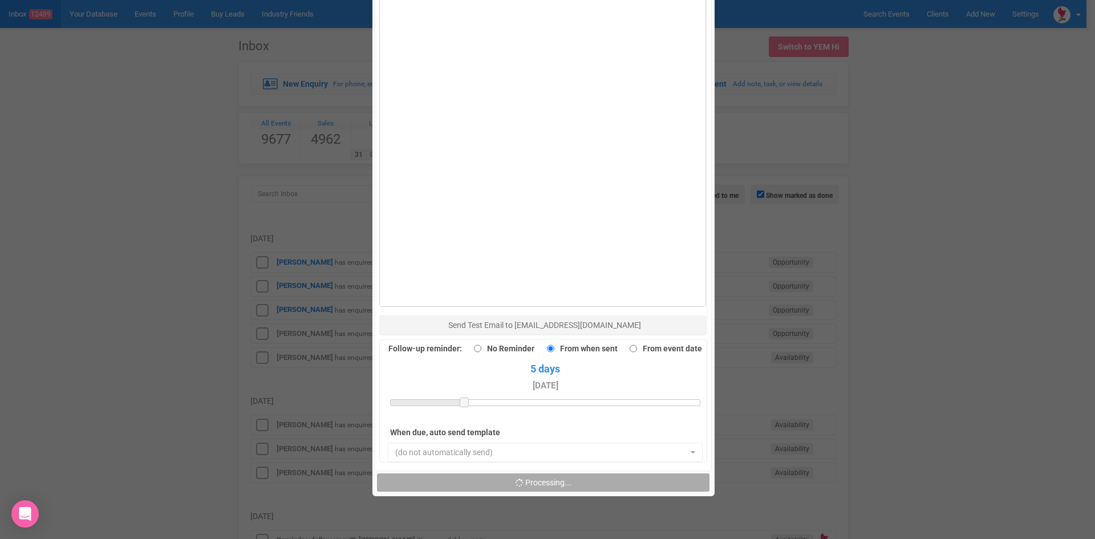
scroll to position [684, 0]
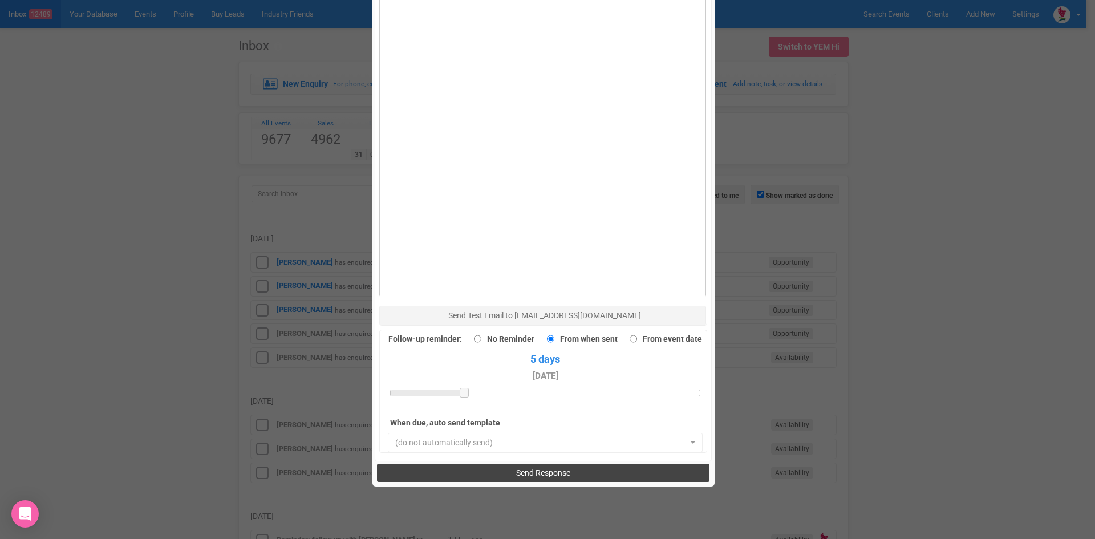
click at [560, 468] on span "Send Response" at bounding box center [543, 472] width 54 height 9
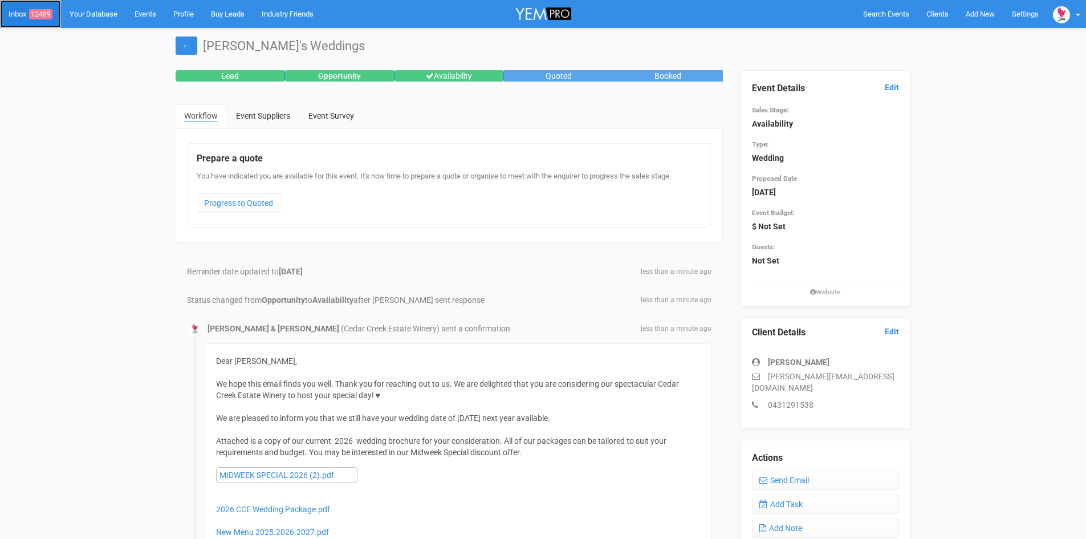
click at [47, 11] on span "12489" at bounding box center [40, 14] width 23 height 10
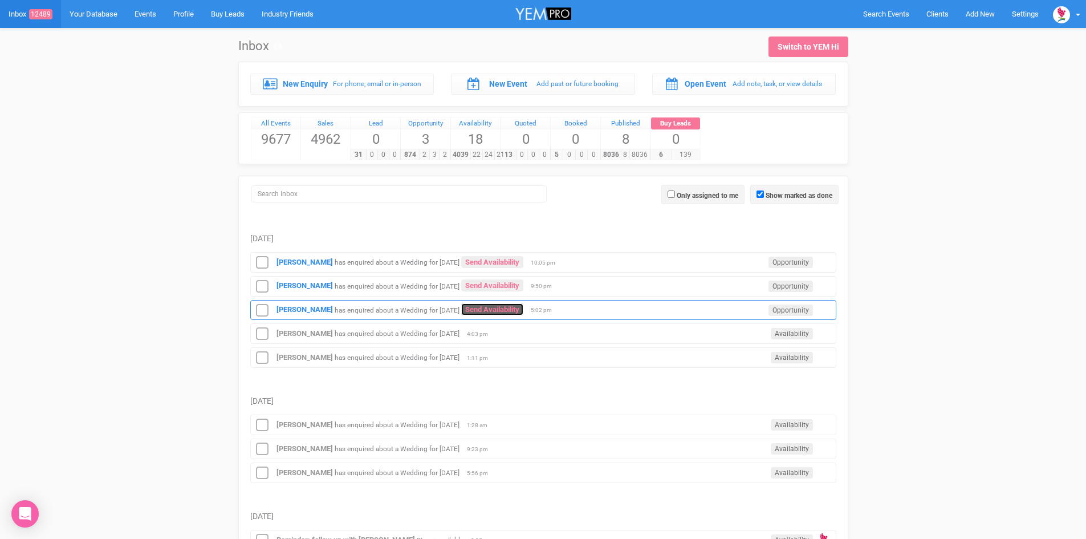
click at [462, 304] on link "Send Availability" at bounding box center [492, 309] width 62 height 12
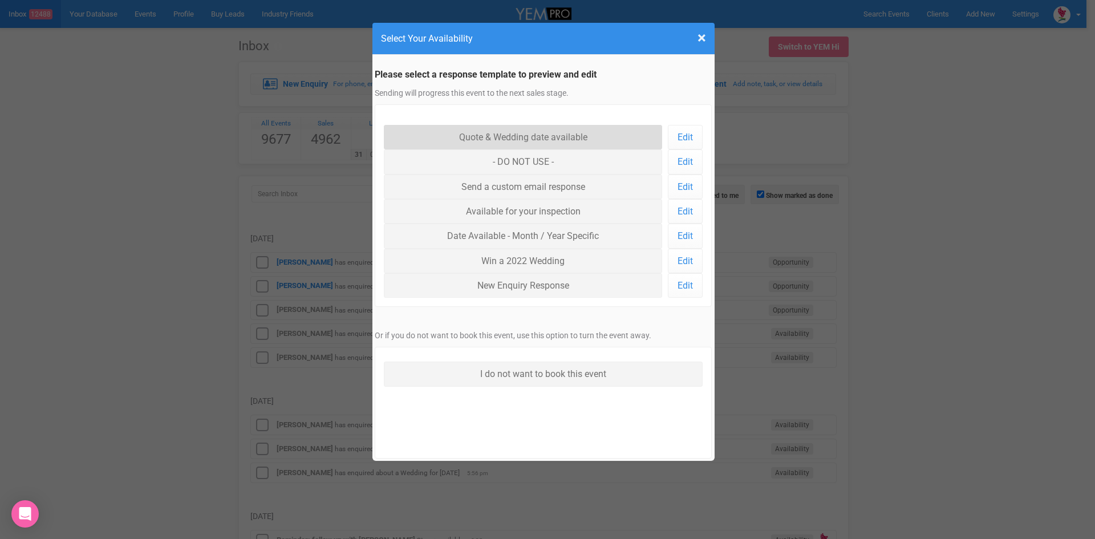
click at [556, 135] on link "Quote & Wedding date available" at bounding box center [523, 137] width 279 height 25
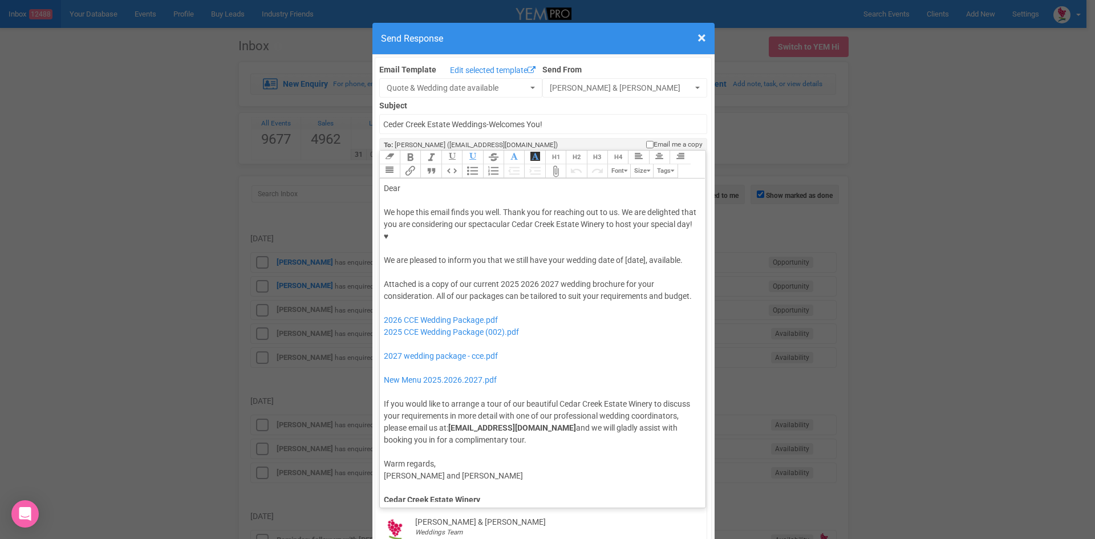
click at [417, 182] on div "Dear" at bounding box center [541, 188] width 314 height 12
click at [546, 224] on div "We hope this email finds you well. Thank you for reaching out to us. We are del…" at bounding box center [541, 236] width 314 height 60
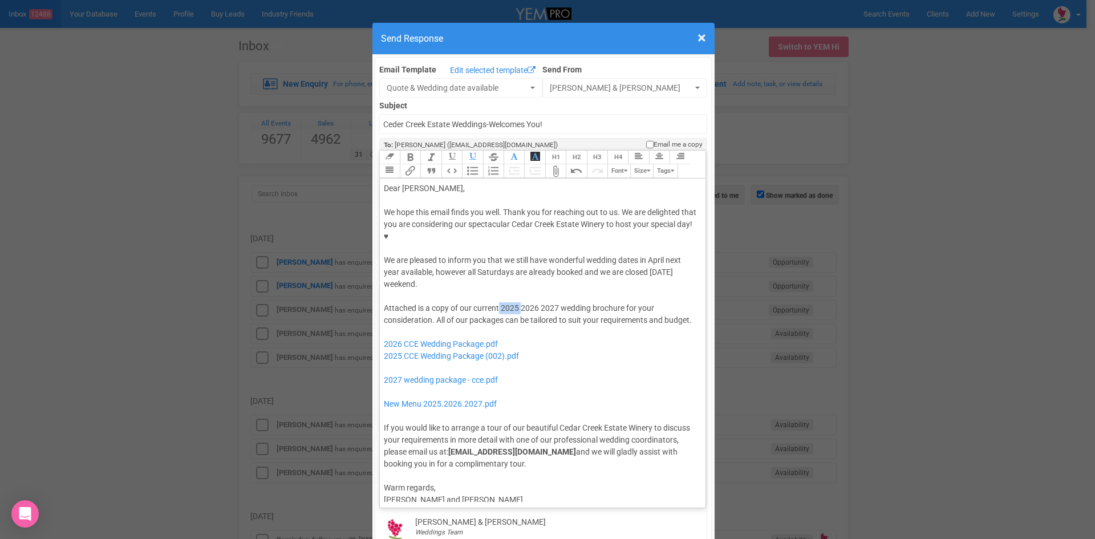
drag, startPoint x: 517, startPoint y: 272, endPoint x: 495, endPoint y: 275, distance: 21.9
click at [495, 302] on div "Attached is a copy of our current 2025 2026 2027 wedding brochure for your cons…" at bounding box center [541, 386] width 314 height 168
click at [533, 302] on div "Attached is a copy of our current2026 2027 wedding brochure for your considerat…" at bounding box center [541, 386] width 314 height 168
click at [493, 302] on div "Attached is a copy of our current2026 2027 wedding brochure for your considerat…" at bounding box center [541, 386] width 314 height 168
drag, startPoint x: 536, startPoint y: 272, endPoint x: 517, endPoint y: 273, distance: 19.4
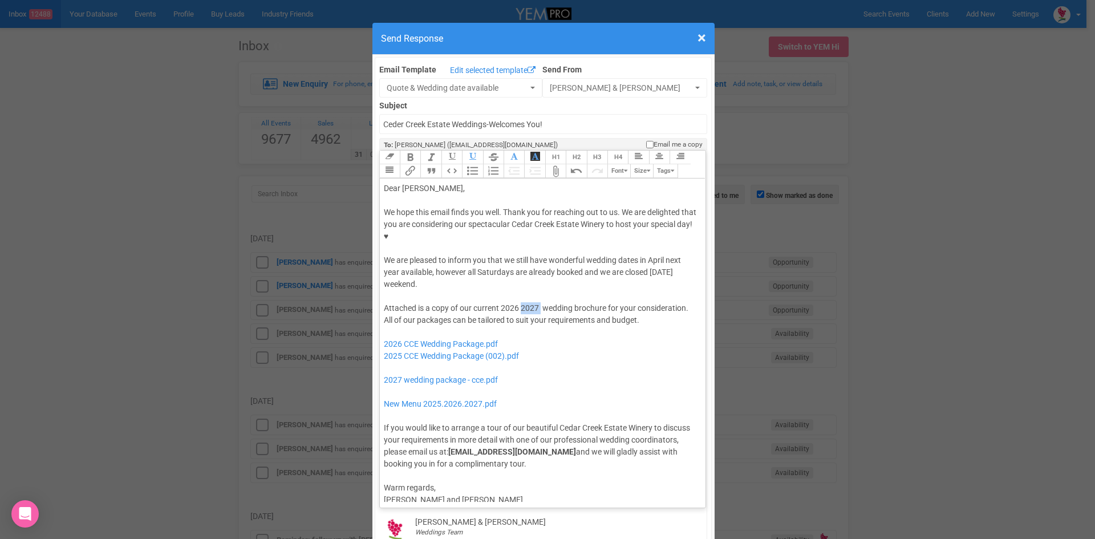
click at [517, 302] on div "Attached is a copy of our current 2026 2027 wedding brochure for your considera…" at bounding box center [541, 386] width 314 height 168
click at [623, 302] on div "Attached is a copy of our current 2026 wedding brochure for your consideration.…" at bounding box center [541, 386] width 314 height 168
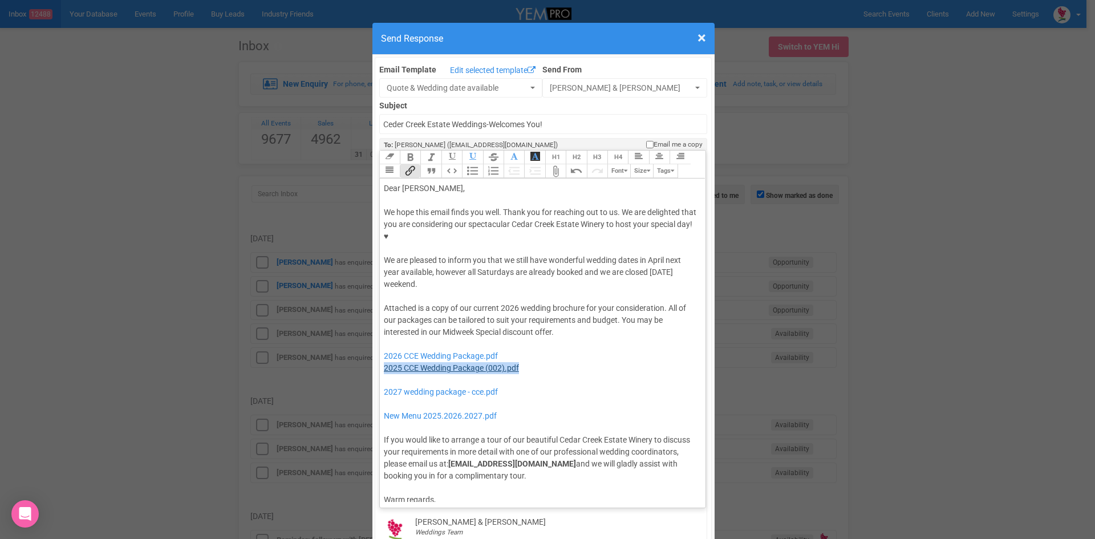
drag, startPoint x: 522, startPoint y: 334, endPoint x: 380, endPoint y: 336, distance: 142.6
click at [384, 336] on div "Attached is a copy of our current 2026 wedding brochure for your consideration.…" at bounding box center [541, 392] width 314 height 180
drag, startPoint x: 519, startPoint y: 359, endPoint x: 401, endPoint y: 344, distance: 118.4
click at [401, 344] on div "Attached is a copy of our current 2026 wedding brochure for your consideration.…" at bounding box center [541, 392] width 314 height 180
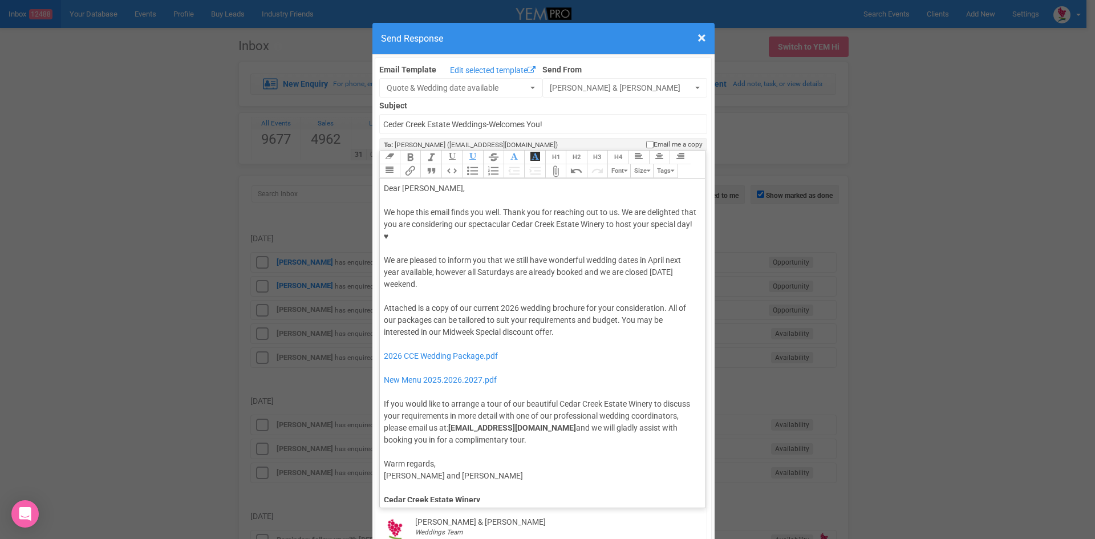
click at [557, 302] on div "Attached is a copy of our current 2026 wedding brochure for your consideration.…" at bounding box center [541, 374] width 314 height 144
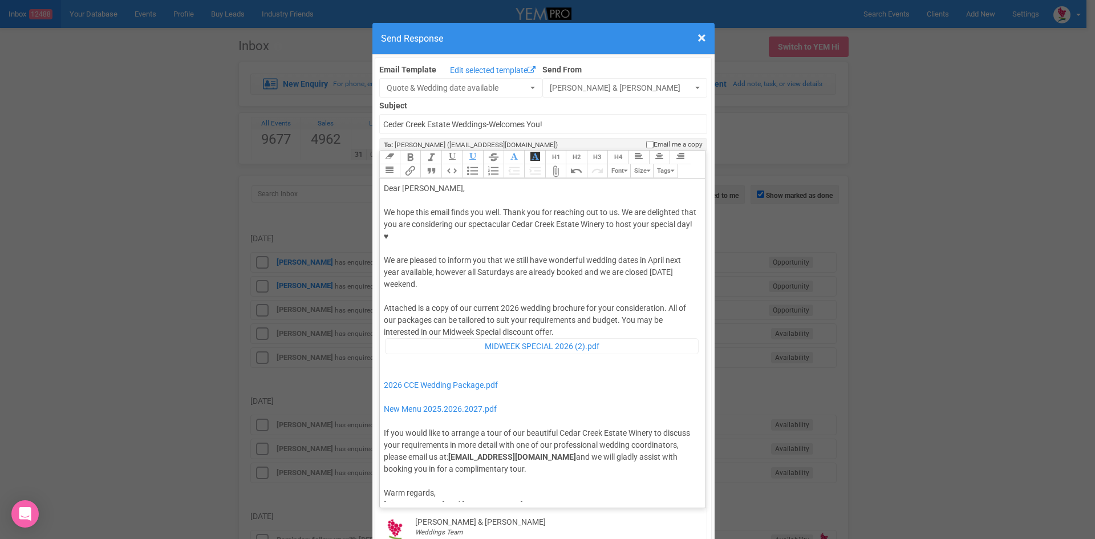
click at [564, 302] on div "Attached is a copy of our current 2026 wedding brochure for your consideration.…" at bounding box center [541, 388] width 314 height 172
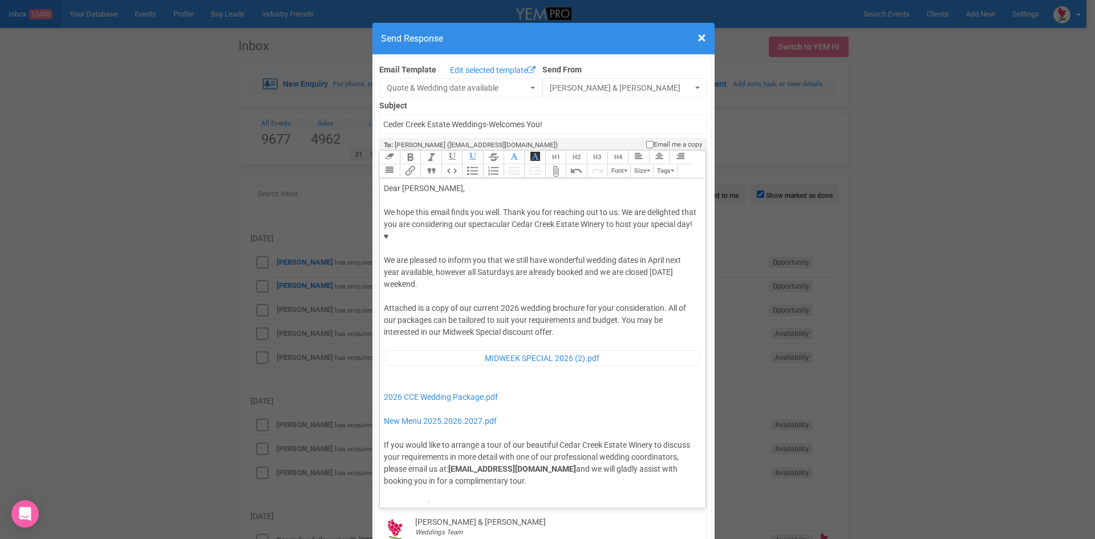
click at [388, 342] on div "Attached is a copy of our current 2026 wedding brochure for your consideration.…" at bounding box center [541, 394] width 314 height 184
type trix-editor "<lor>Ipsu Dolorsi,</ame><con><adipis>&elit;</seddoe></tem><inc>Ut labo etdo mag…"
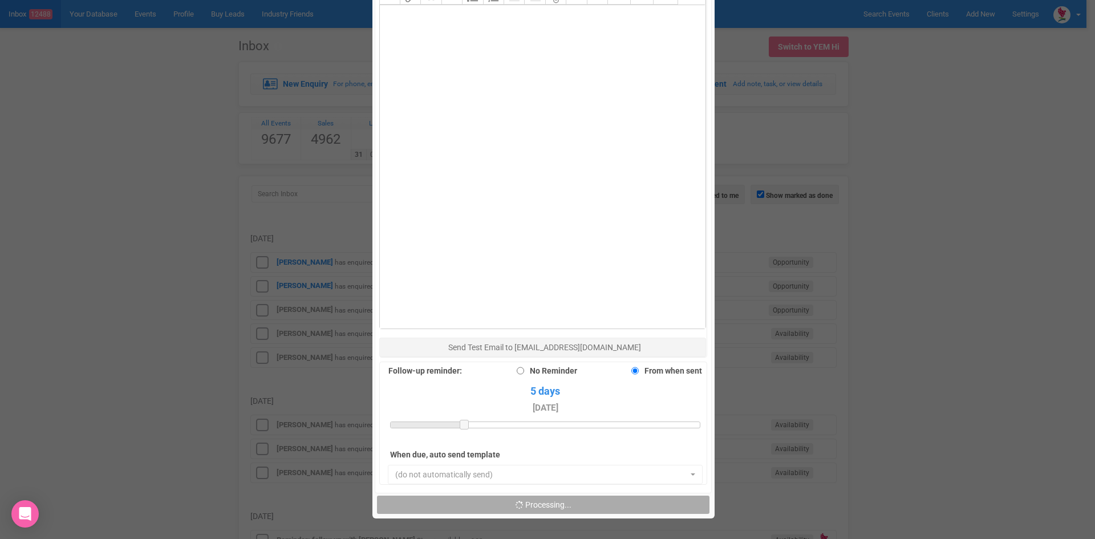
scroll to position [741, 0]
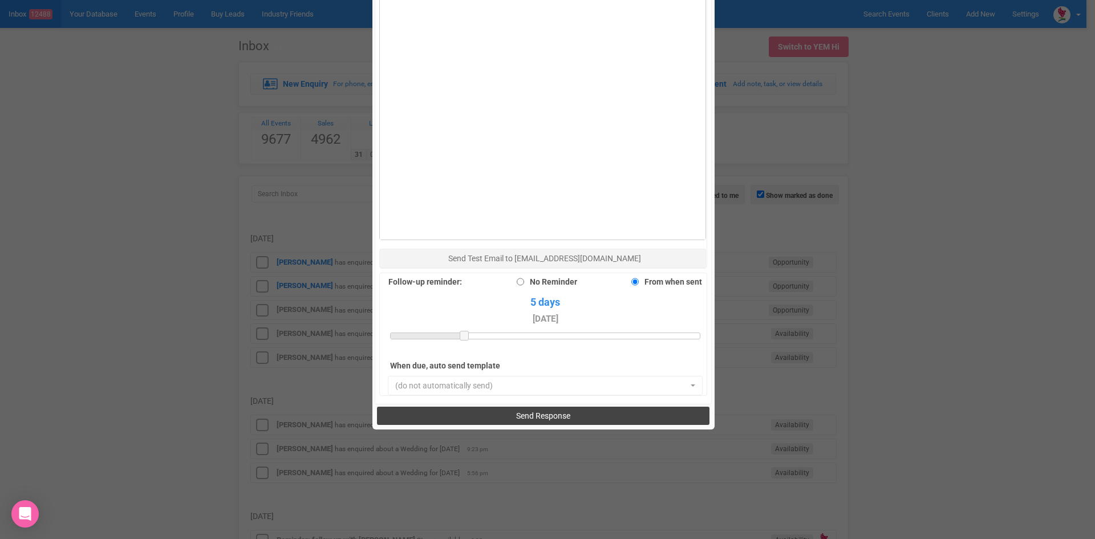
click at [546, 411] on span "Send Response" at bounding box center [543, 415] width 54 height 9
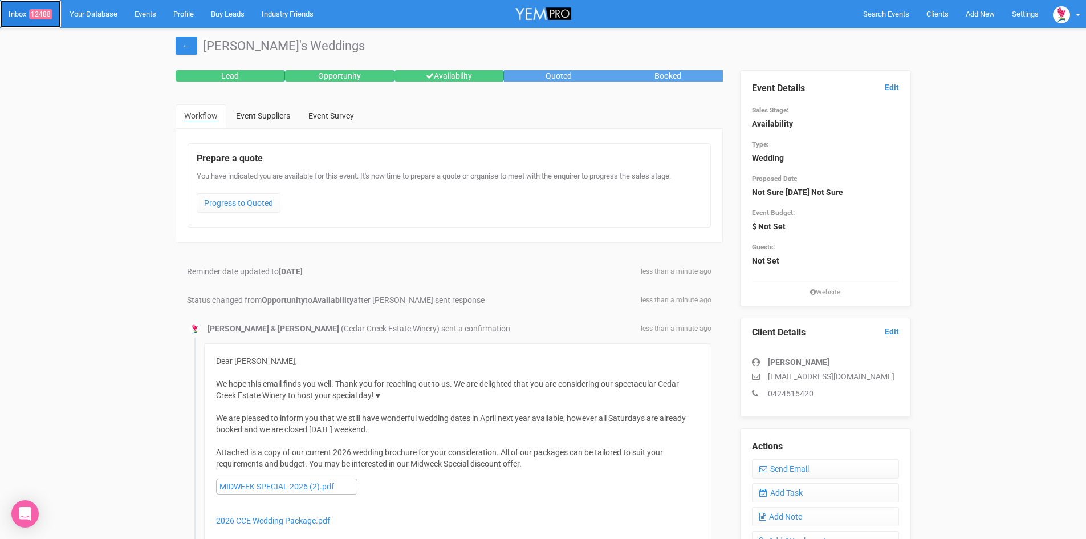
click at [47, 8] on link "Inbox 12488" at bounding box center [30, 14] width 61 height 28
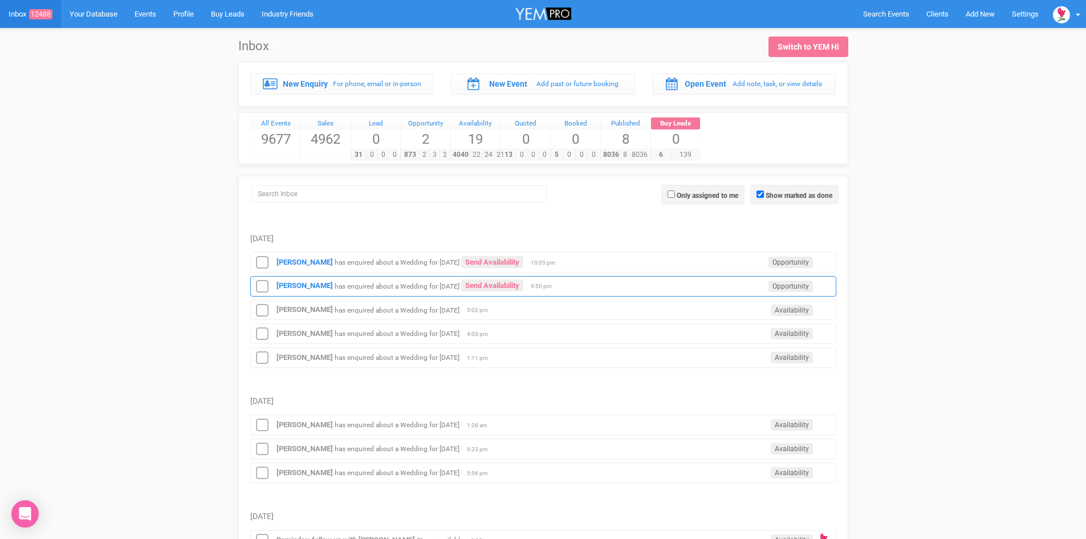
click at [523, 279] on div "[PERSON_NAME] has enquired about a Wedding for [DATE] Send Availability Opportu…" at bounding box center [543, 286] width 586 height 21
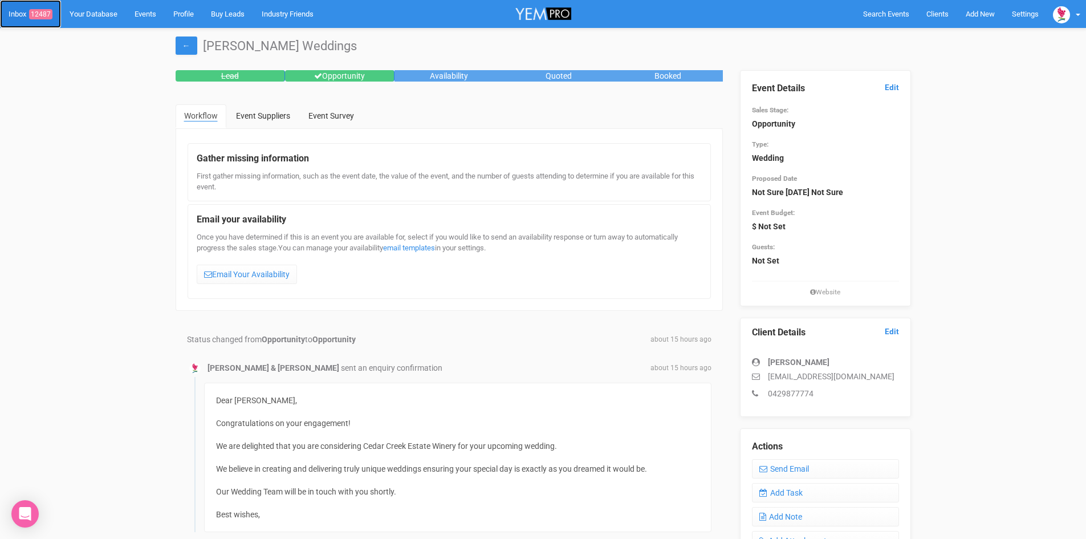
click at [40, 10] on span "12487" at bounding box center [40, 14] width 23 height 10
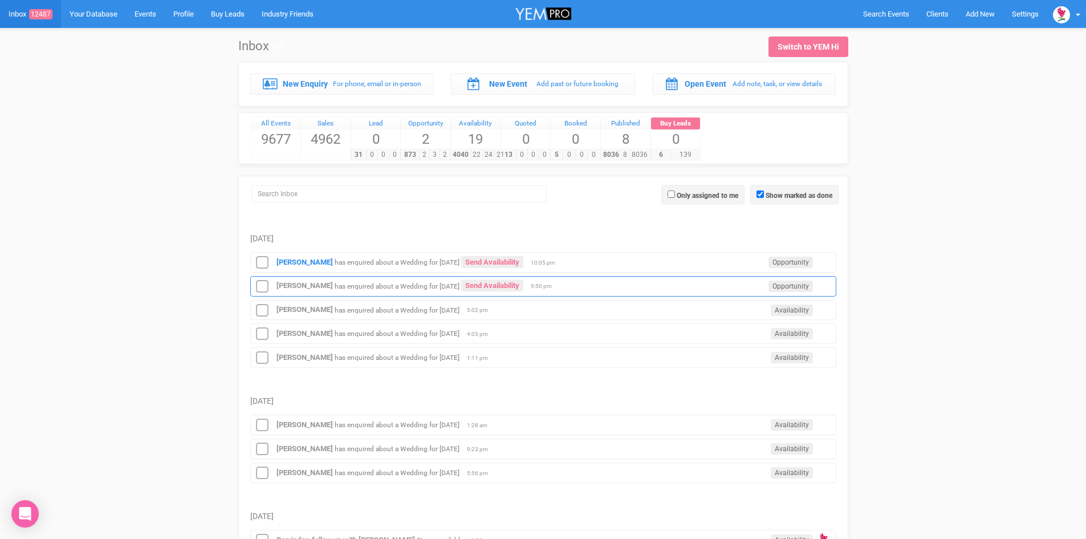
click at [511, 279] on div "[PERSON_NAME] has enquired about a Wedding for [DATE] Send Availability Opportu…" at bounding box center [543, 286] width 586 height 21
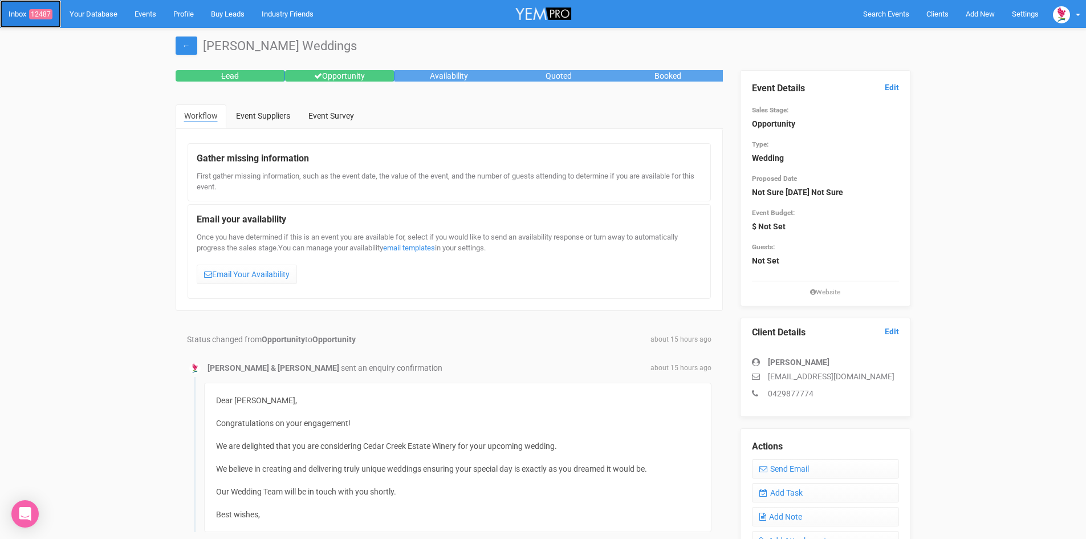
click at [41, 7] on link "Inbox 12487" at bounding box center [30, 14] width 61 height 28
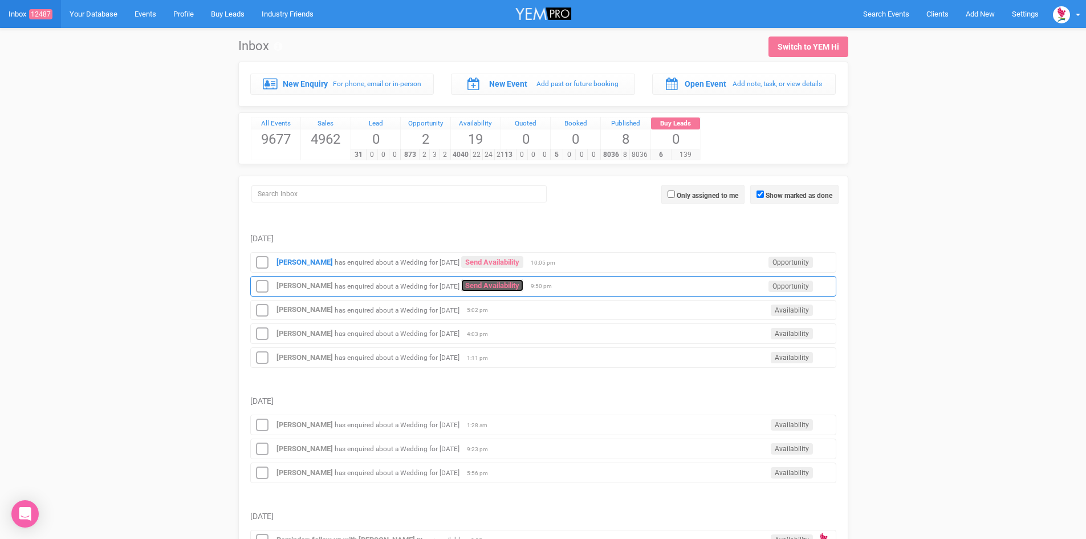
click at [523, 281] on link "Send Availability" at bounding box center [492, 285] width 62 height 12
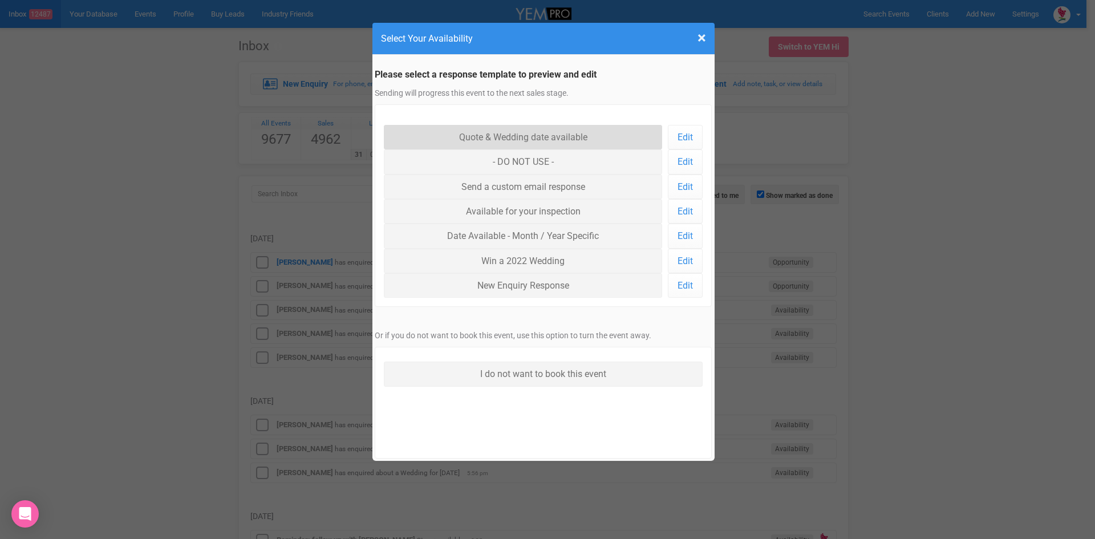
click at [511, 131] on link "Quote & Wedding date available" at bounding box center [523, 137] width 279 height 25
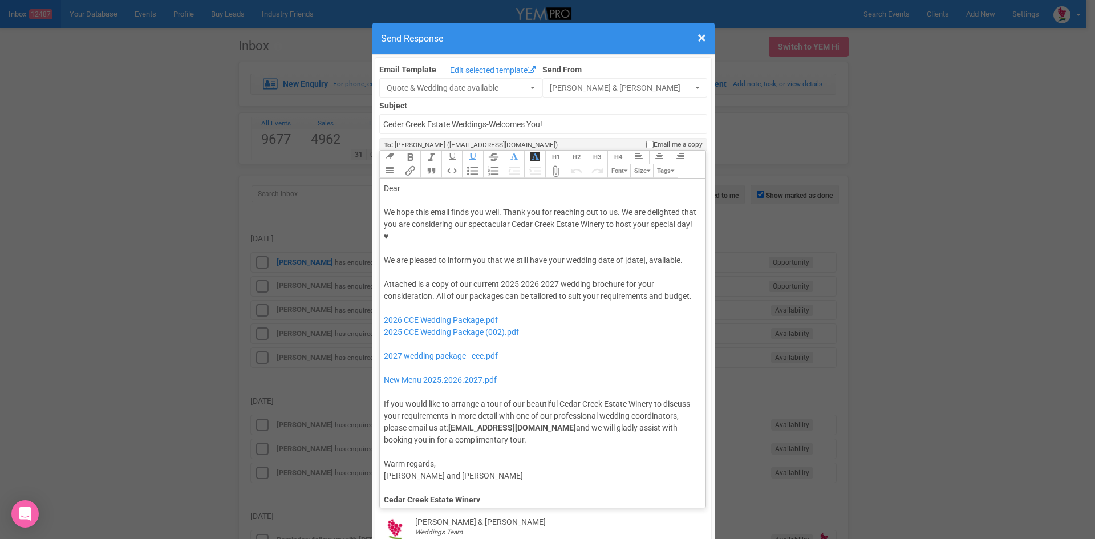
click at [547, 222] on div "We hope this email finds you well. Thank you for reaching out to us. We are del…" at bounding box center [541, 236] width 314 height 60
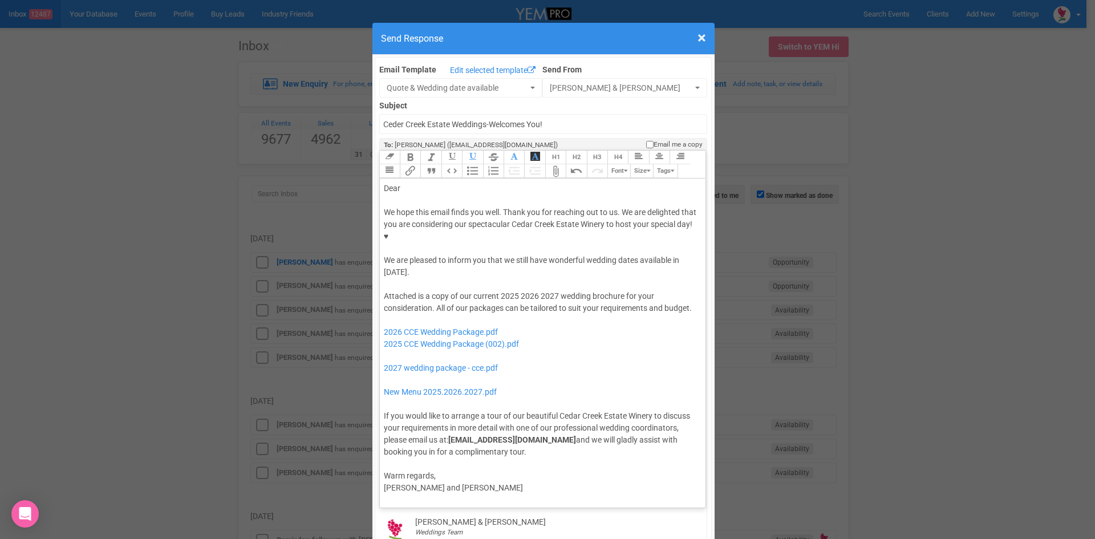
click at [399, 182] on div "Dear" at bounding box center [541, 188] width 314 height 12
drag, startPoint x: 533, startPoint y: 258, endPoint x: 498, endPoint y: 261, distance: 35.5
click at [498, 290] on div "Attached is a copy of our current 2025 2026 2027 wedding brochure for your cons…" at bounding box center [541, 374] width 314 height 168
drag, startPoint x: 527, startPoint y: 312, endPoint x: 369, endPoint y: 296, distance: 158.2
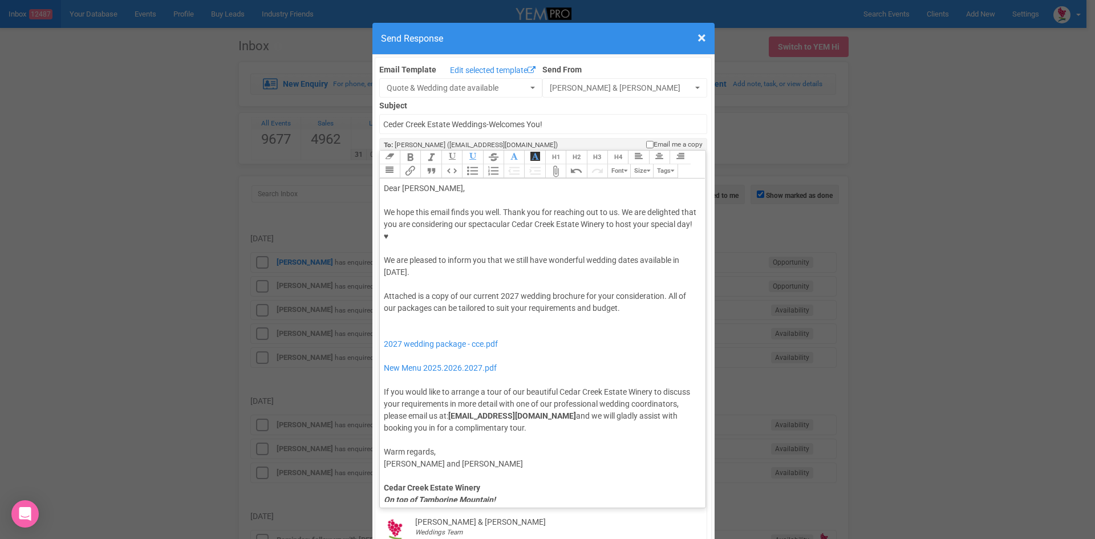
type trix-editor "<div>Dear Alexander,</div><div><strong>&nbsp;</strong></div><div>We hope this e…"
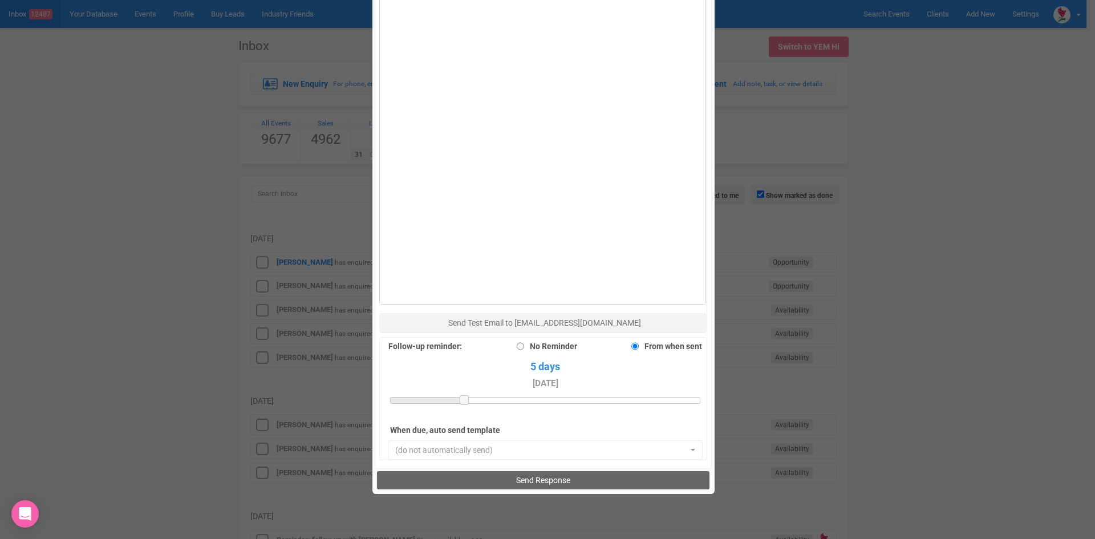
scroll to position [684, 0]
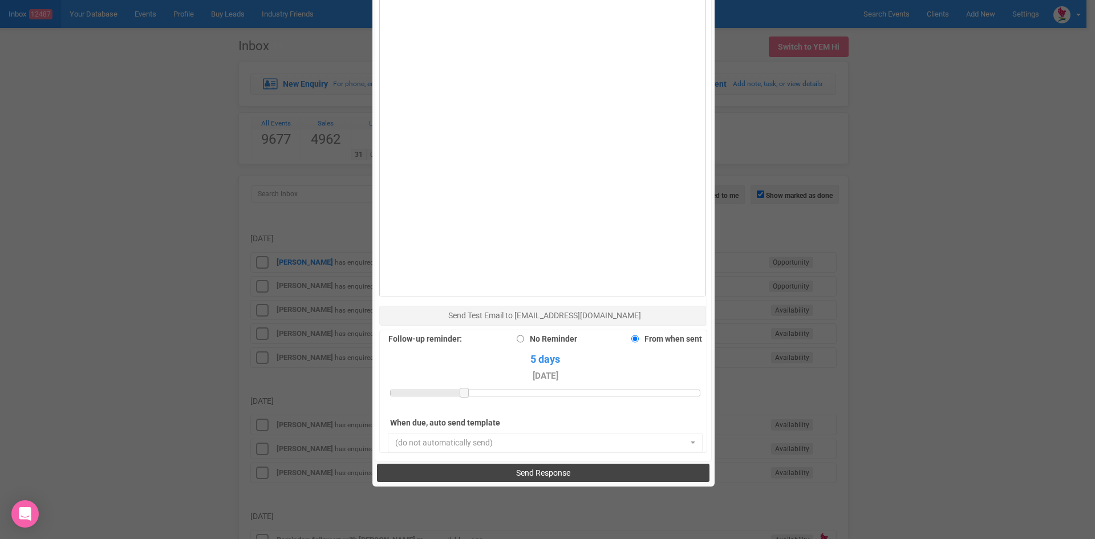
click at [508, 464] on button "Send Response" at bounding box center [543, 473] width 332 height 18
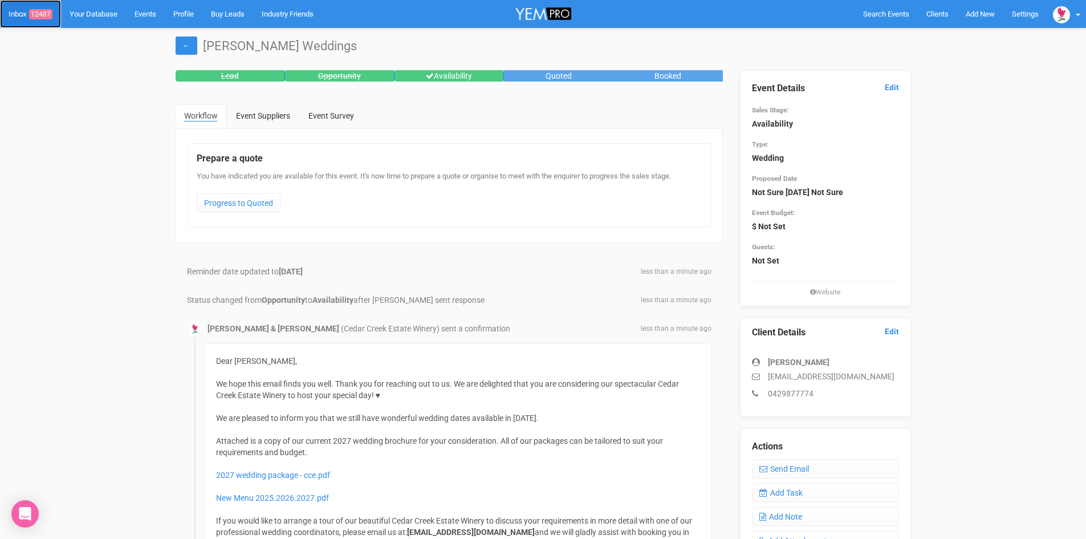
click at [39, 9] on link "Inbox 12487" at bounding box center [30, 14] width 61 height 28
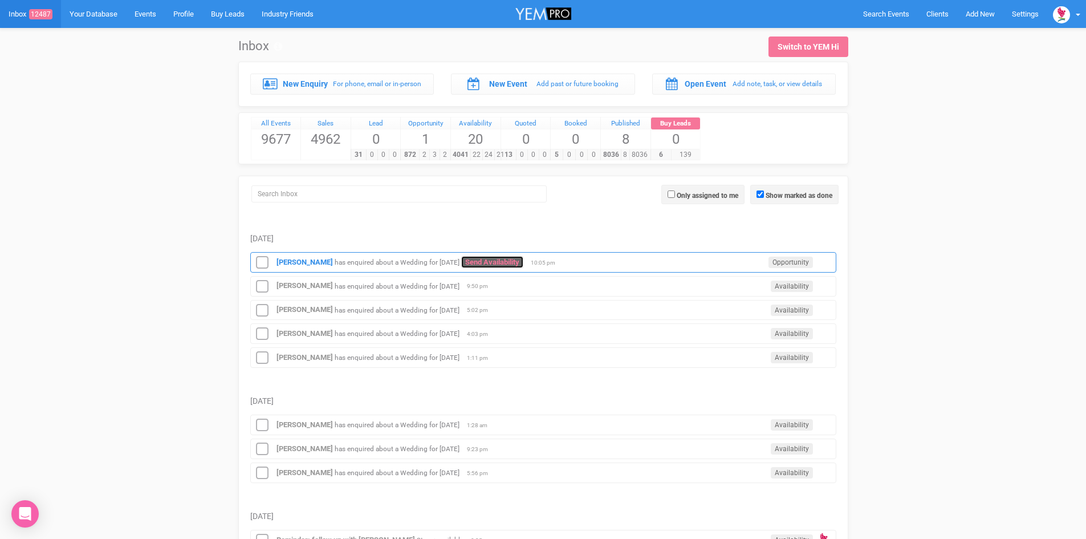
click at [514, 261] on link "Send Availability" at bounding box center [492, 262] width 62 height 12
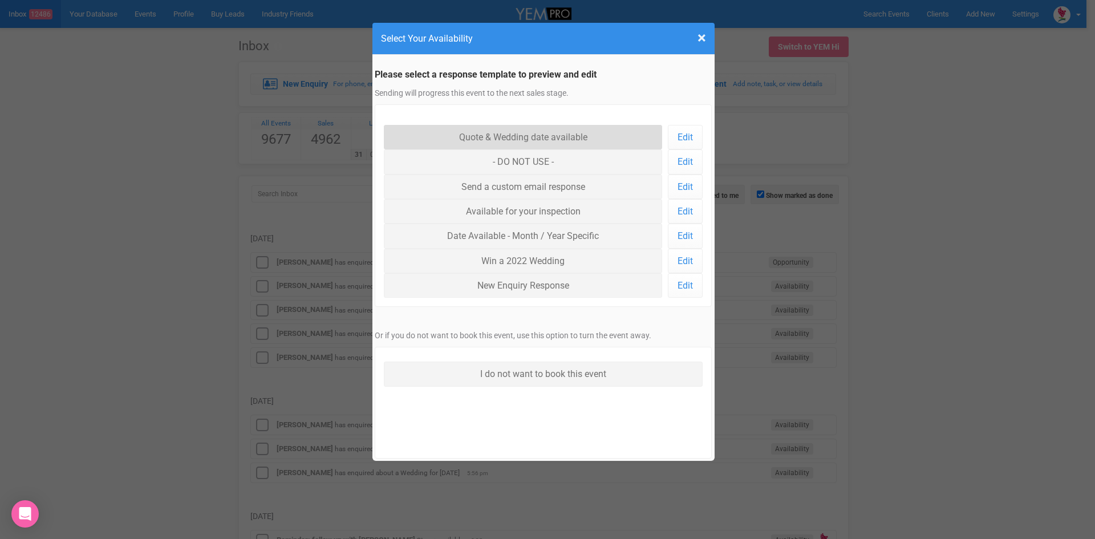
click at [525, 131] on link "Quote & Wedding date available" at bounding box center [523, 137] width 279 height 25
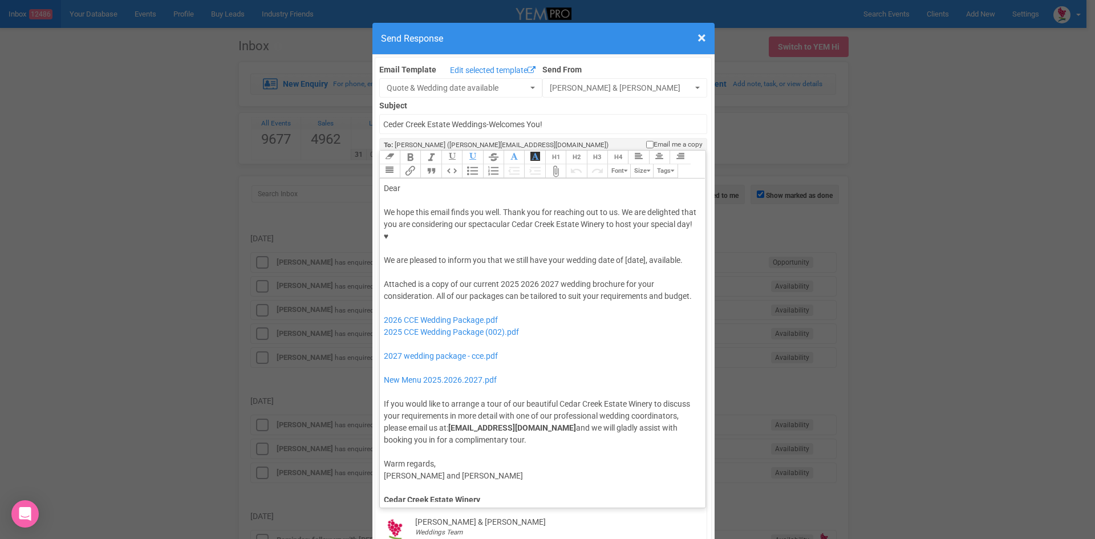
click at [622, 225] on div "We hope this email finds you well. Thank you for reaching out to us. We are del…" at bounding box center [541, 236] width 314 height 60
drag, startPoint x: 534, startPoint y: 259, endPoint x: 495, endPoint y: 256, distance: 38.3
click at [495, 278] on div "Attached is a copy of our current 2025 2026 2027 wedding brochure for your cons…" at bounding box center [541, 362] width 314 height 168
type trix-editor "<lor>Ipsu&dolo;</sit><ame><consec>&adip;</elitse></doe><tem>In utla etdo magna …"
drag, startPoint x: 535, startPoint y: 315, endPoint x: 361, endPoint y: 295, distance: 174.5
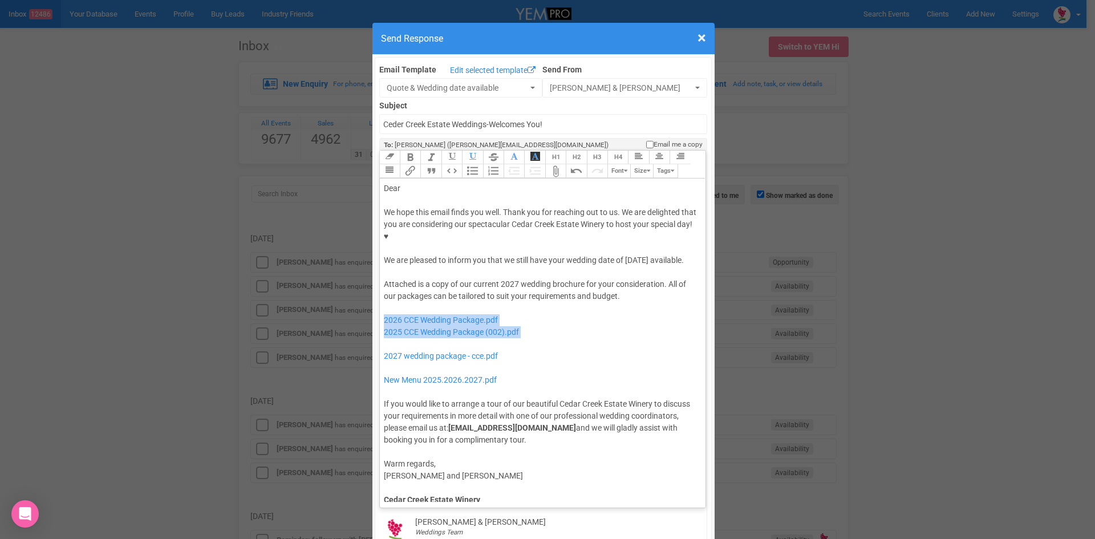
click at [361, 295] on div "× Close Send Response Email Template Edit selected template Quote & Wedding dat…" at bounding box center [547, 269] width 1095 height 539
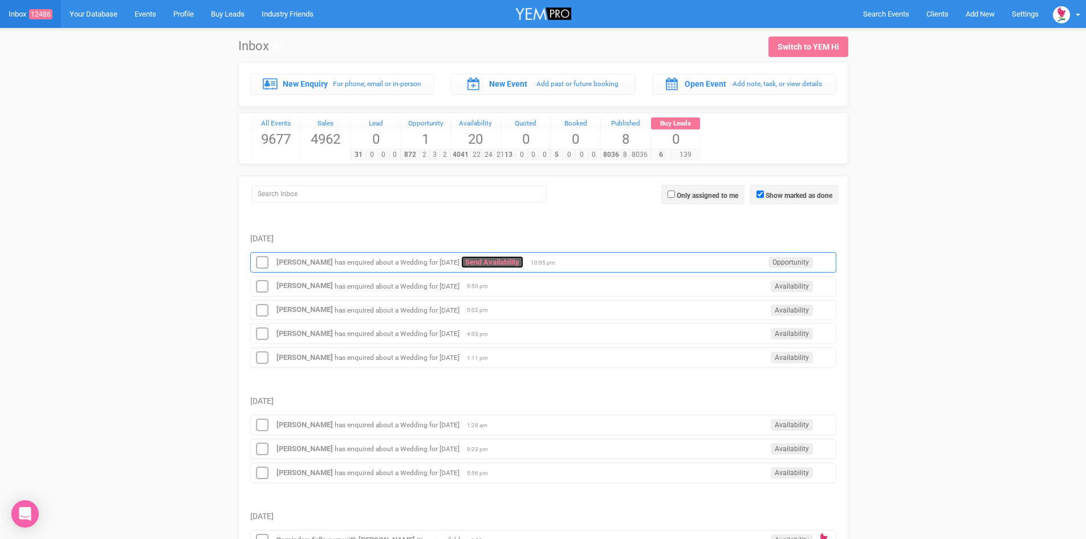
click at [495, 257] on link "Send Availability" at bounding box center [492, 262] width 62 height 12
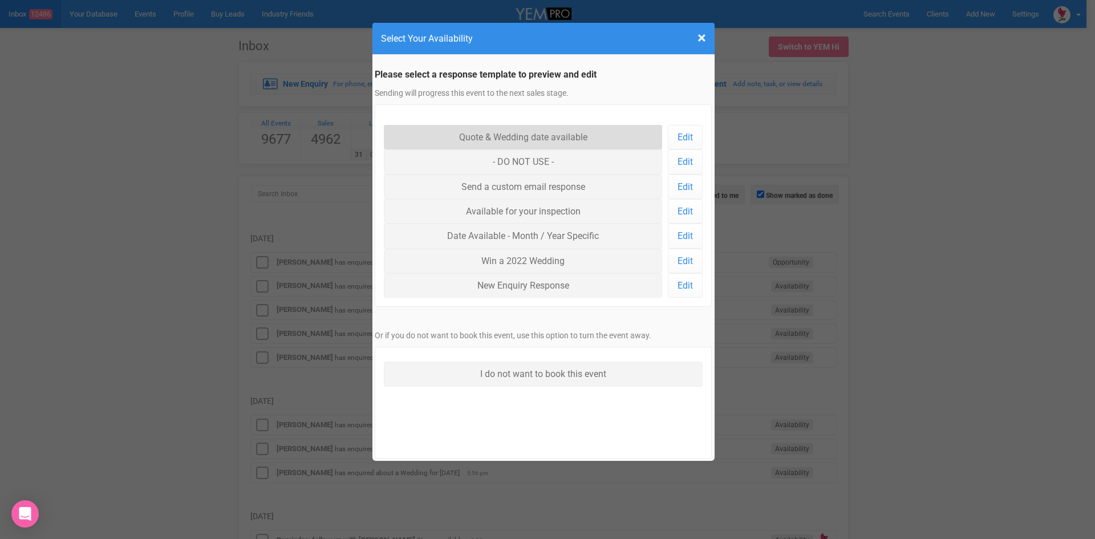
click at [522, 132] on link "Quote & Wedding date available" at bounding box center [523, 137] width 279 height 25
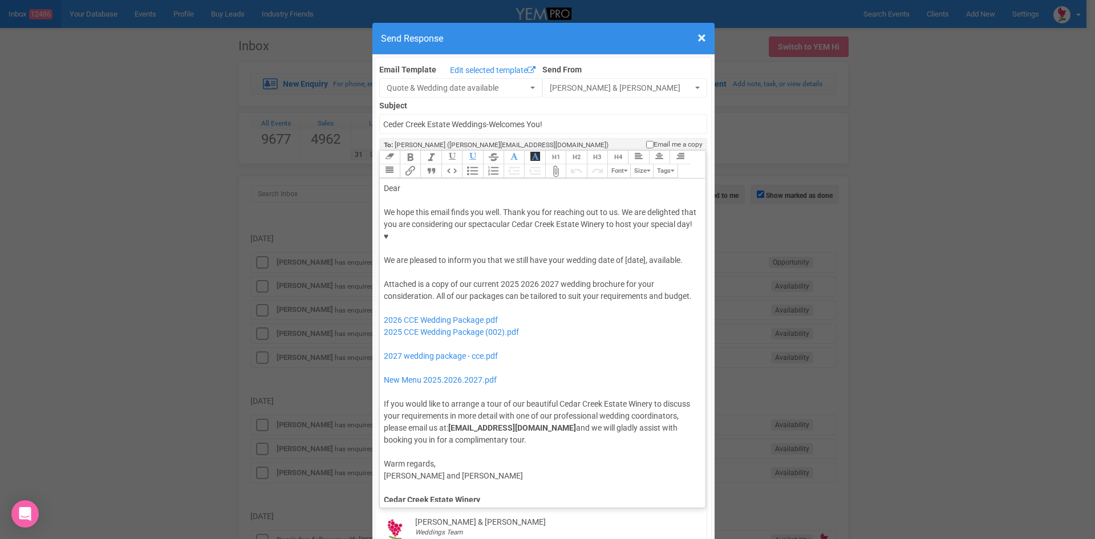
click at [621, 227] on div "We hope this email finds you well. Thank you for reaching out to us. We are del…" at bounding box center [541, 236] width 314 height 60
click at [408, 182] on div "Dear" at bounding box center [541, 188] width 314 height 12
drag, startPoint x: 536, startPoint y: 259, endPoint x: 495, endPoint y: 259, distance: 40.5
click at [495, 278] on div "Attached is a copy of our current 2025 2026 2027 wedding brochure for your cons…" at bounding box center [541, 362] width 314 height 168
drag, startPoint x: 530, startPoint y: 314, endPoint x: 377, endPoint y: 289, distance: 154.9
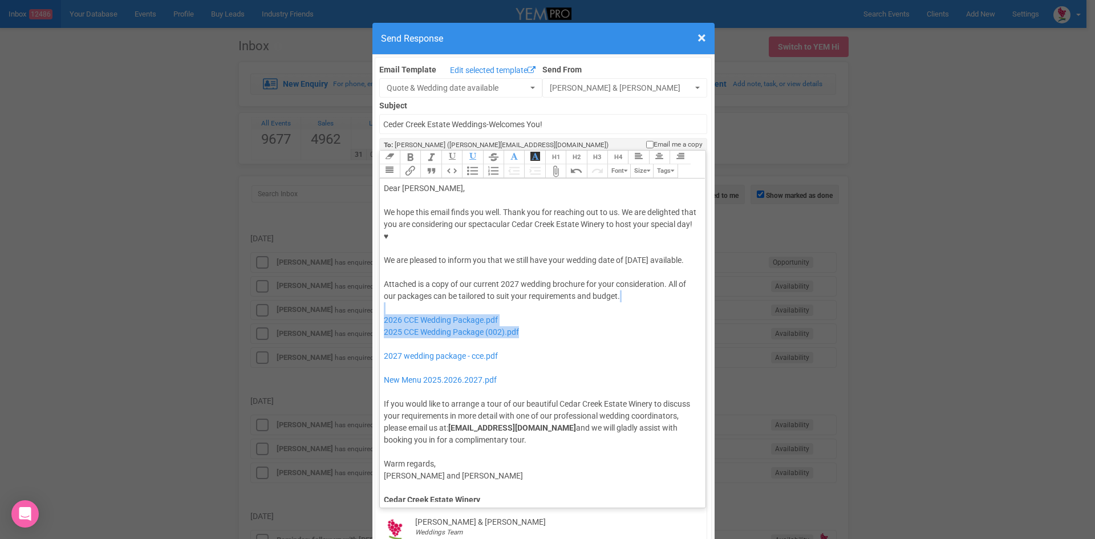
click at [380, 289] on trix-editor "Dear Ashlee, We hope this email finds you well. Thank you for reaching out to u…" at bounding box center [543, 339] width 326 height 323
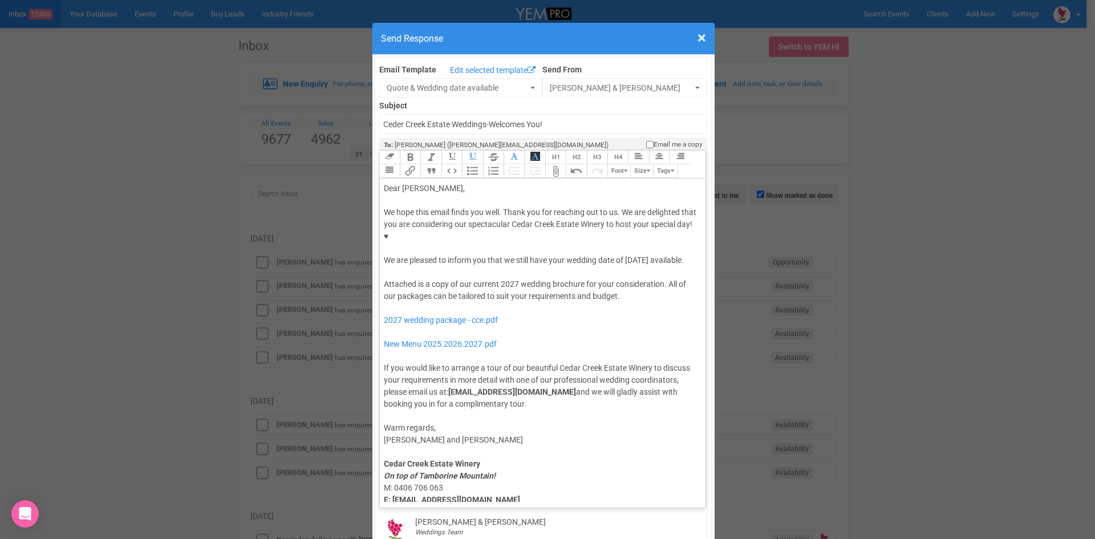
type trix-editor "<div>Dear Ashlee,</div><div><strong>&nbsp;</strong></div><div>We hope this emai…"
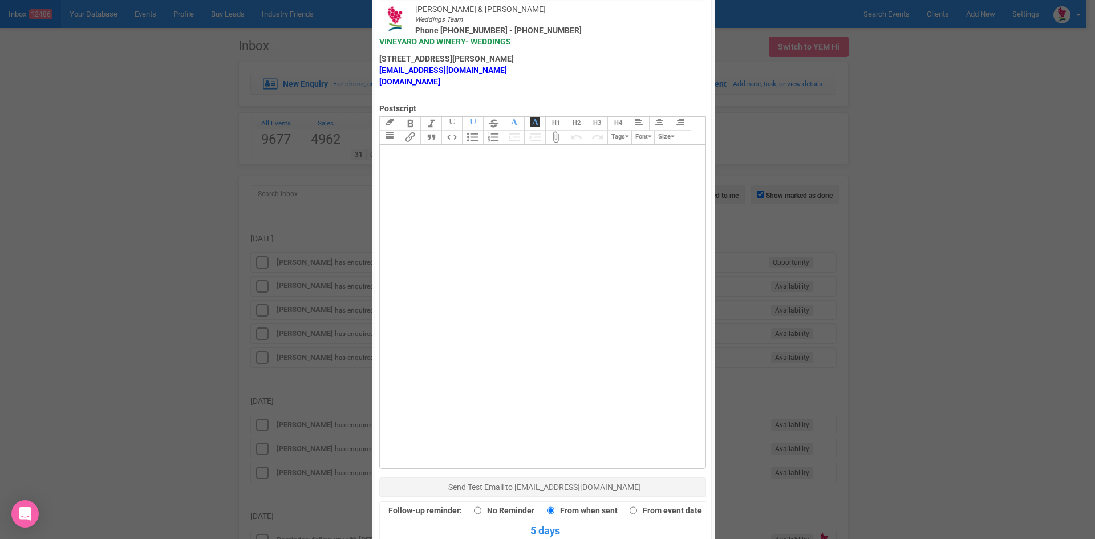
scroll to position [684, 0]
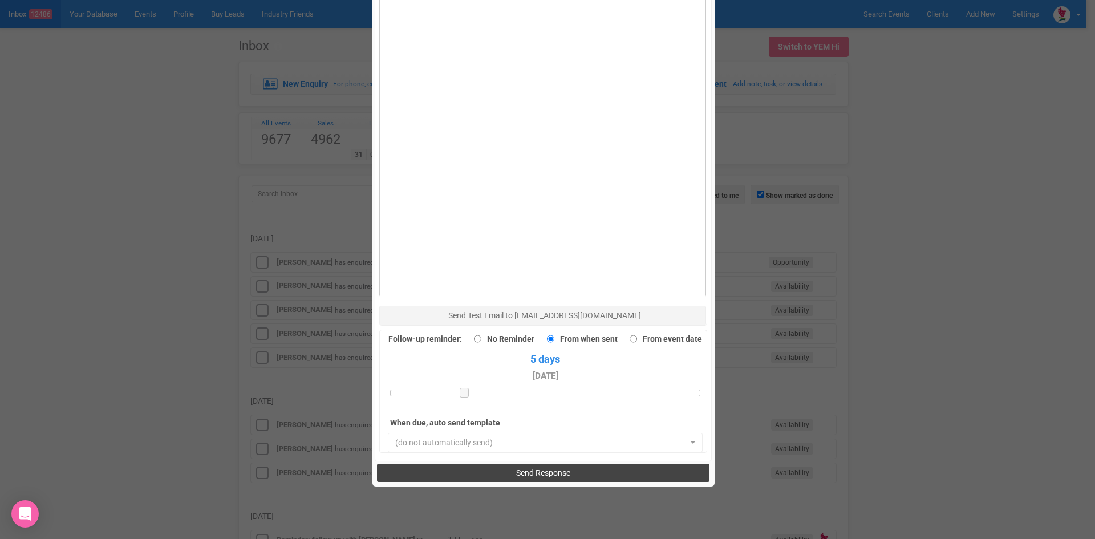
click at [540, 468] on span "Send Response" at bounding box center [543, 472] width 54 height 9
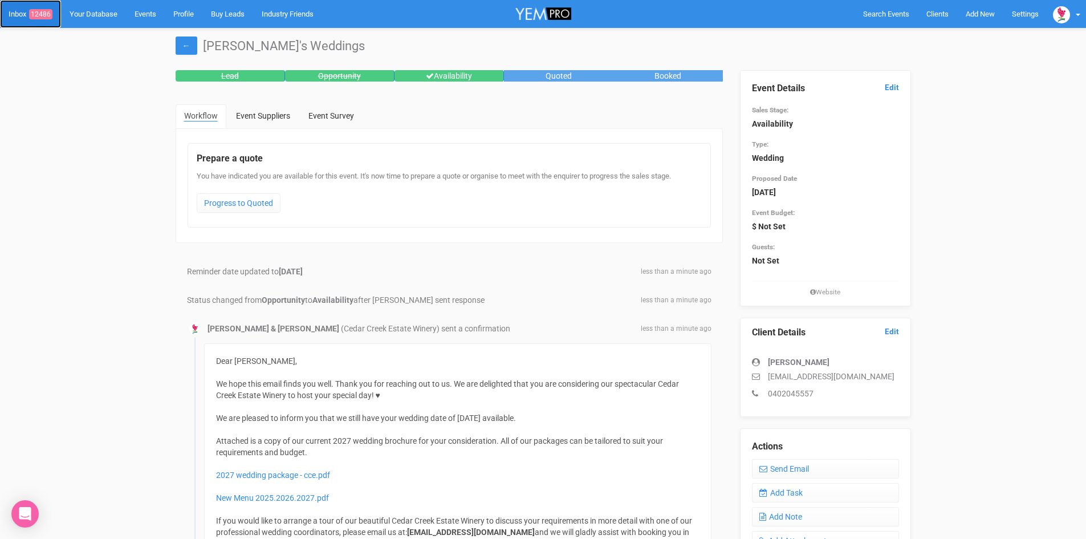
click at [45, 9] on link "Inbox 12486" at bounding box center [30, 14] width 61 height 28
